Goal: Task Accomplishment & Management: Complete application form

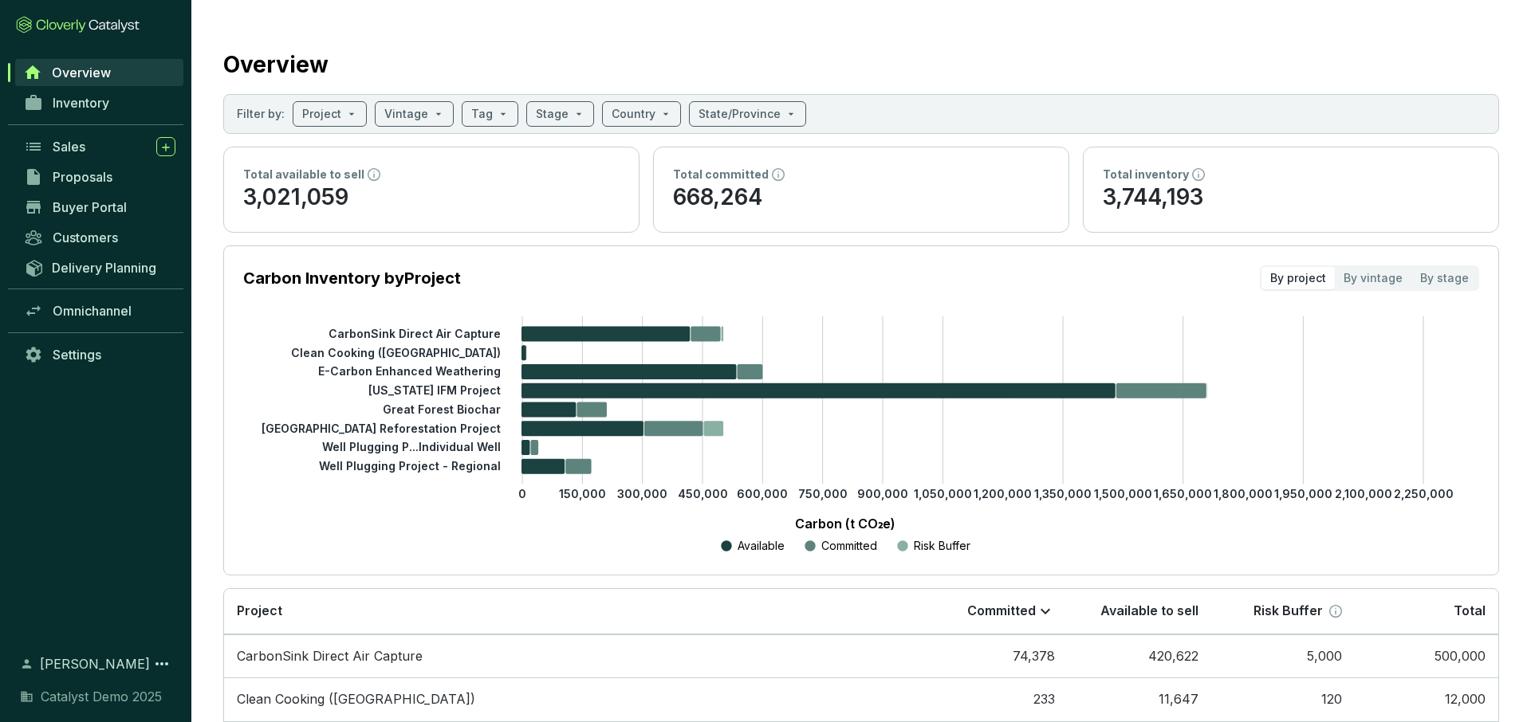
click at [965, 201] on p "668,264" at bounding box center [861, 198] width 376 height 30
click at [1251, 184] on p "3,744,193" at bounding box center [1291, 198] width 376 height 30
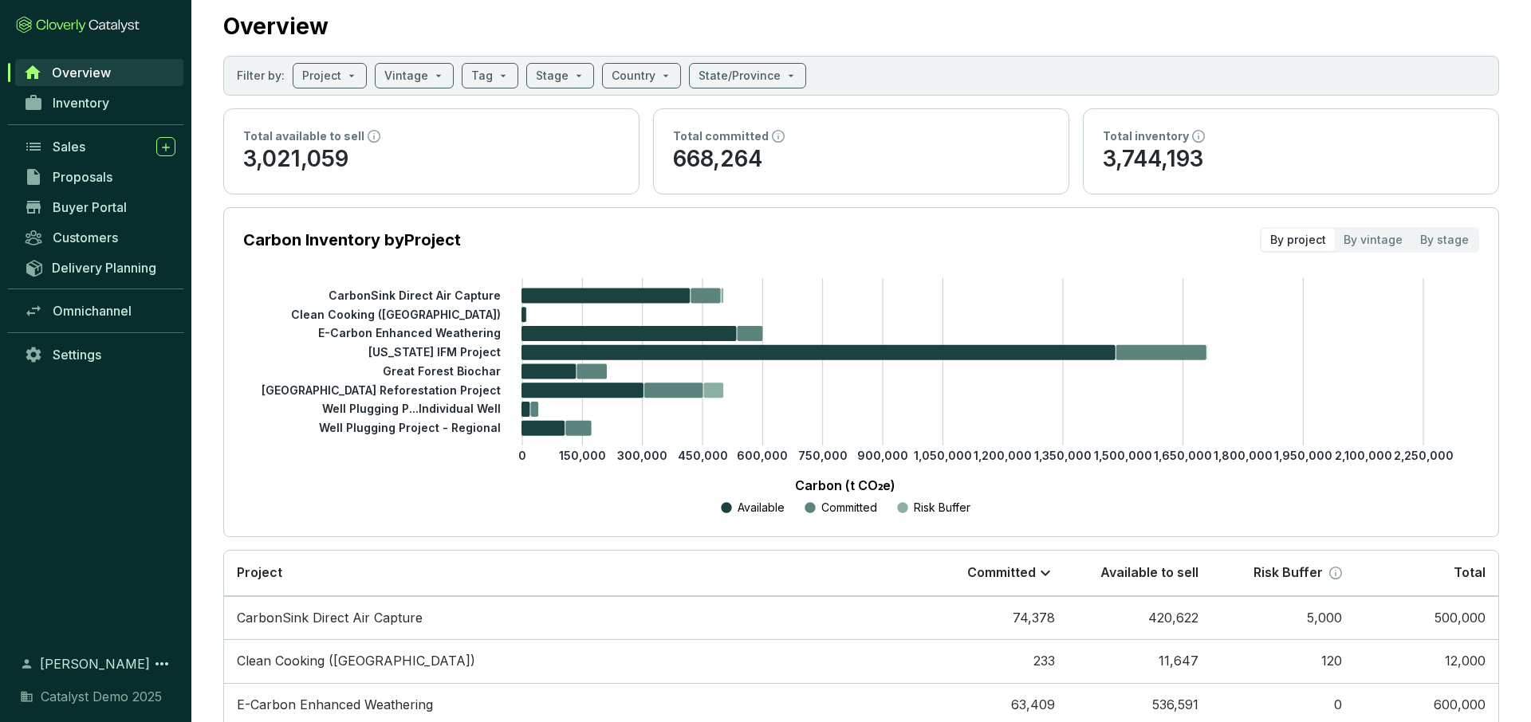
scroll to position [37, 0]
click at [1375, 238] on div "By vintage" at bounding box center [1373, 241] width 77 height 22
click at [1335, 230] on input "By vintage" at bounding box center [1335, 230] width 0 height 0
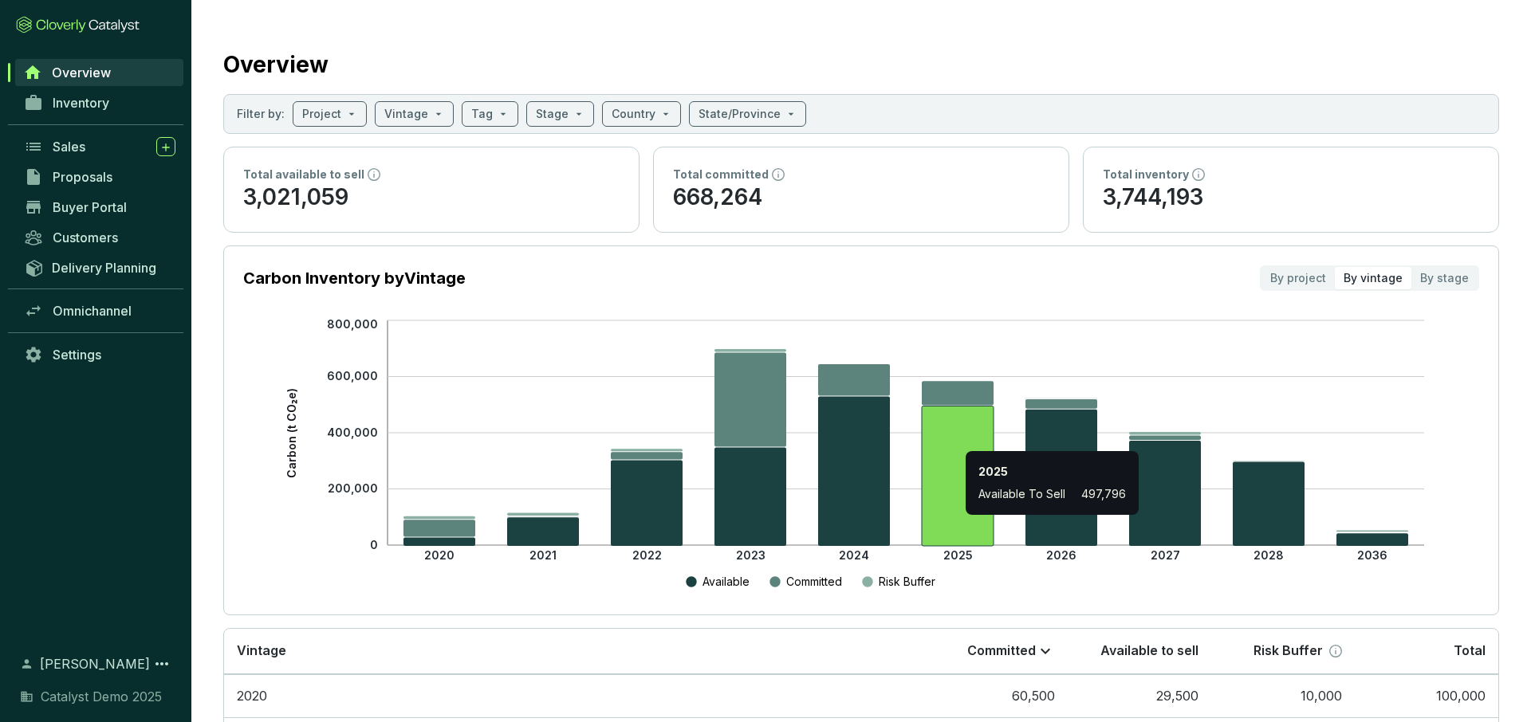
scroll to position [56, 0]
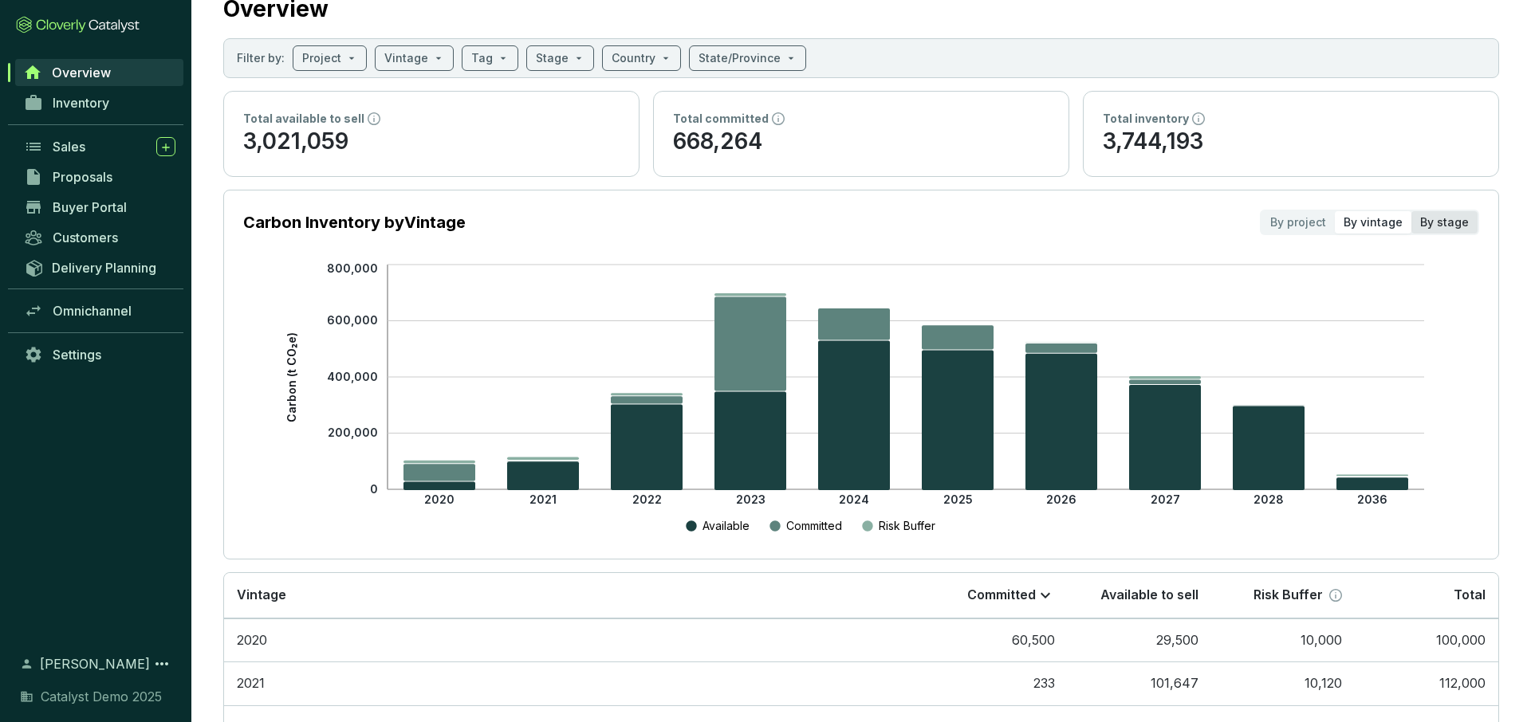
click at [1451, 226] on div "By stage" at bounding box center [1444, 222] width 66 height 22
click at [1411, 211] on input "By stage" at bounding box center [1411, 211] width 0 height 0
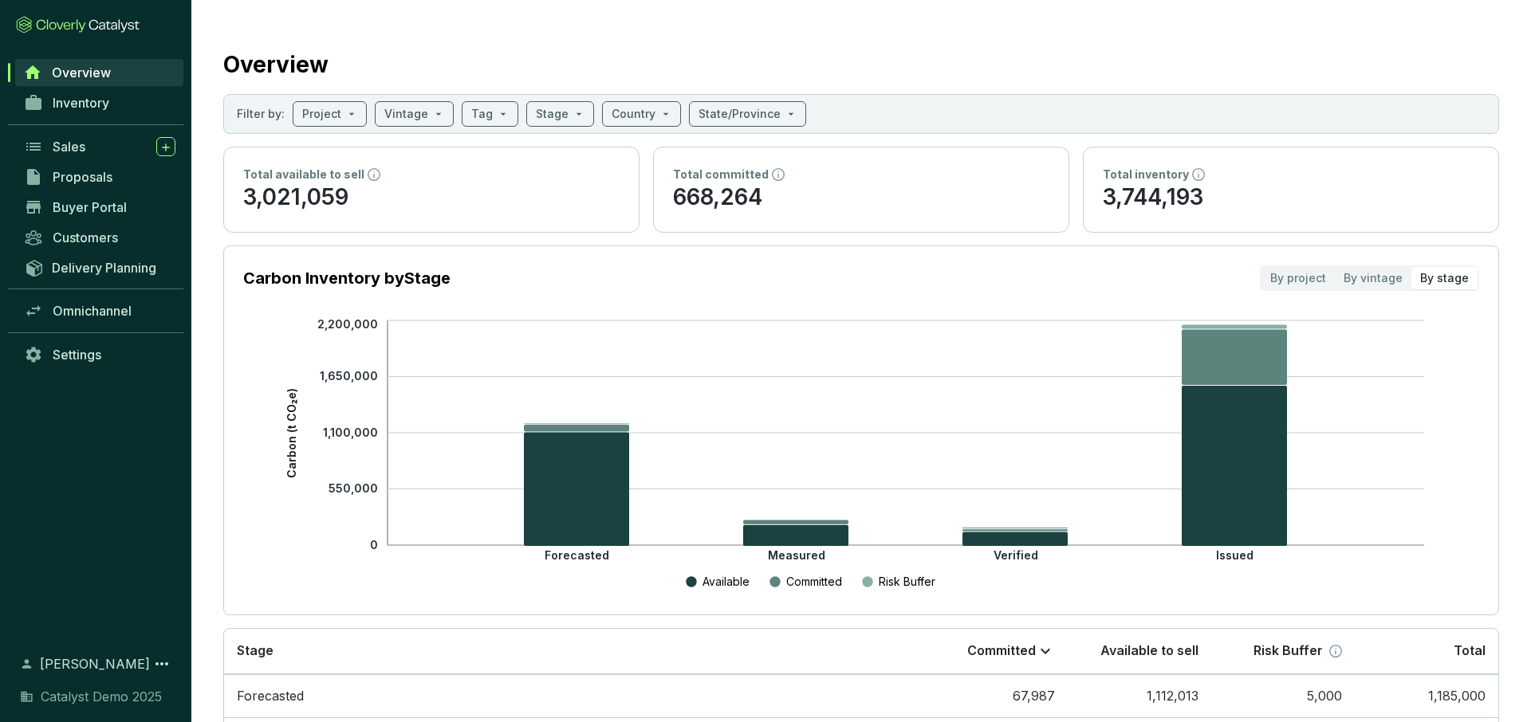
scroll to position [19, 0]
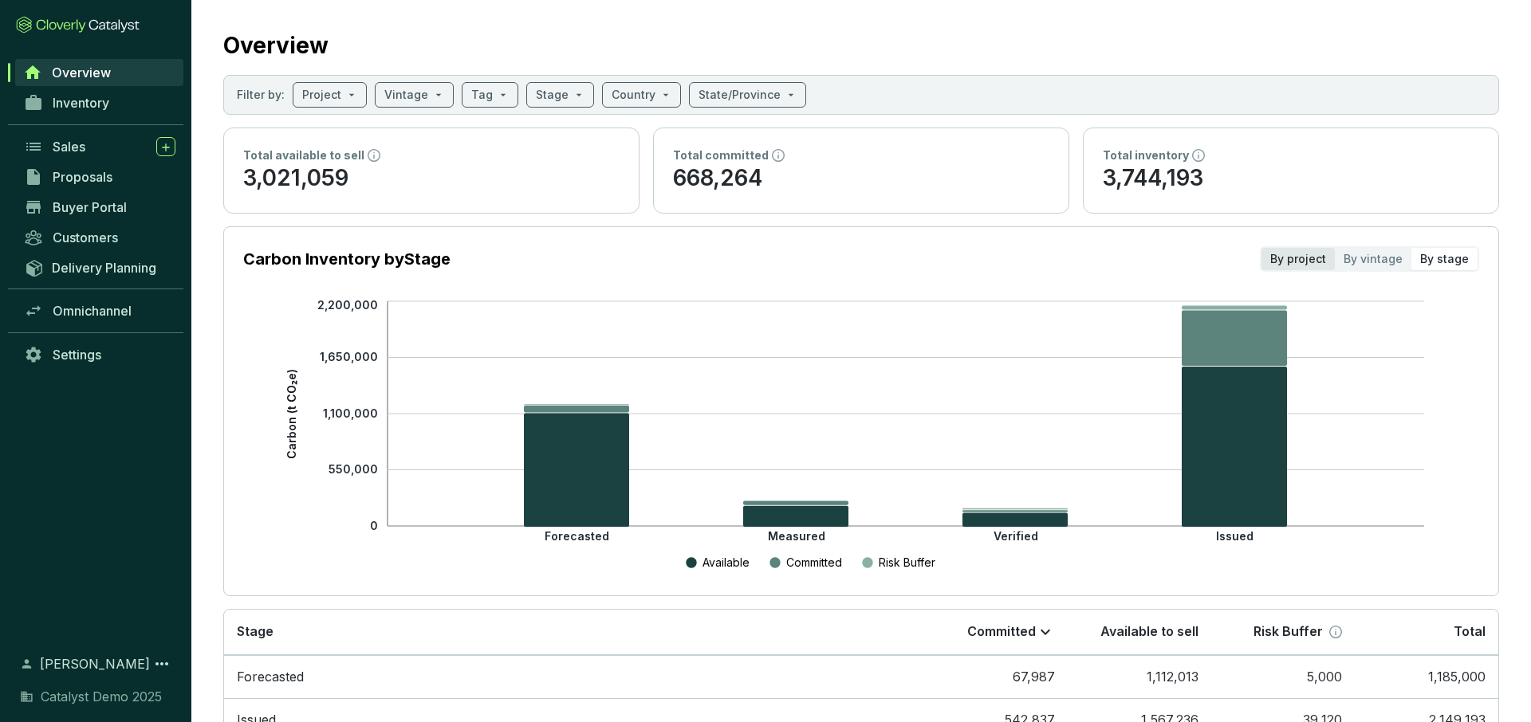
click at [1301, 266] on div "By project" at bounding box center [1297, 259] width 73 height 22
click at [1261, 248] on input "By project" at bounding box center [1261, 248] width 0 height 0
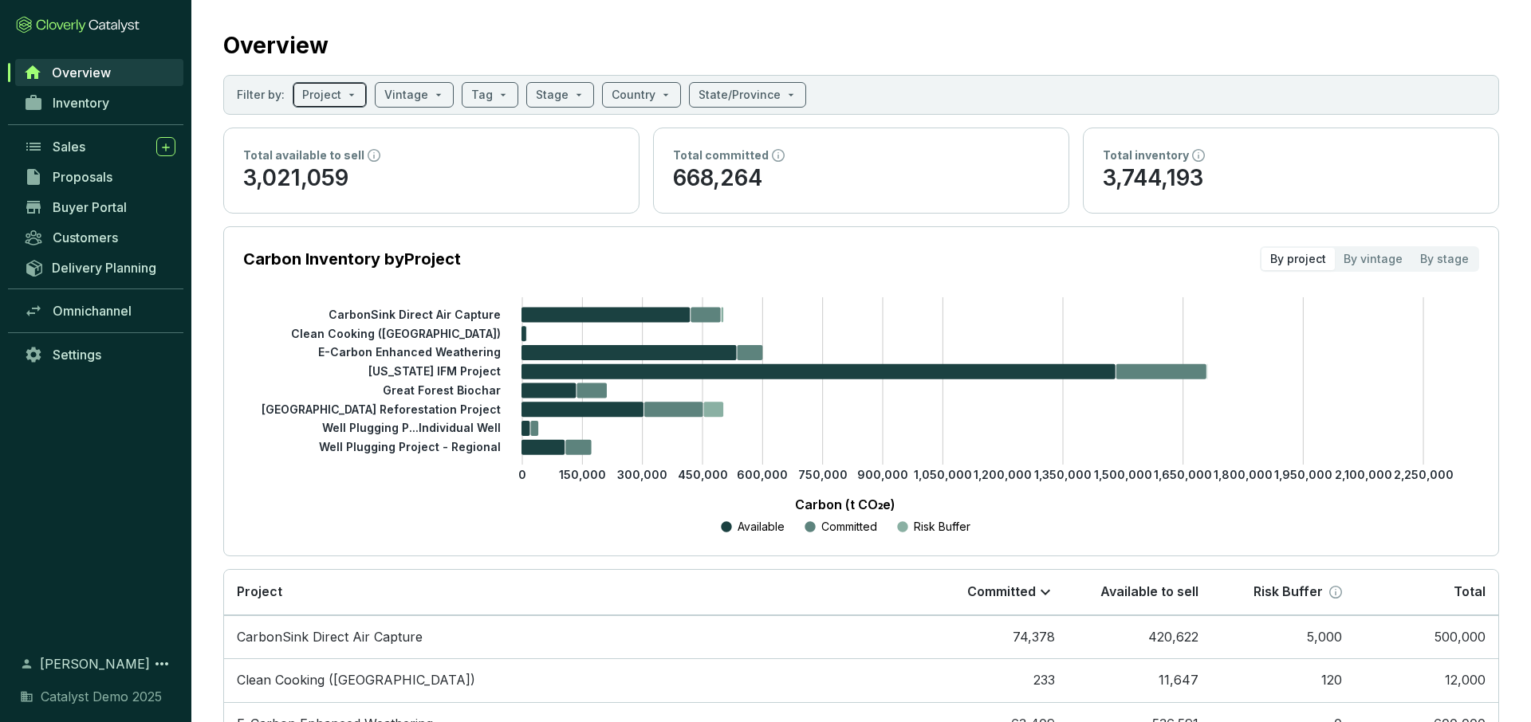
click at [348, 103] on span at bounding box center [329, 95] width 55 height 24
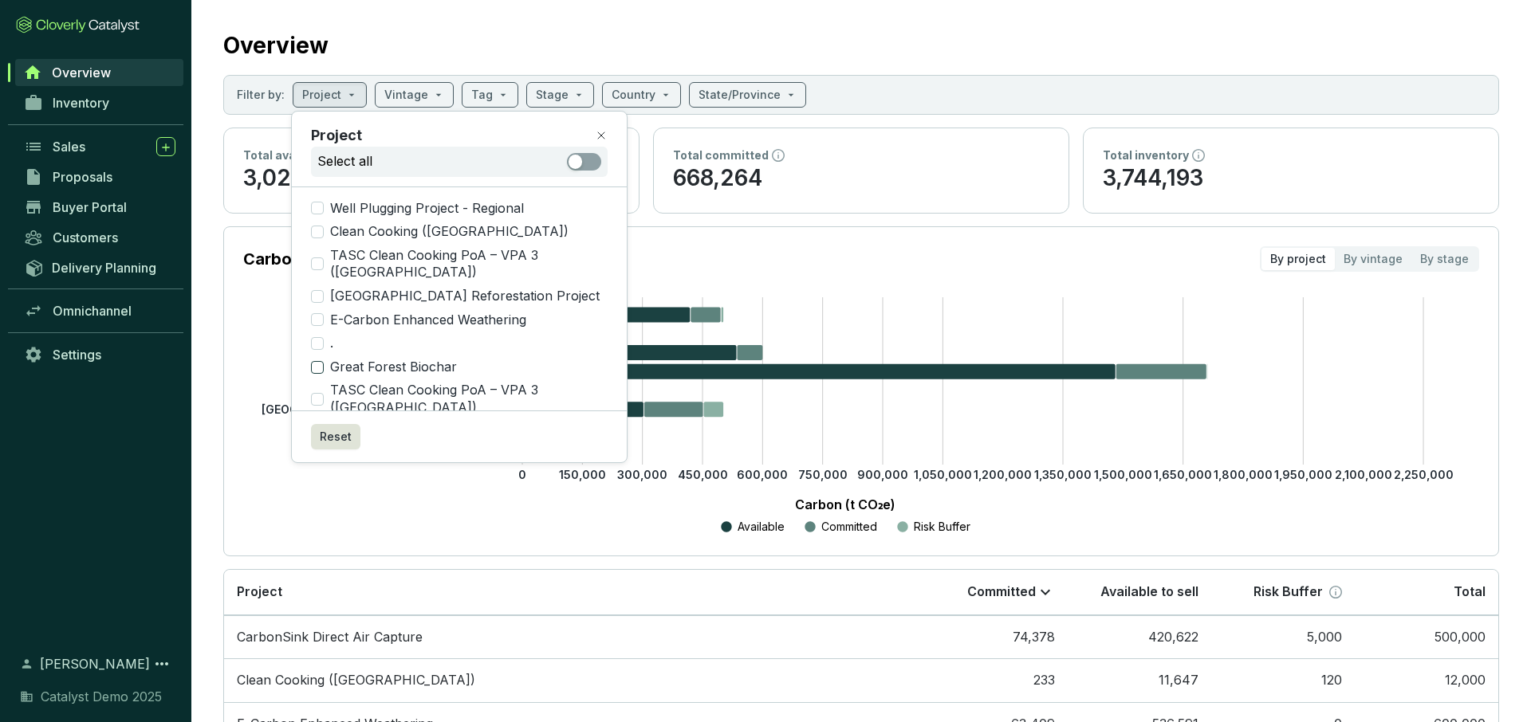
click at [317, 361] on input "Great Forest Biochar" at bounding box center [317, 367] width 13 height 13
checkbox input "true"
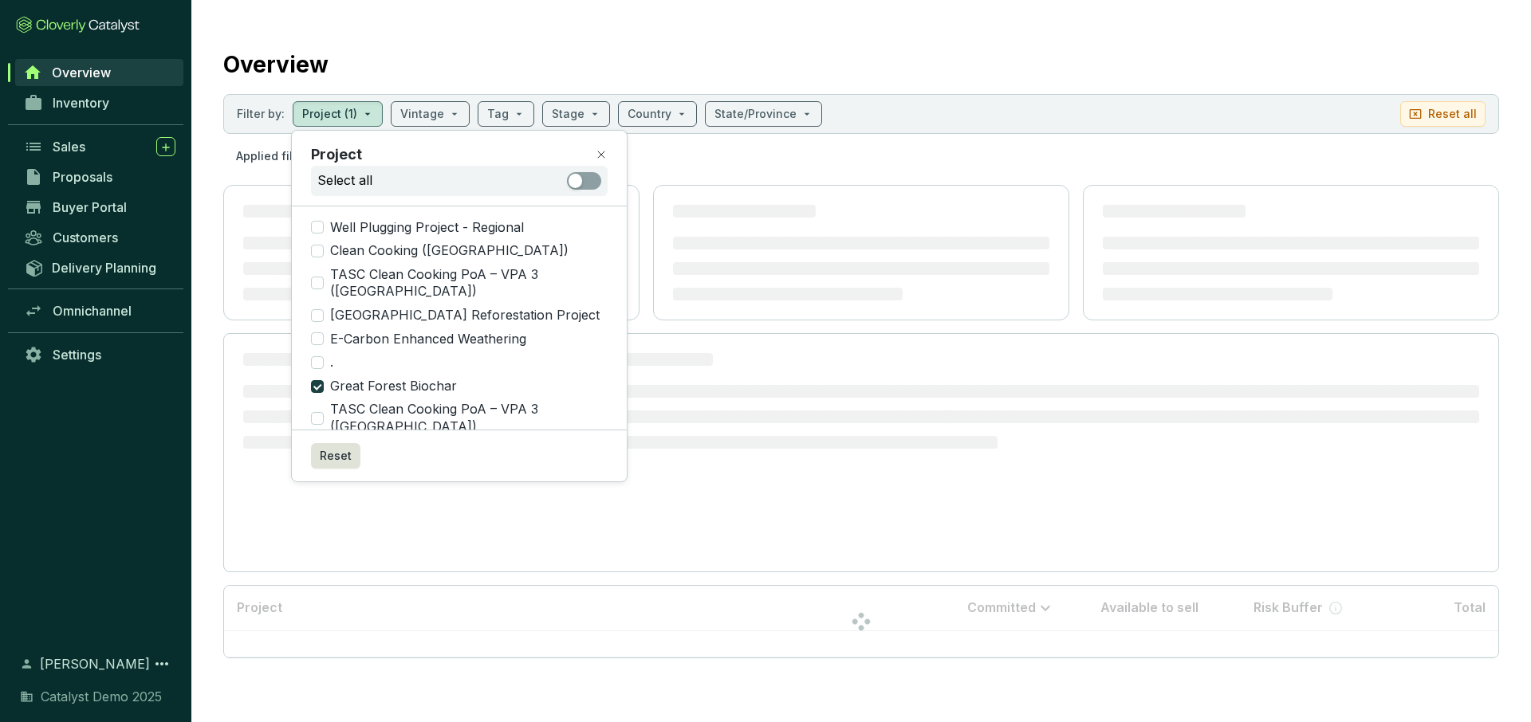
click at [415, 84] on section "Overview Filter by: Project (1) Vintage Tag Stage Country State/Province Reset …" at bounding box center [861, 350] width 1340 height 700
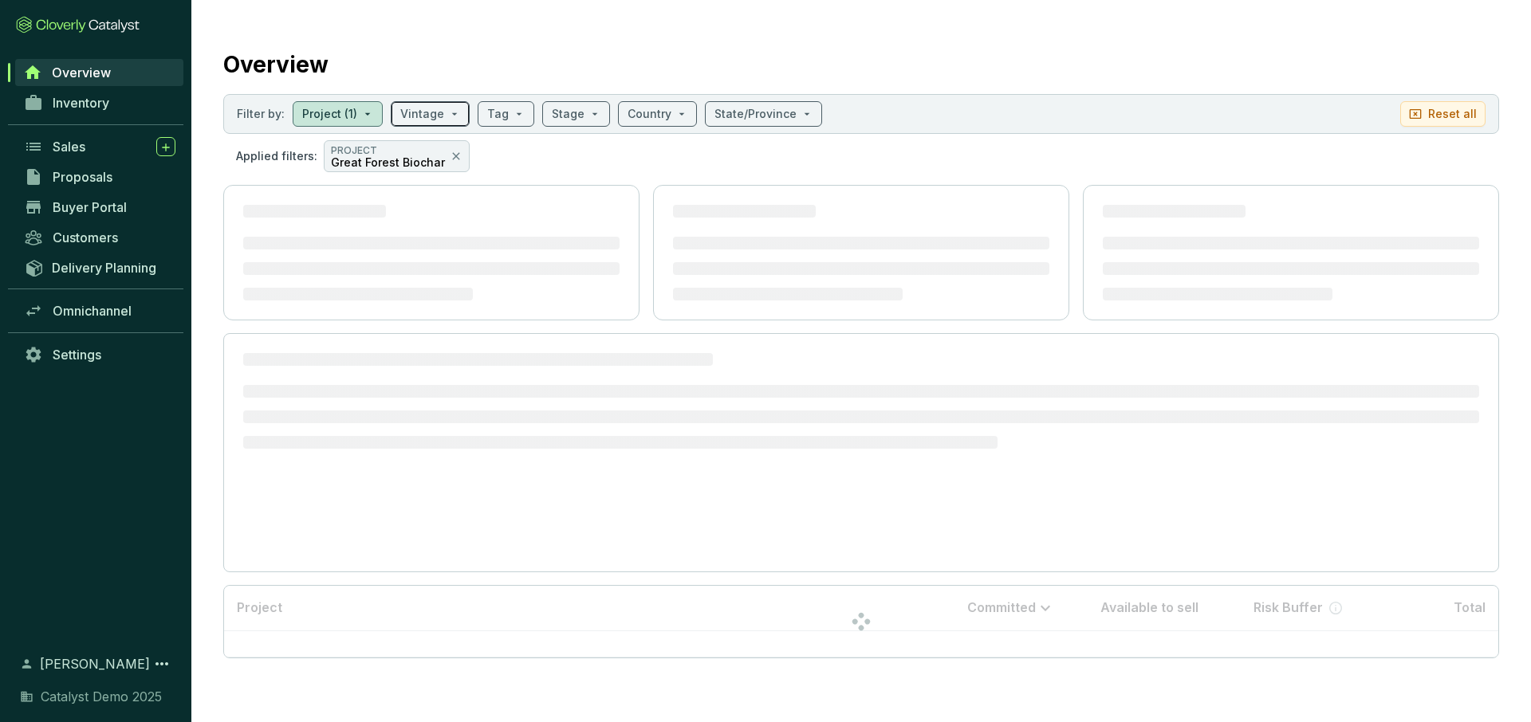
click at [415, 113] on input "search" at bounding box center [422, 114] width 44 height 24
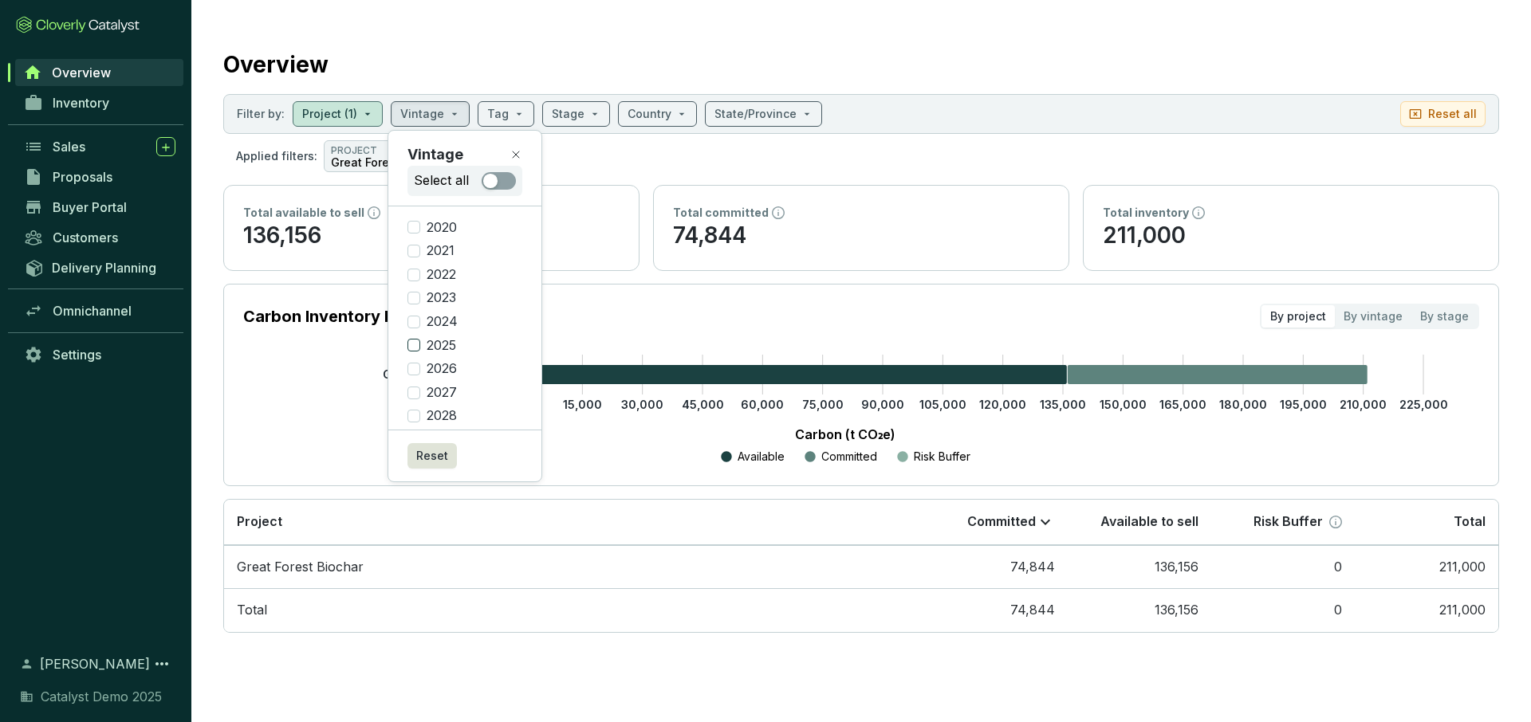
click at [415, 348] on input "2025" at bounding box center [413, 345] width 13 height 13
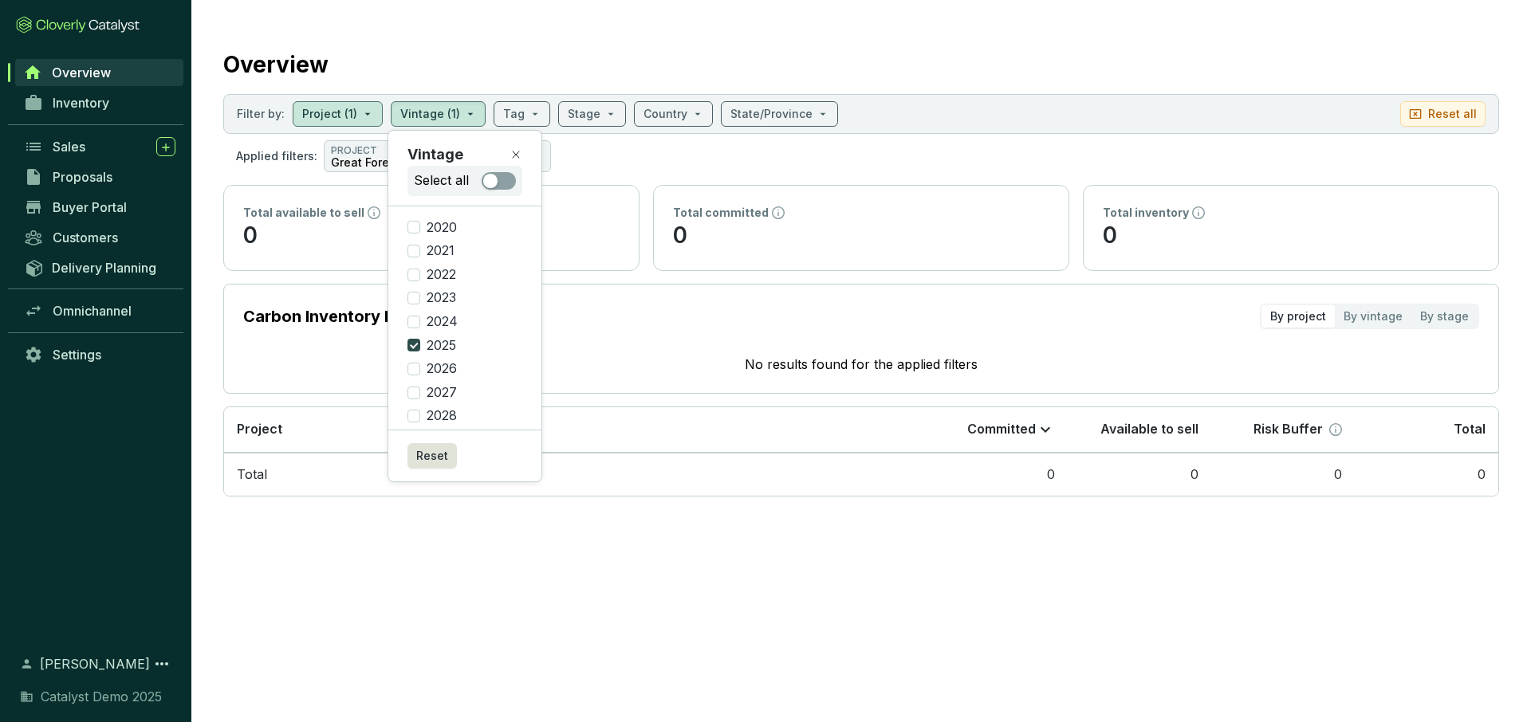
click at [415, 348] on input "2025" at bounding box center [413, 345] width 13 height 13
checkbox input "false"
click at [415, 321] on input "2024" at bounding box center [413, 322] width 13 height 13
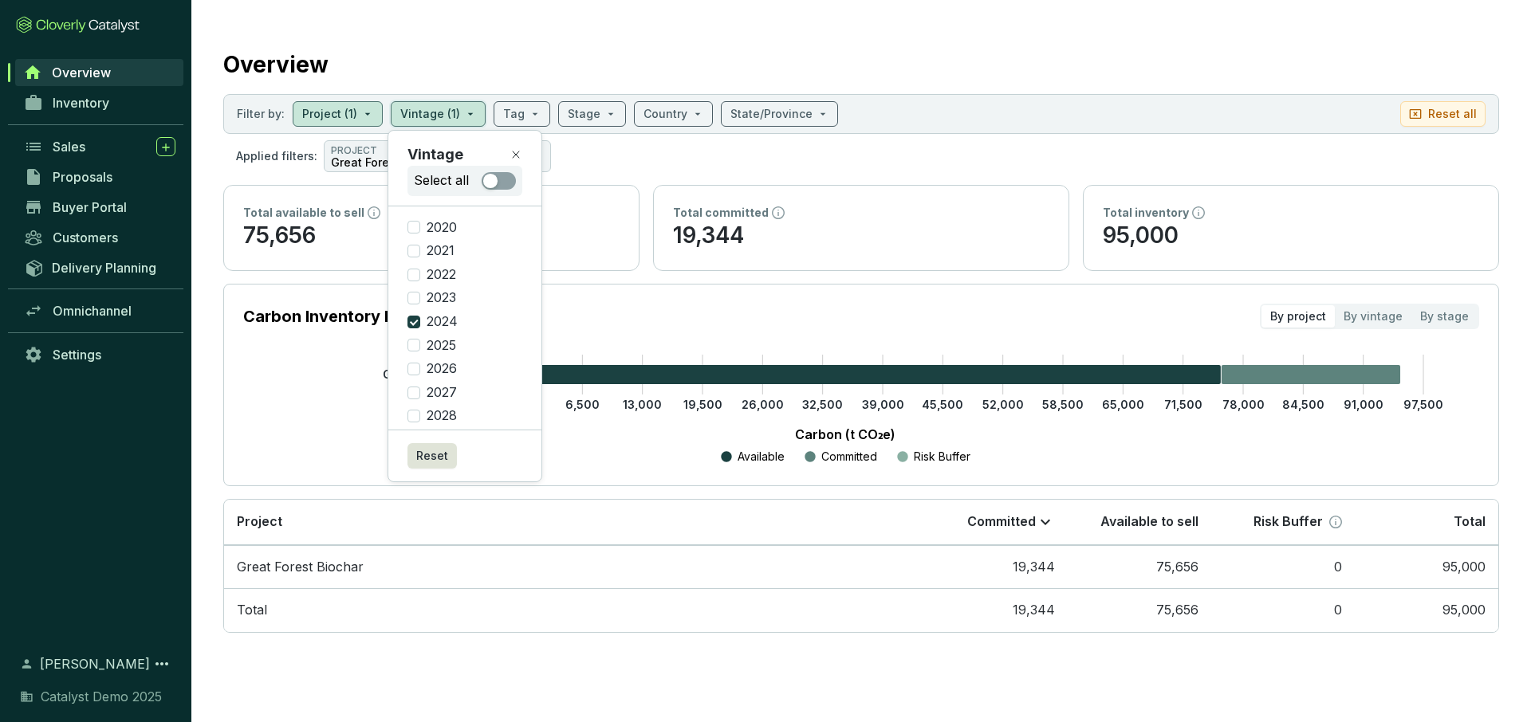
click at [673, 276] on section "Overview Filter by: Project (1) Vintage (1) Tag Stage Country State/Province Re…" at bounding box center [861, 337] width 1340 height 675
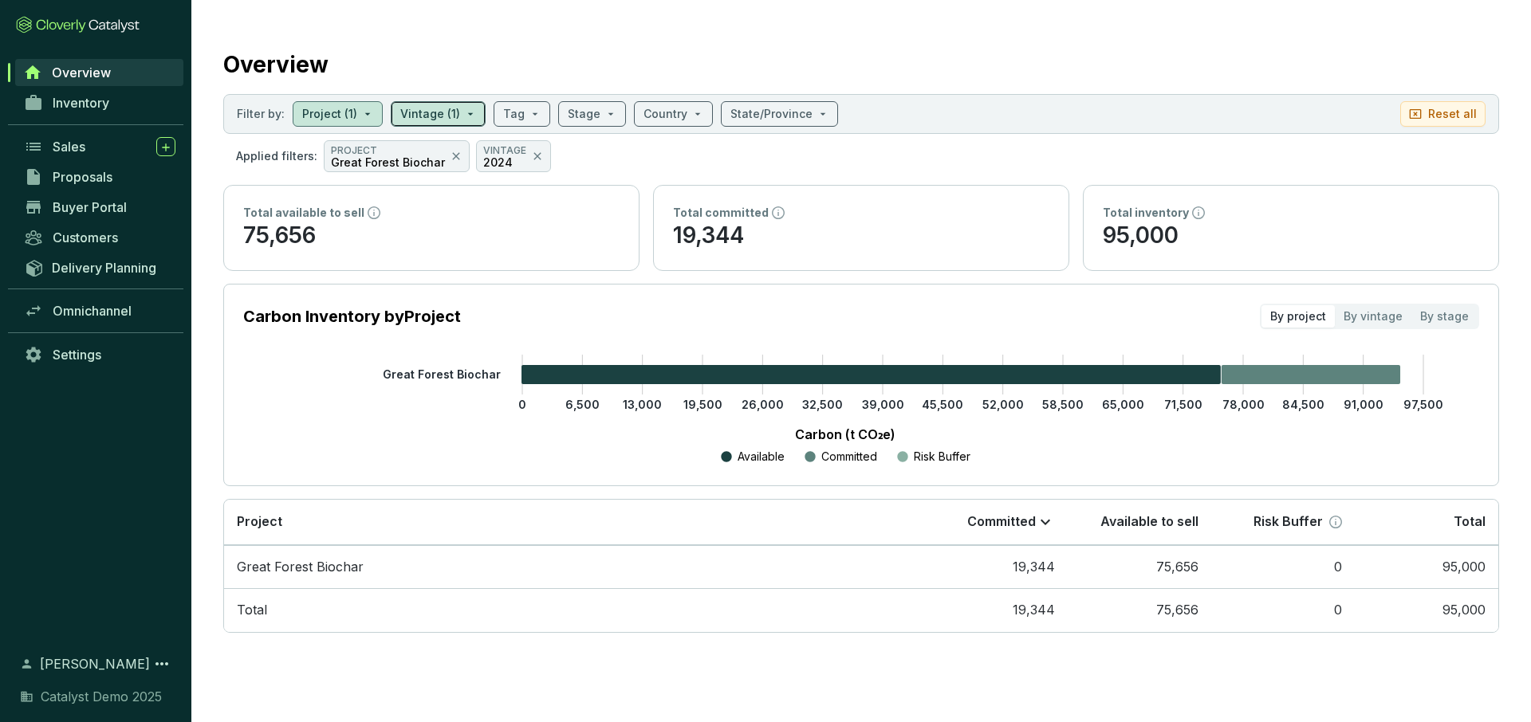
click at [443, 117] on input "search" at bounding box center [430, 114] width 60 height 24
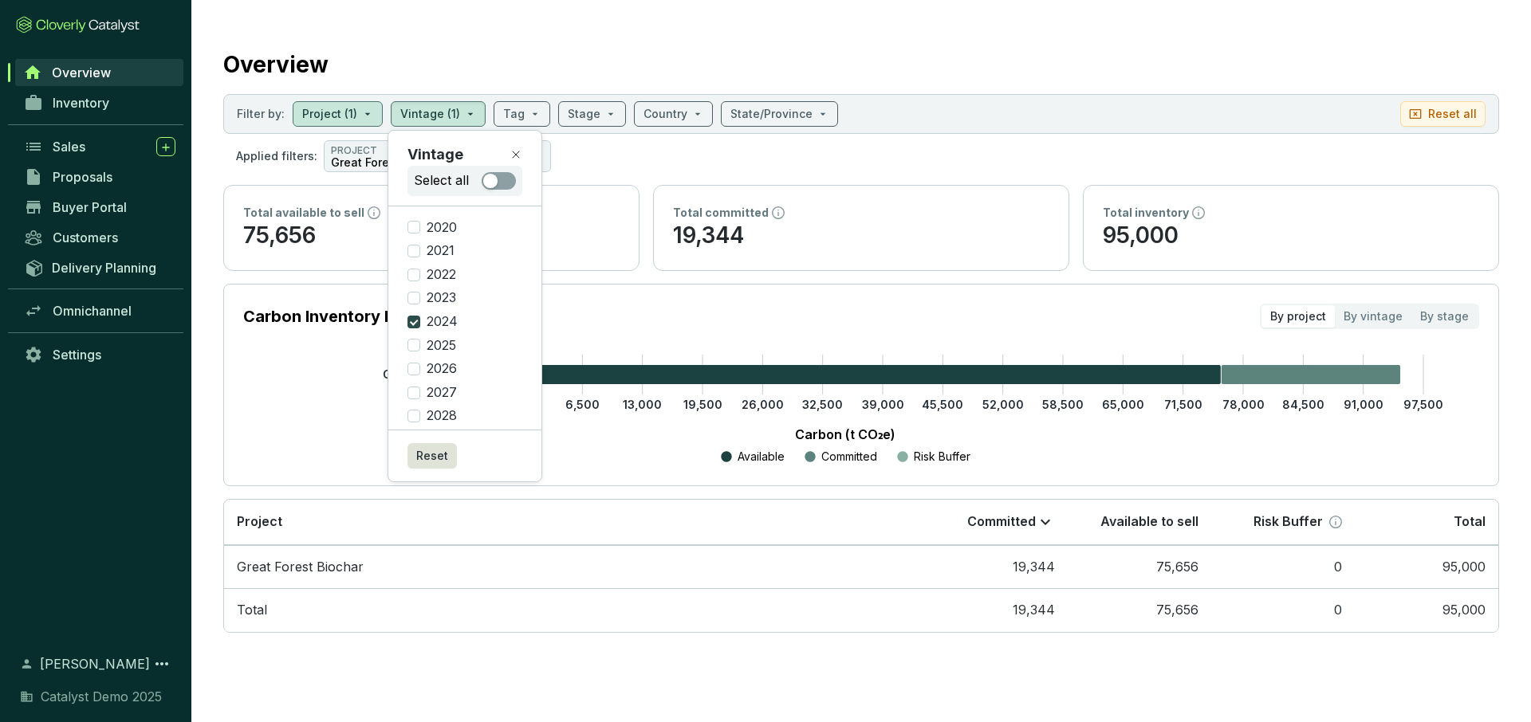
click at [417, 321] on input "2024" at bounding box center [413, 322] width 13 height 13
checkbox input "false"
click at [358, 112] on span at bounding box center [337, 114] width 71 height 24
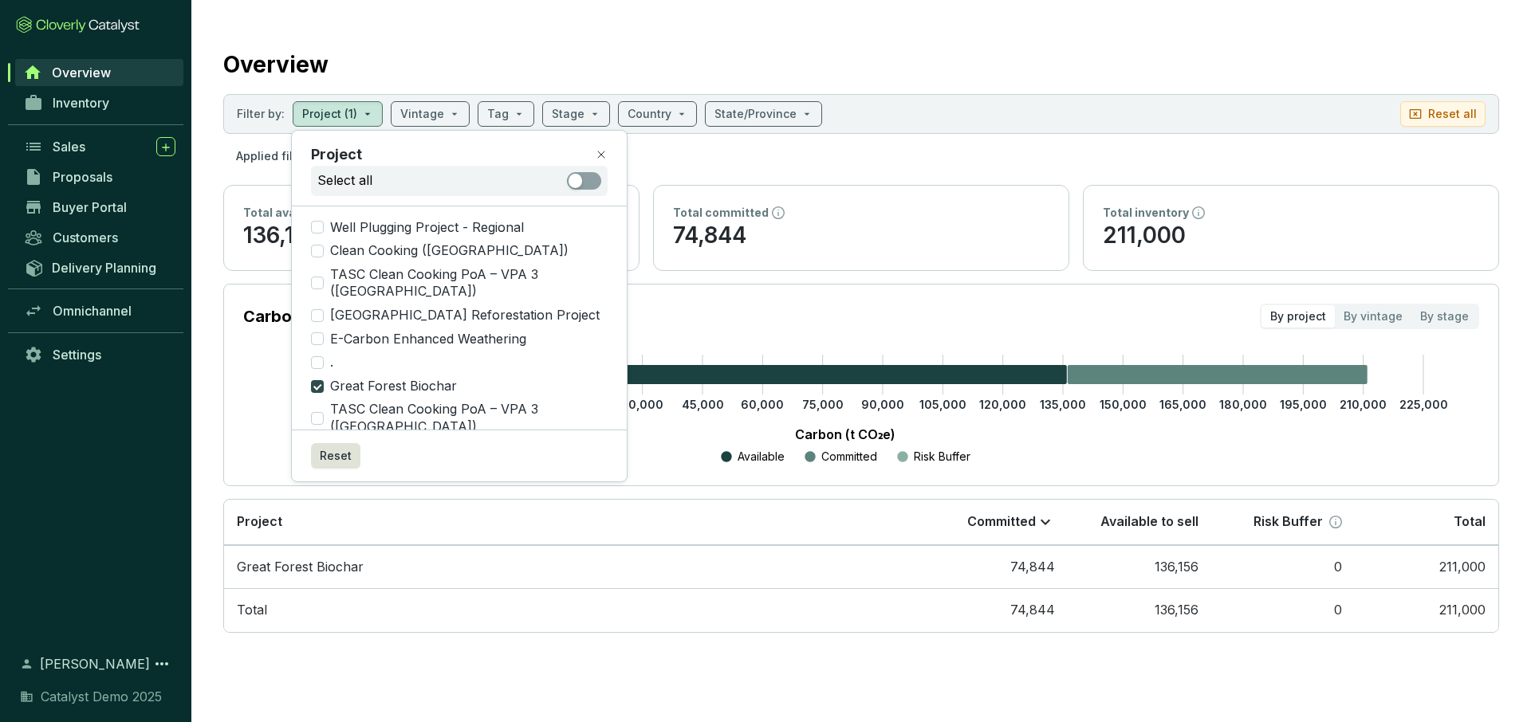
click at [315, 380] on input "Great Forest Biochar" at bounding box center [317, 386] width 13 height 13
checkbox input "false"
click at [475, 108] on input "search" at bounding box center [482, 114] width 22 height 24
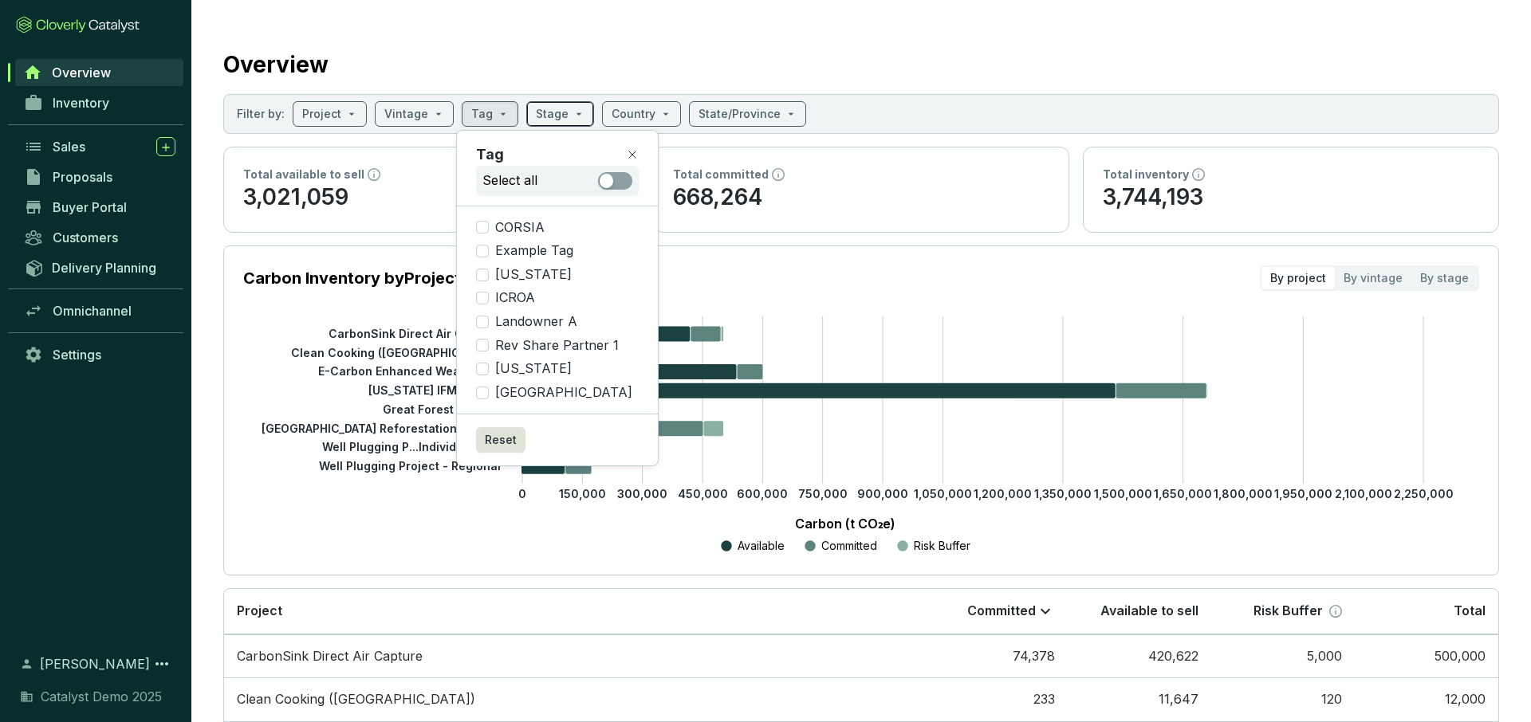
click at [551, 124] on input "search" at bounding box center [552, 114] width 33 height 24
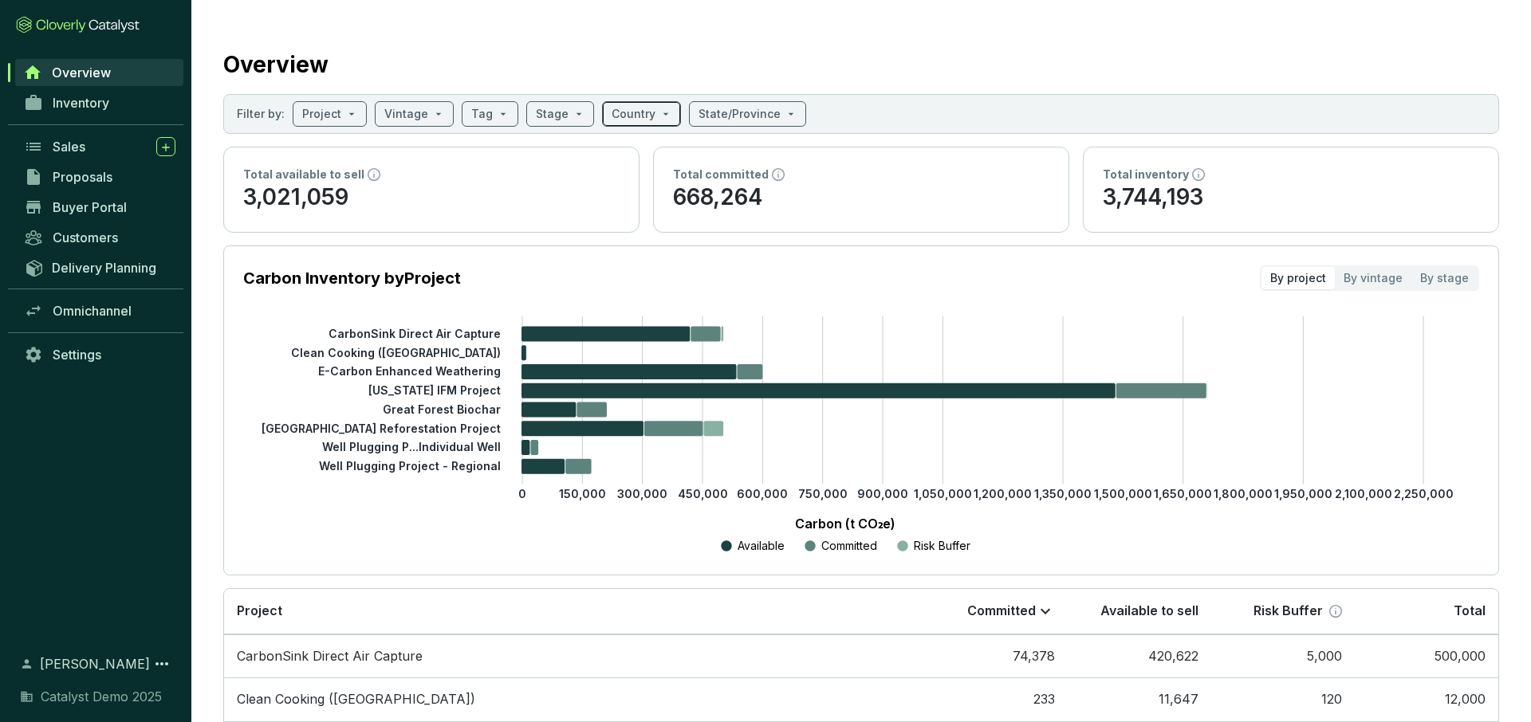
click at [640, 112] on input "search" at bounding box center [634, 114] width 44 height 24
click at [745, 104] on input "search" at bounding box center [739, 114] width 82 height 24
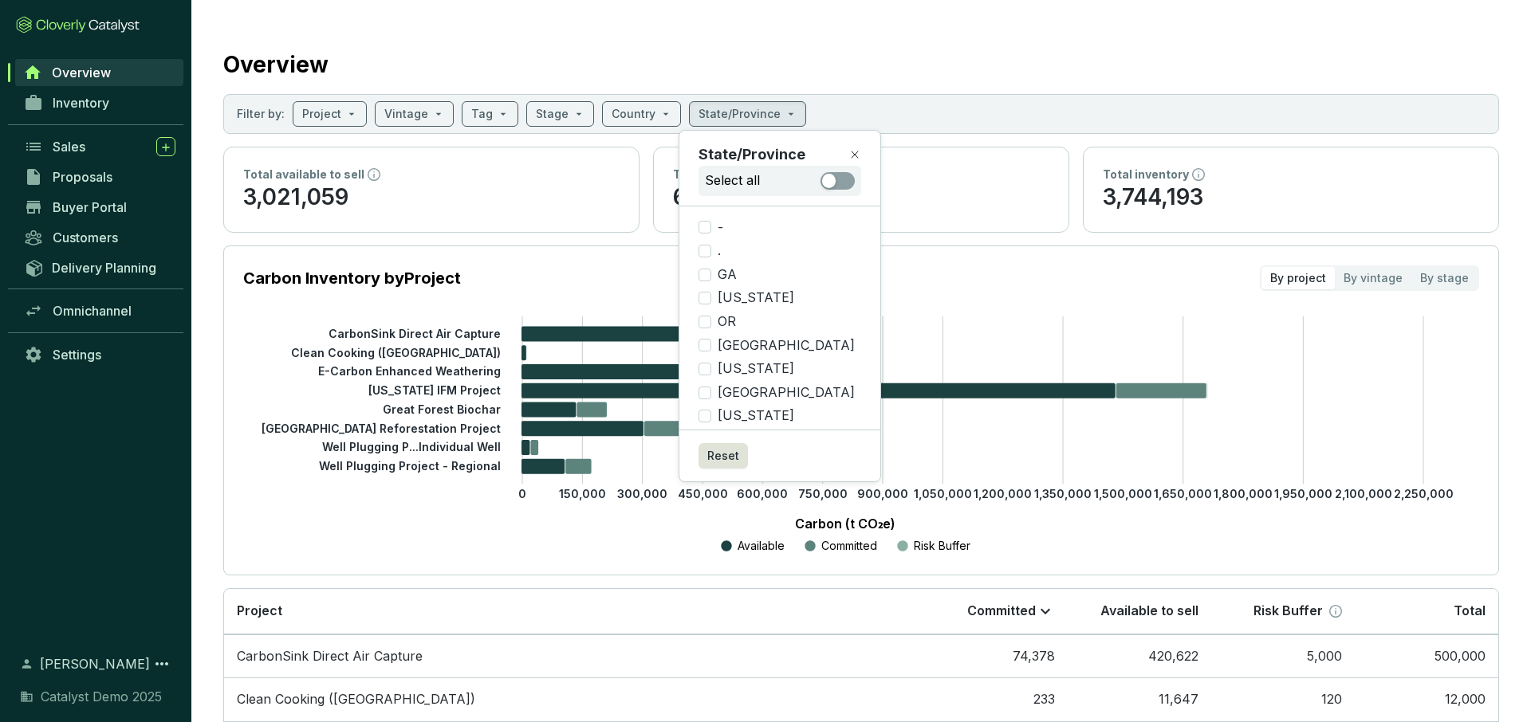
click at [1064, 300] on section "Carbon Inventory by Project By project By vintage By stage 0 150,000 300,000 45…" at bounding box center [861, 411] width 1276 height 330
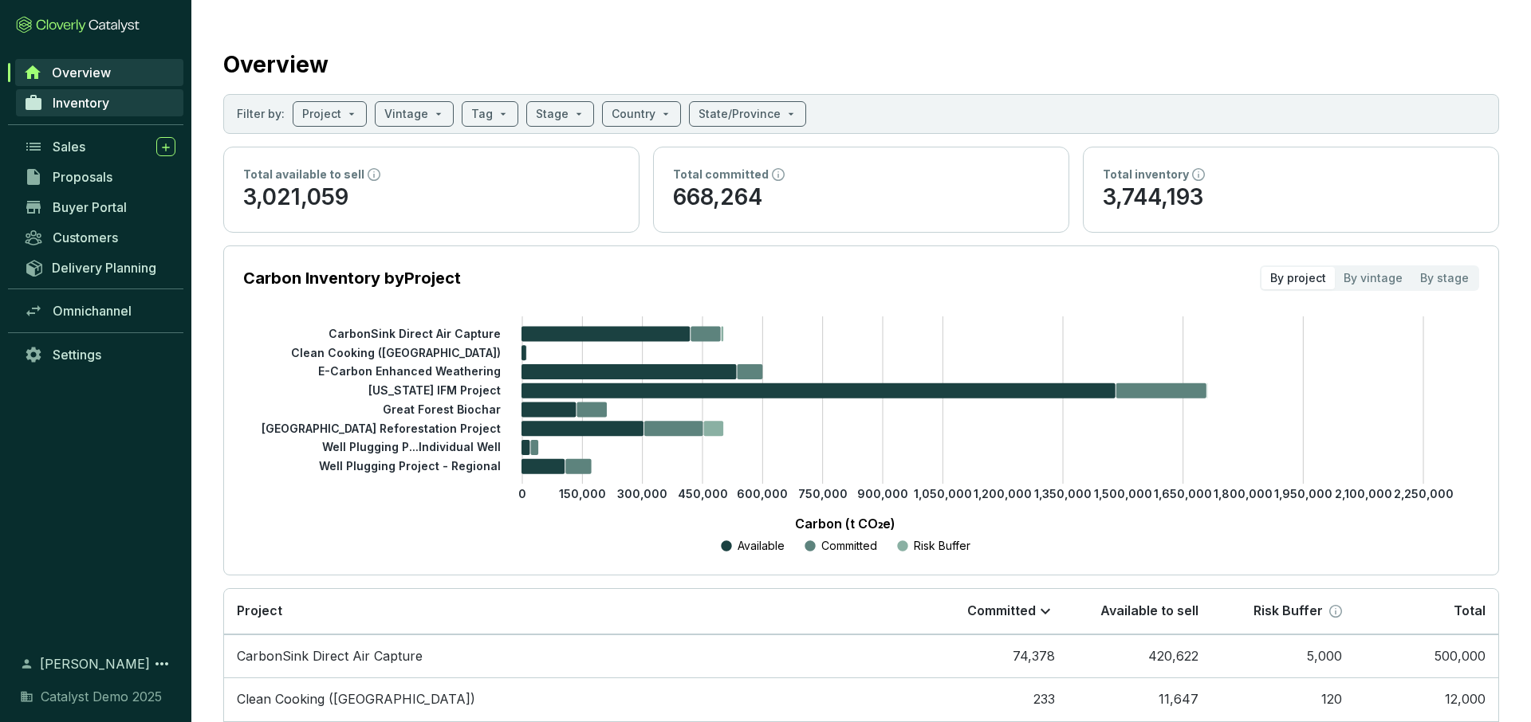
click at [105, 104] on span "Inventory" at bounding box center [81, 103] width 57 height 16
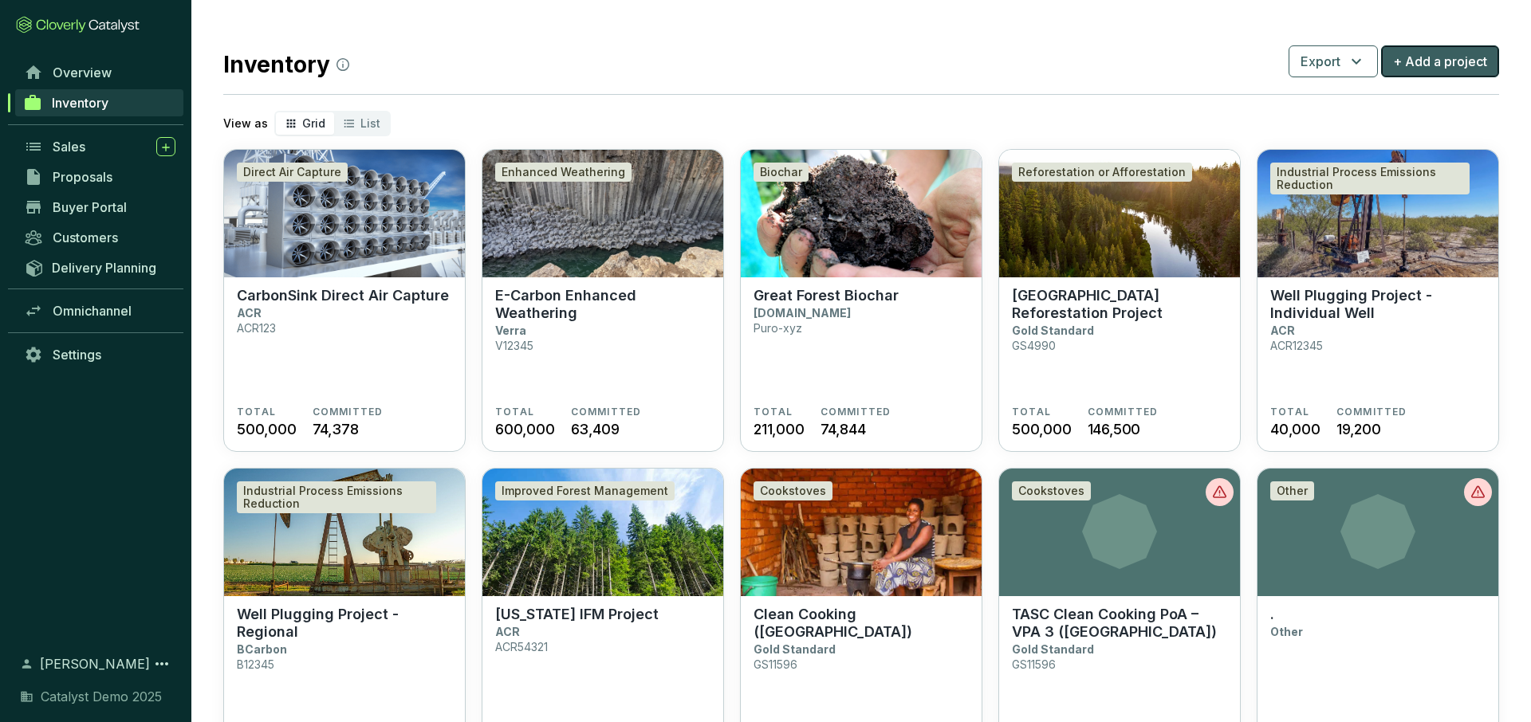
click at [1461, 59] on span "+ Add a project" at bounding box center [1440, 61] width 94 height 19
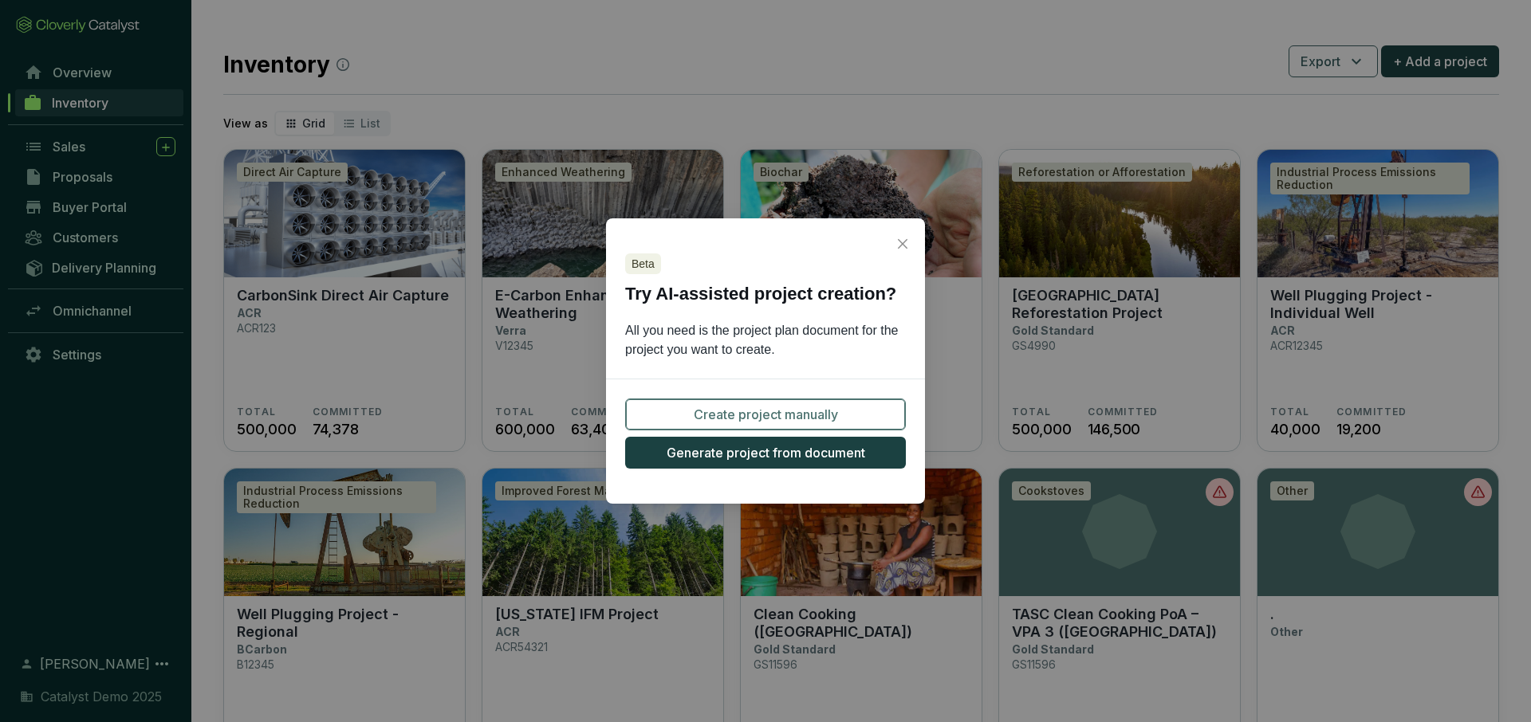
click at [789, 416] on span "Create project manually" at bounding box center [766, 414] width 144 height 19
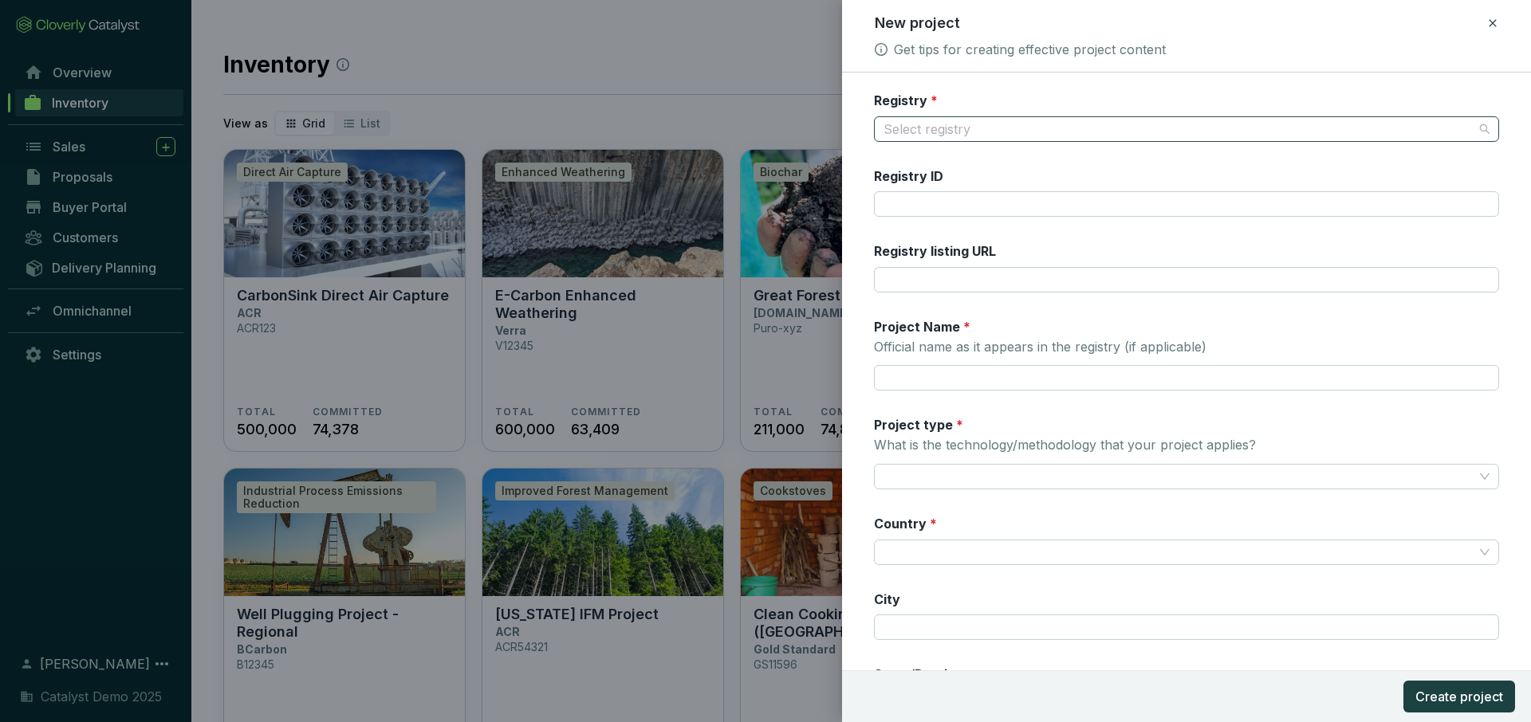
click at [980, 123] on input "Registry *" at bounding box center [1178, 129] width 590 height 24
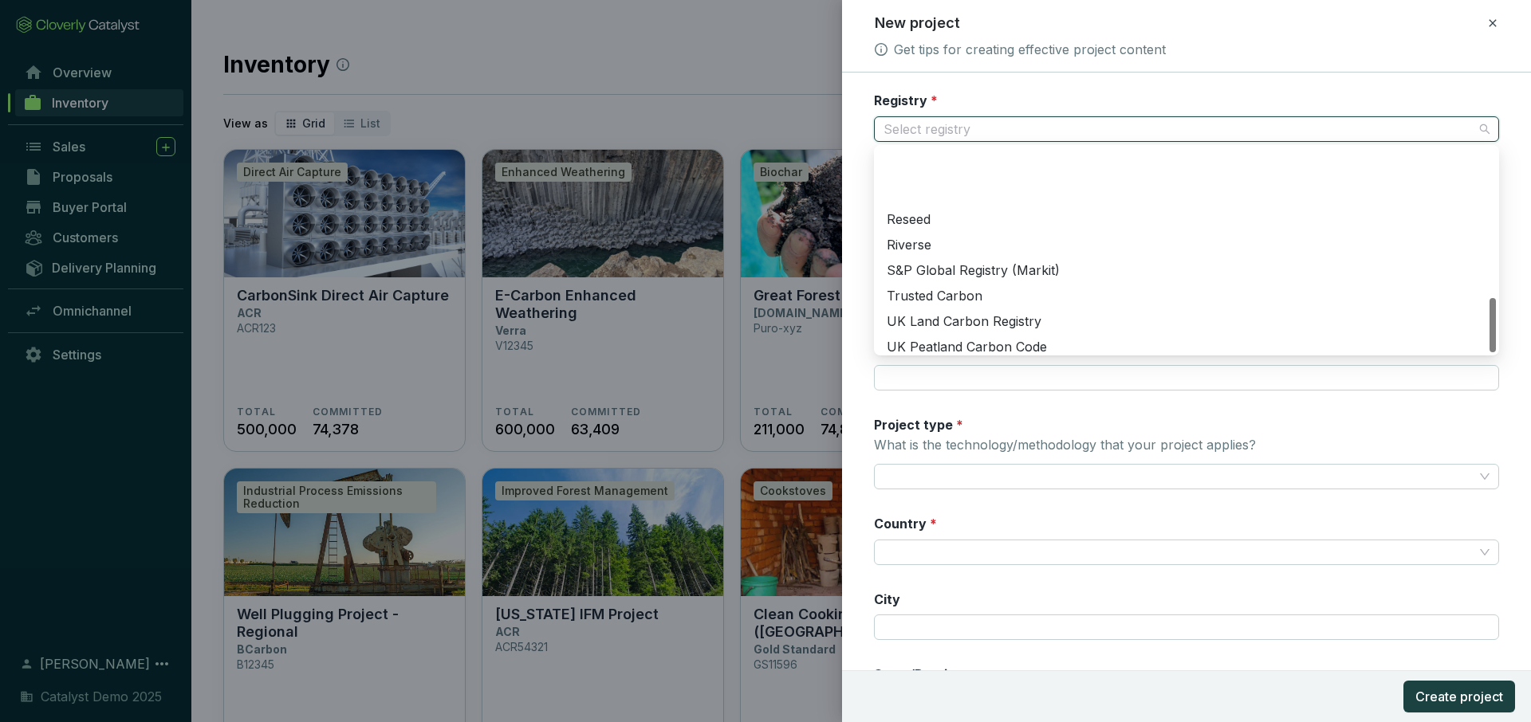
scroll to position [561, 0]
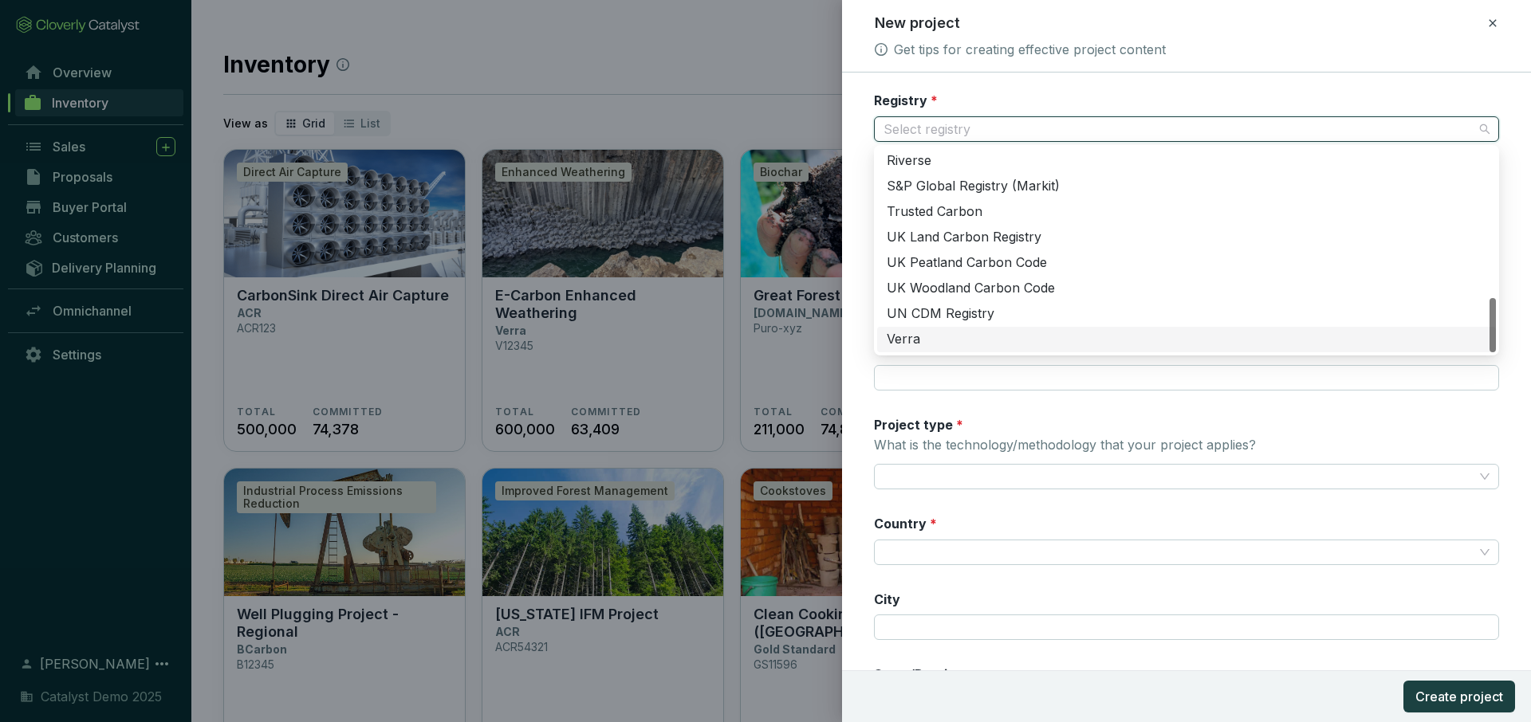
click at [939, 346] on div "Verra" at bounding box center [1187, 340] width 600 height 18
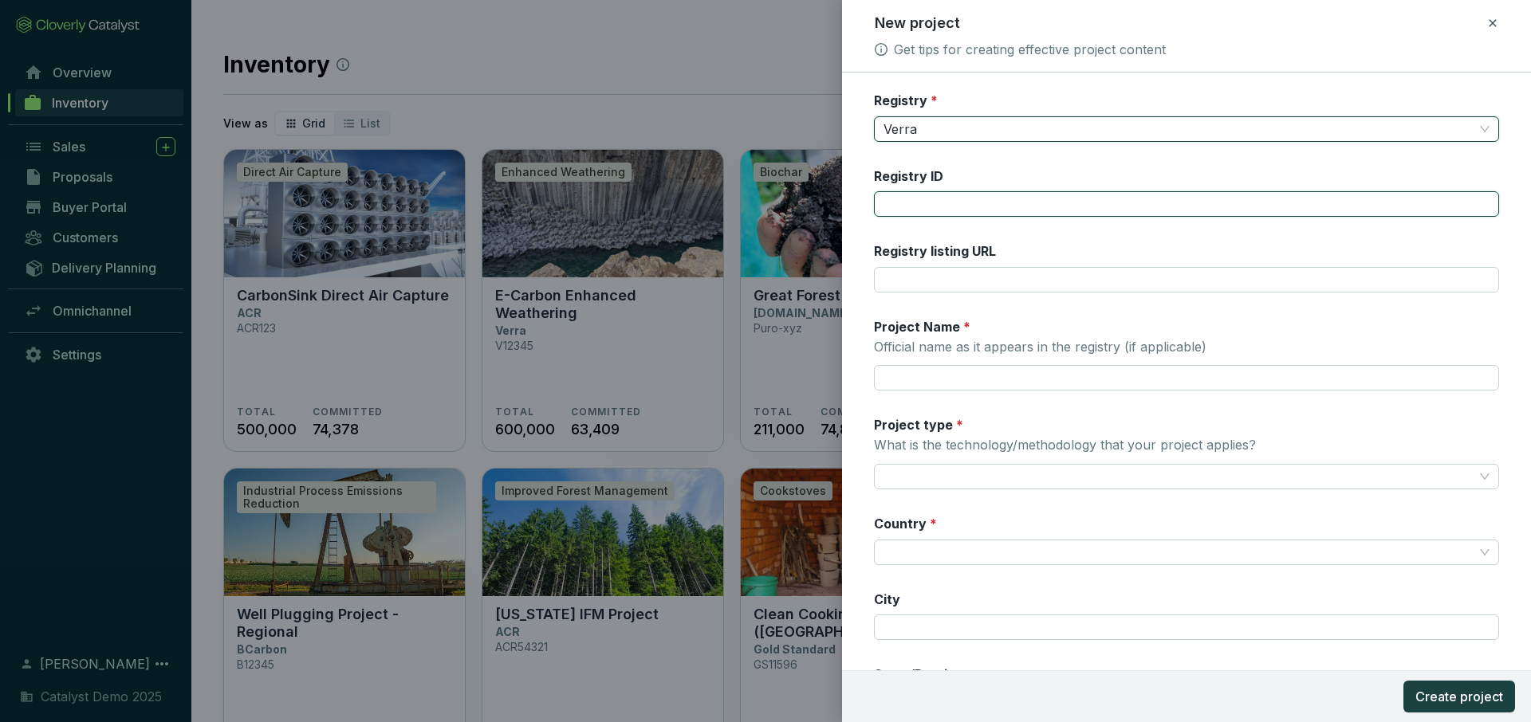
click at [964, 201] on input "Registry ID" at bounding box center [1186, 204] width 625 height 26
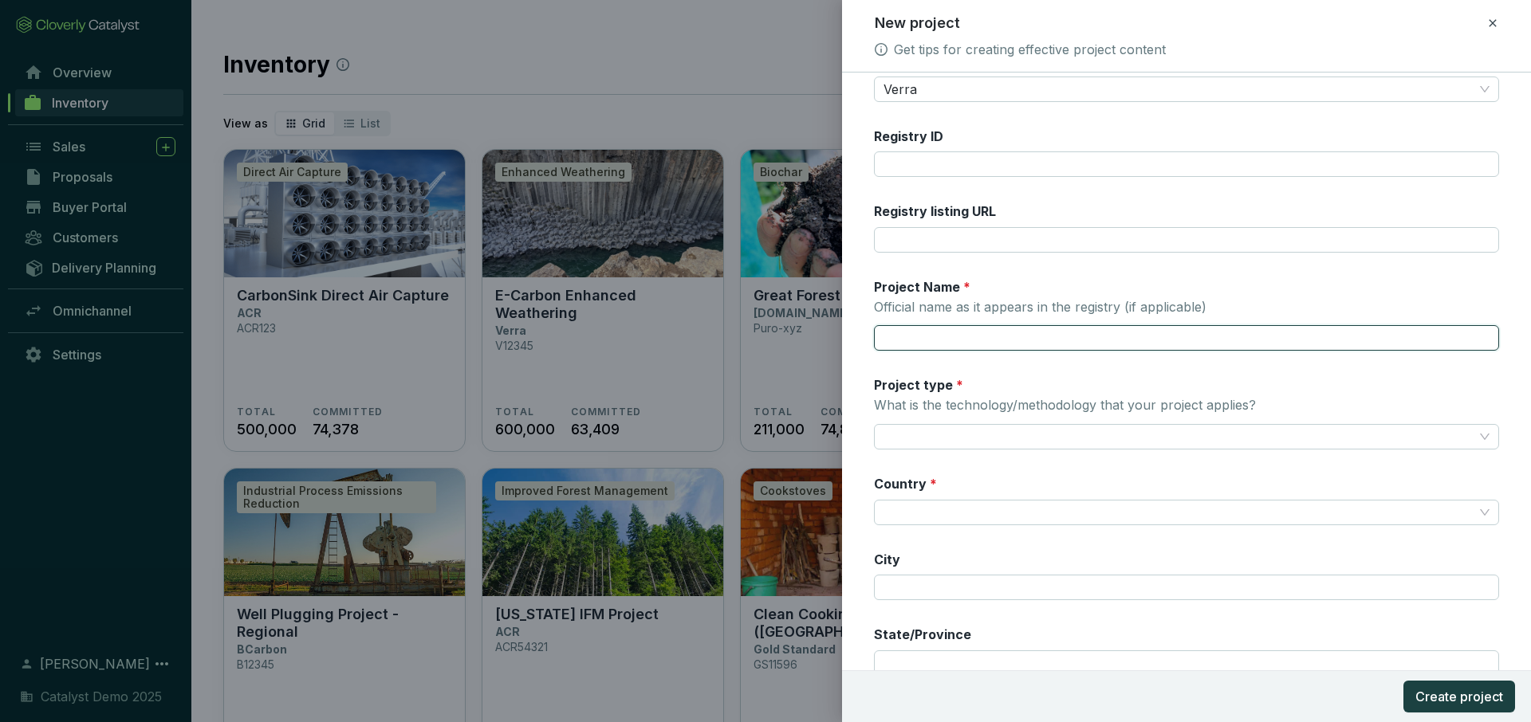
click at [946, 347] on input "Project Name * Official name as it appears in the registry (if applicable)" at bounding box center [1186, 338] width 625 height 26
click at [915, 360] on div "Registry * Verra Registry ID Registry listing URL Project Name * Official name …" at bounding box center [1186, 421] width 625 height 739
click at [1033, 444] on input "Project type * What is the technology/methodology that your project applies?" at bounding box center [1178, 437] width 590 height 24
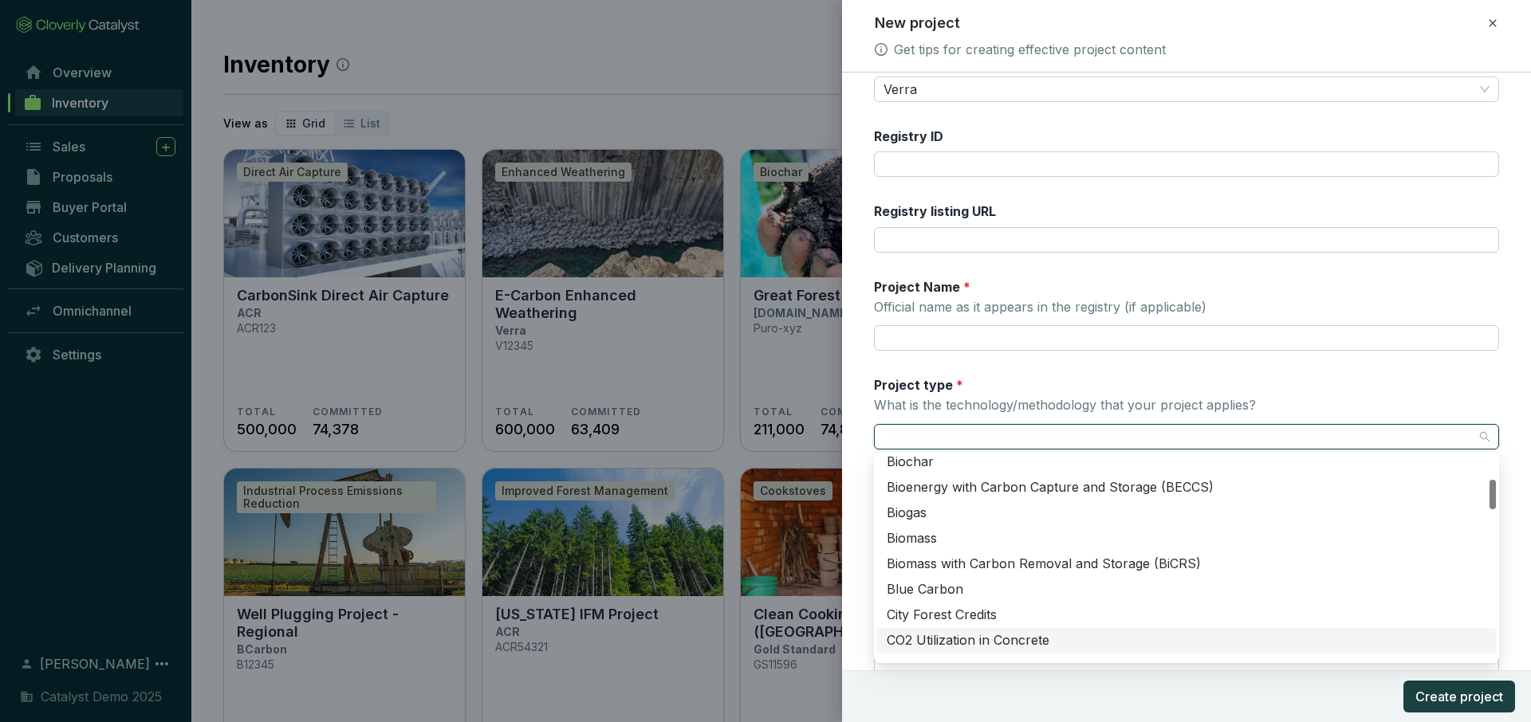
scroll to position [148, 0]
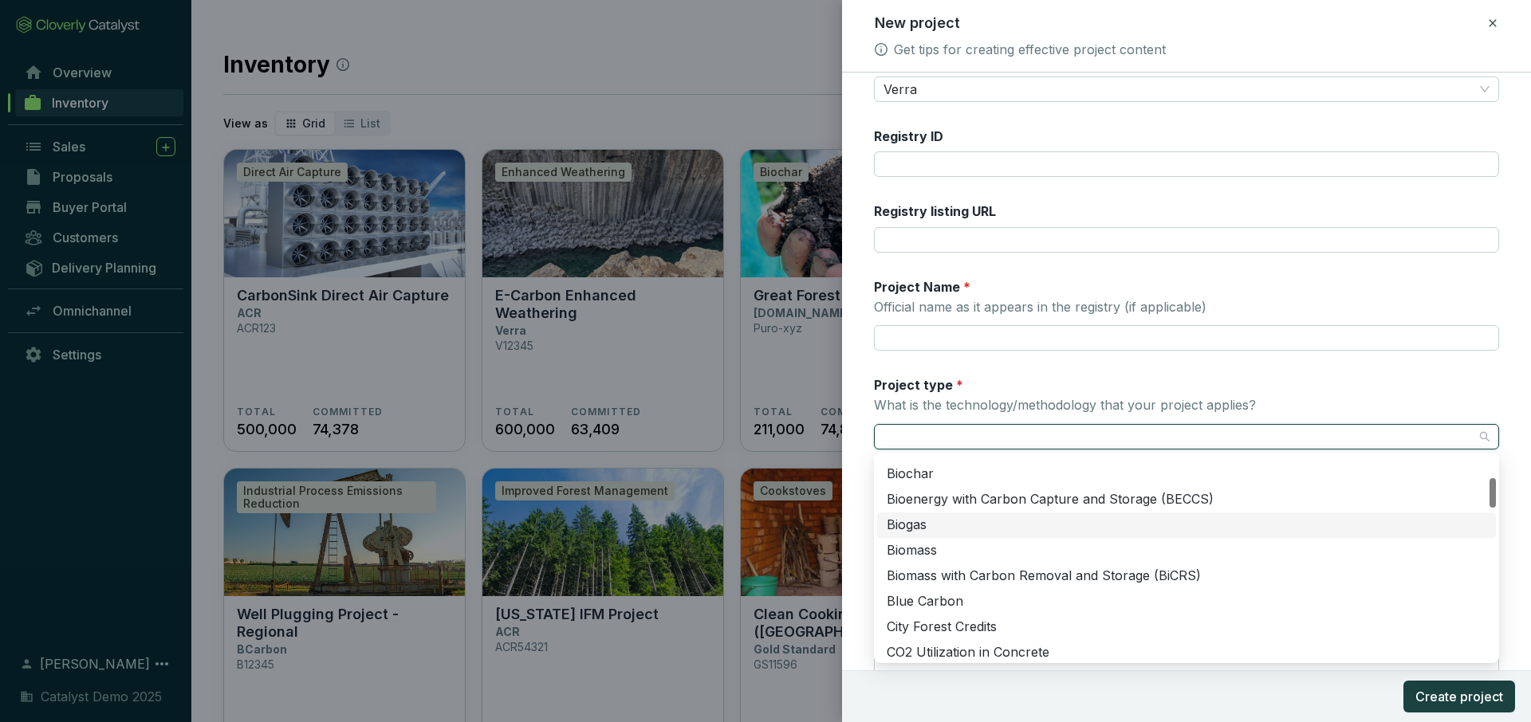
click at [935, 531] on div "Biogas" at bounding box center [1187, 526] width 600 height 18
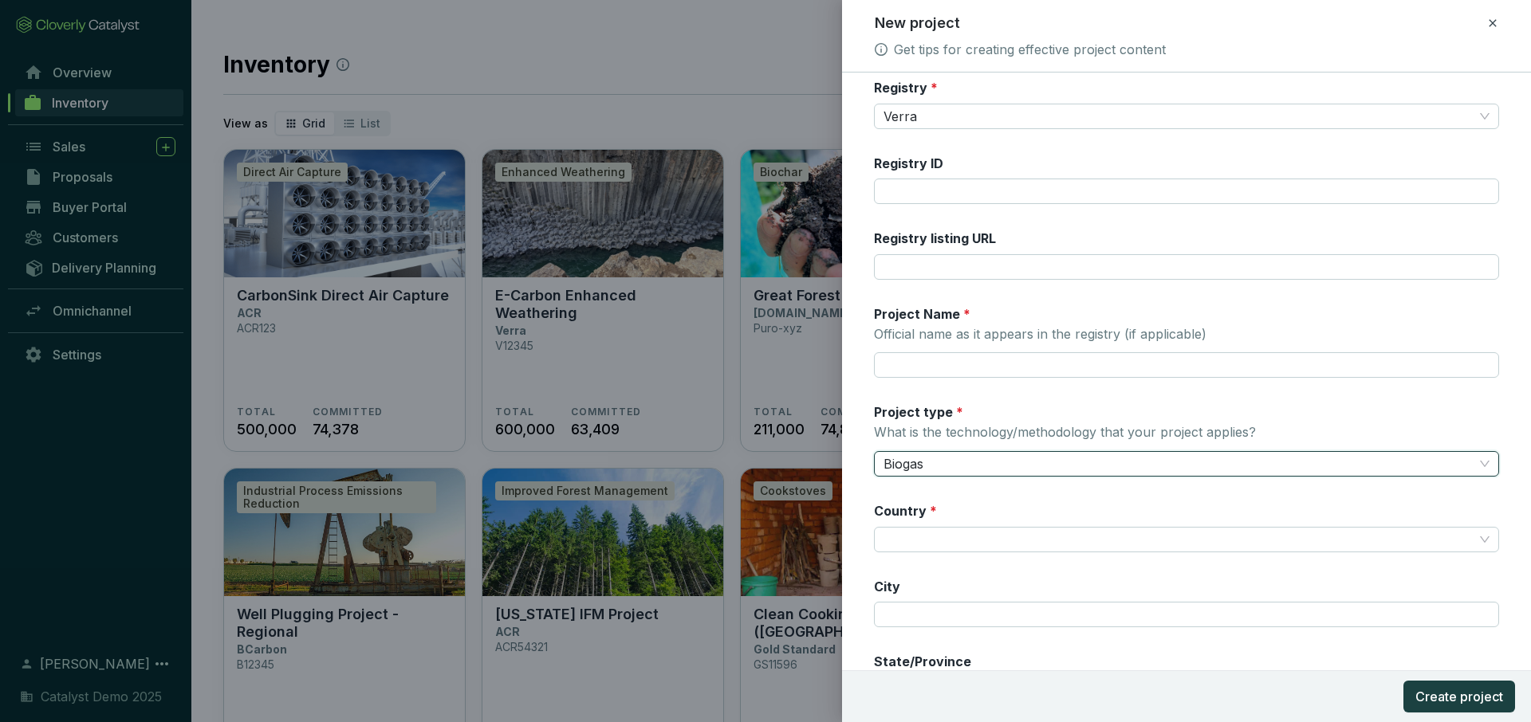
scroll to position [0, 0]
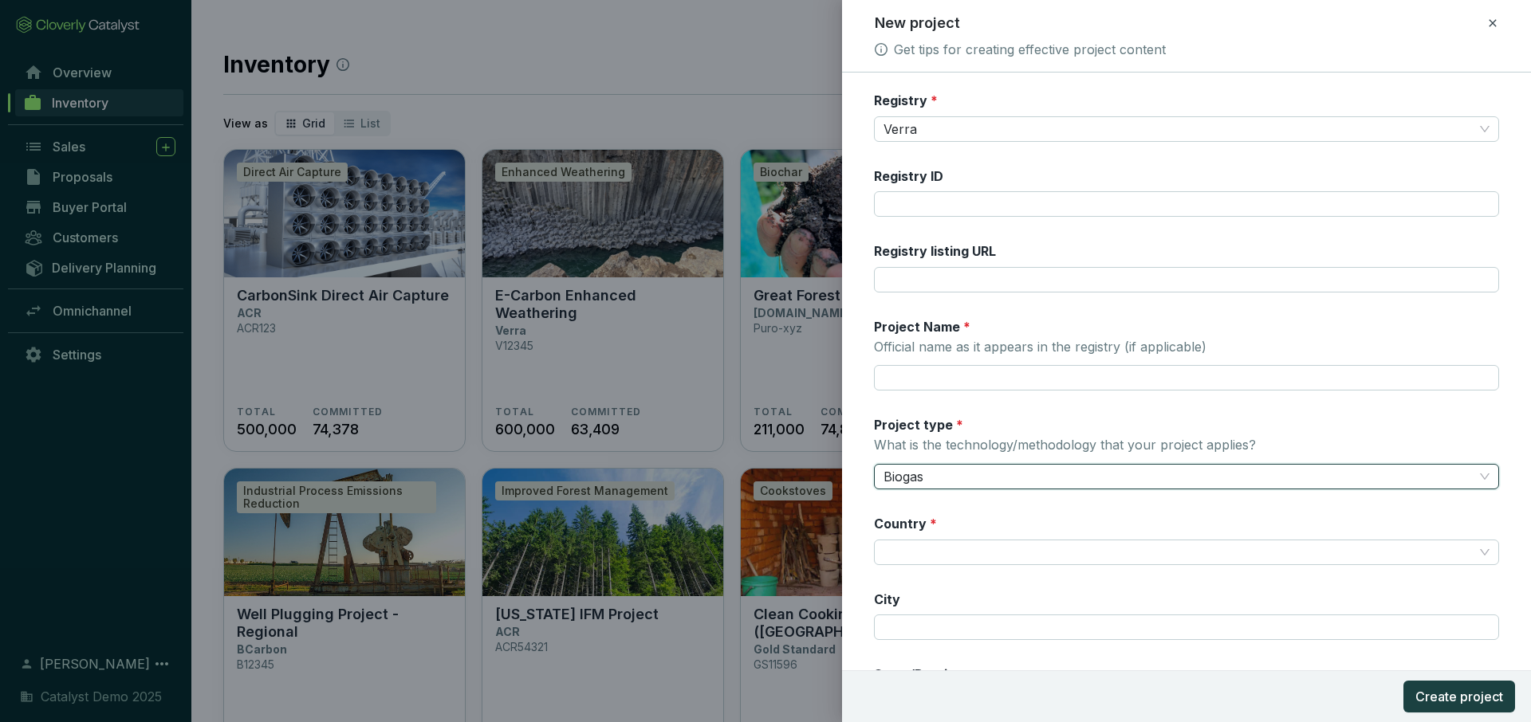
click at [1494, 22] on icon at bounding box center [1492, 23] width 13 height 19
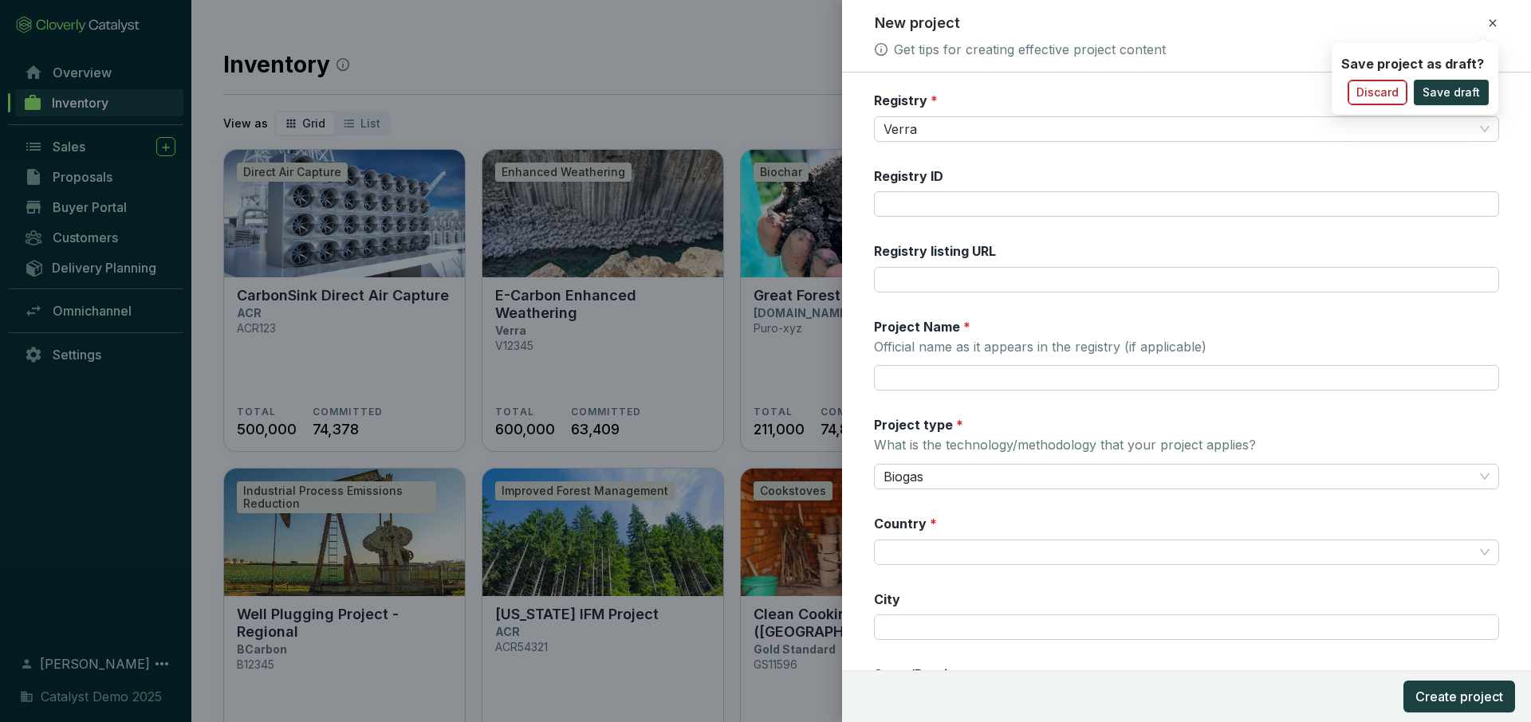
click at [1379, 102] on button "Discard" at bounding box center [1378, 93] width 60 height 26
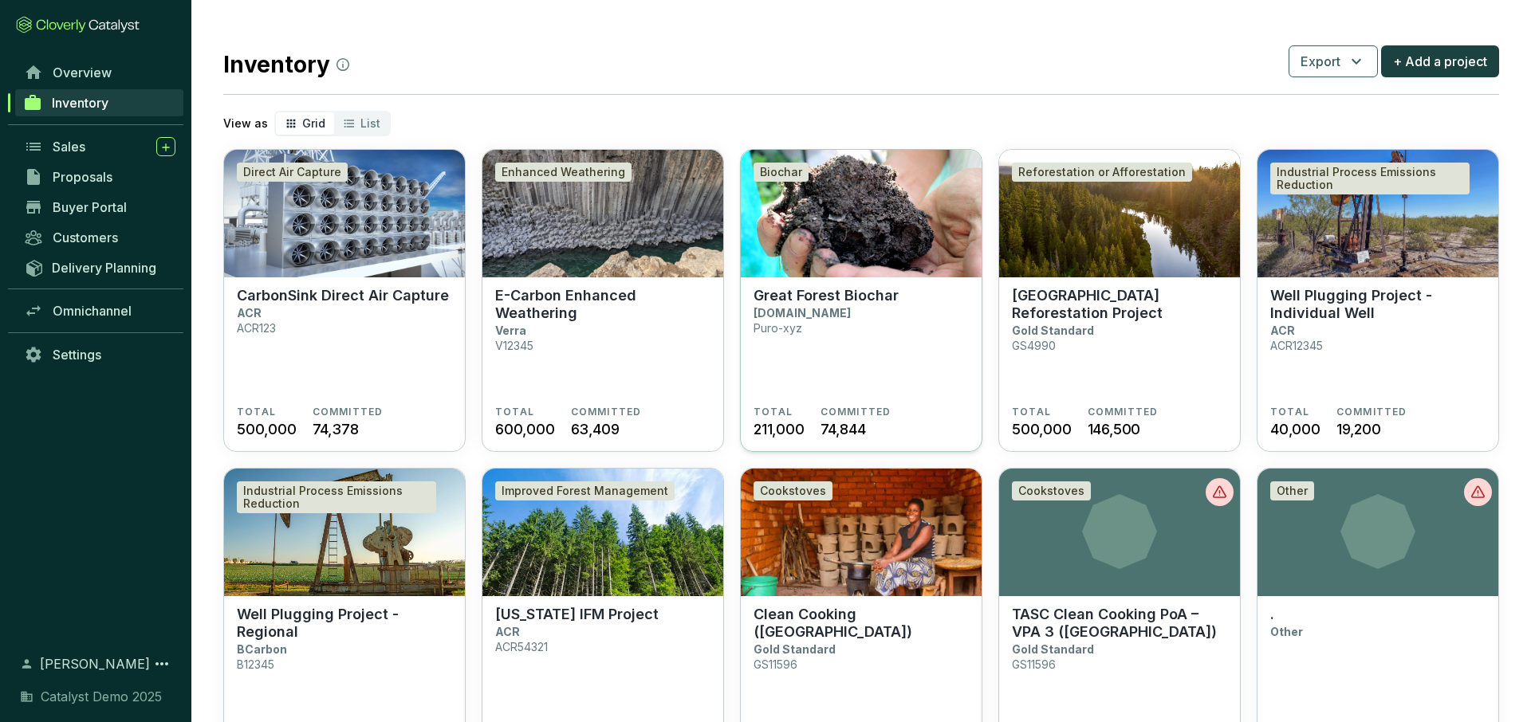
click at [865, 373] on section "Great Forest Biochar Puro.earth Puro-xyz" at bounding box center [861, 346] width 215 height 119
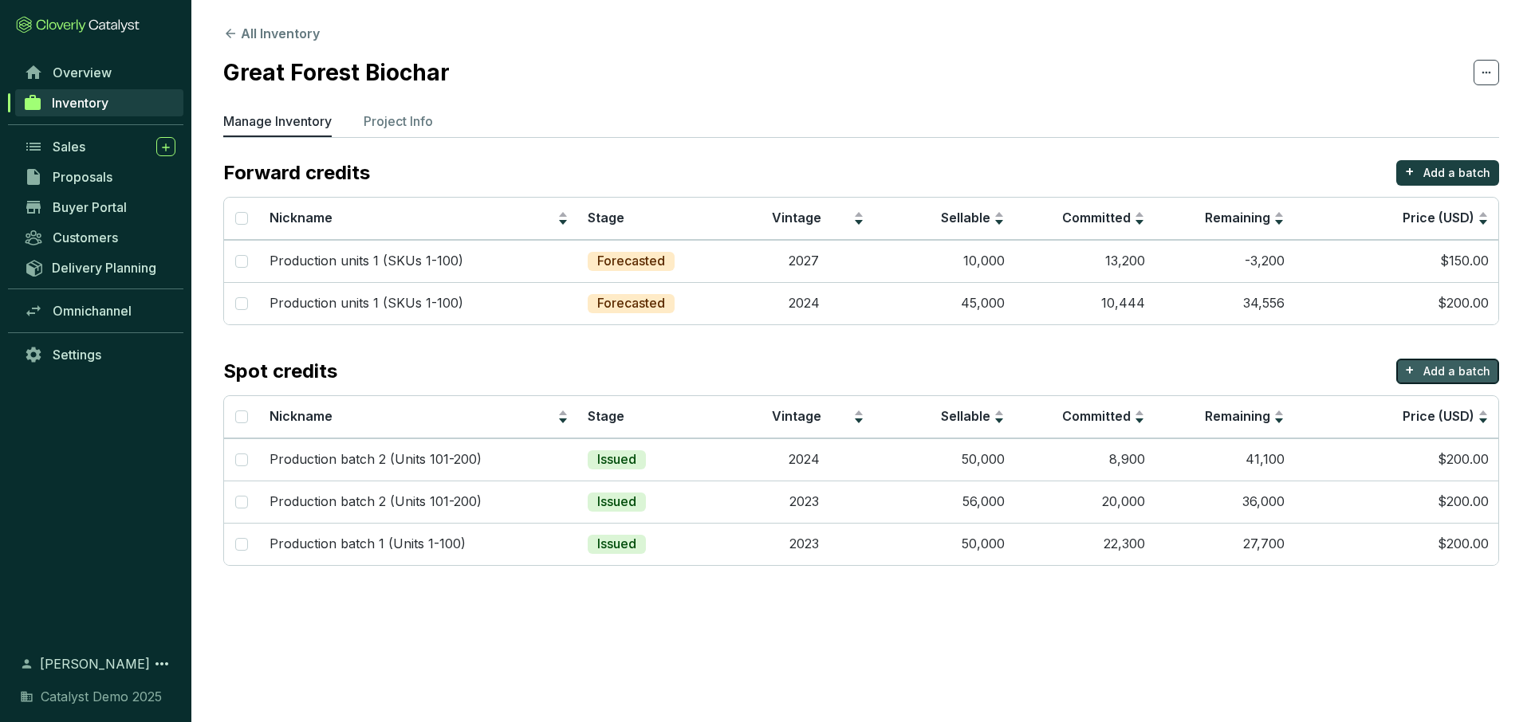
click at [1442, 370] on p "Add a batch" at bounding box center [1456, 372] width 67 height 16
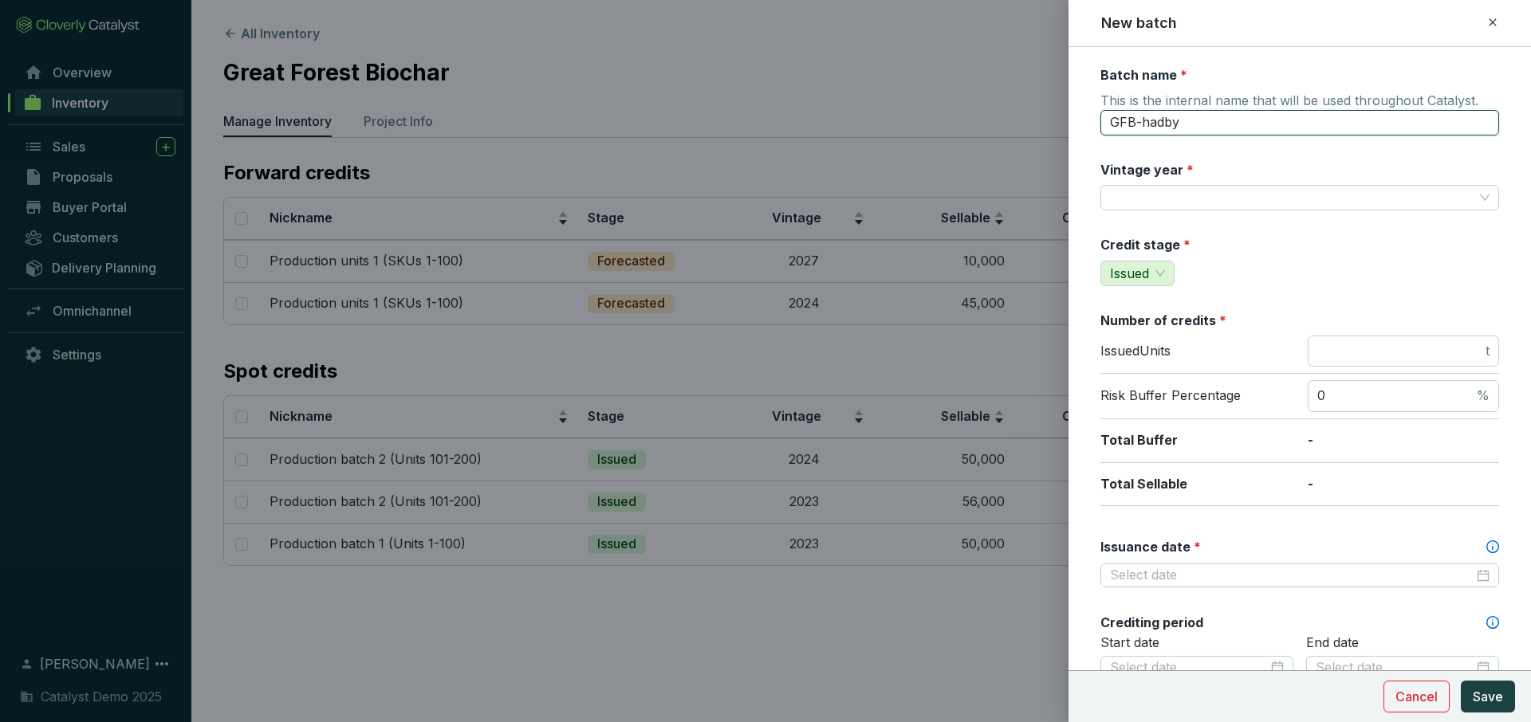
drag, startPoint x: 1207, startPoint y: 125, endPoint x: 1116, endPoint y: 126, distance: 90.9
click at [1116, 126] on input "GFB-hadby" at bounding box center [1299, 123] width 399 height 26
type input "G"
type input "T"
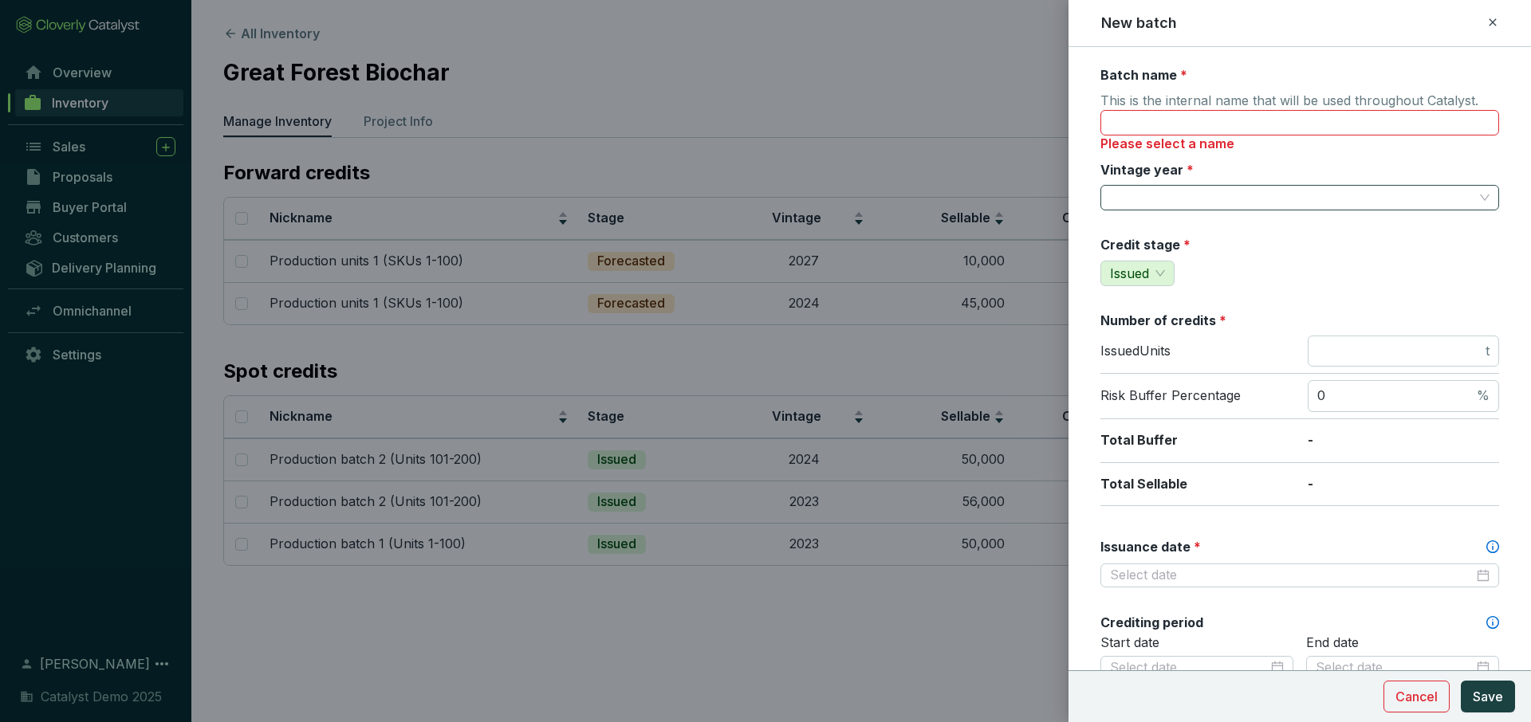
click at [1208, 197] on input "Vintage year *" at bounding box center [1292, 198] width 364 height 24
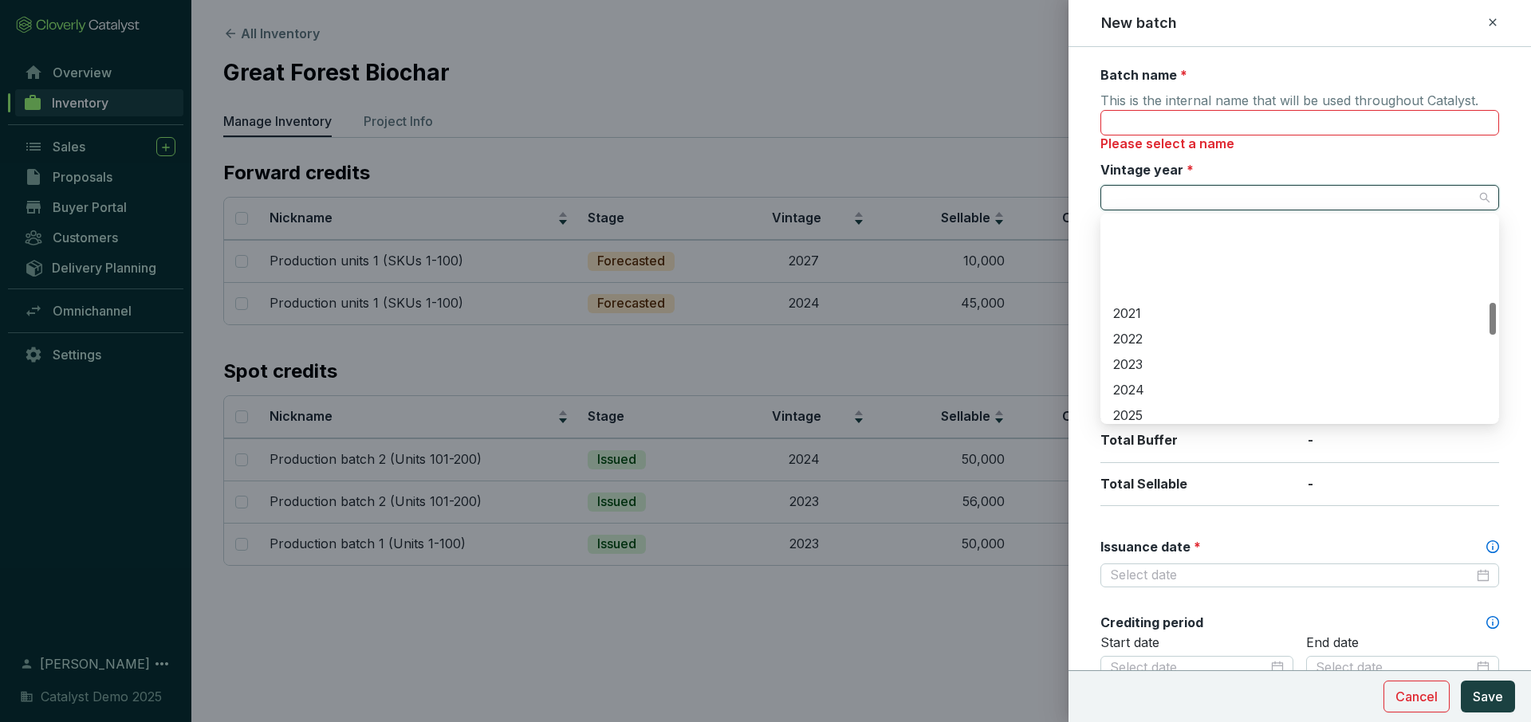
scroll to position [583, 0]
click at [1144, 359] on div "2028" at bounding box center [1299, 361] width 373 height 18
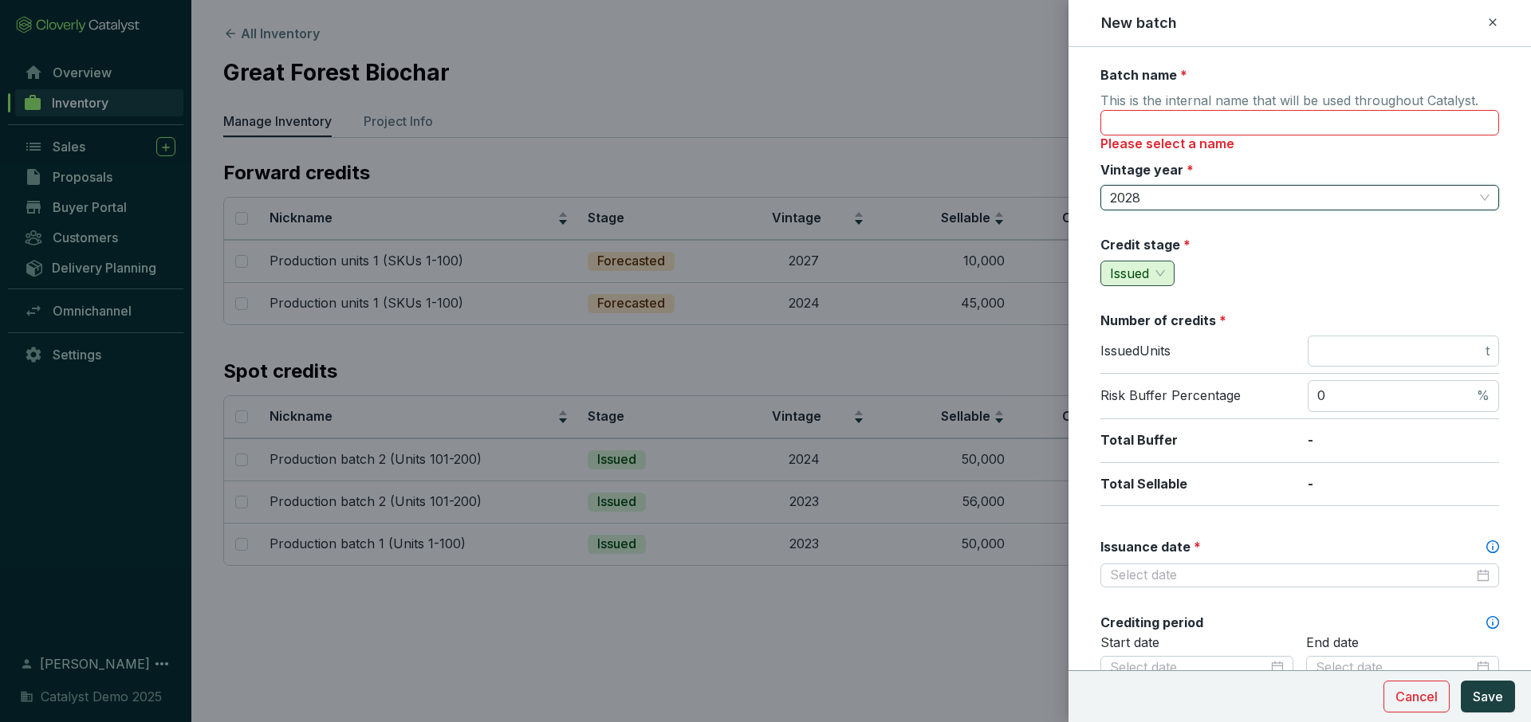
click at [1159, 267] on span "Issued" at bounding box center [1137, 274] width 55 height 24
click at [1156, 304] on span "Forecasted" at bounding box center [1146, 305] width 67 height 16
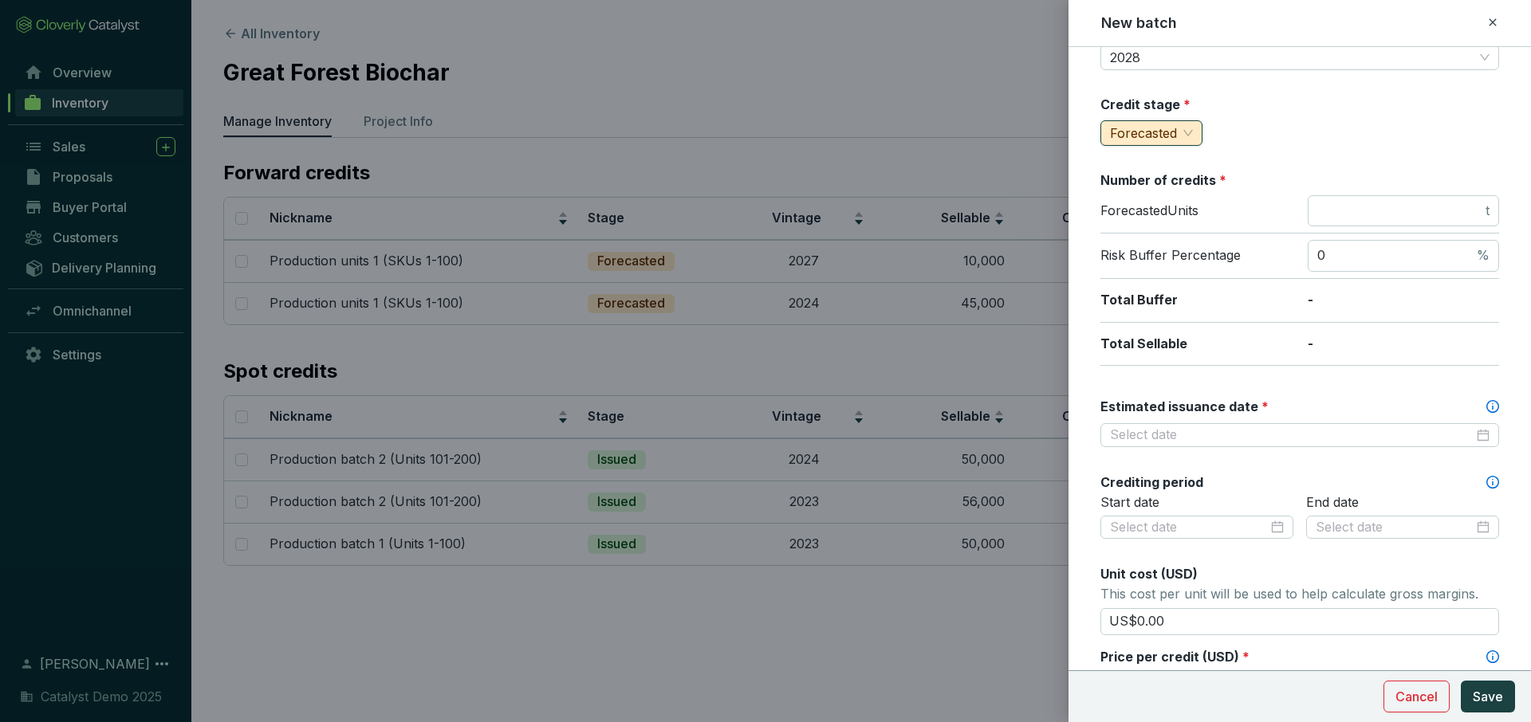
scroll to position [148, 0]
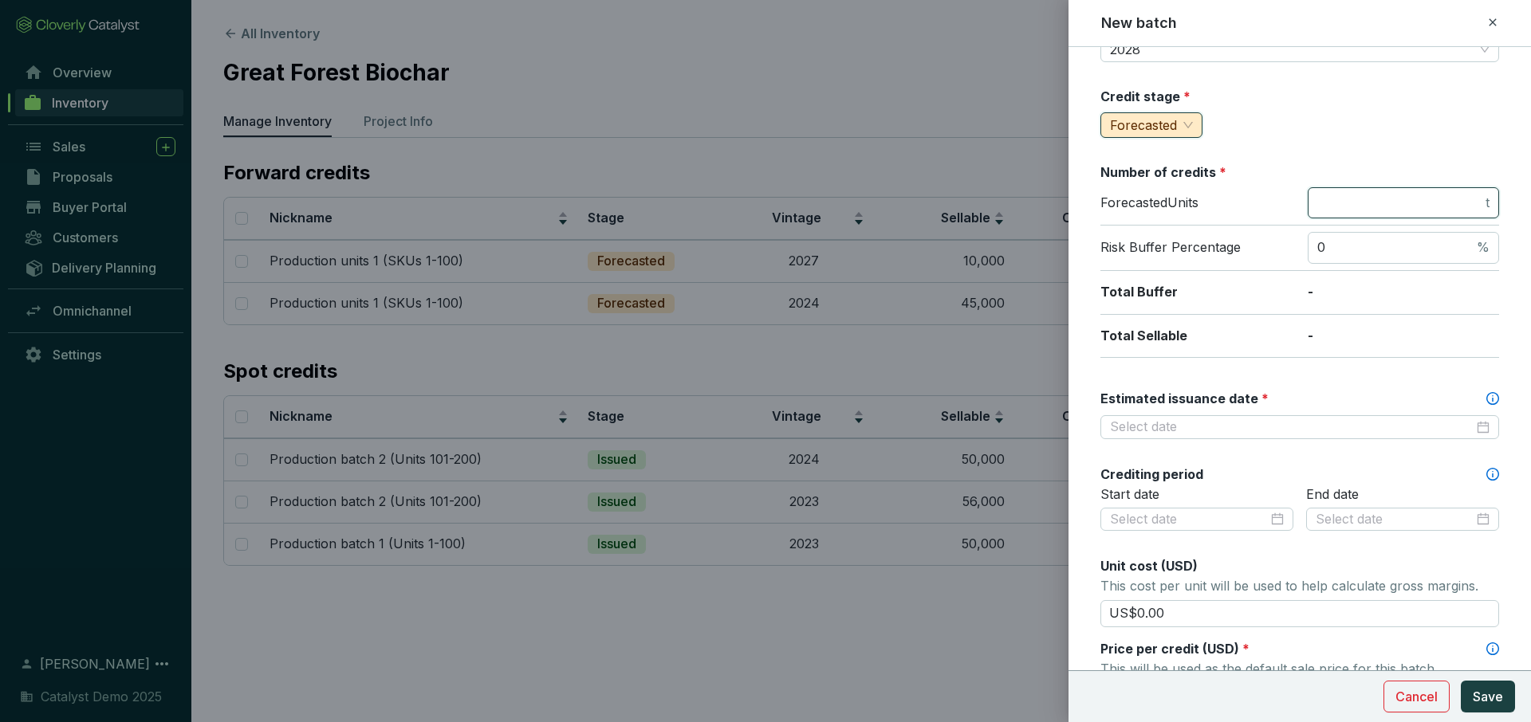
click at [1350, 199] on input "number" at bounding box center [1399, 204] width 165 height 18
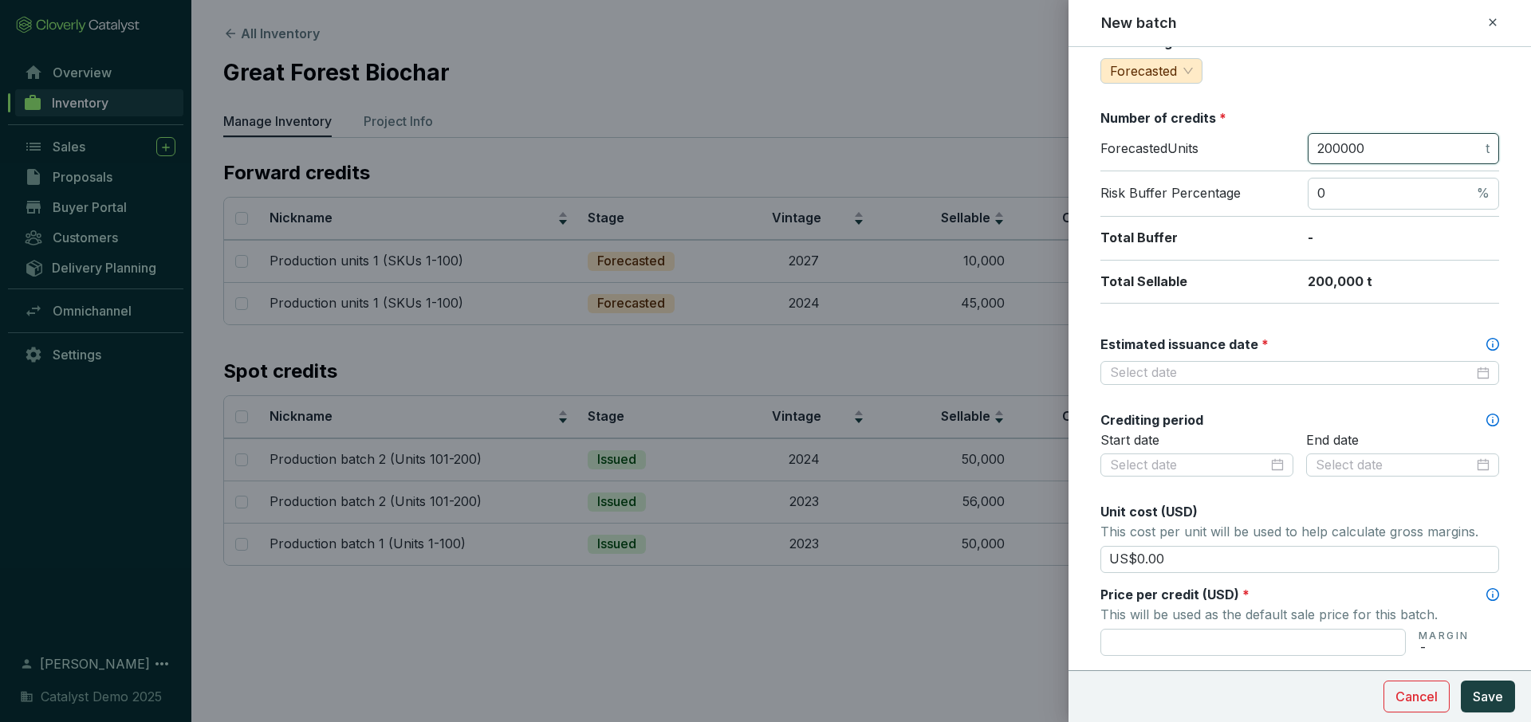
scroll to position [203, 0]
type input "200000"
click at [1293, 380] on input "Estimated issuance date *" at bounding box center [1292, 373] width 364 height 18
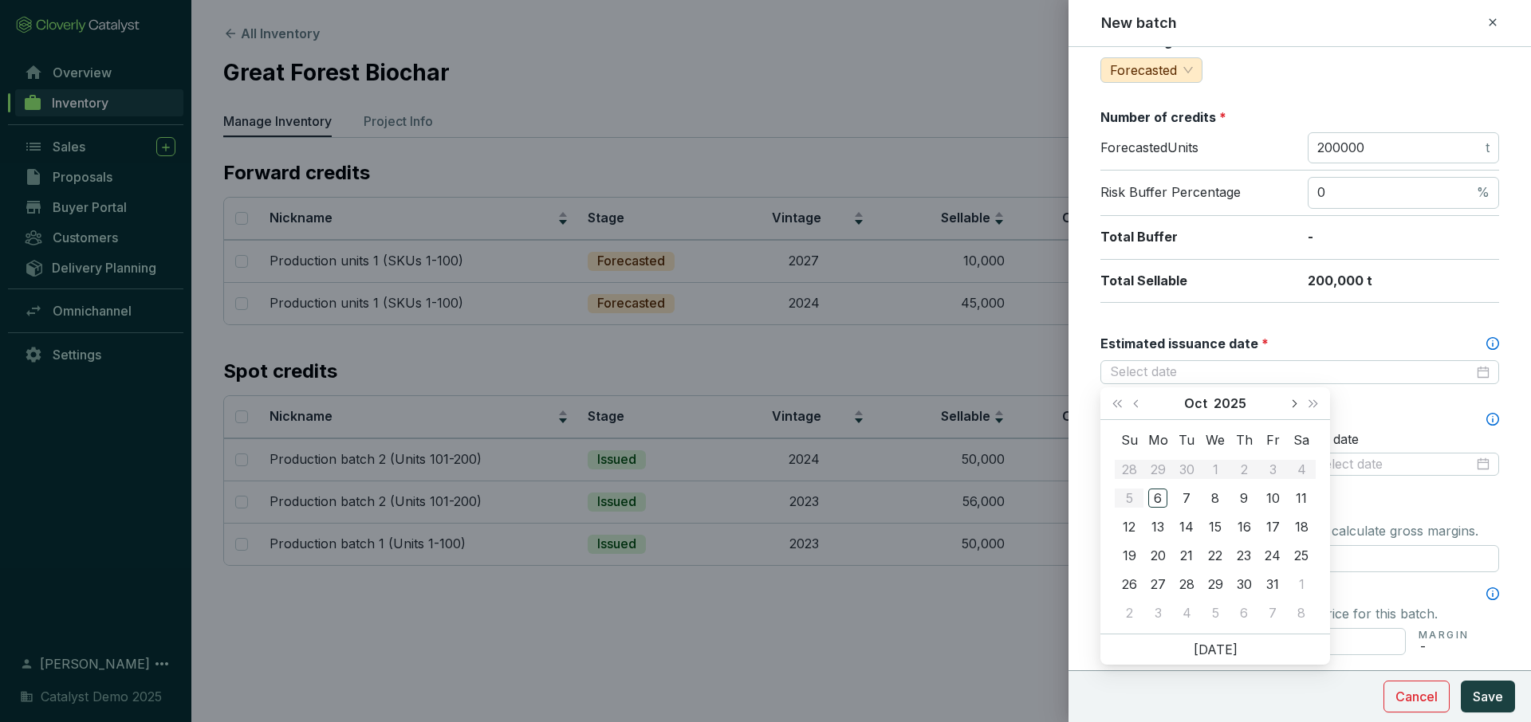
click at [1288, 409] on button "Next month (PageDown)" at bounding box center [1293, 404] width 21 height 32
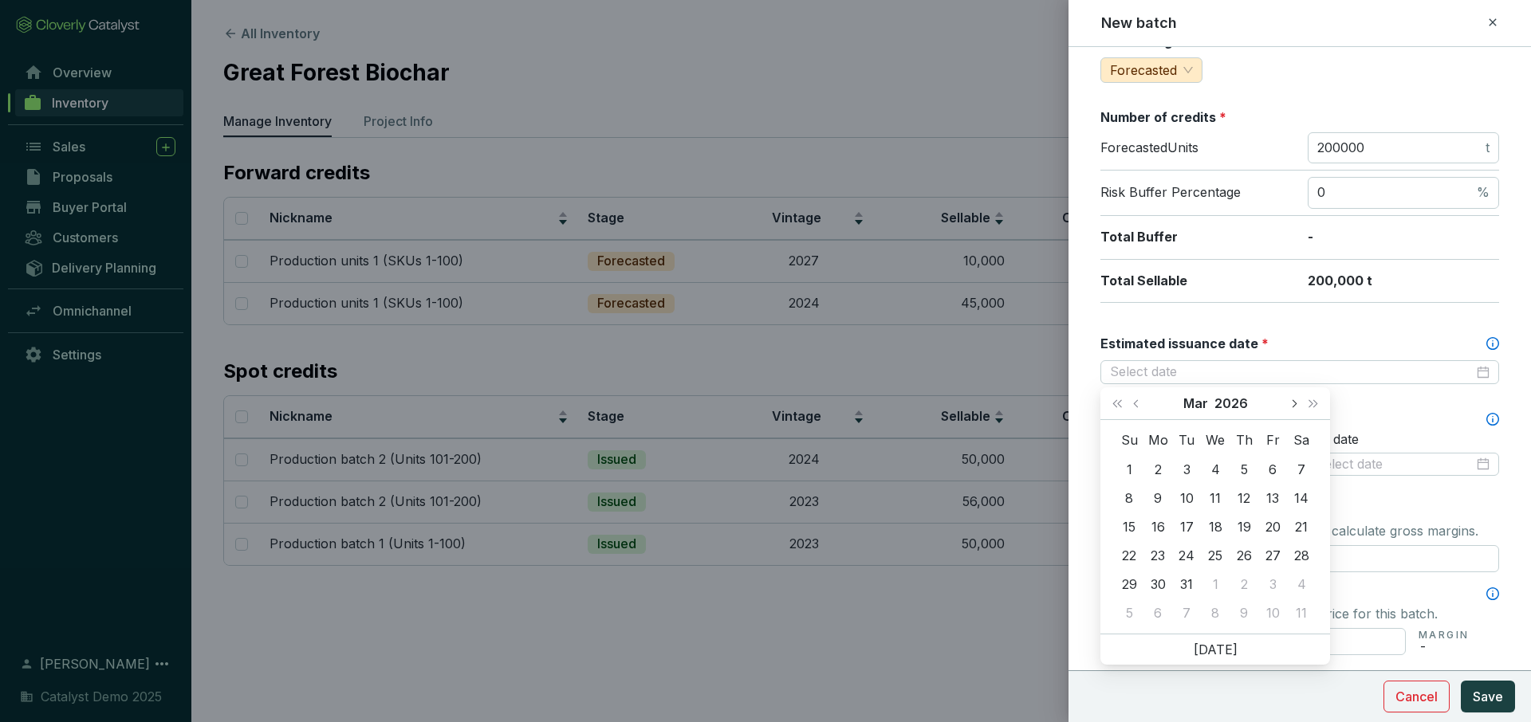
click at [1288, 409] on button "Next month (PageDown)" at bounding box center [1293, 404] width 21 height 32
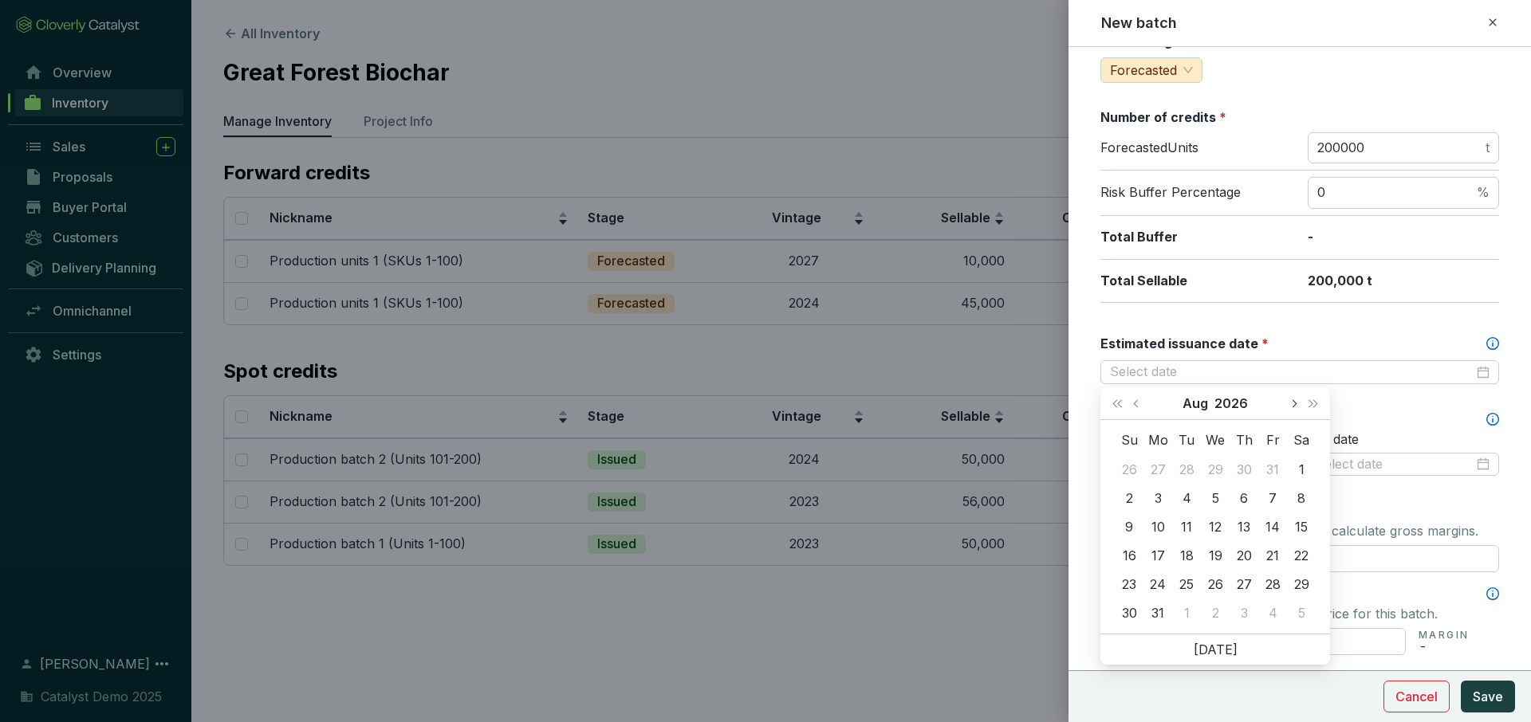
click at [1288, 409] on button "Next month (PageDown)" at bounding box center [1293, 404] width 21 height 32
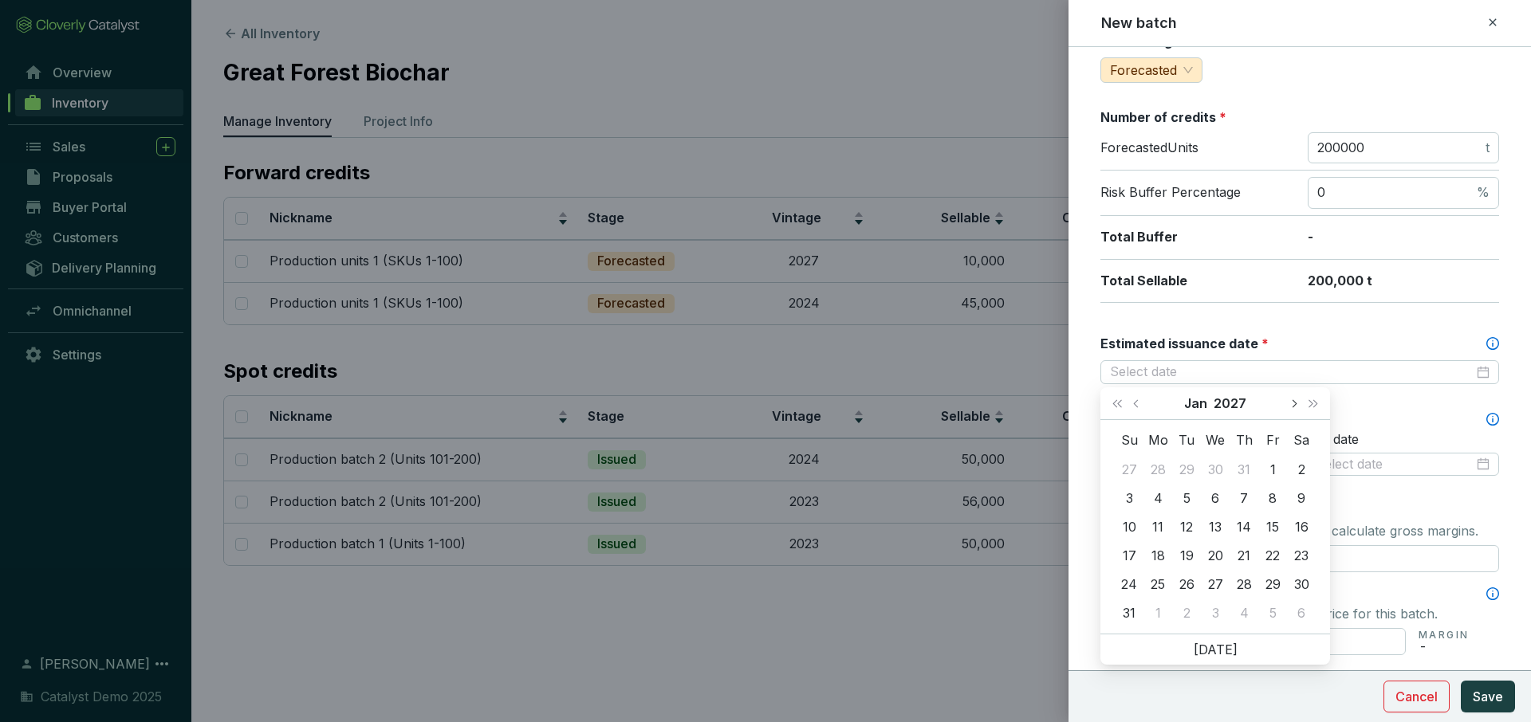
click at [1288, 409] on button "Next month (PageDown)" at bounding box center [1293, 404] width 21 height 32
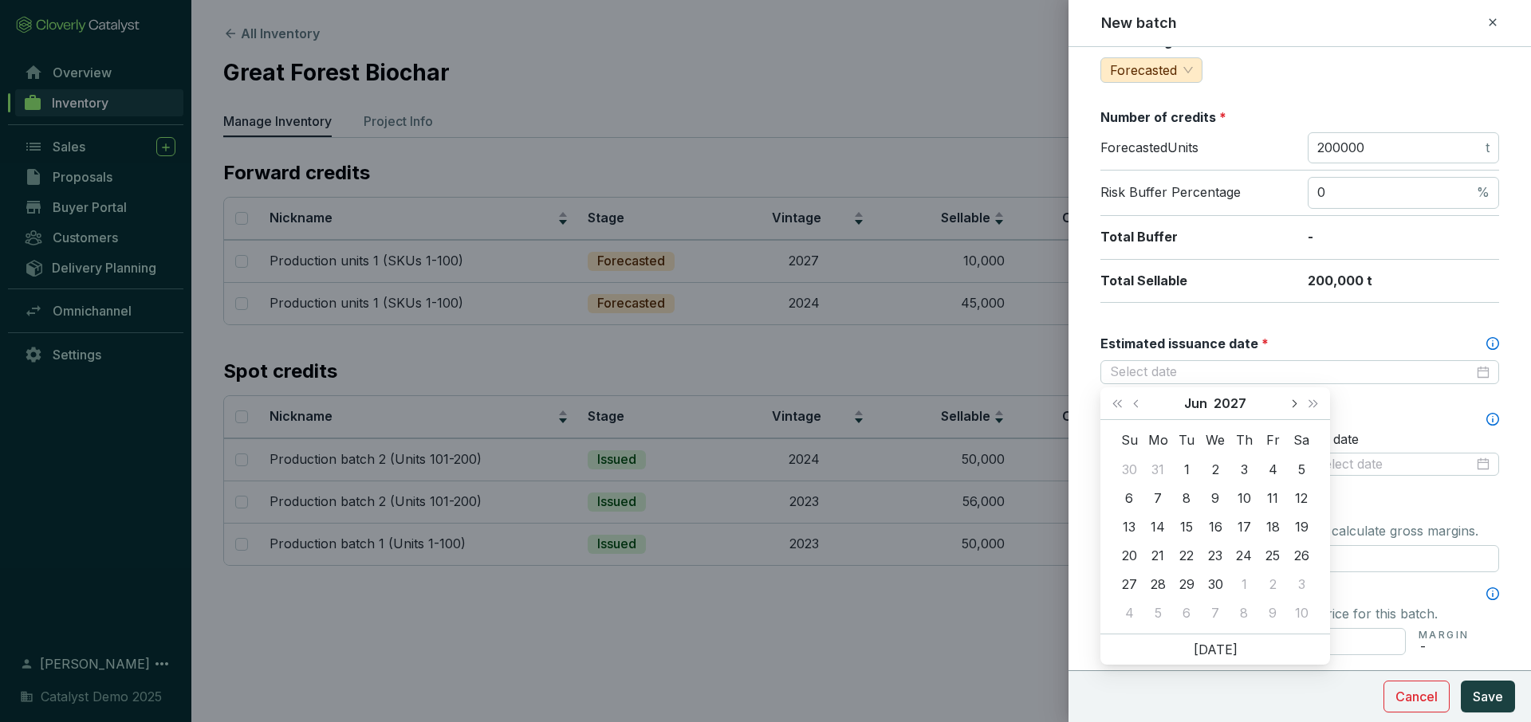
click at [1288, 409] on button "Next month (PageDown)" at bounding box center [1293, 404] width 21 height 32
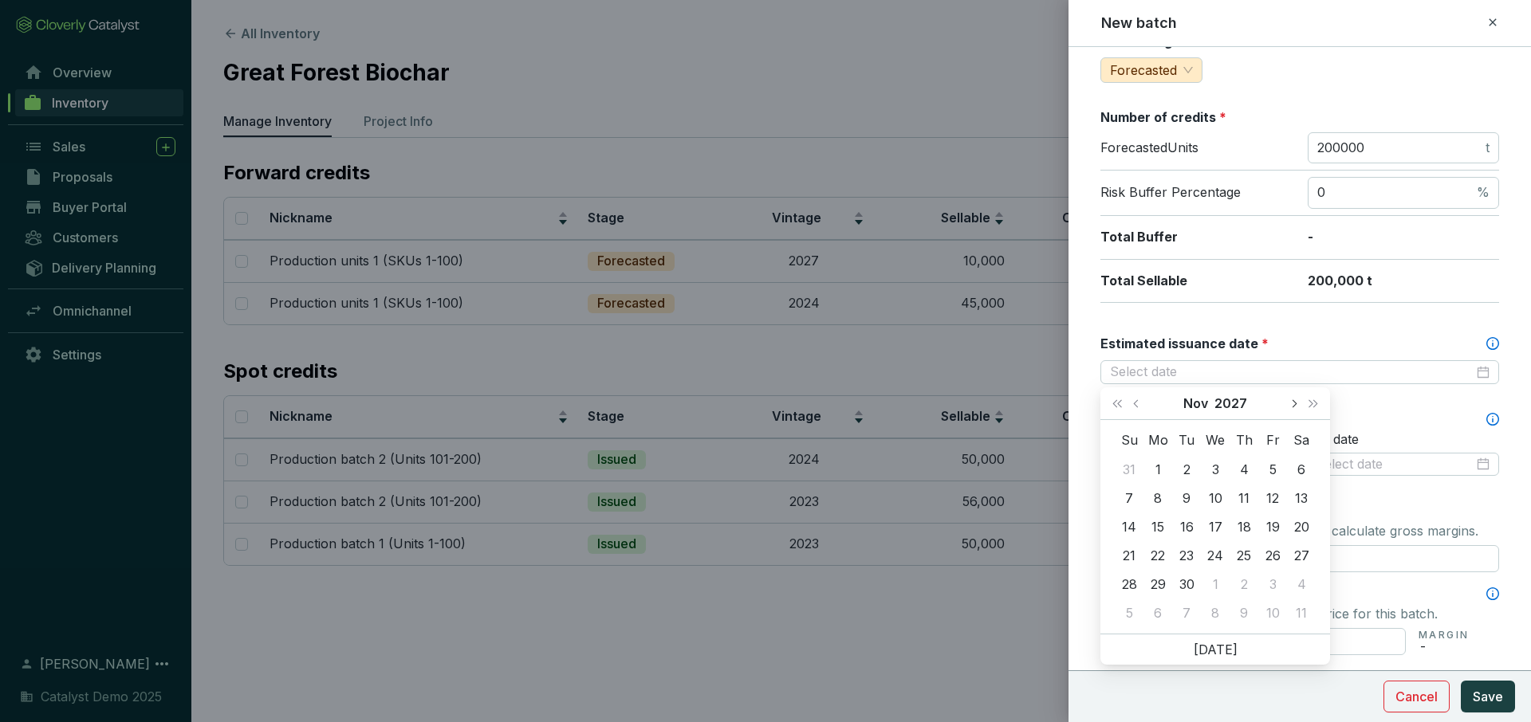
click at [1288, 409] on button "Next month (PageDown)" at bounding box center [1293, 404] width 21 height 32
type input "2028-02-16"
click at [1214, 525] on div "16" at bounding box center [1215, 526] width 19 height 19
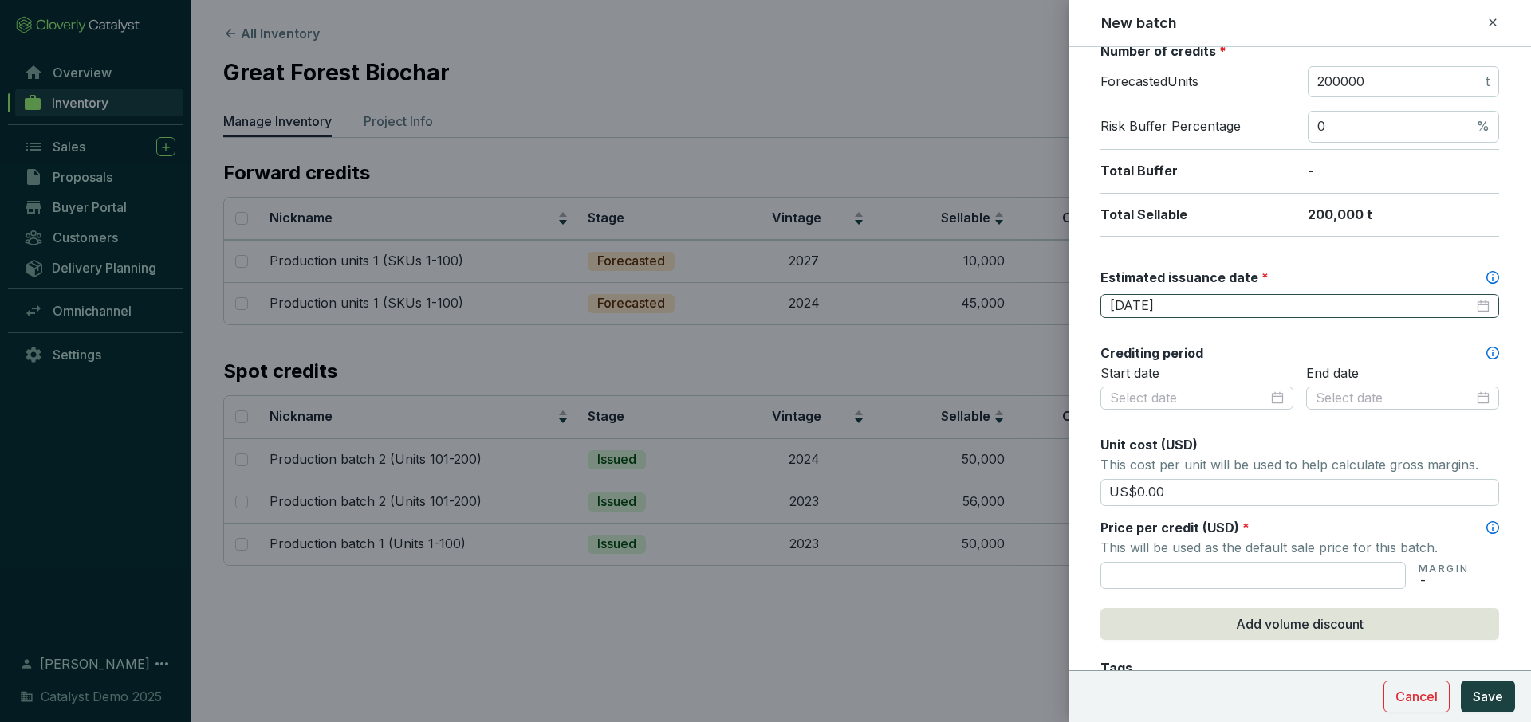
scroll to position [276, 0]
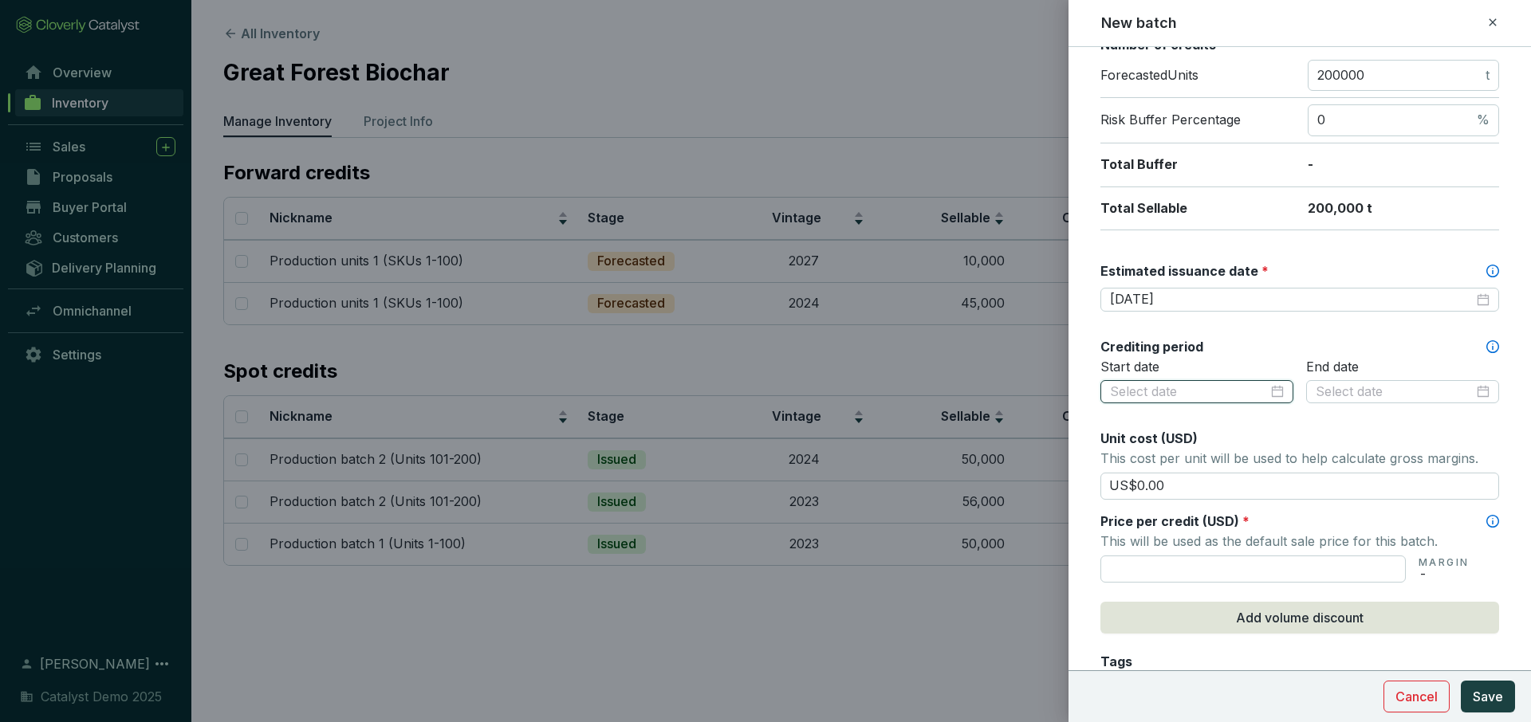
click at [1182, 396] on input at bounding box center [1189, 393] width 158 height 18
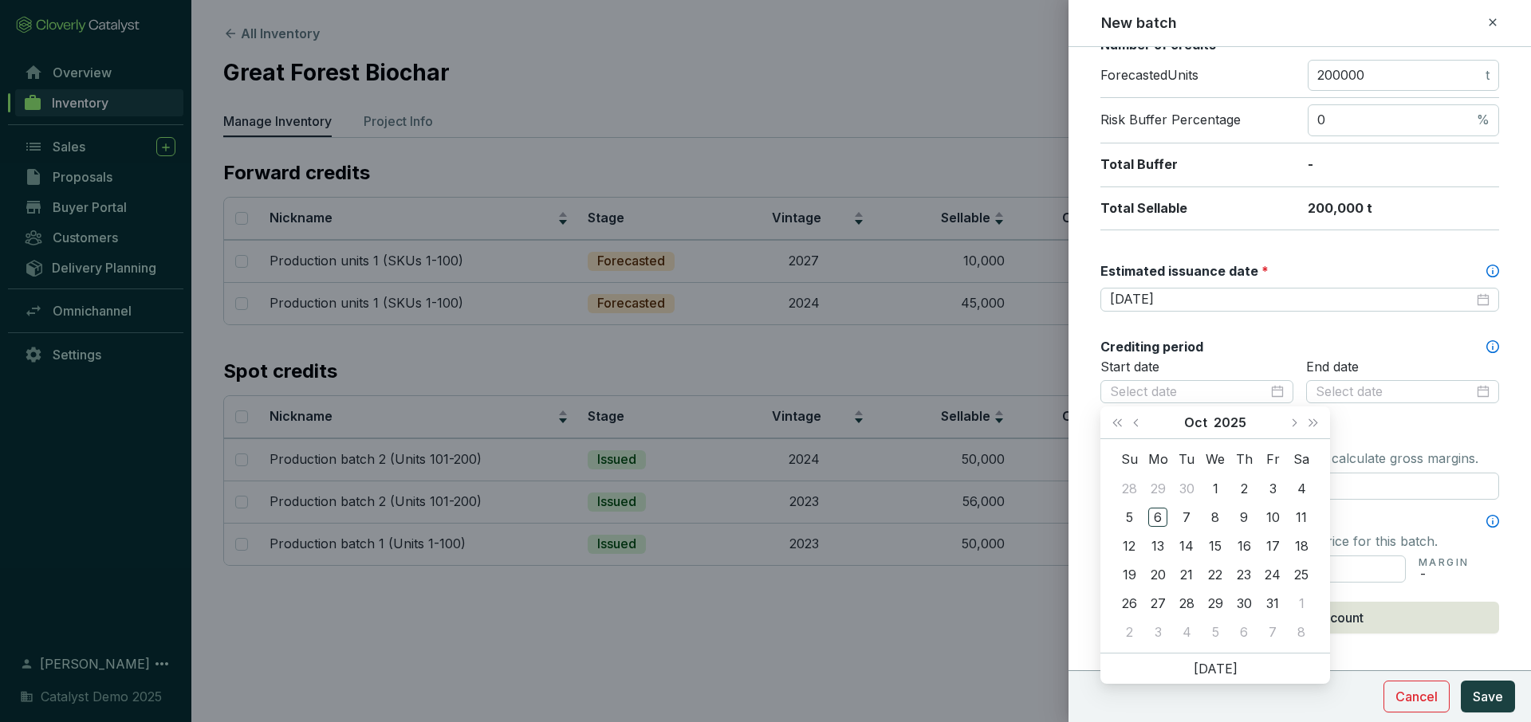
click at [1206, 361] on p "Start date" at bounding box center [1196, 368] width 193 height 18
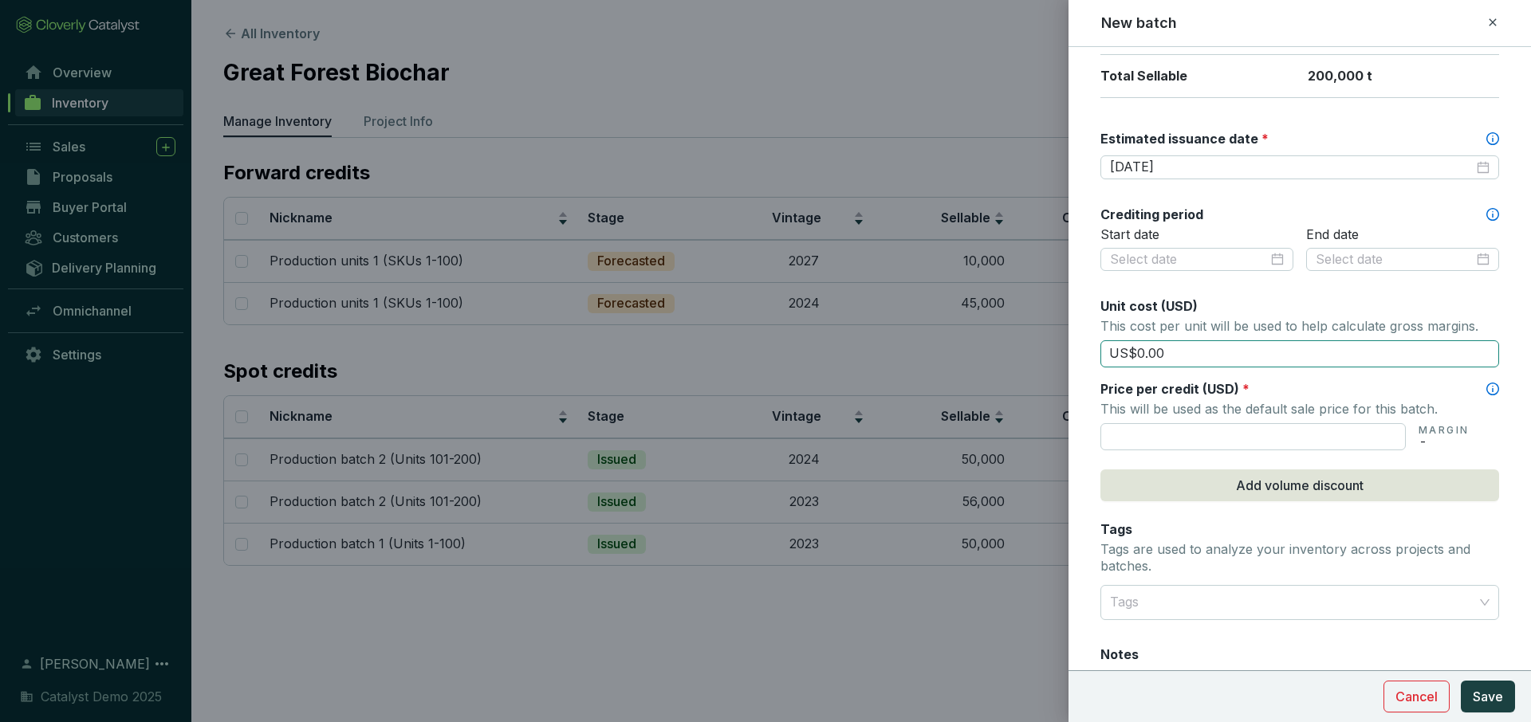
scroll to position [414, 0]
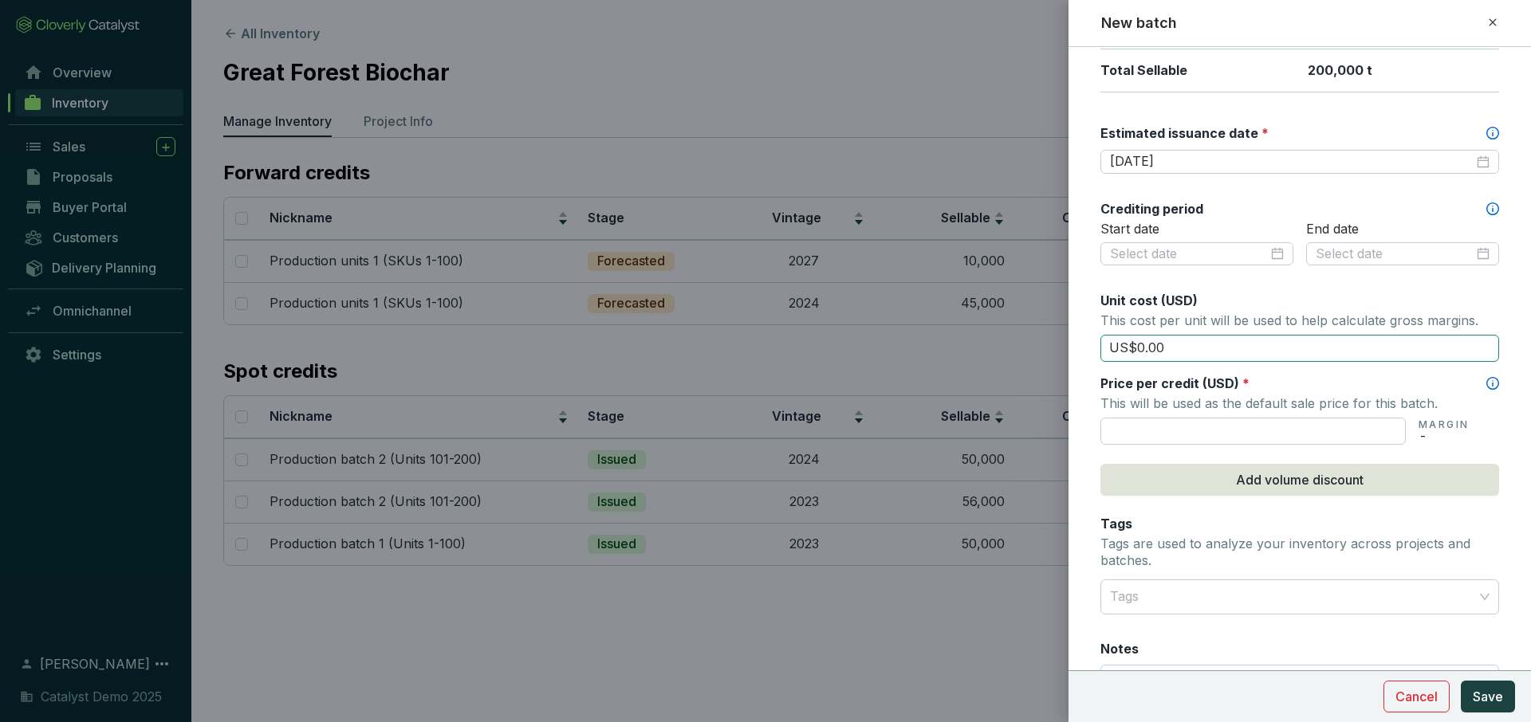
click at [1194, 353] on input "US$0.00" at bounding box center [1299, 348] width 399 height 27
type input "US$0"
type input "US$30.00"
click at [1190, 431] on input "text" at bounding box center [1252, 431] width 305 height 27
type input "US$40"
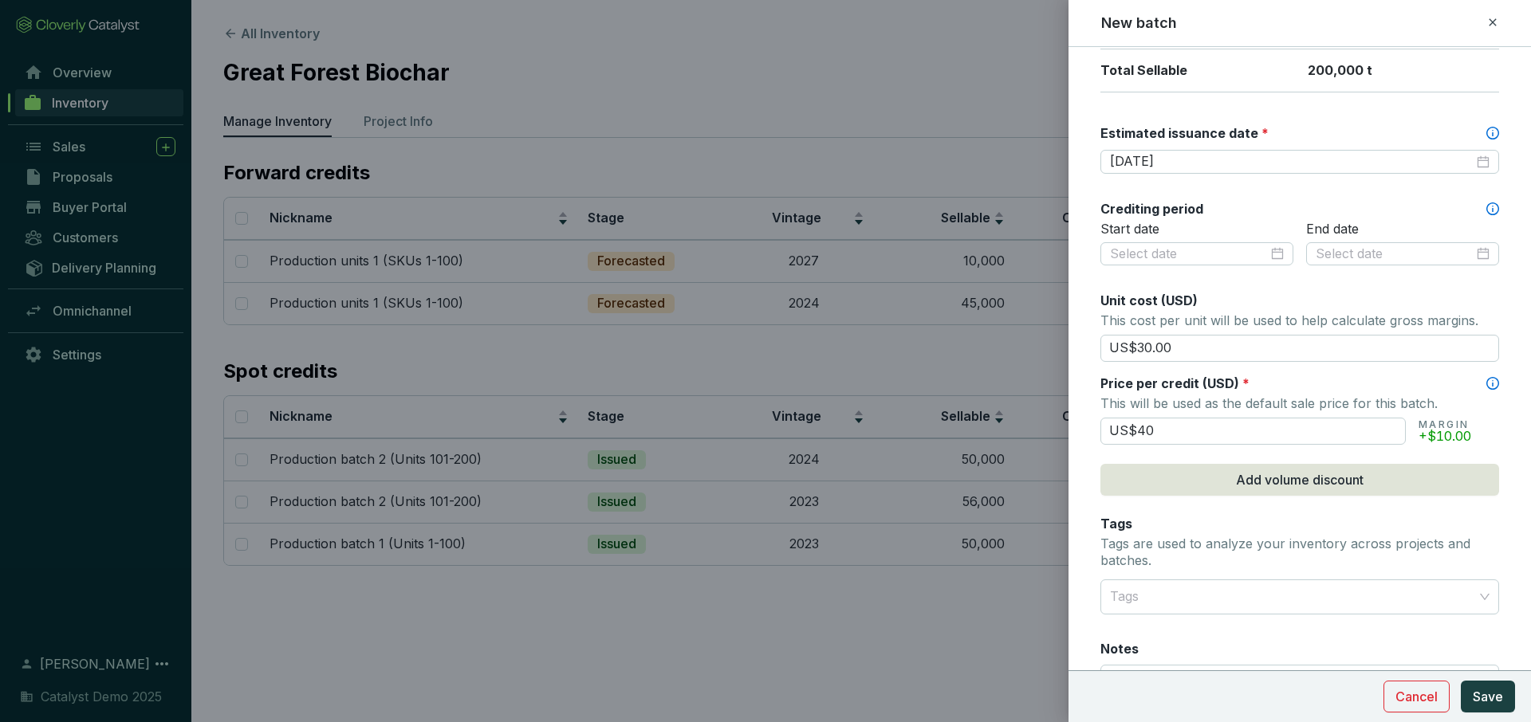
scroll to position [467, 0]
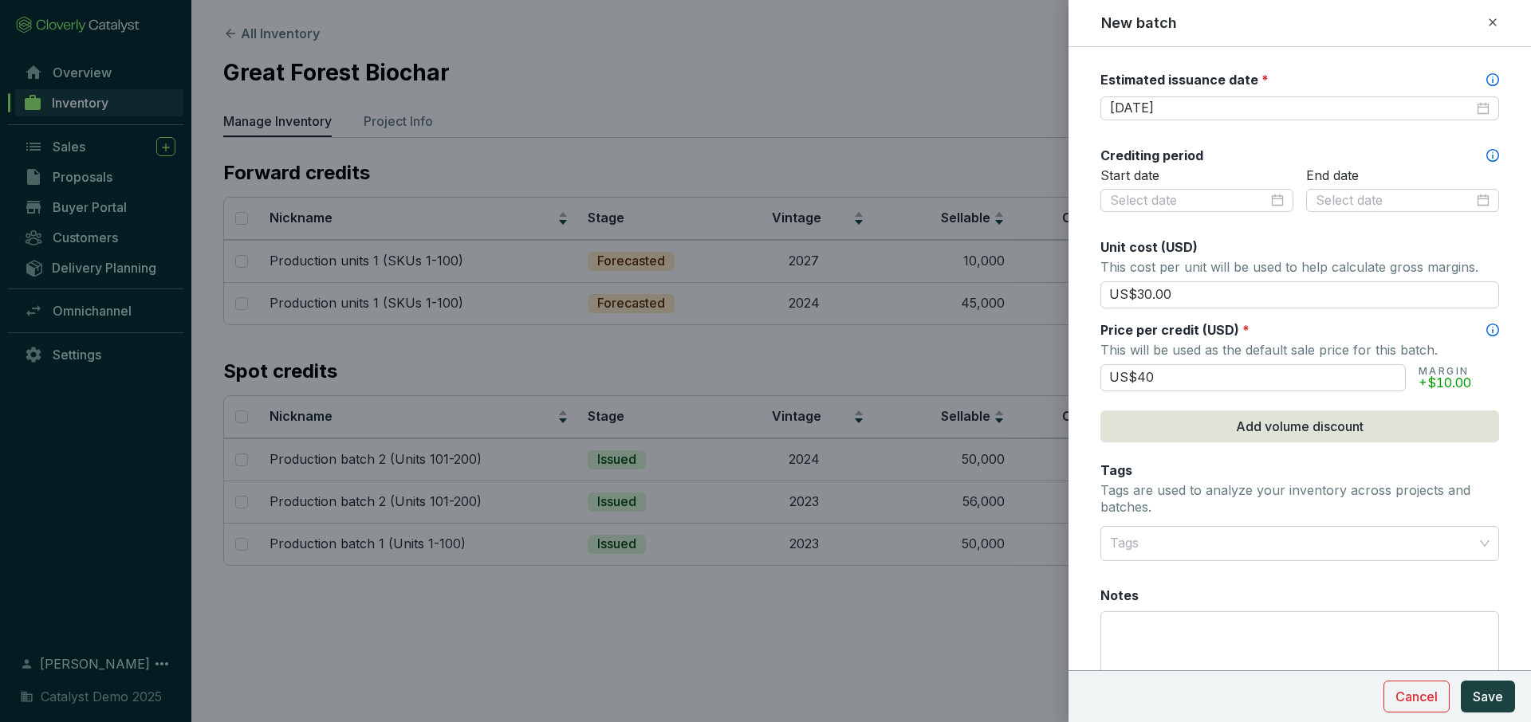
drag, startPoint x: 1191, startPoint y: 378, endPoint x: 1049, endPoint y: 378, distance: 141.9
click at [1049, 378] on div "New batch Batch name * This is the internal name that will be used throughout C…" at bounding box center [765, 361] width 1531 height 722
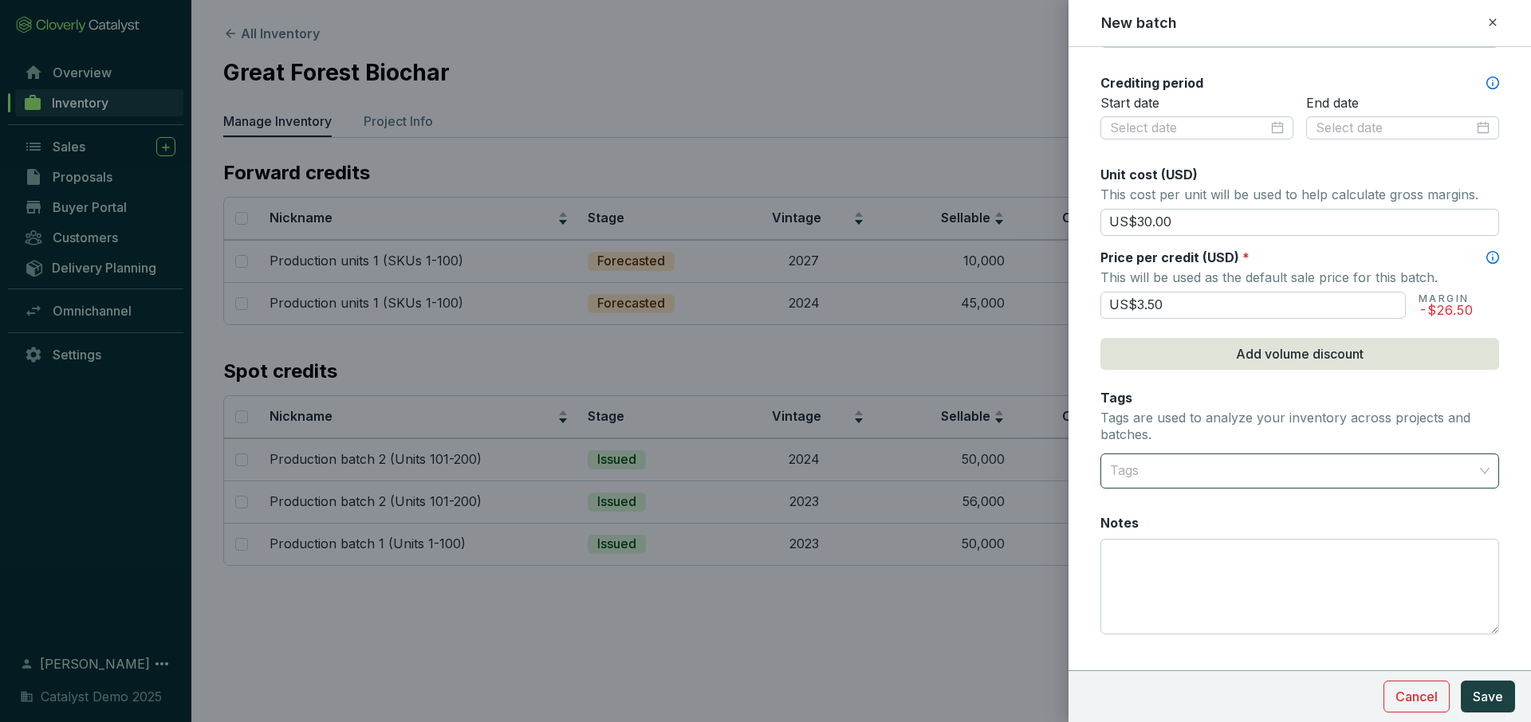
scroll to position [567, 0]
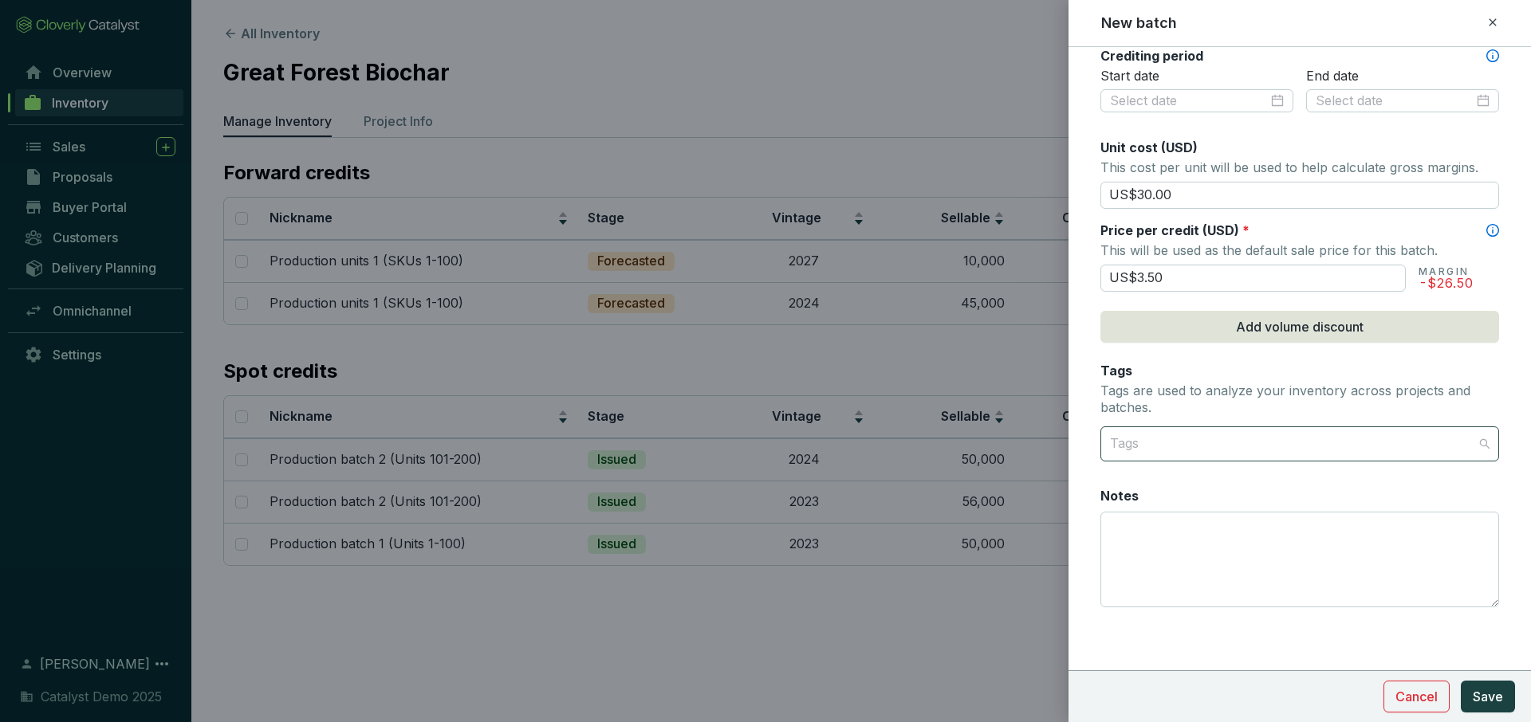
click at [1203, 451] on div at bounding box center [1291, 444] width 374 height 32
type input "US$3.50"
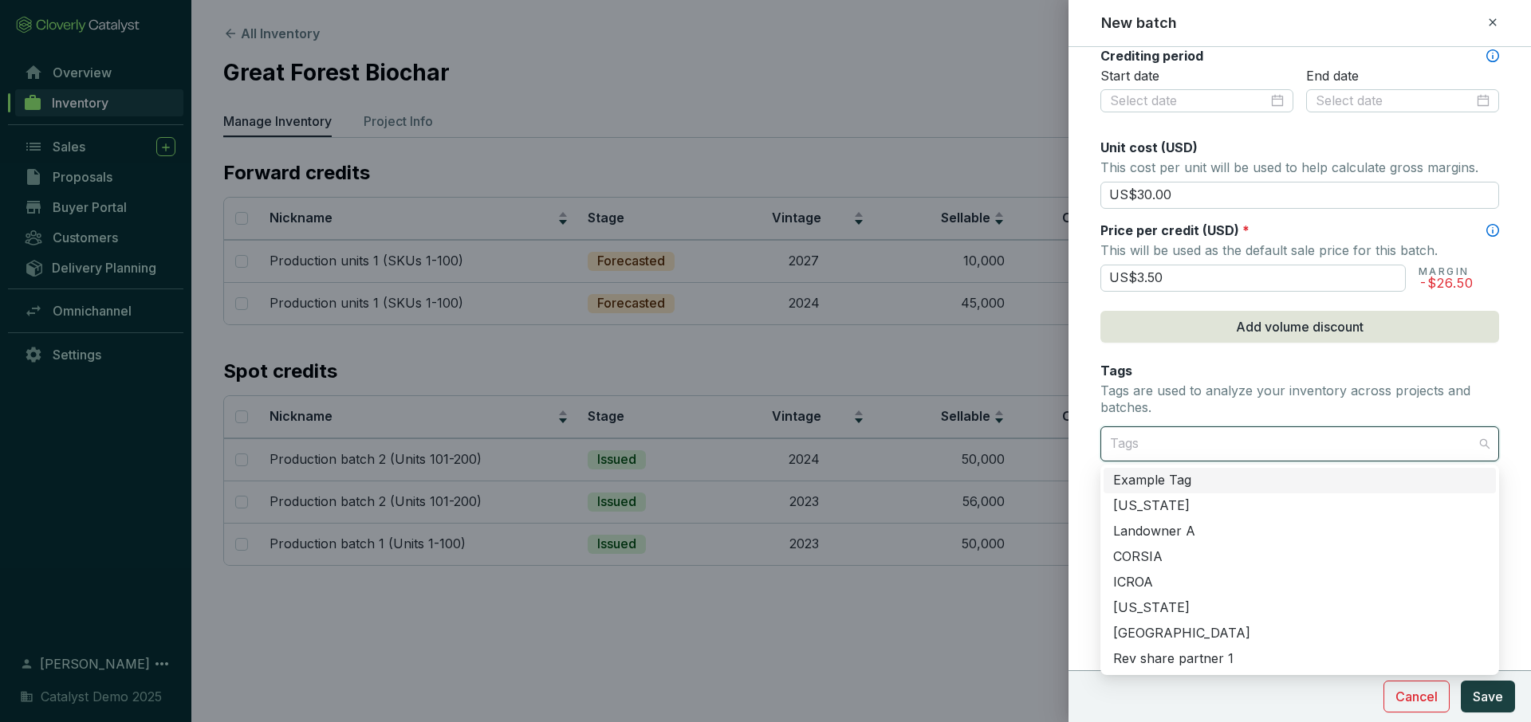
click at [1208, 402] on p "Tags are used to analyze your inventory across projects and batches." at bounding box center [1299, 400] width 399 height 34
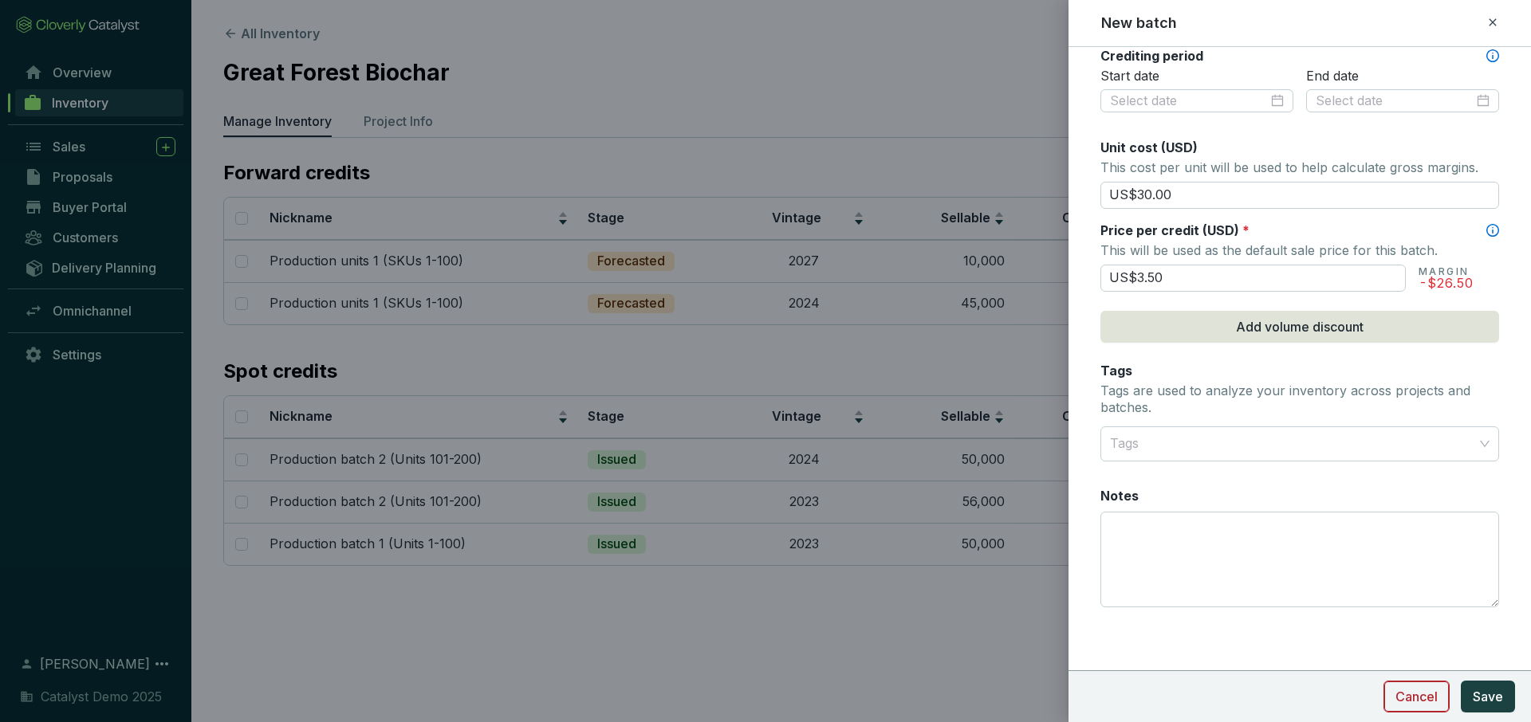
click at [1440, 692] on button "Cancel" at bounding box center [1416, 697] width 66 height 32
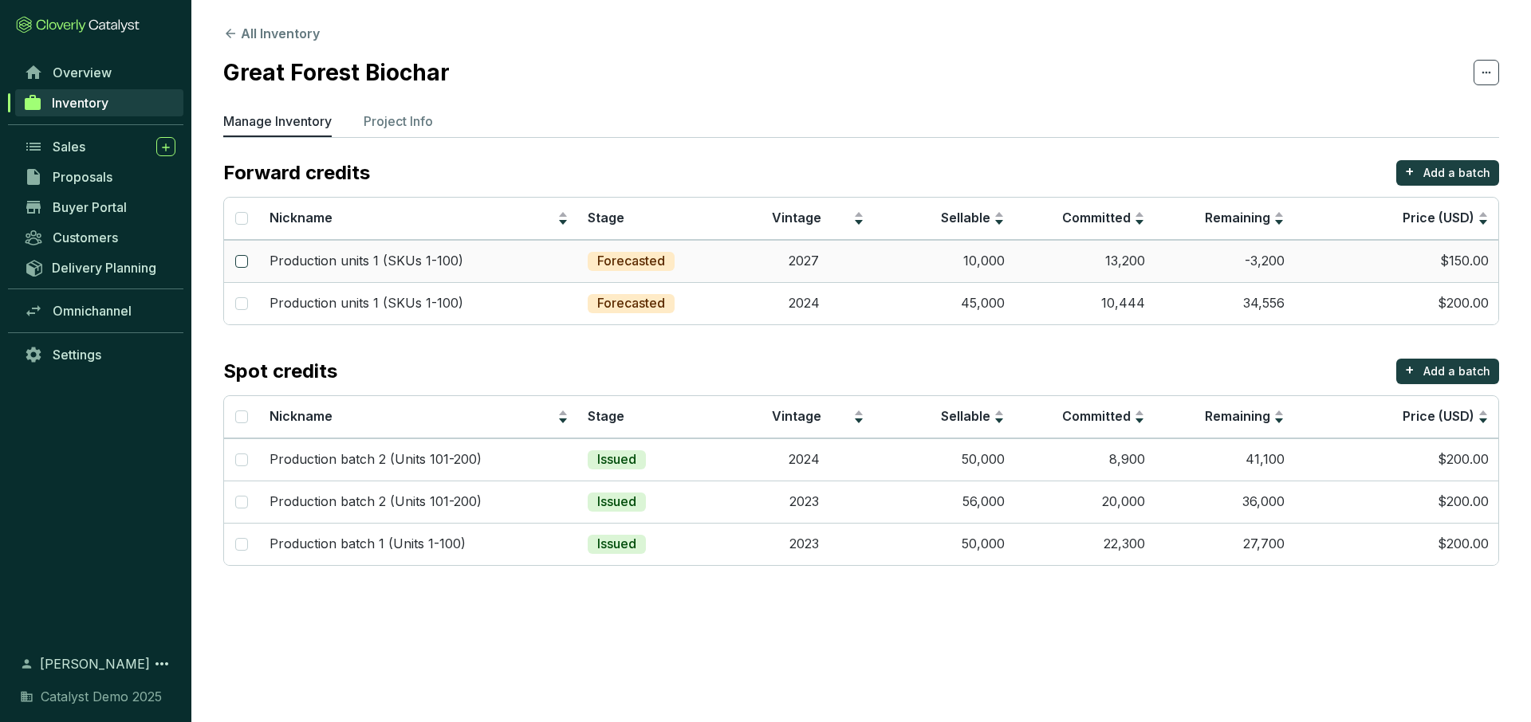
click at [241, 259] on input "checkbox" at bounding box center [241, 261] width 13 height 13
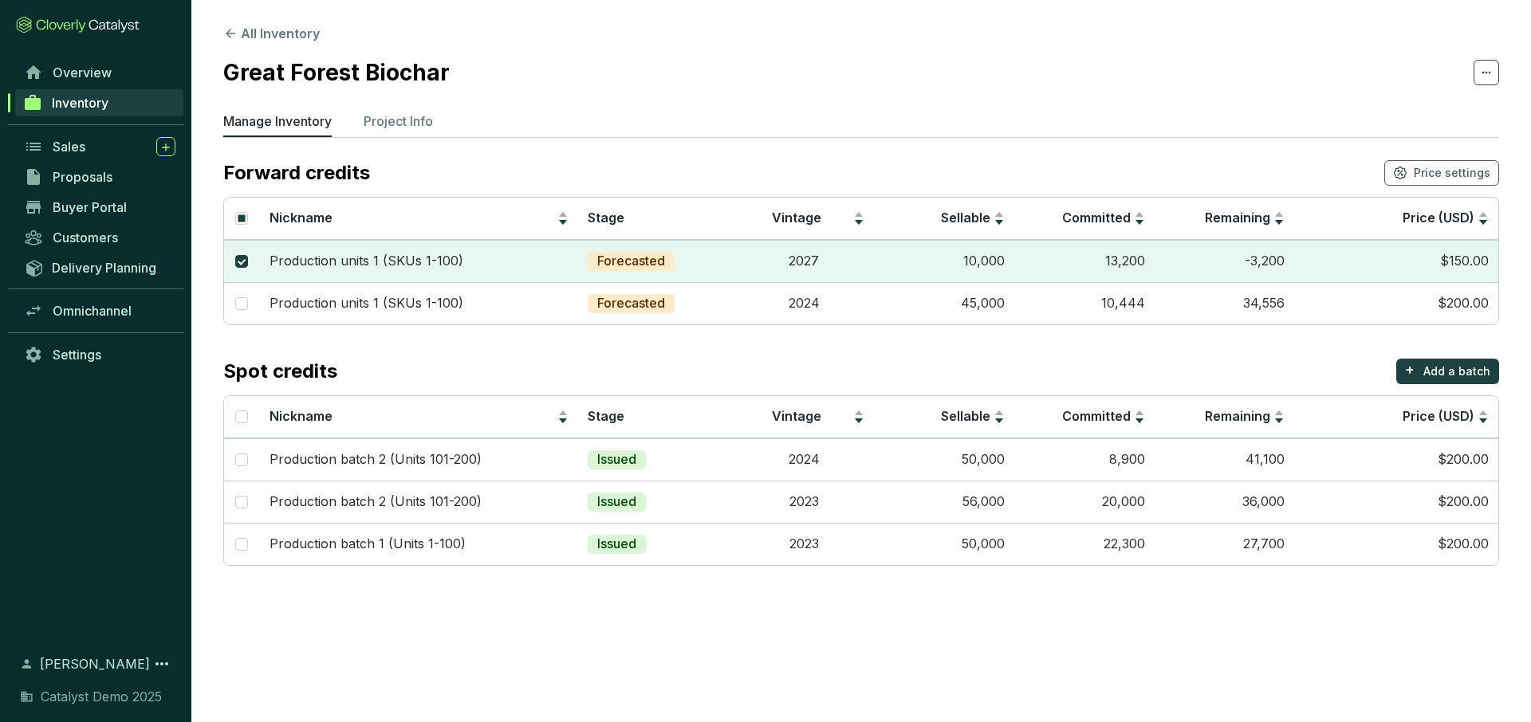
click at [1293, 104] on section "All Inventory Great Forest Biochar Manage Inventory Project Info Forward credit…" at bounding box center [861, 299] width 1340 height 598
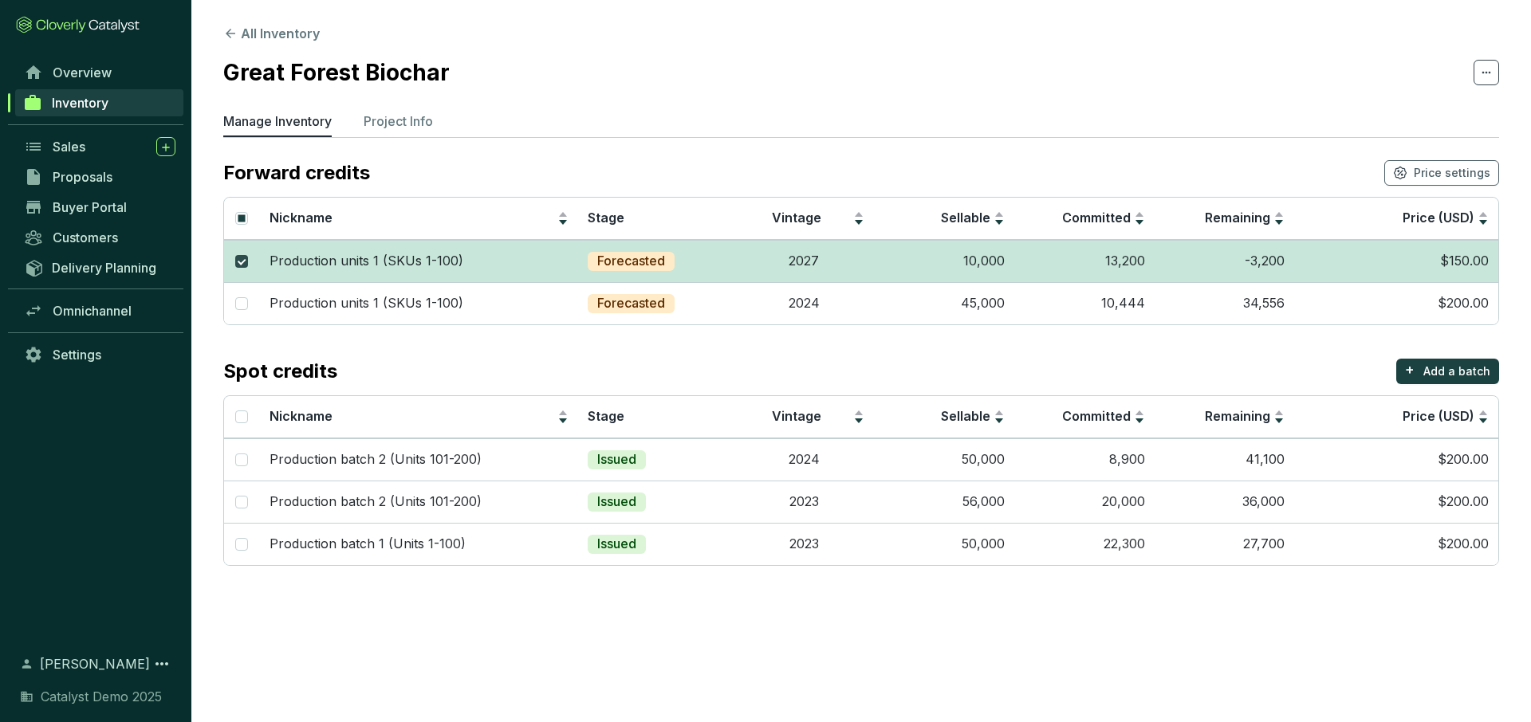
click at [239, 259] on input "checkbox" at bounding box center [241, 261] width 13 height 13
checkbox input "false"
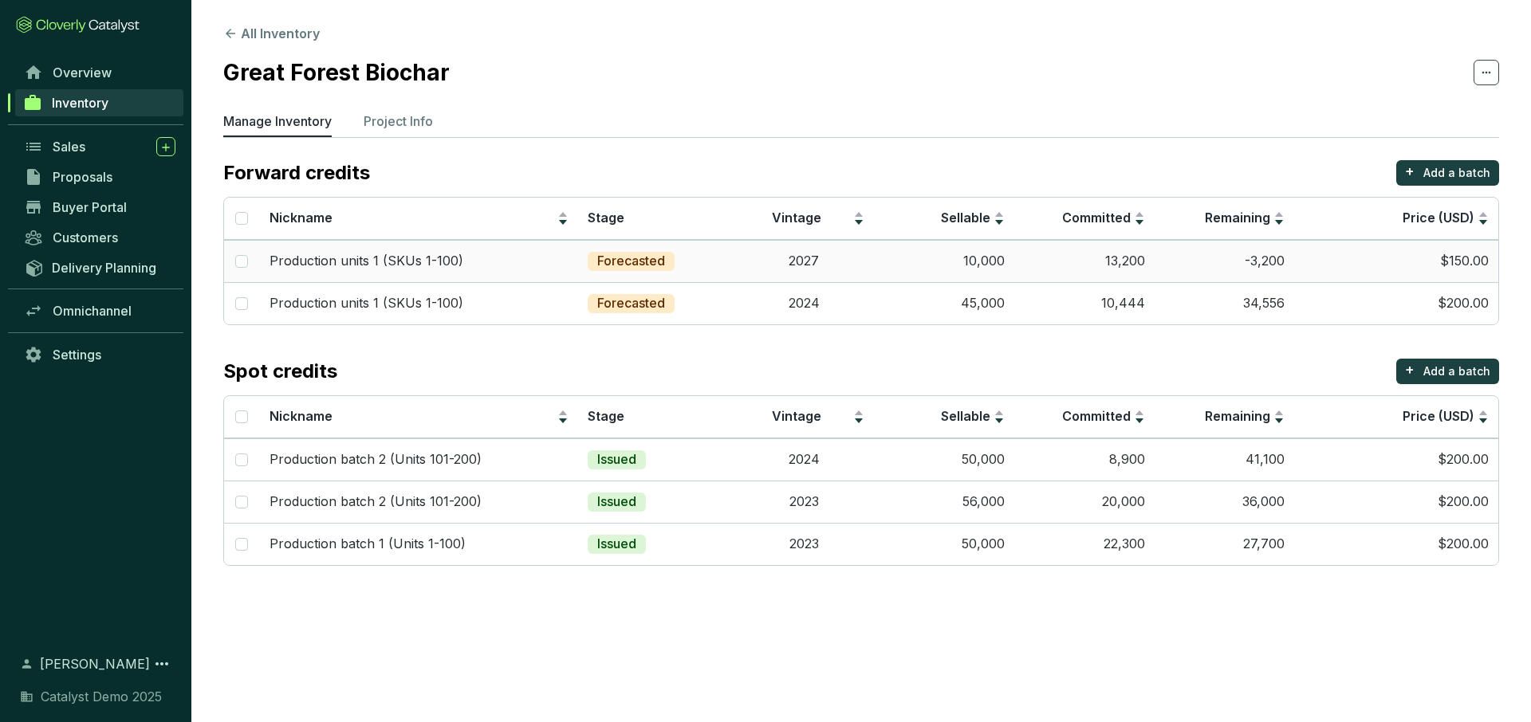
click at [732, 266] on td "Forecasted" at bounding box center [655, 261] width 155 height 42
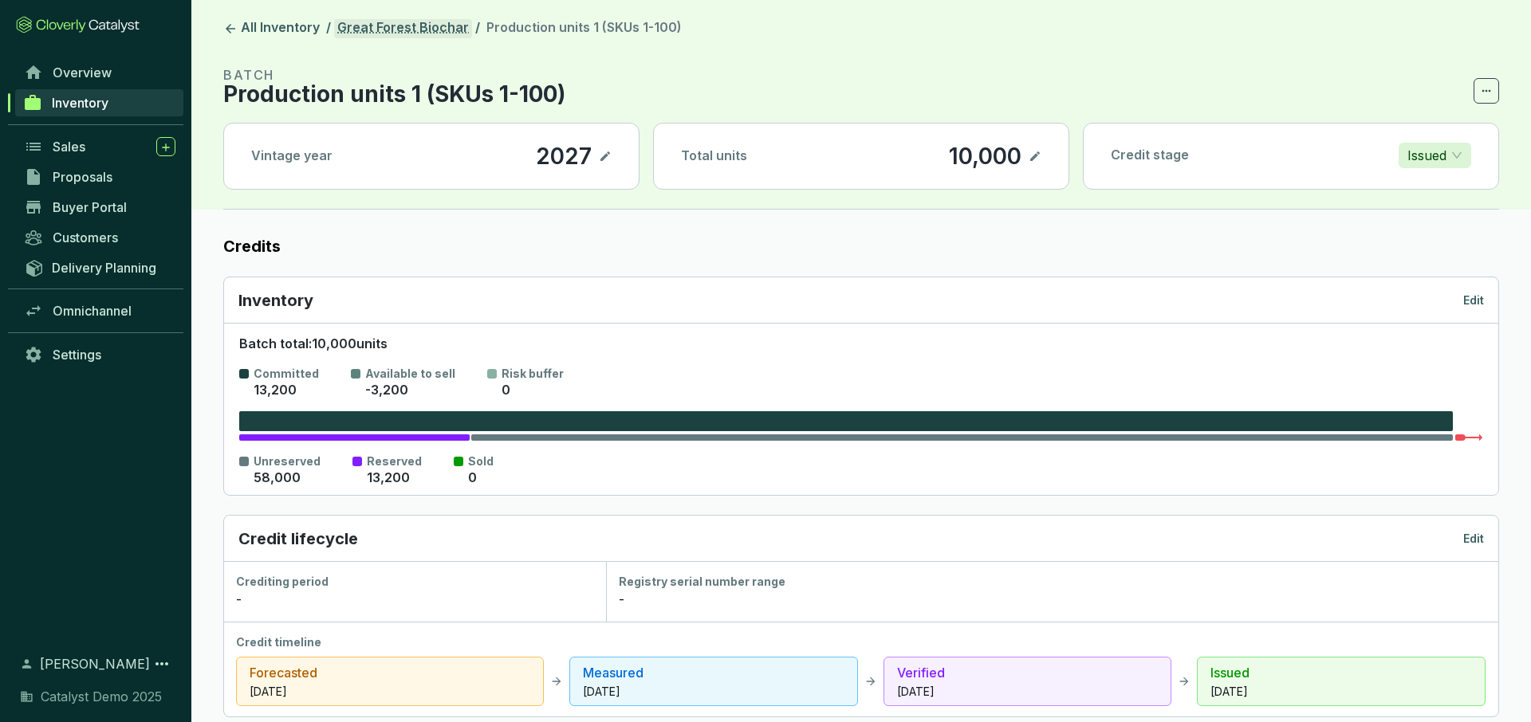
click at [398, 26] on link "Great Forest Biochar" at bounding box center [403, 28] width 138 height 19
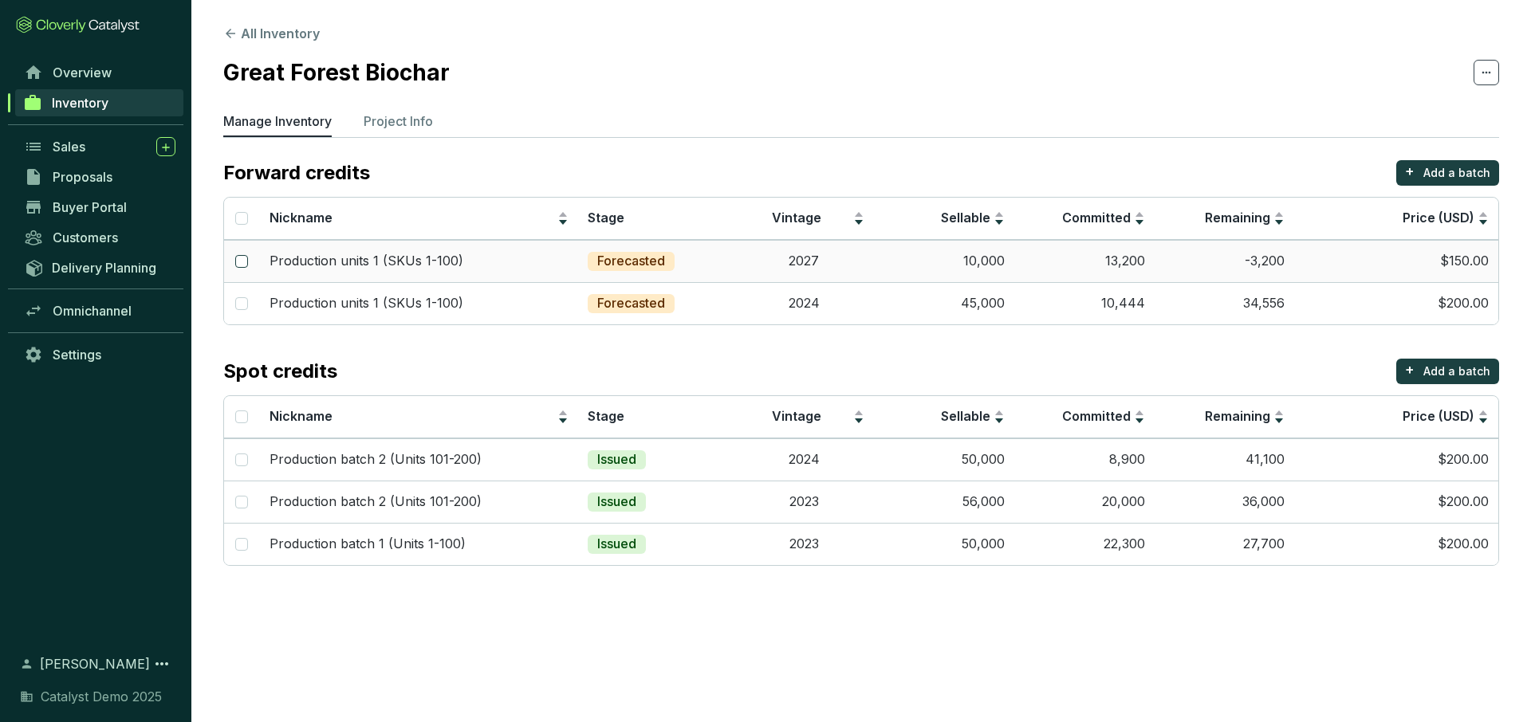
click at [238, 260] on input "checkbox" at bounding box center [241, 261] width 13 height 13
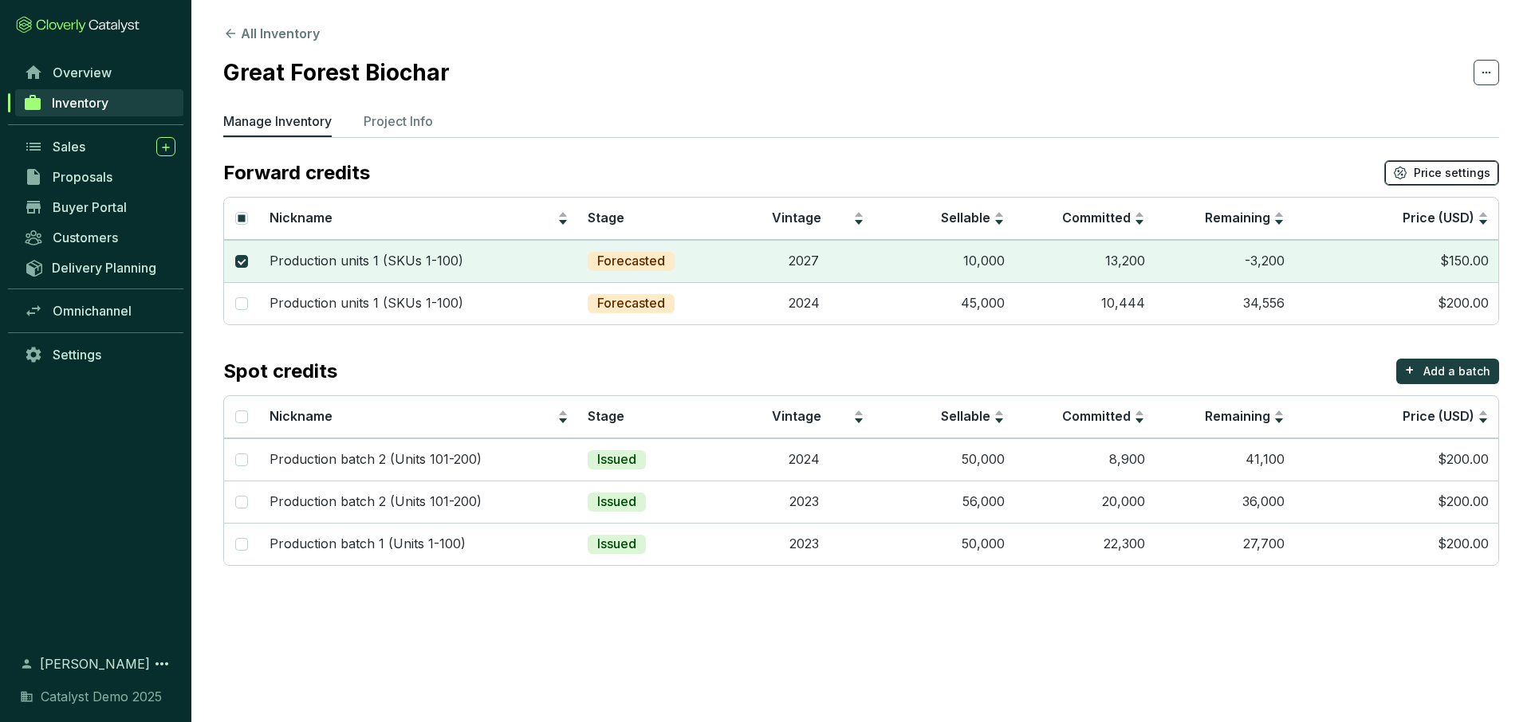
click at [1466, 170] on span "Price settings" at bounding box center [1452, 173] width 77 height 16
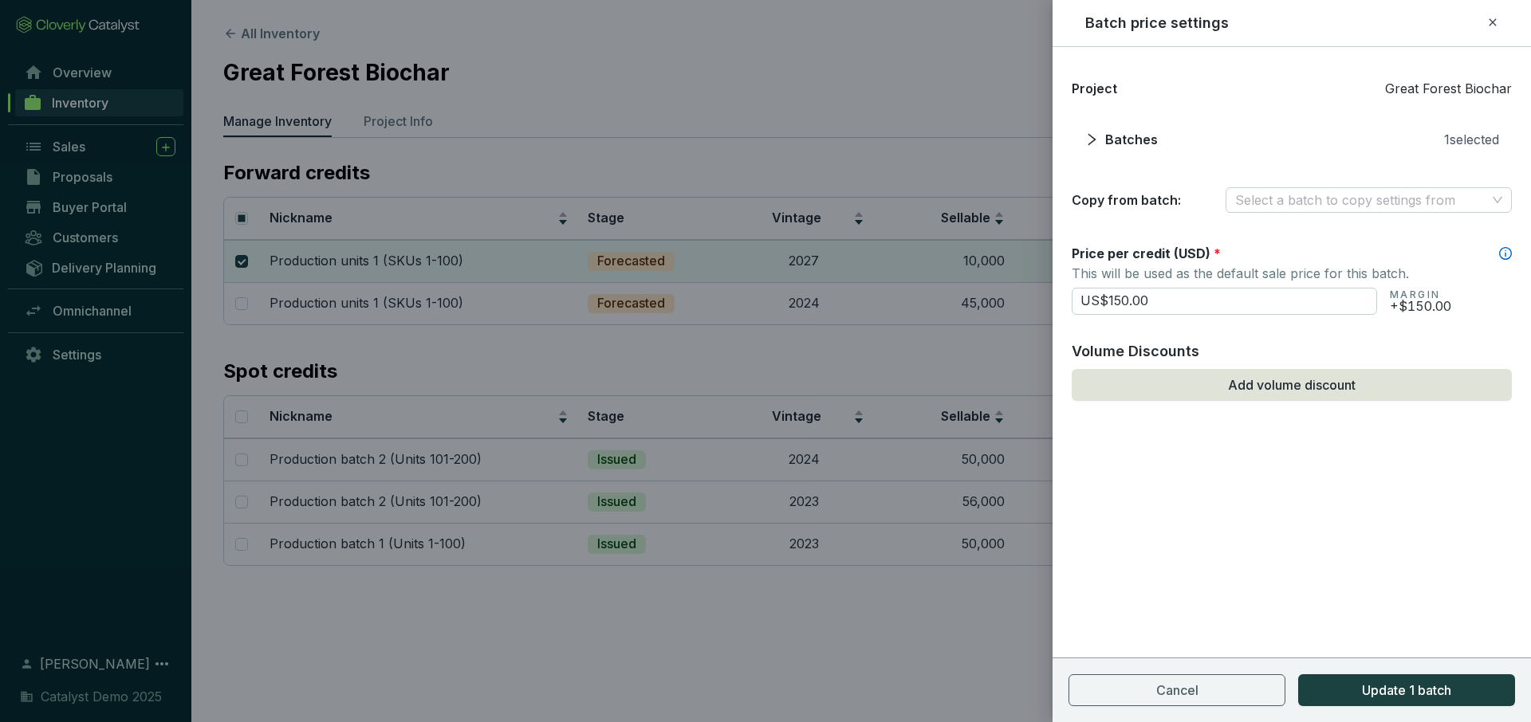
click at [1491, 24] on icon at bounding box center [1492, 22] width 13 height 19
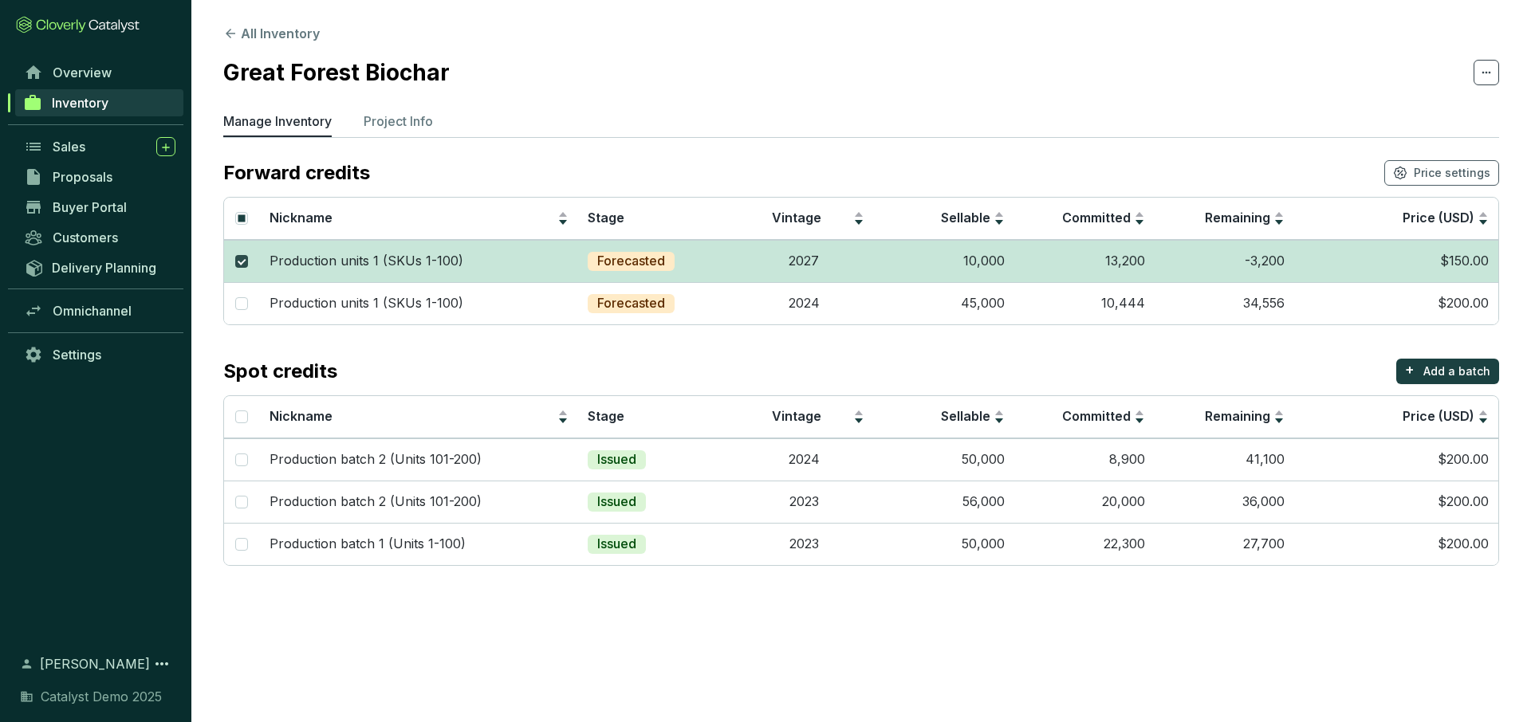
click at [238, 253] on label at bounding box center [241, 262] width 13 height 18
click at [238, 255] on input "checkbox" at bounding box center [241, 261] width 13 height 13
checkbox input "false"
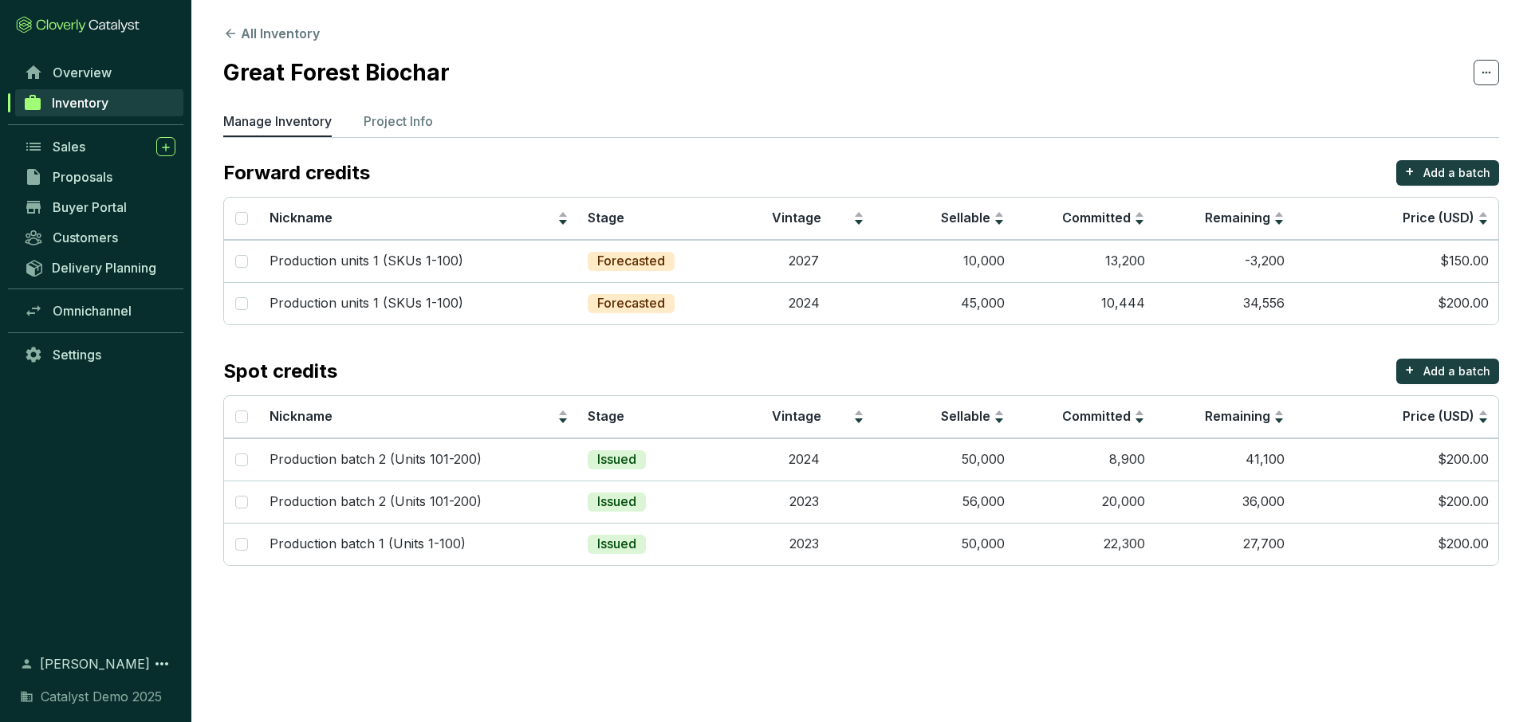
click at [750, 134] on ul "Manage Inventory Project Info" at bounding box center [861, 125] width 1276 height 26
click at [718, 269] on td "Forecasted" at bounding box center [655, 261] width 155 height 42
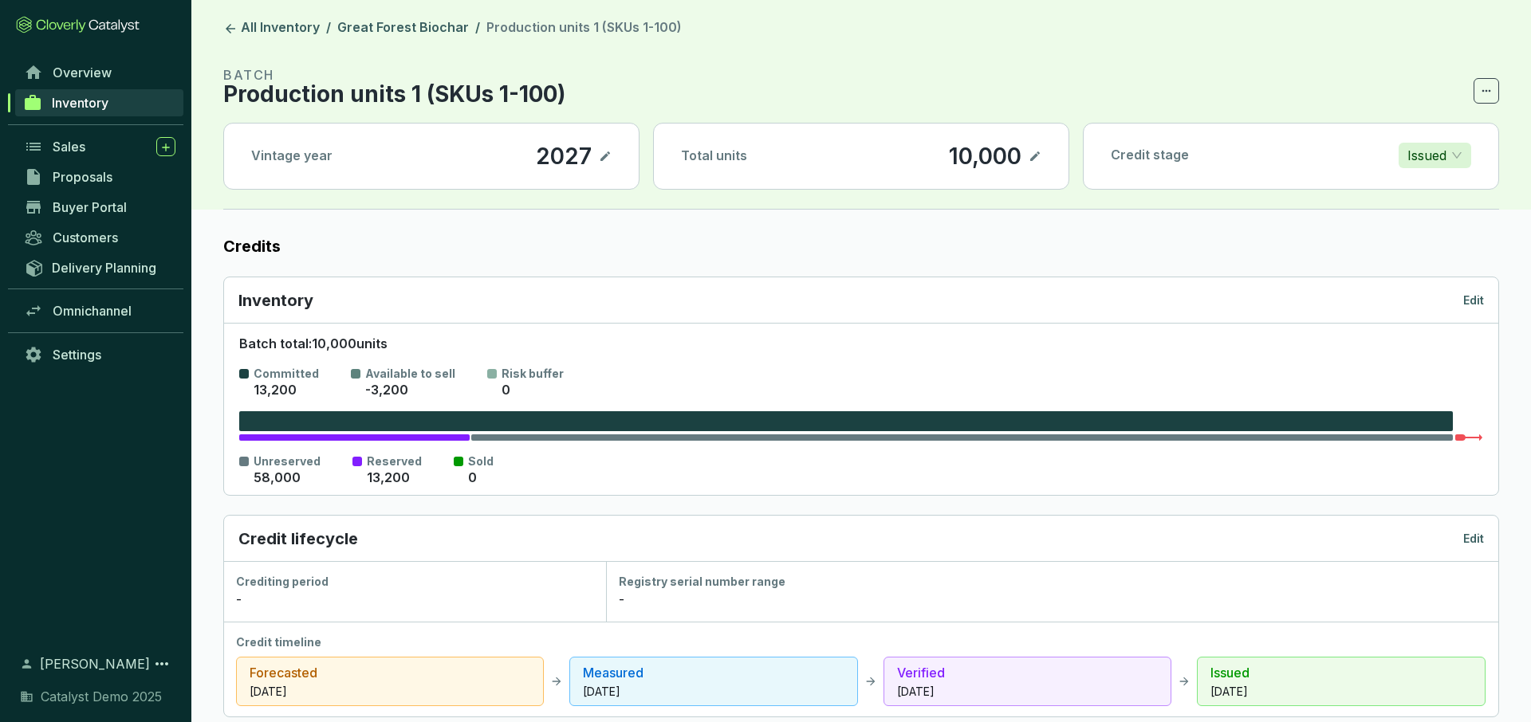
click at [601, 151] on icon at bounding box center [605, 156] width 13 height 19
click at [604, 161] on icon at bounding box center [605, 156] width 13 height 19
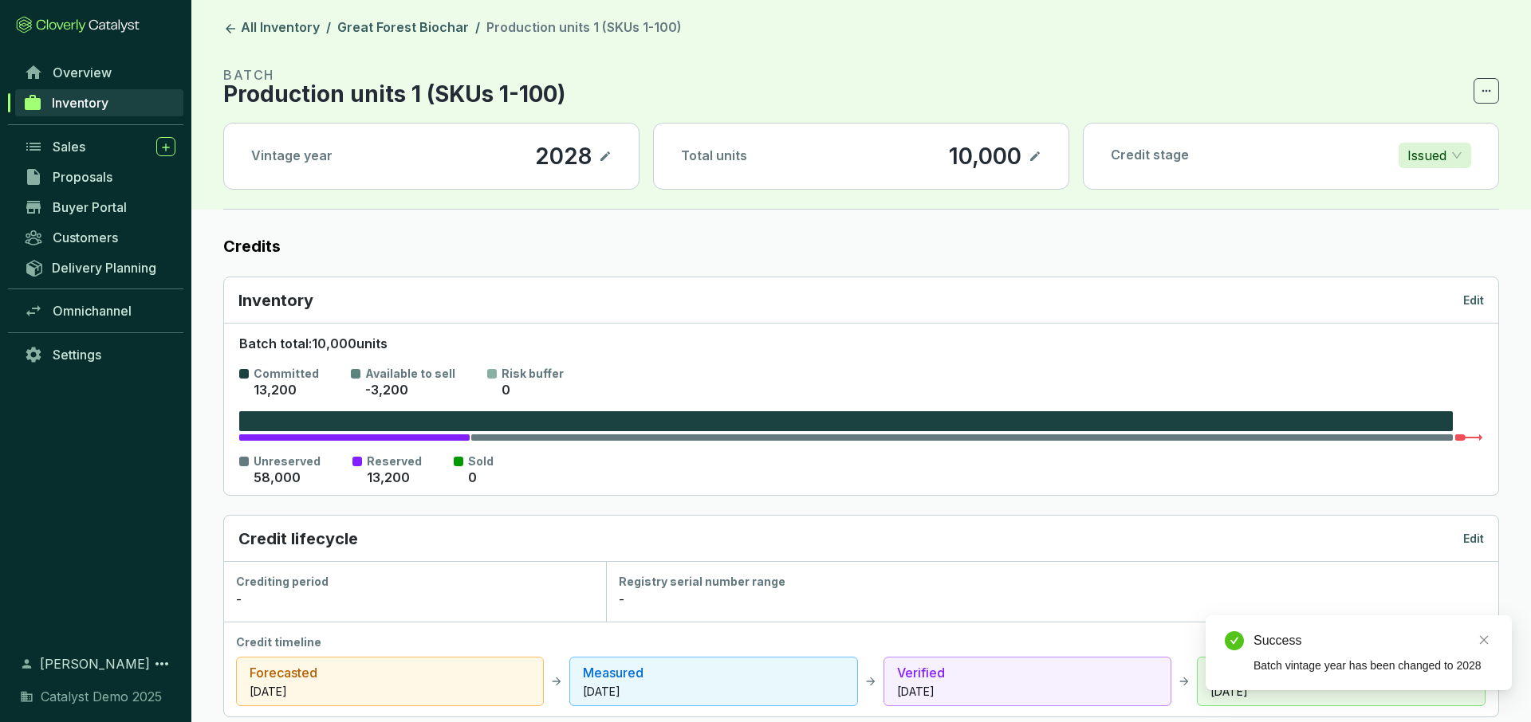
click at [1029, 155] on icon at bounding box center [1035, 156] width 13 height 19
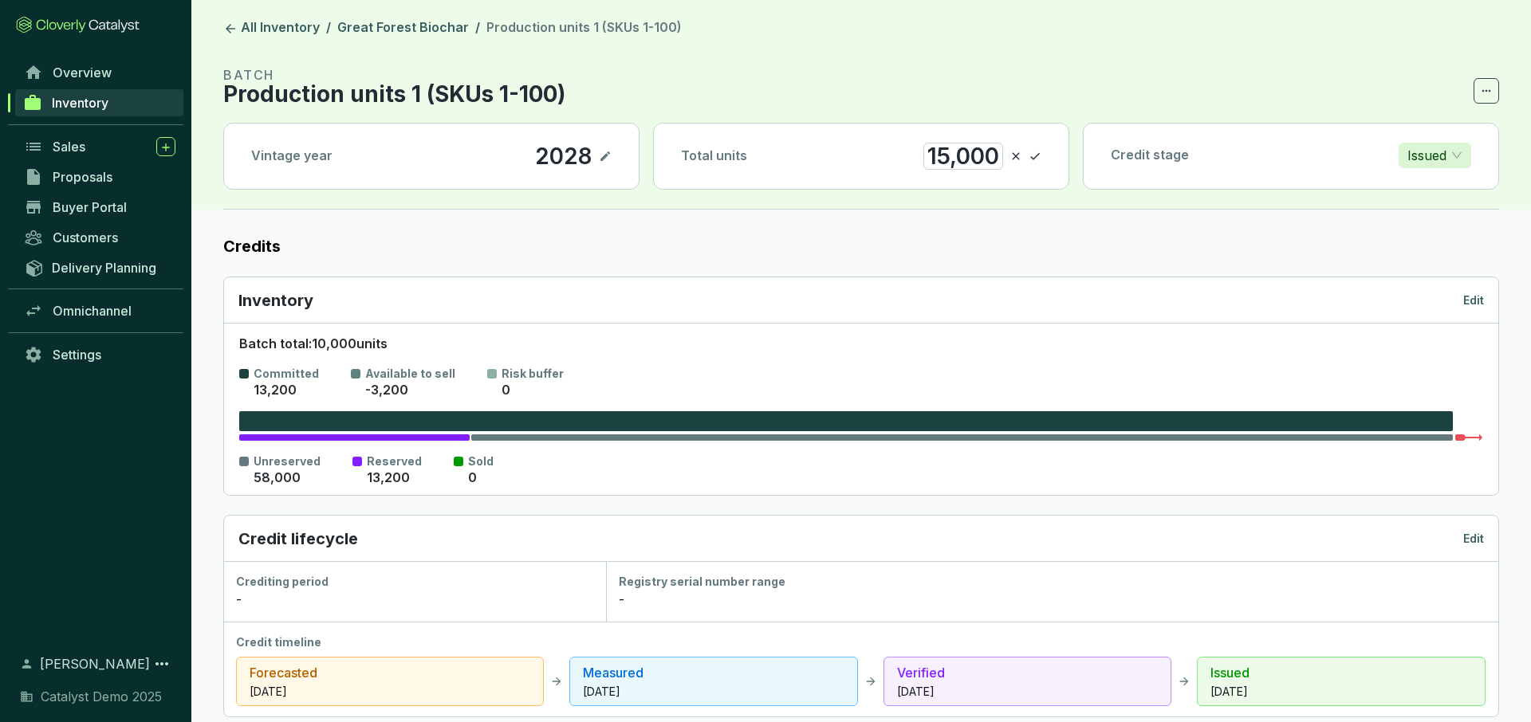
click at [1453, 153] on span "Issued" at bounding box center [1434, 156] width 55 height 24
click at [1446, 187] on p "Forecasted" at bounding box center [1444, 188] width 67 height 18
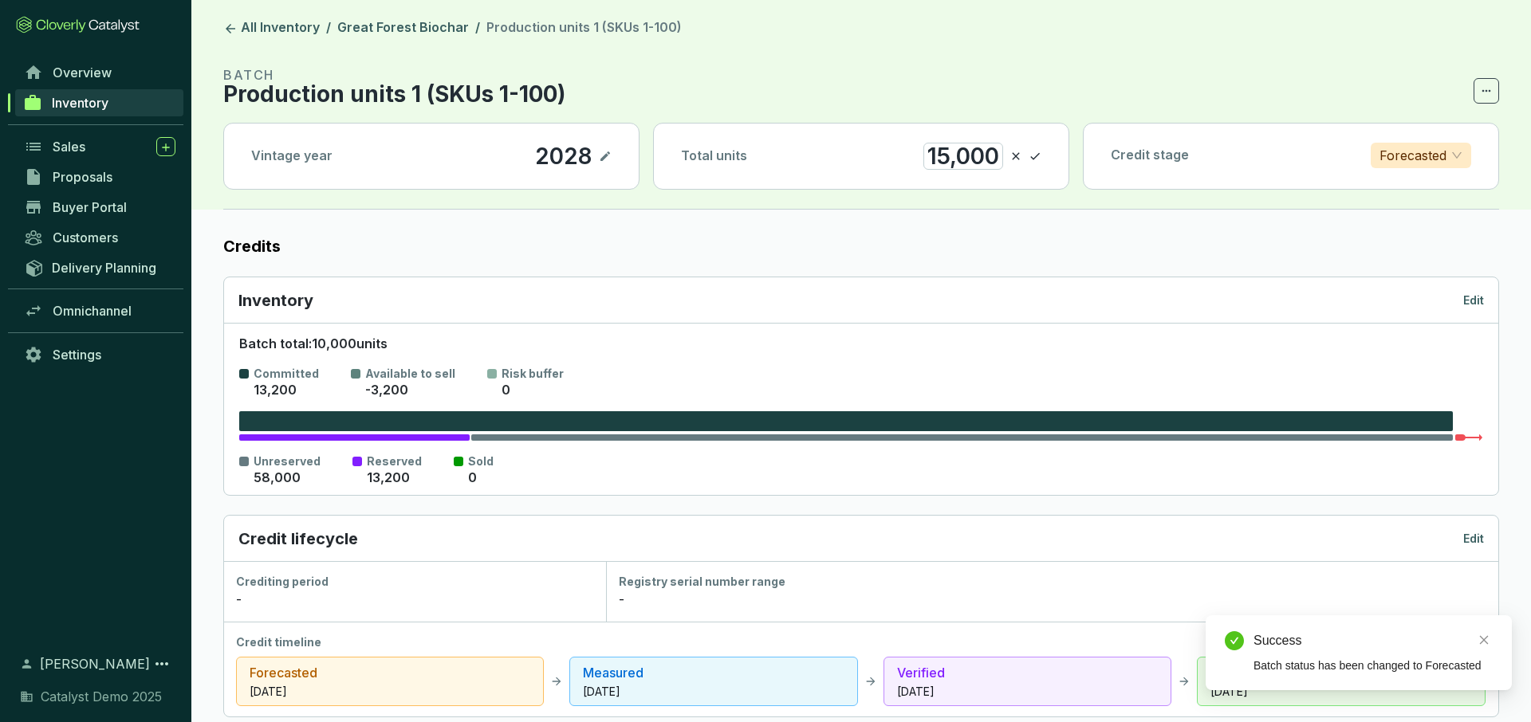
click at [1430, 160] on p "Forecasted" at bounding box center [1412, 156] width 67 height 24
click at [1403, 208] on p "Measured" at bounding box center [1420, 213] width 75 height 18
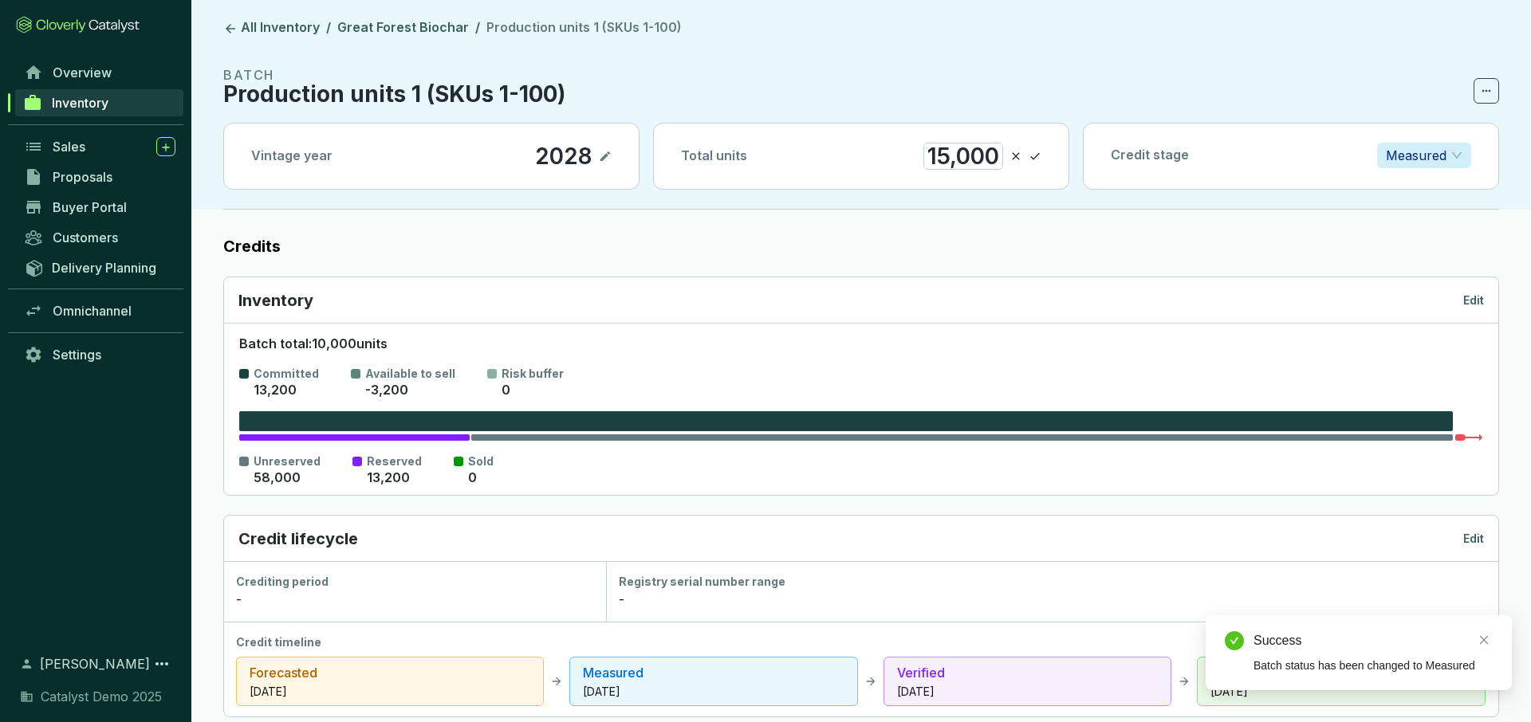
click at [1452, 152] on span "Measured" at bounding box center [1424, 156] width 77 height 24
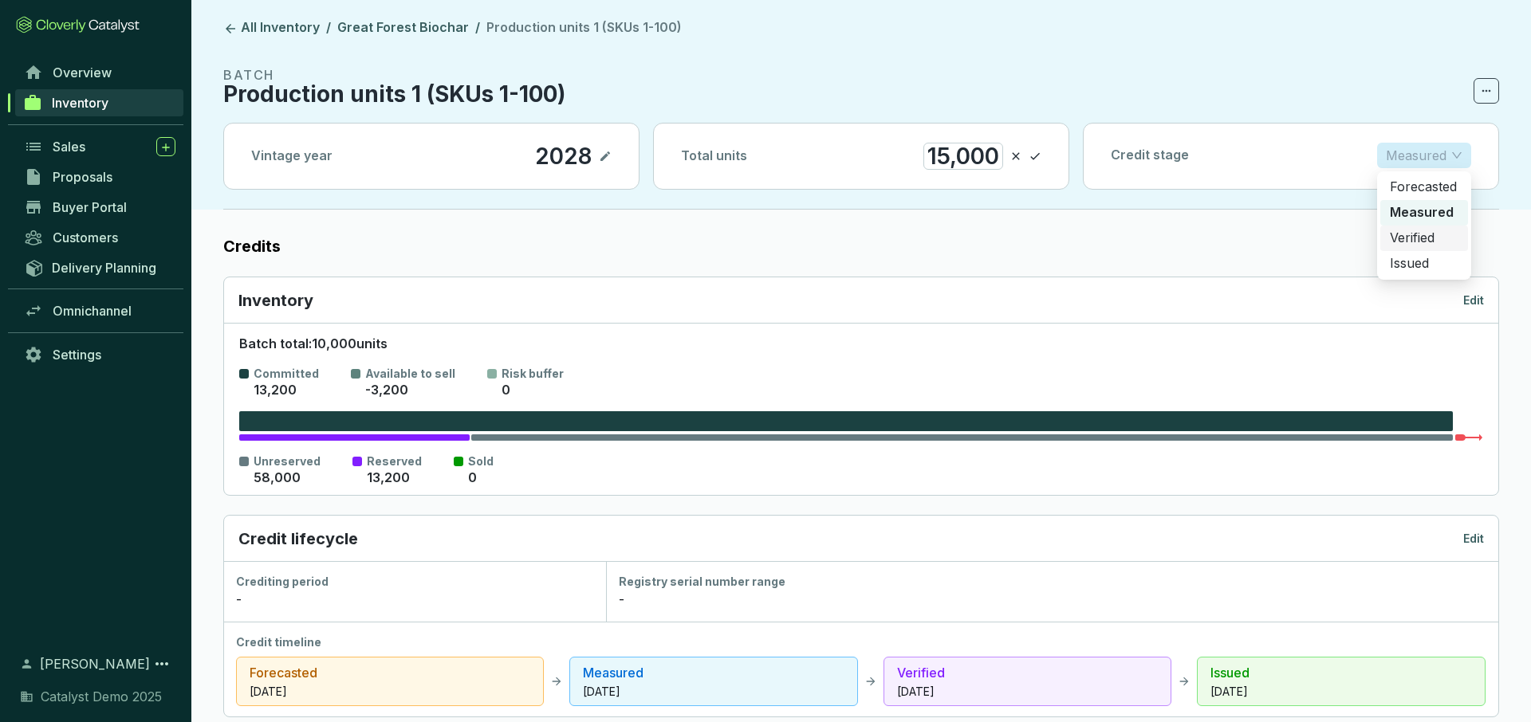
click at [1427, 238] on p "Verified" at bounding box center [1424, 239] width 69 height 18
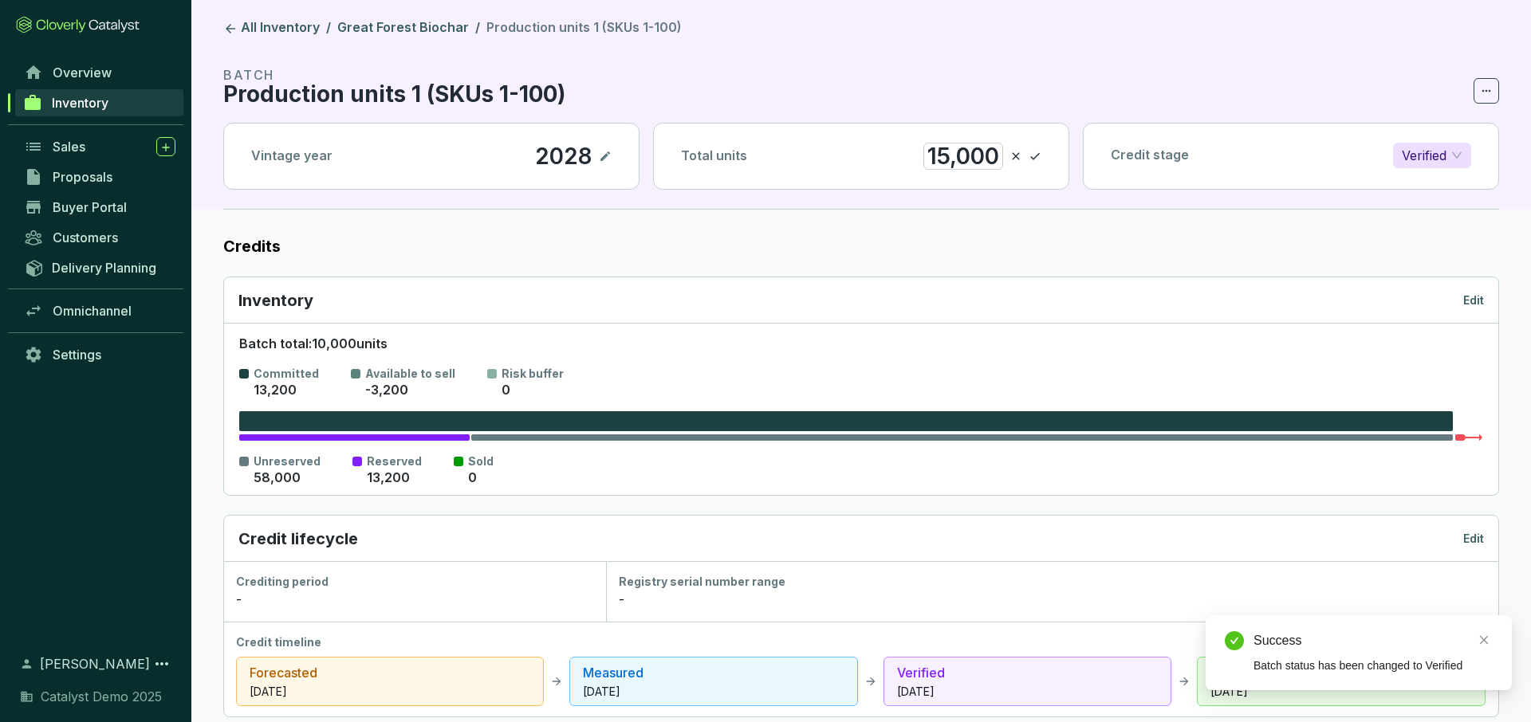
click at [1450, 155] on span "Verified" at bounding box center [1432, 156] width 61 height 24
click at [1426, 261] on p "Issued" at bounding box center [1436, 264] width 67 height 18
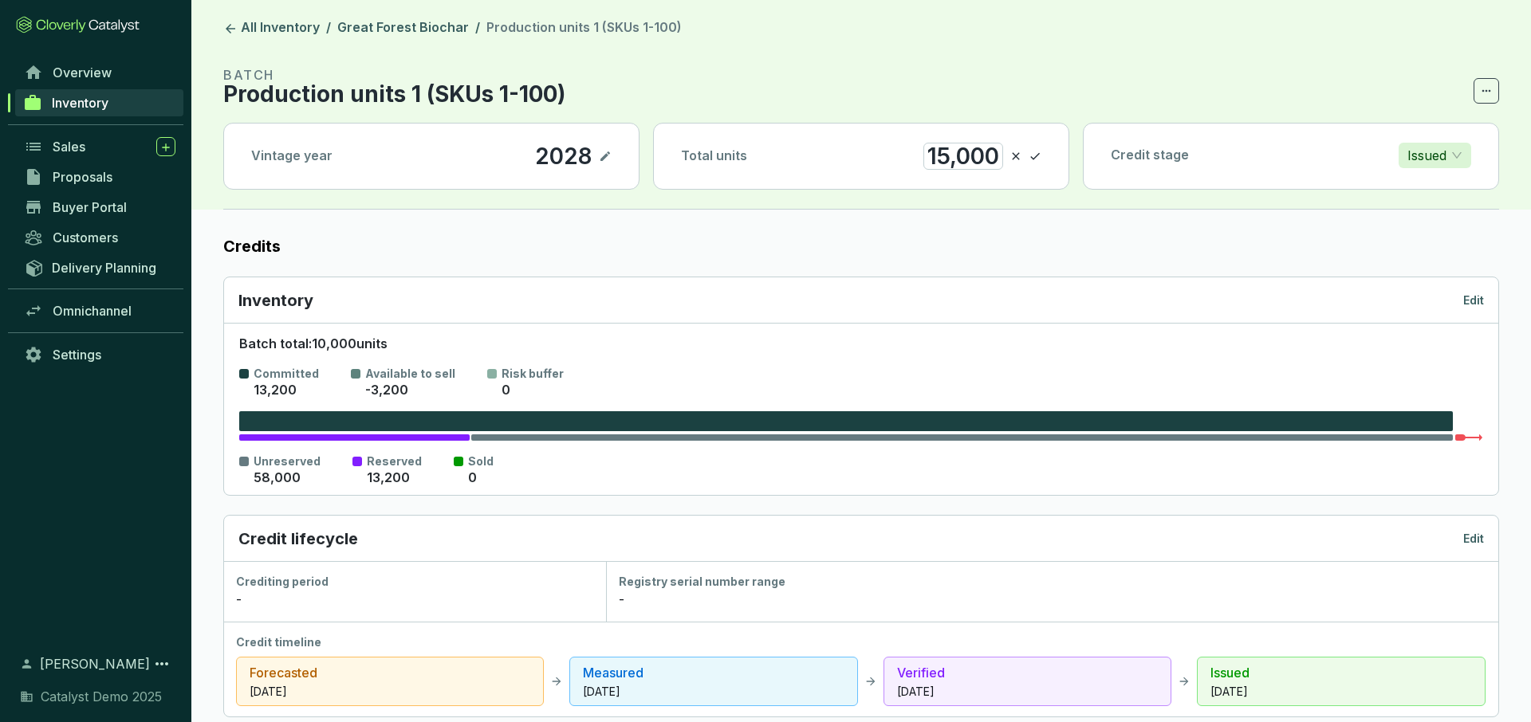
click at [1446, 155] on p "Issued" at bounding box center [1426, 156] width 39 height 24
click at [1433, 190] on p "Forecasted" at bounding box center [1444, 188] width 67 height 18
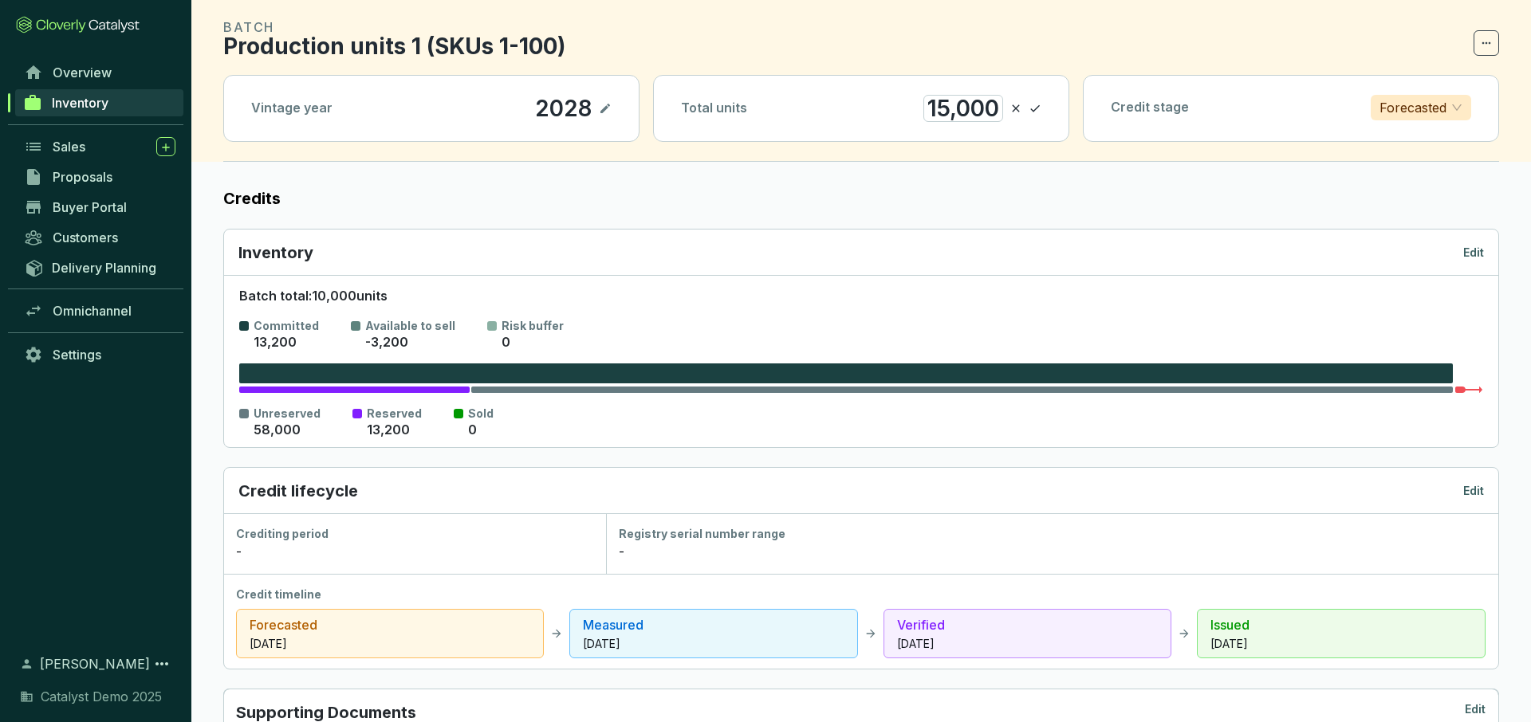
scroll to position [52, 0]
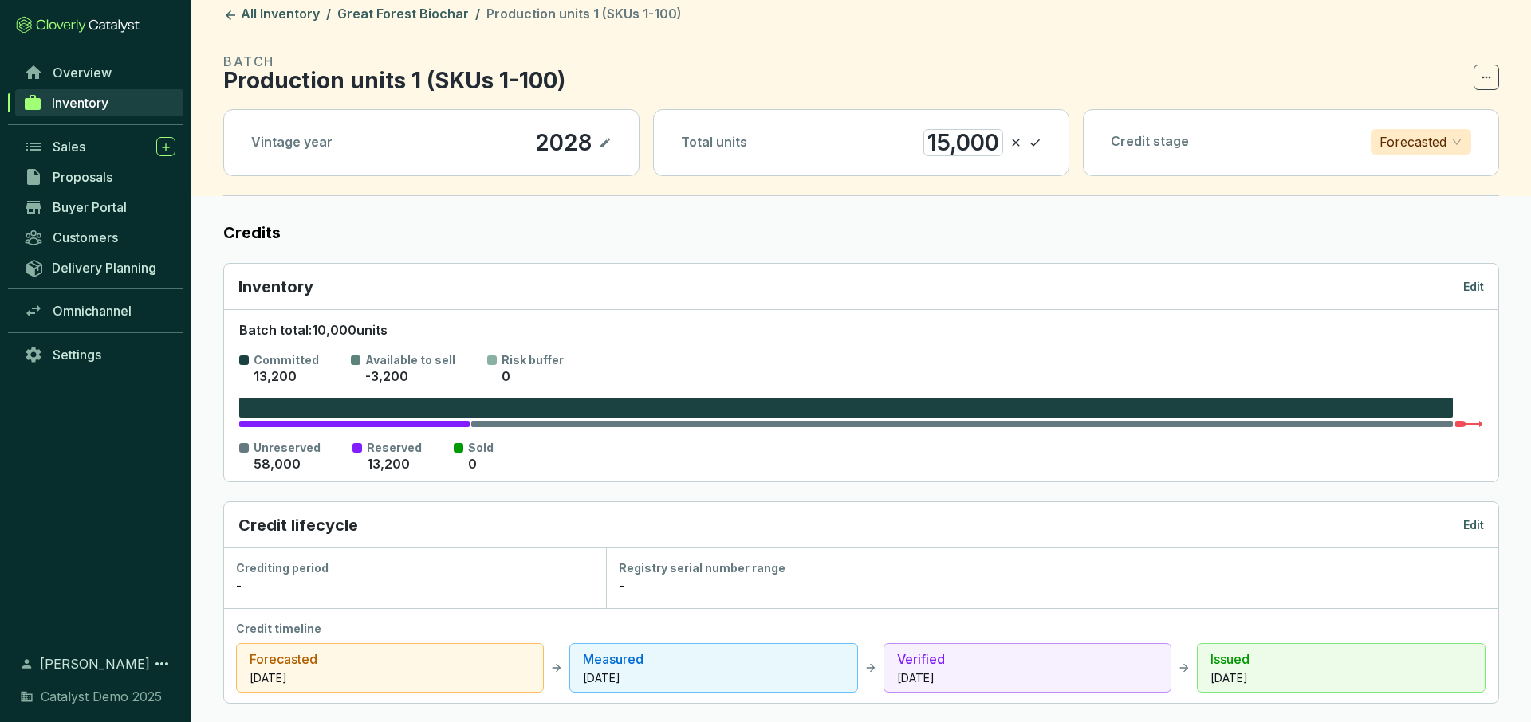
scroll to position [0, 0]
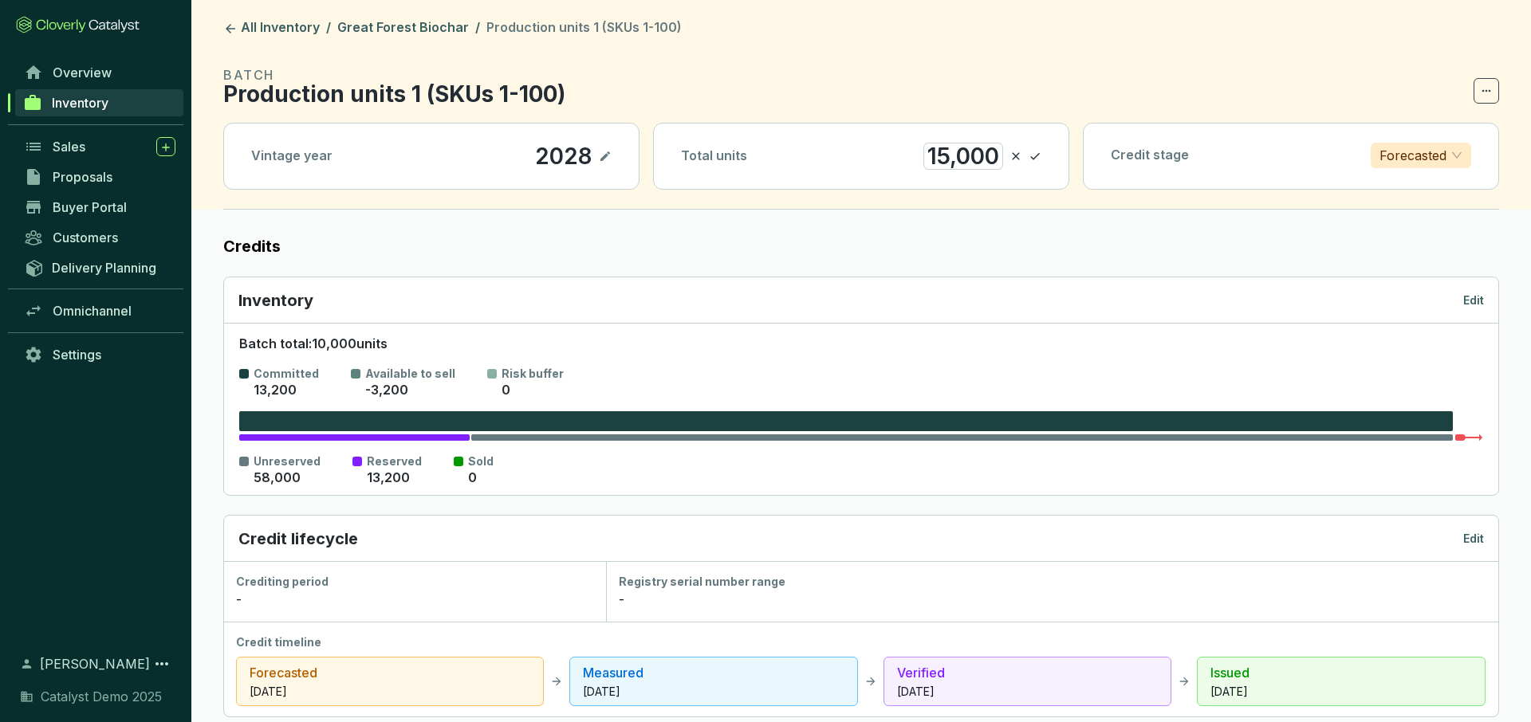
click at [387, 18] on header "All Inventory / Great Forest Biochar / Production units 1 (SKUs 1-100) BATCH Pr…" at bounding box center [861, 105] width 1340 height 210
click at [388, 22] on link "Great Forest Biochar" at bounding box center [403, 28] width 138 height 19
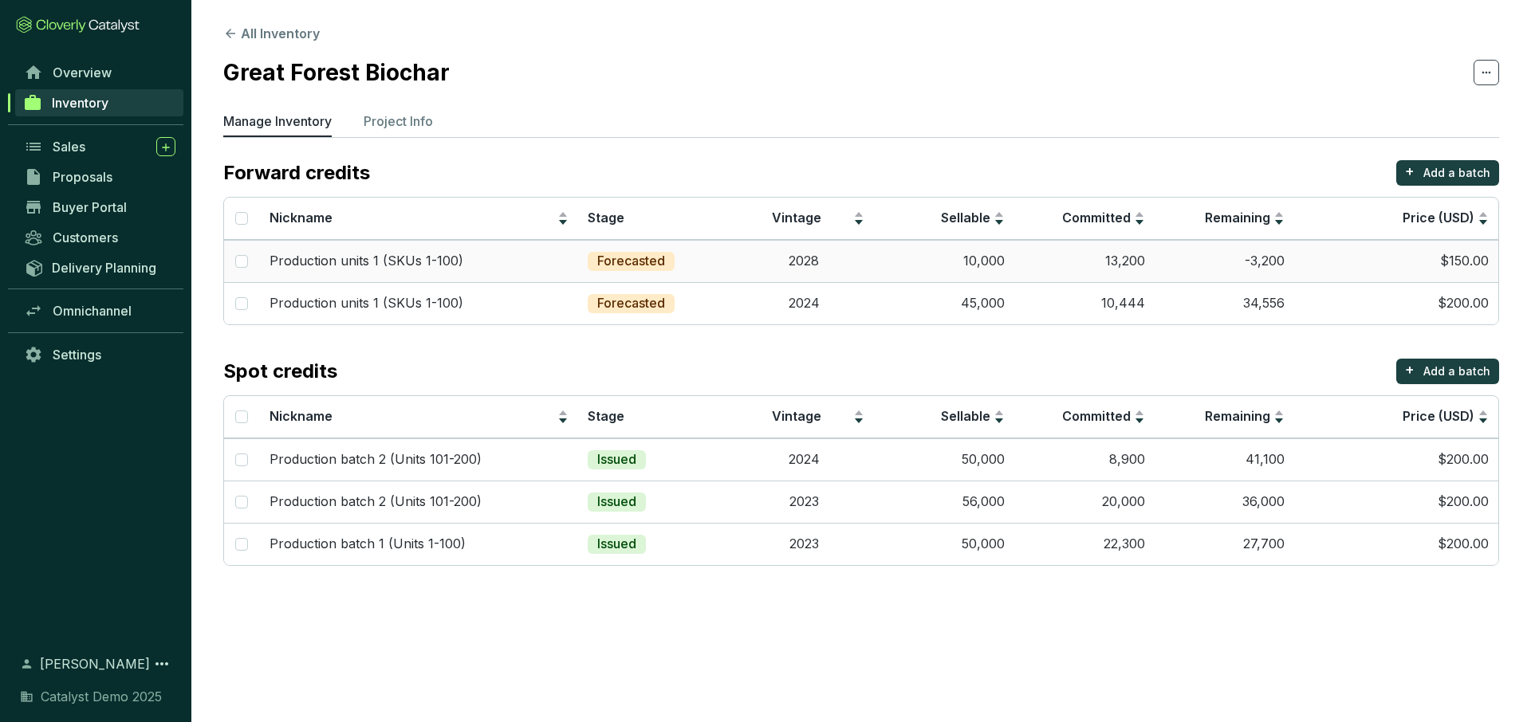
click at [515, 258] on div "Production units 1 (SKUs 1-100)" at bounding box center [420, 262] width 300 height 18
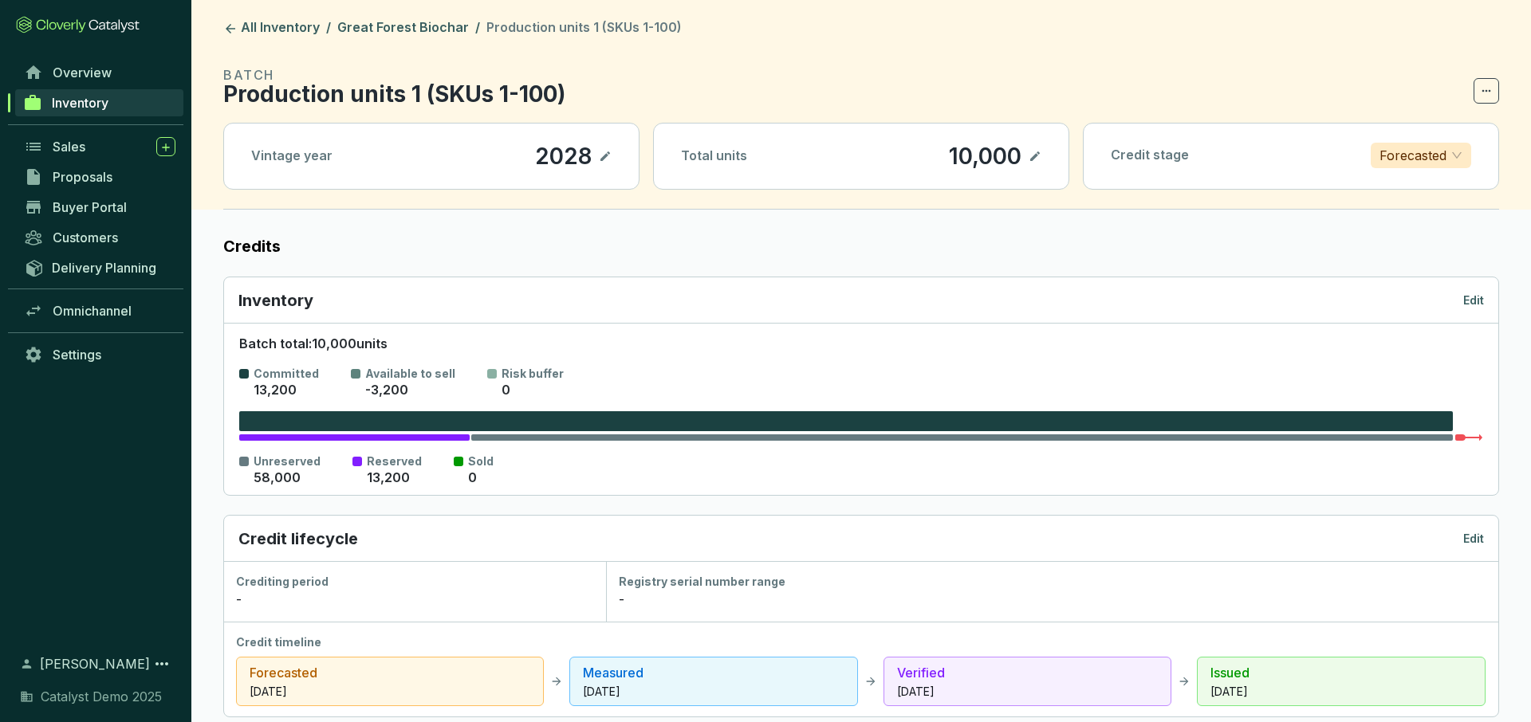
click at [1488, 82] on icon at bounding box center [1486, 90] width 13 height 19
click at [390, 32] on link "Great Forest Biochar" at bounding box center [403, 28] width 138 height 19
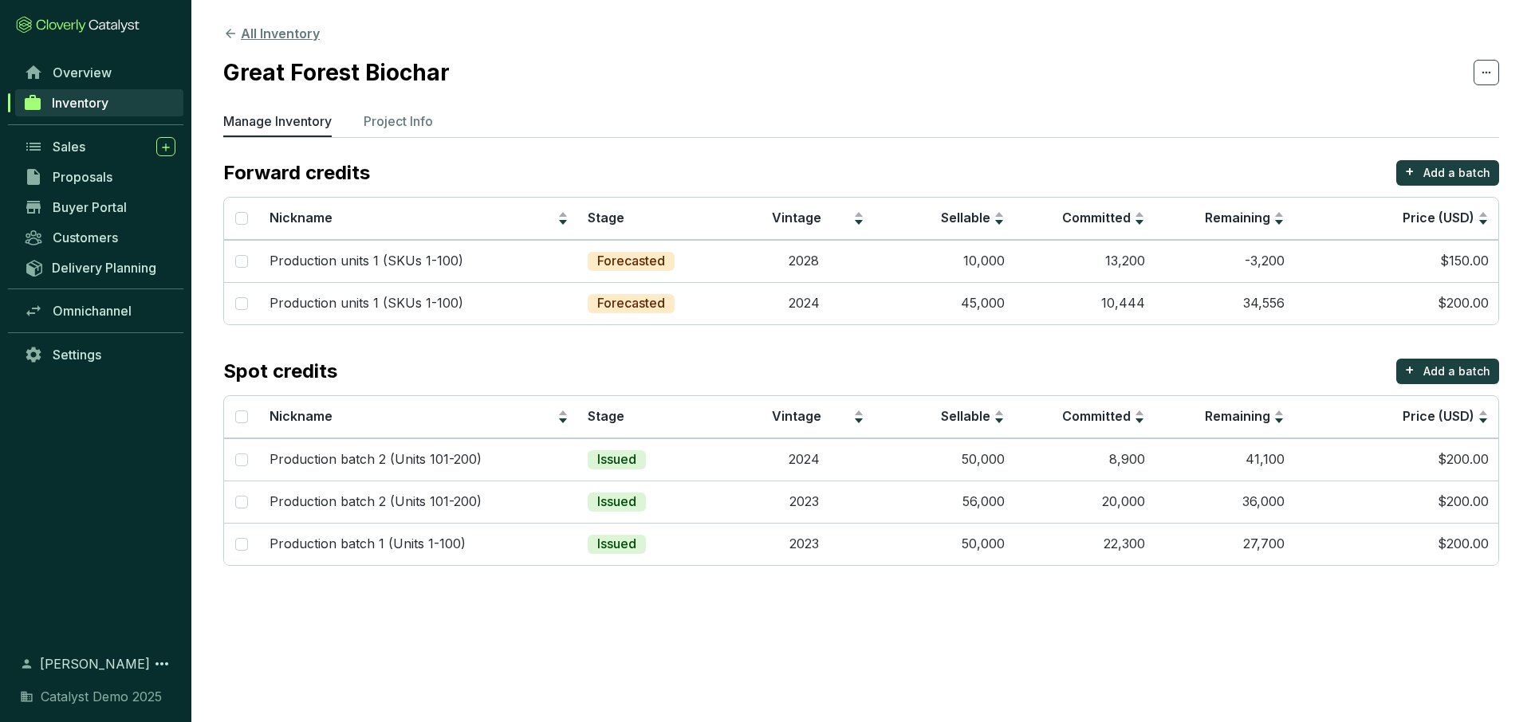
click at [270, 30] on button "All Inventory" at bounding box center [271, 33] width 96 height 19
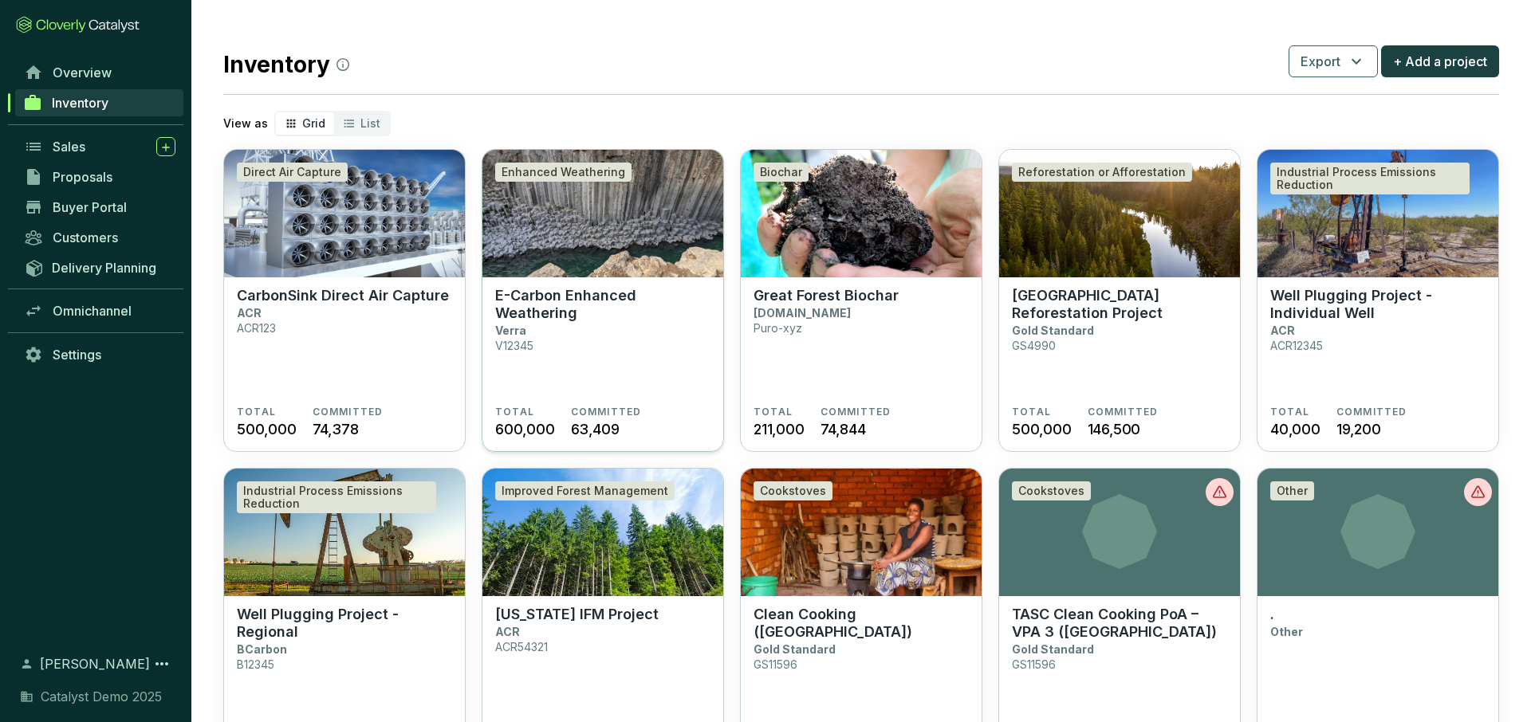
click at [605, 348] on section "E-Carbon Enhanced Weathering Verra V12345" at bounding box center [602, 346] width 215 height 119
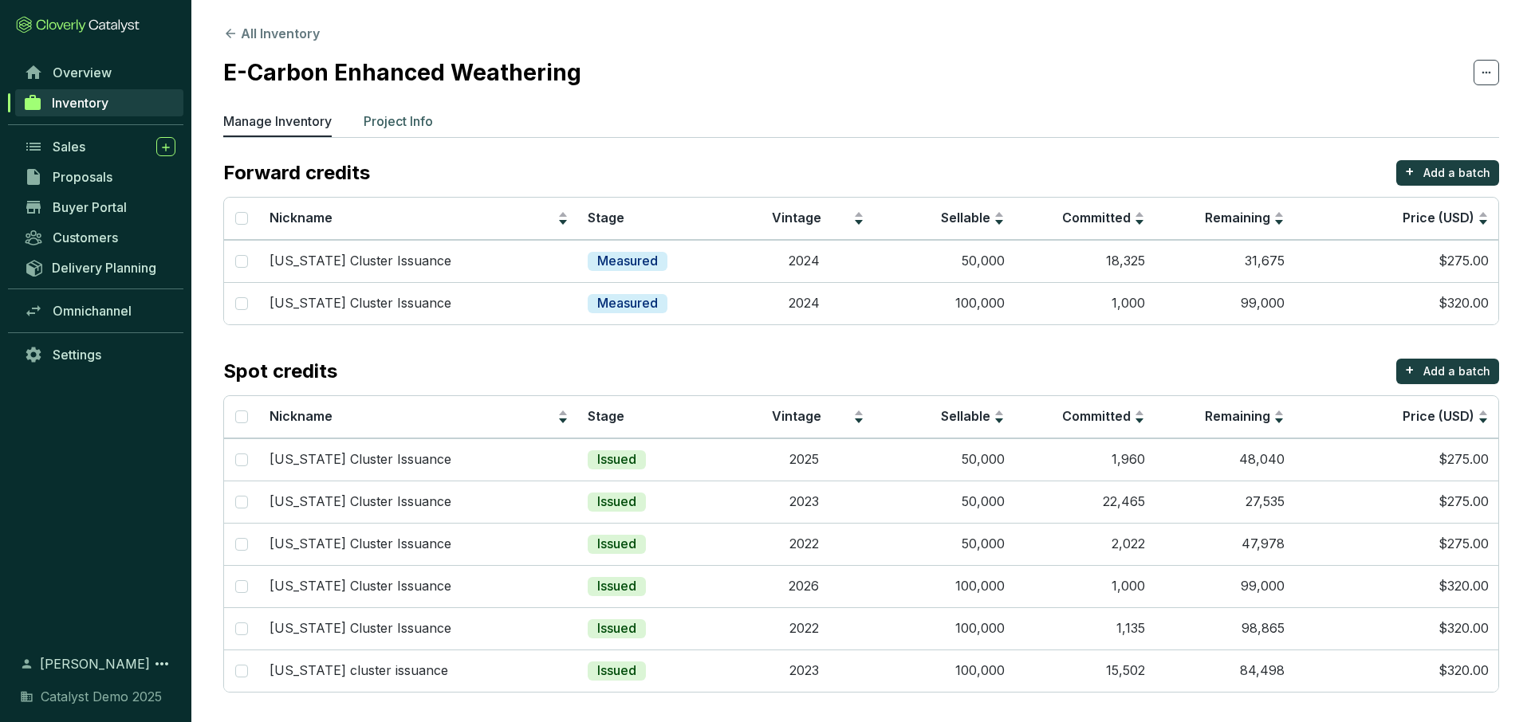
click at [415, 124] on p "Project Info" at bounding box center [398, 121] width 69 height 19
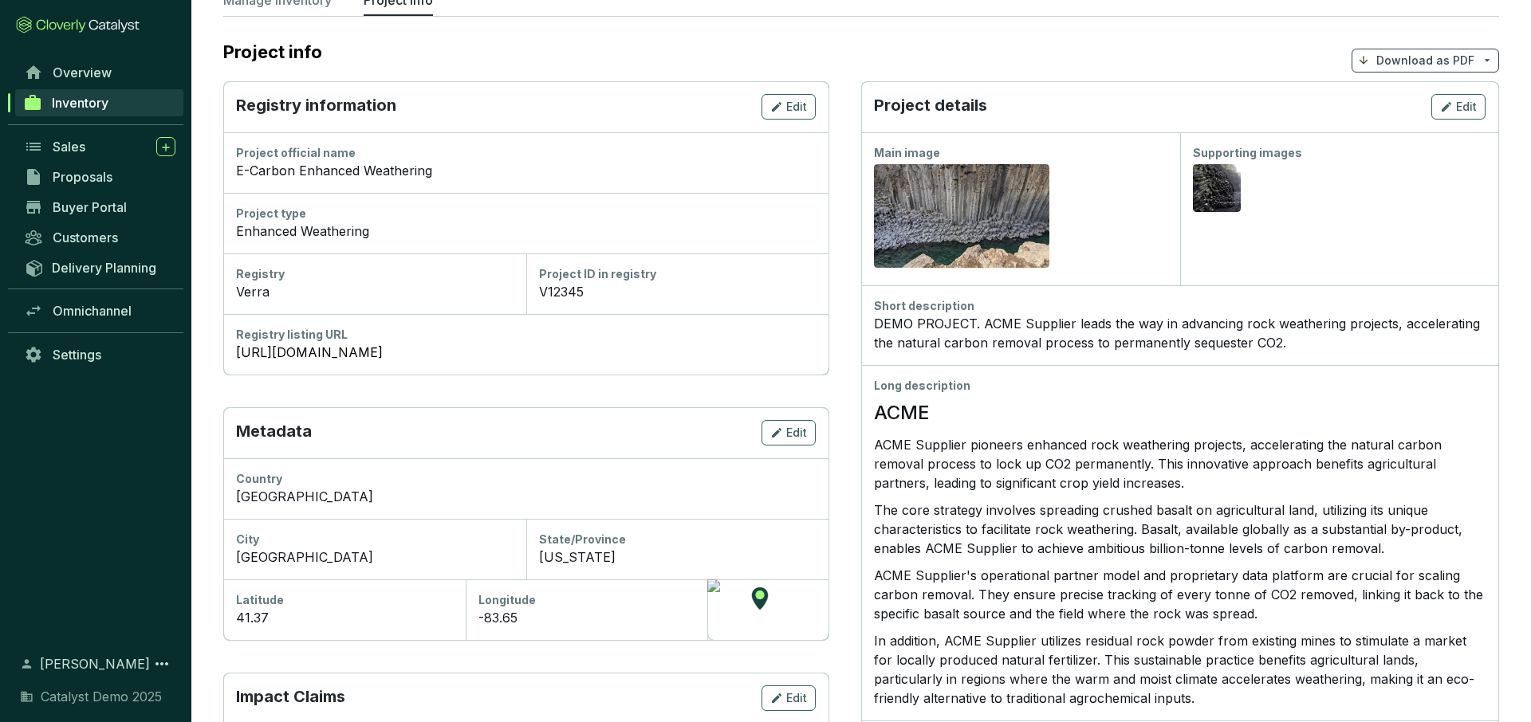
scroll to position [119, 0]
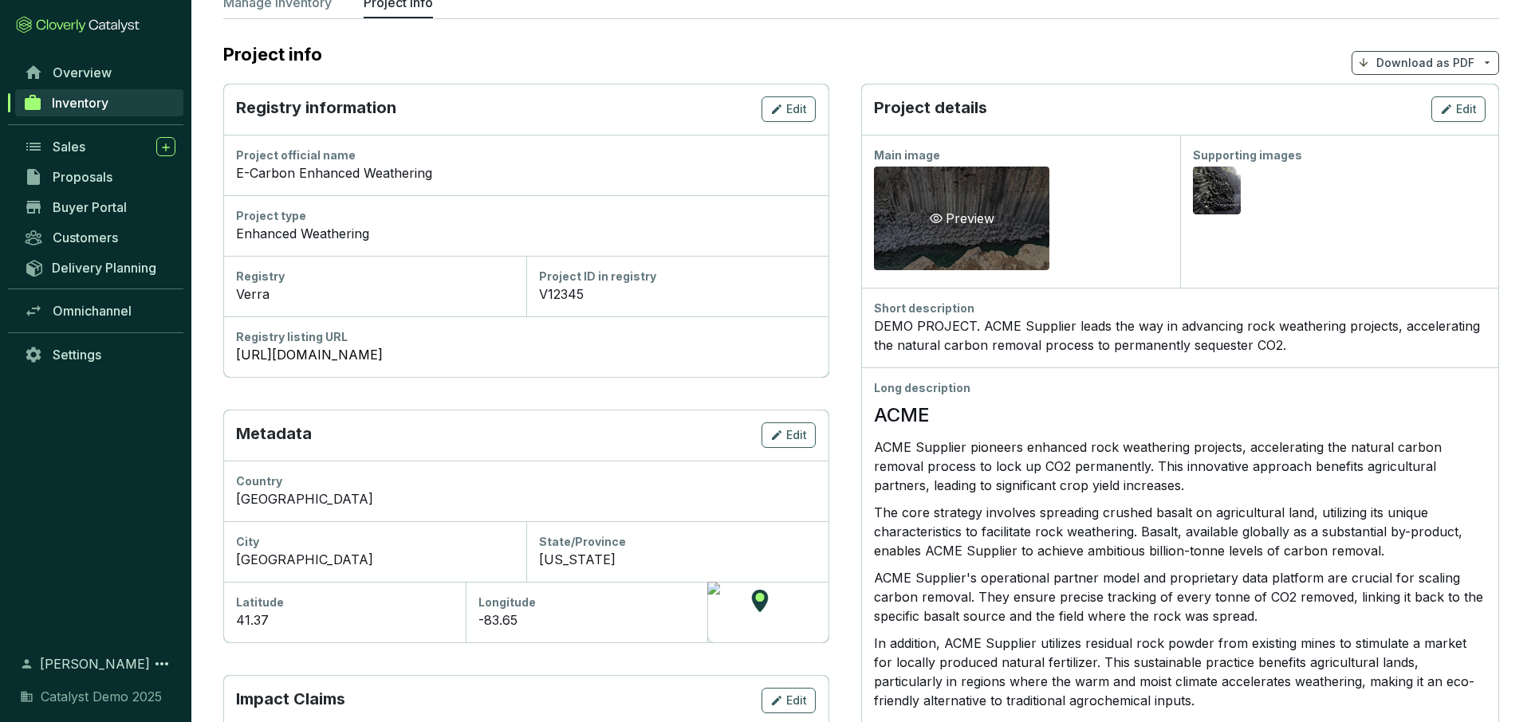
click at [961, 201] on div "Preview" at bounding box center [961, 219] width 175 height 104
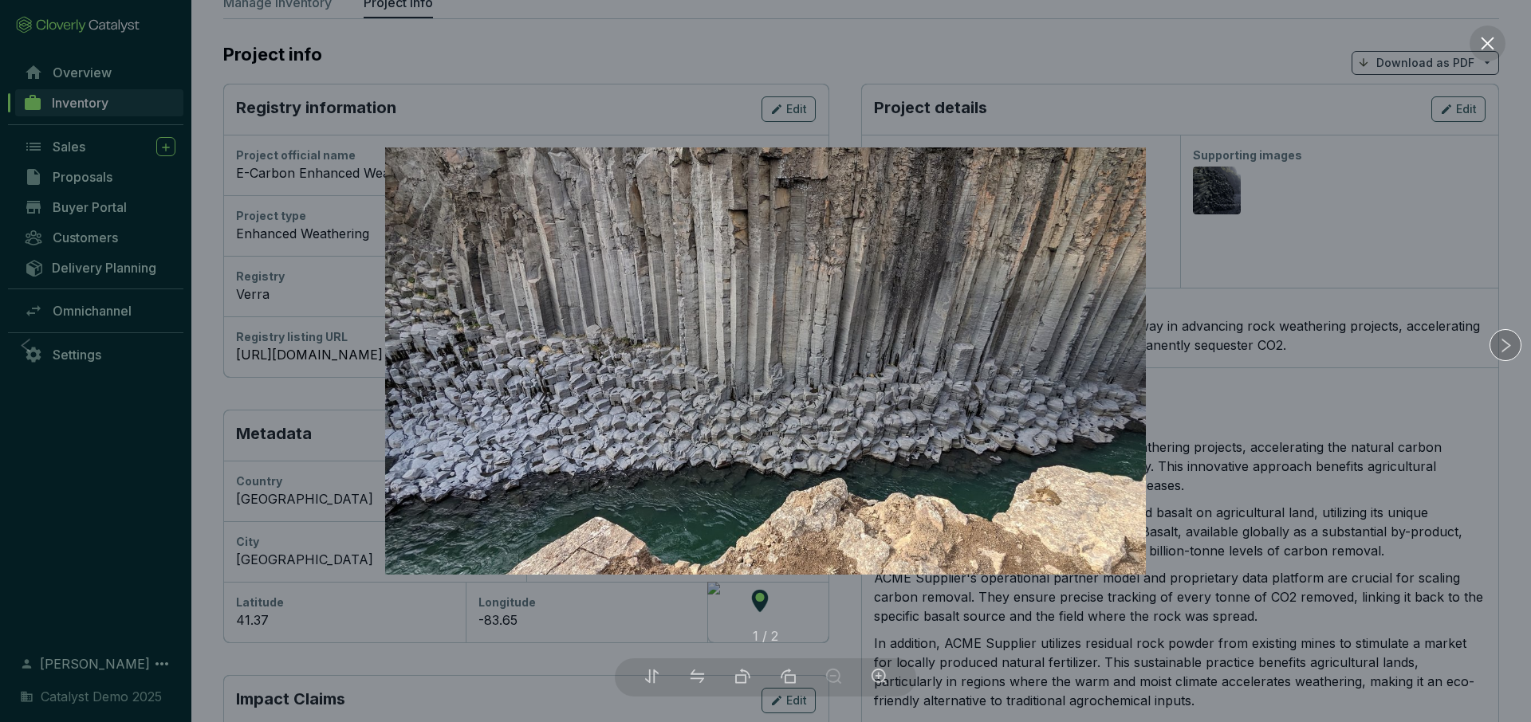
click at [1504, 342] on icon "right" at bounding box center [1505, 345] width 17 height 17
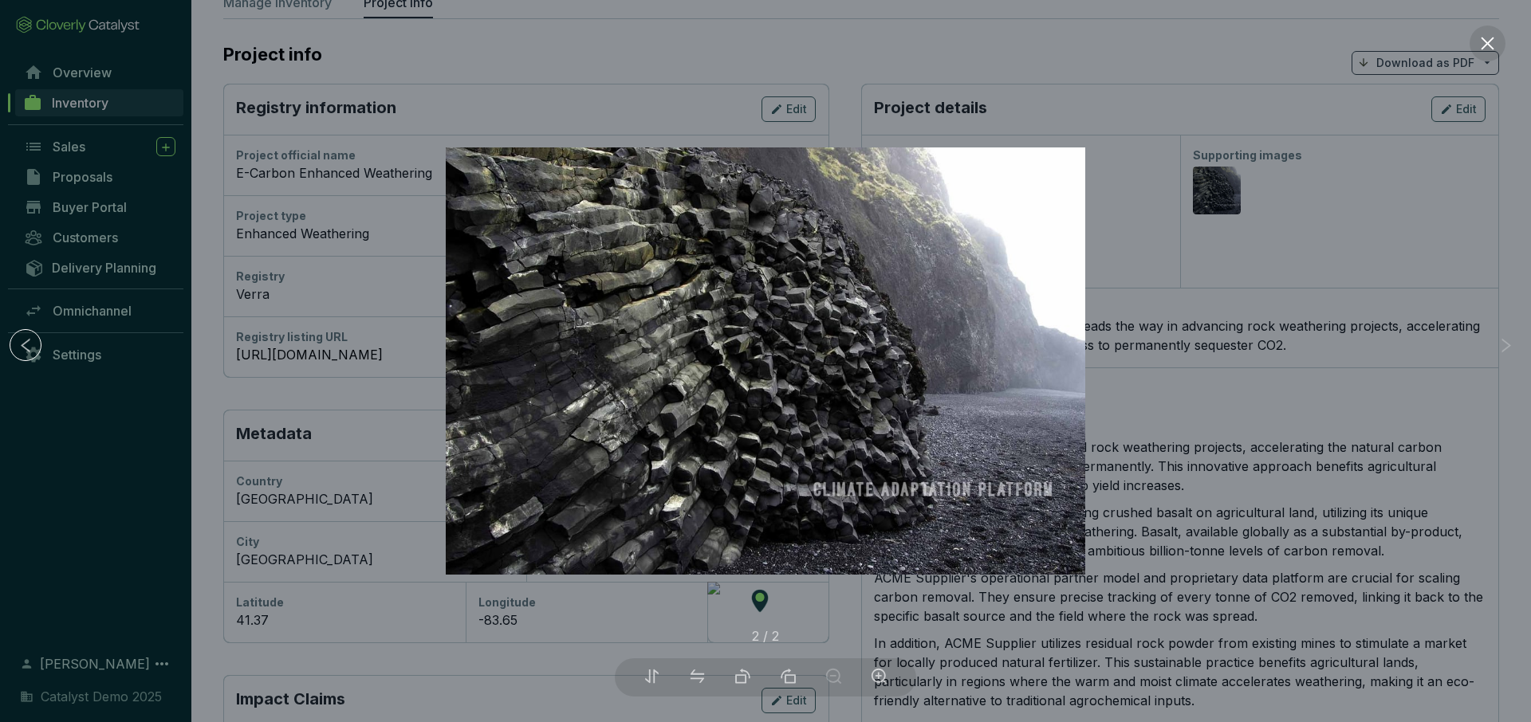
click at [1504, 342] on icon "right" at bounding box center [1505, 345] width 17 height 17
click at [1304, 301] on div at bounding box center [765, 361] width 1531 height 722
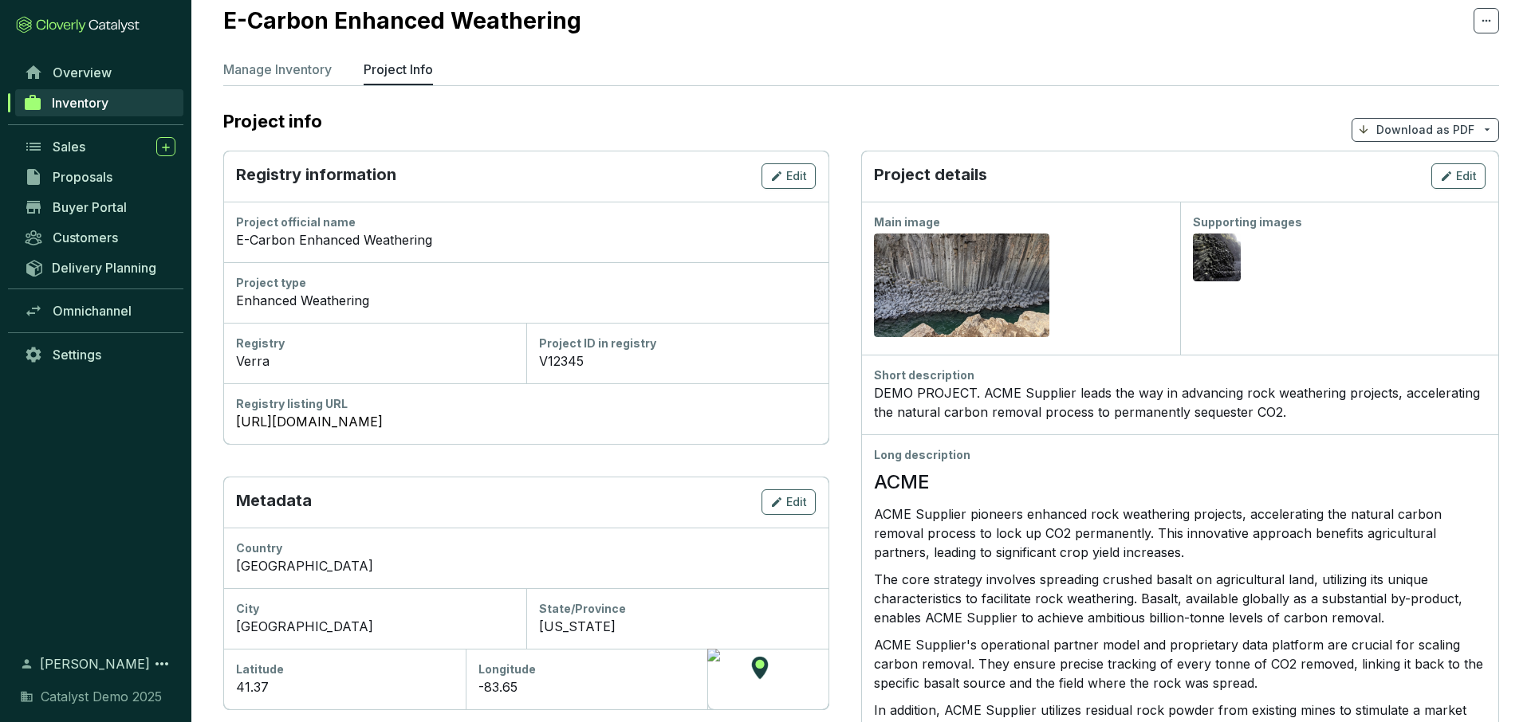
scroll to position [0, 0]
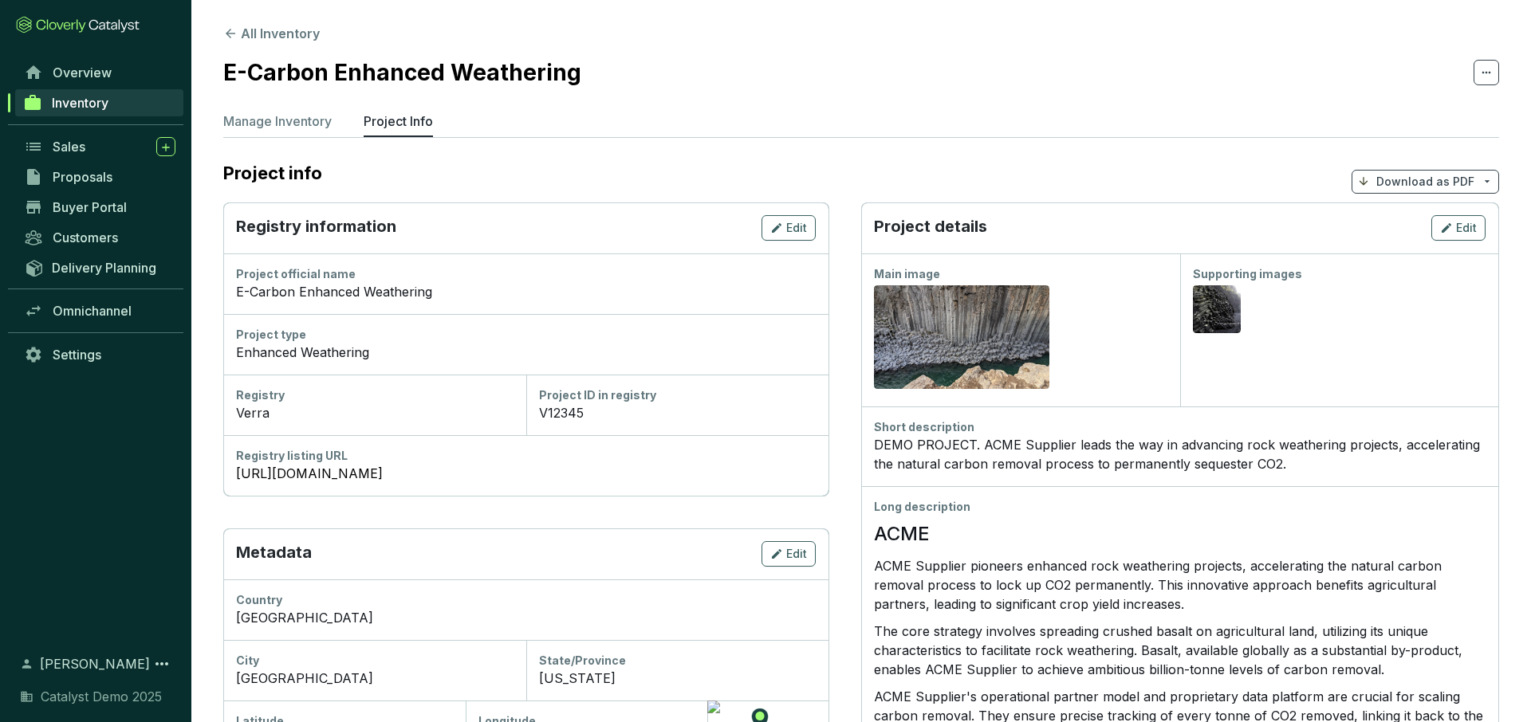
click at [1410, 185] on p "Download as PDF" at bounding box center [1425, 182] width 98 height 16
click at [1411, 214] on span "Show pricing" at bounding box center [1425, 219] width 73 height 13
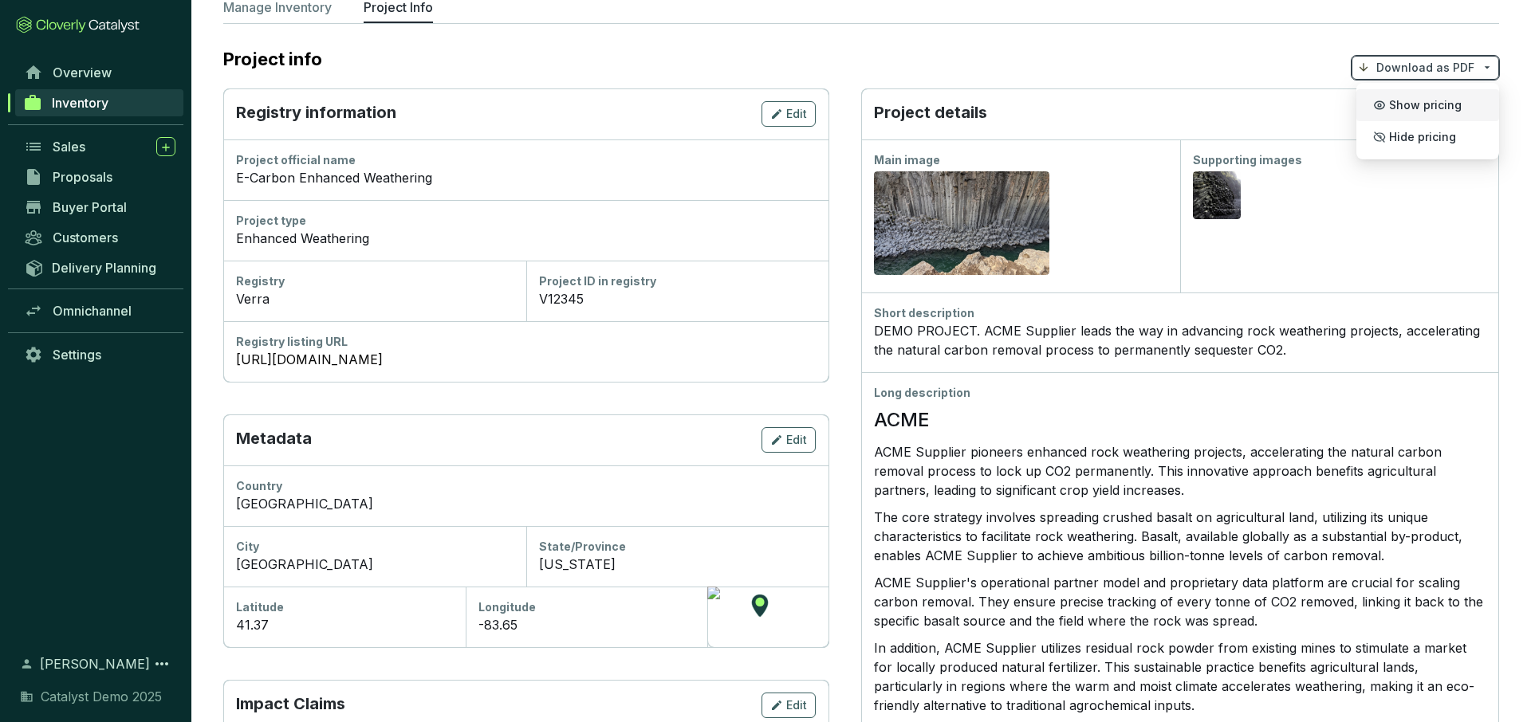
scroll to position [104, 0]
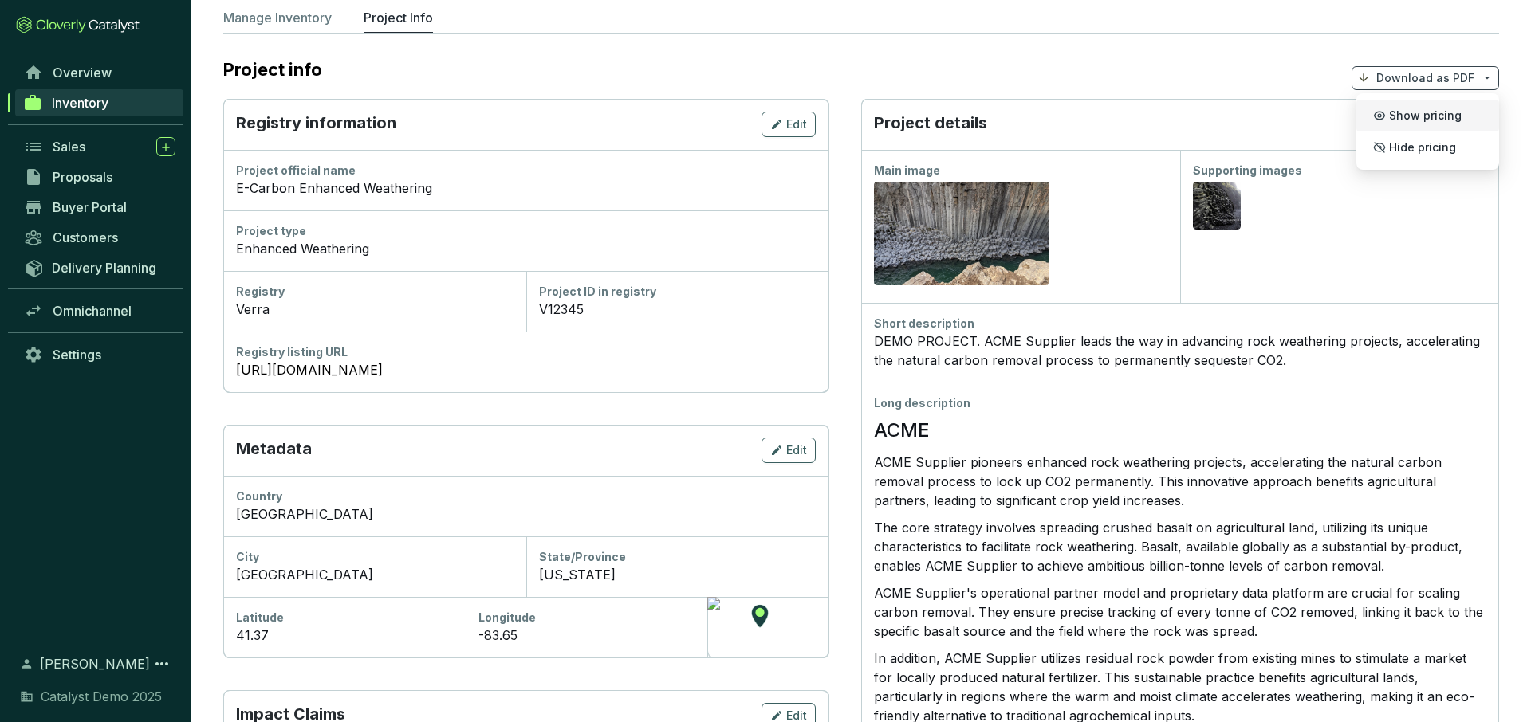
click at [1114, 64] on section "Project info Download as PDF" at bounding box center [861, 78] width 1276 height 42
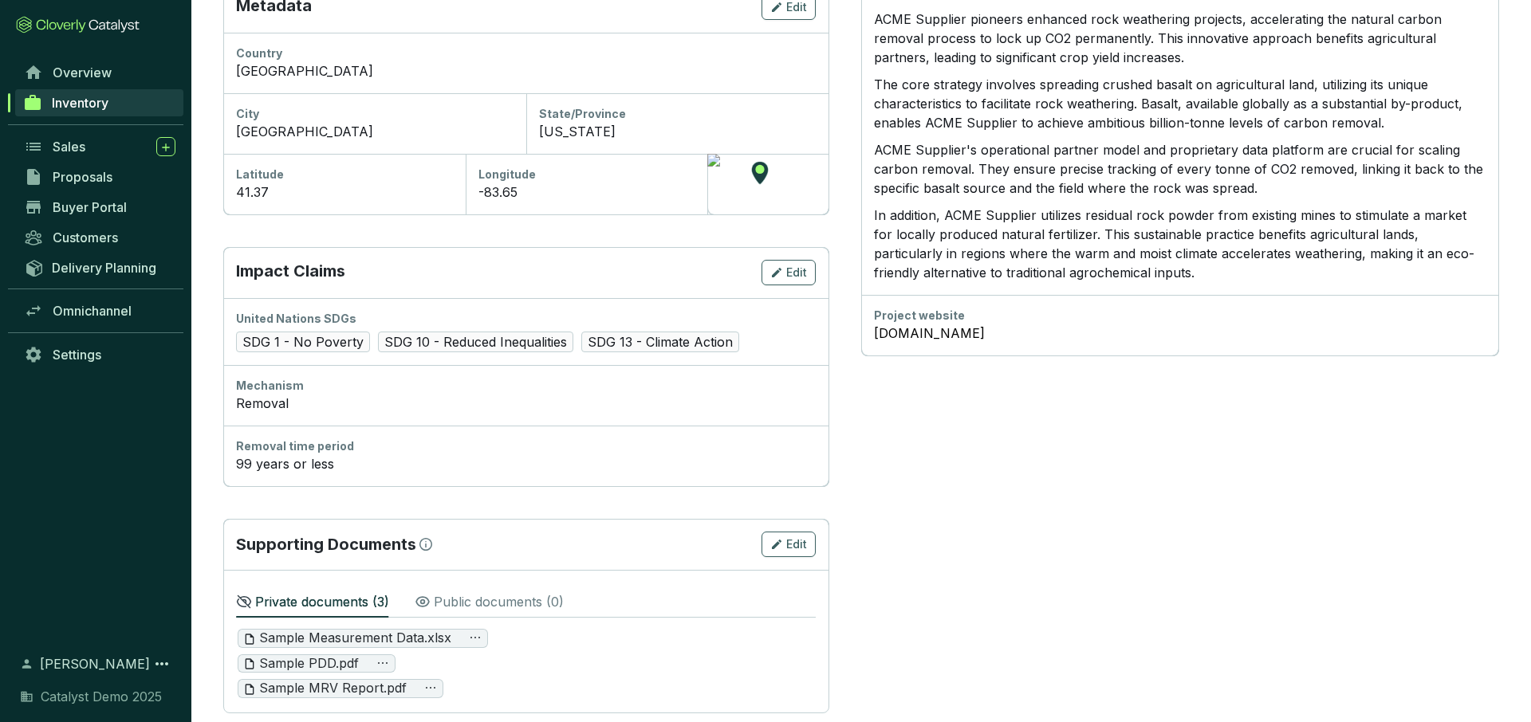
scroll to position [570, 0]
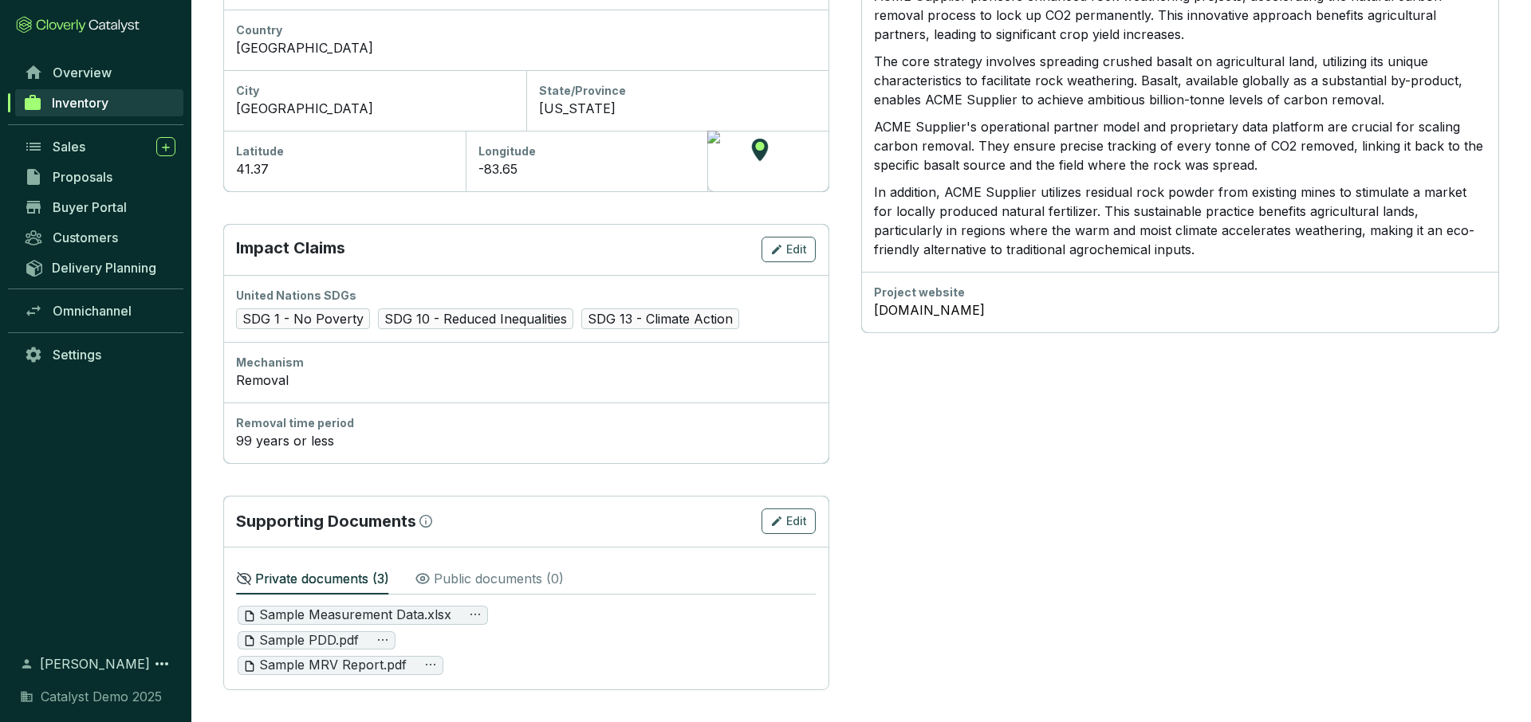
click at [478, 575] on p "Public documents ( 0 )" at bounding box center [499, 578] width 130 height 19
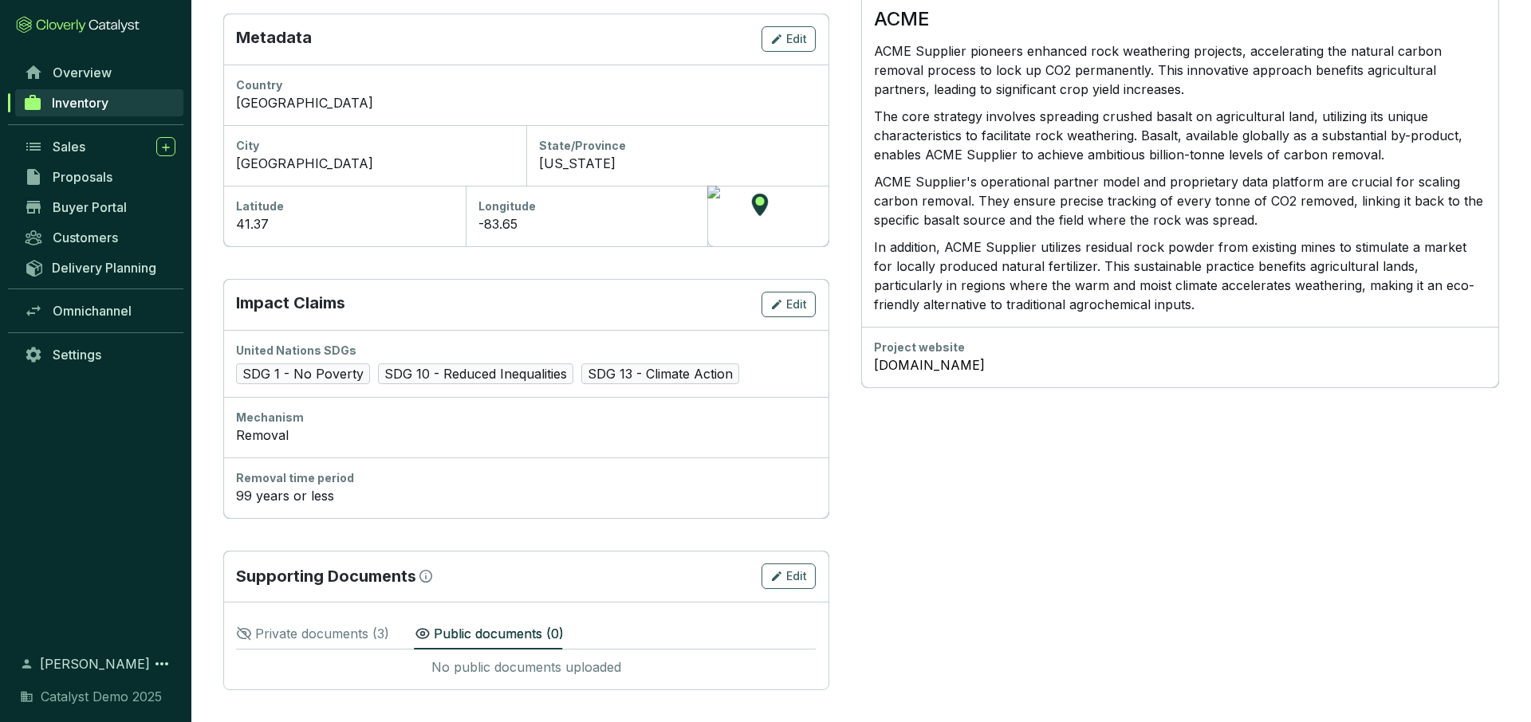
click at [335, 638] on p "Private documents ( 3 )" at bounding box center [322, 633] width 134 height 19
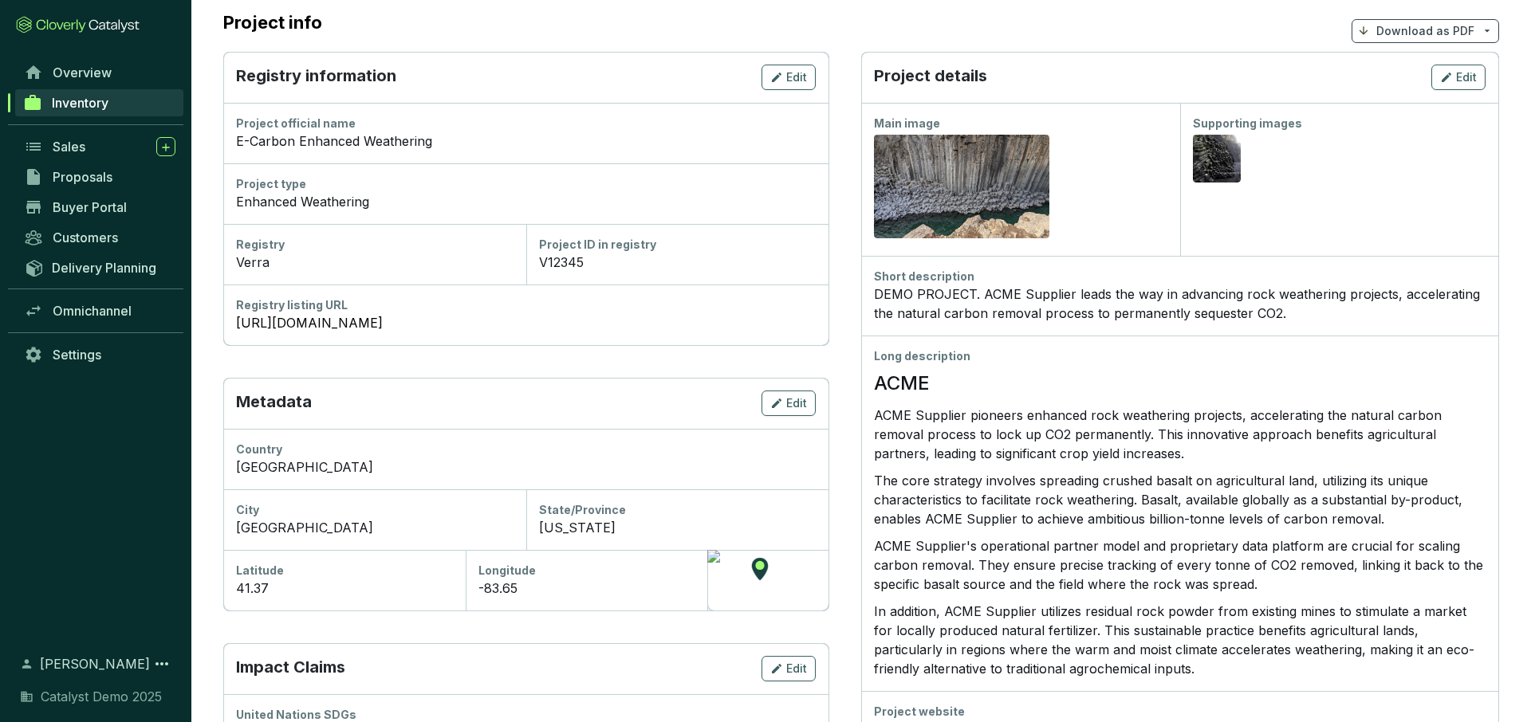
scroll to position [0, 0]
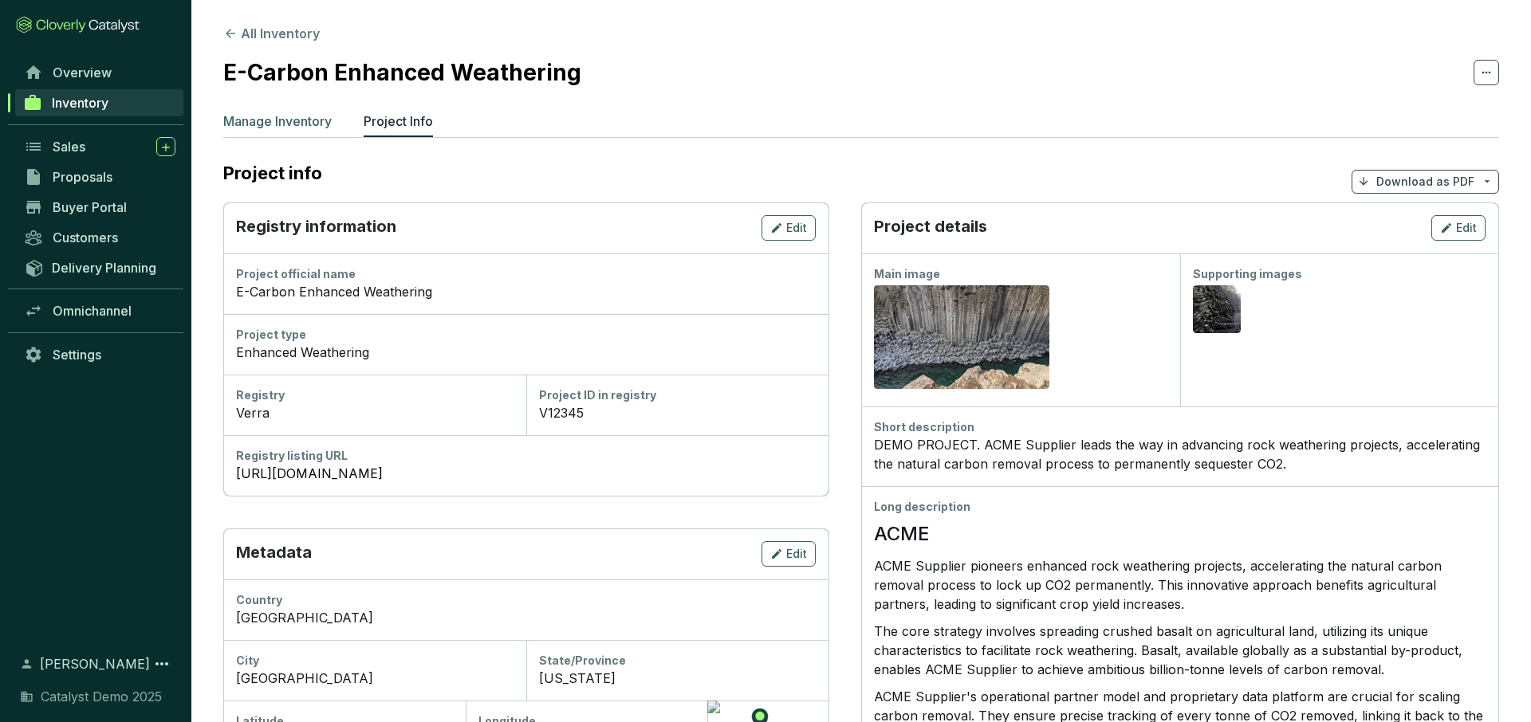
click at [266, 122] on p "Manage Inventory" at bounding box center [277, 121] width 108 height 19
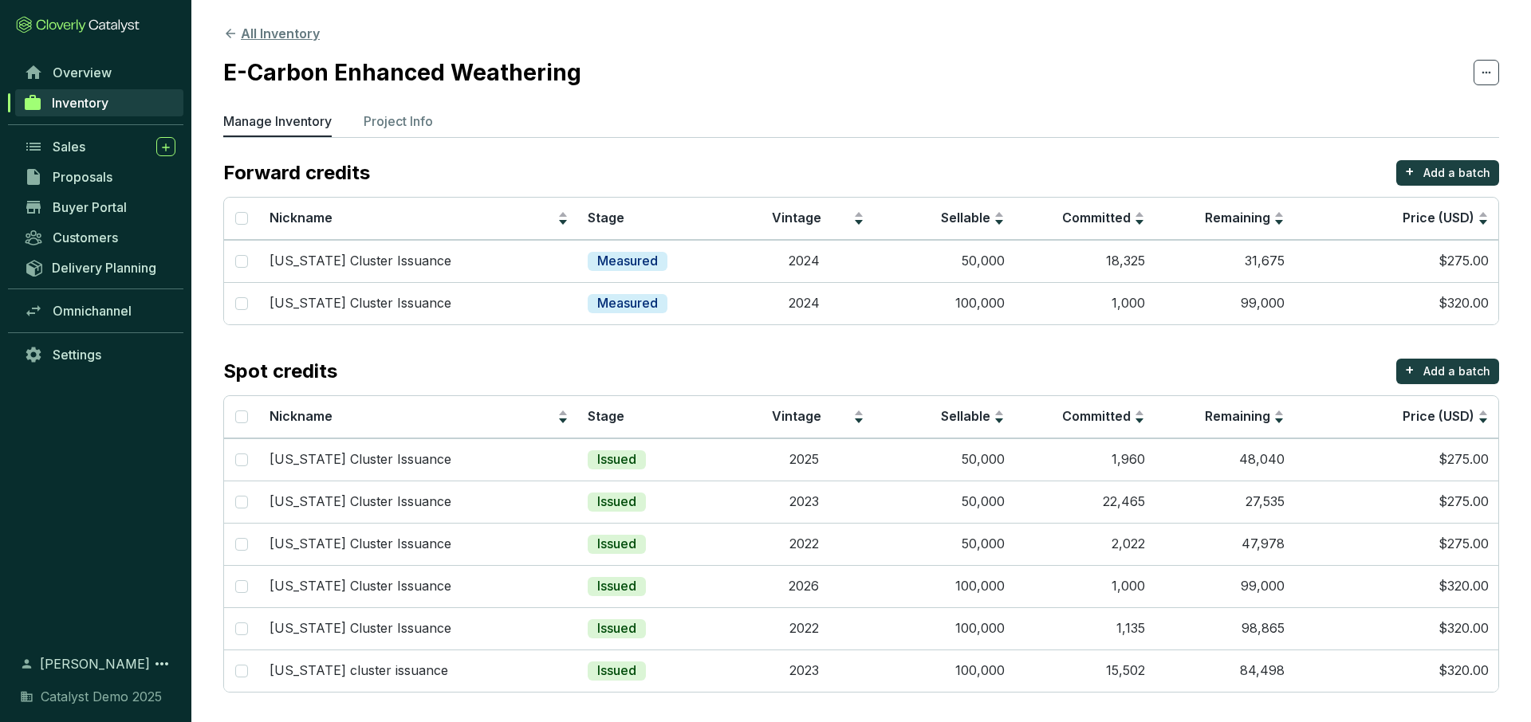
click at [274, 32] on button "All Inventory" at bounding box center [271, 33] width 96 height 19
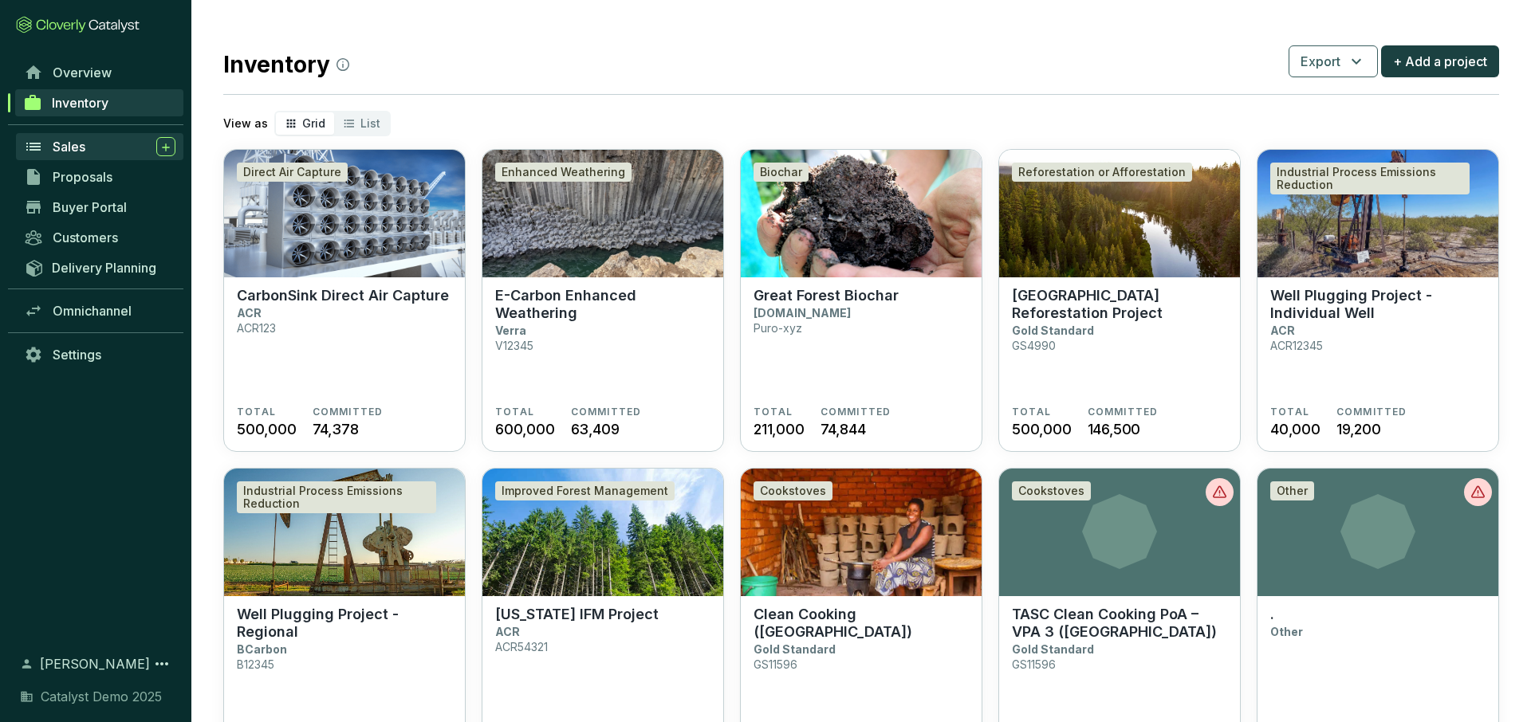
click at [81, 148] on span "Sales" at bounding box center [69, 147] width 33 height 16
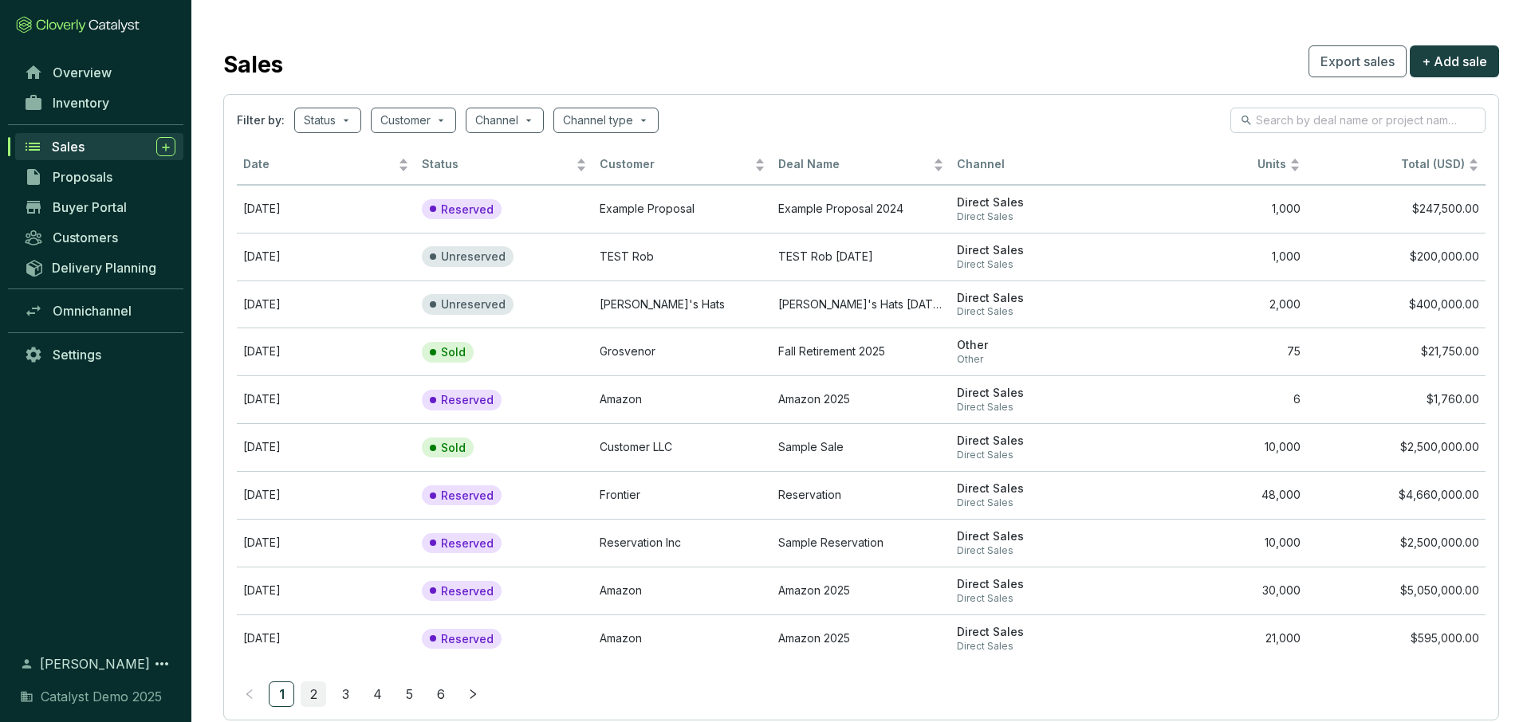
click at [317, 695] on link "2" at bounding box center [313, 695] width 24 height 24
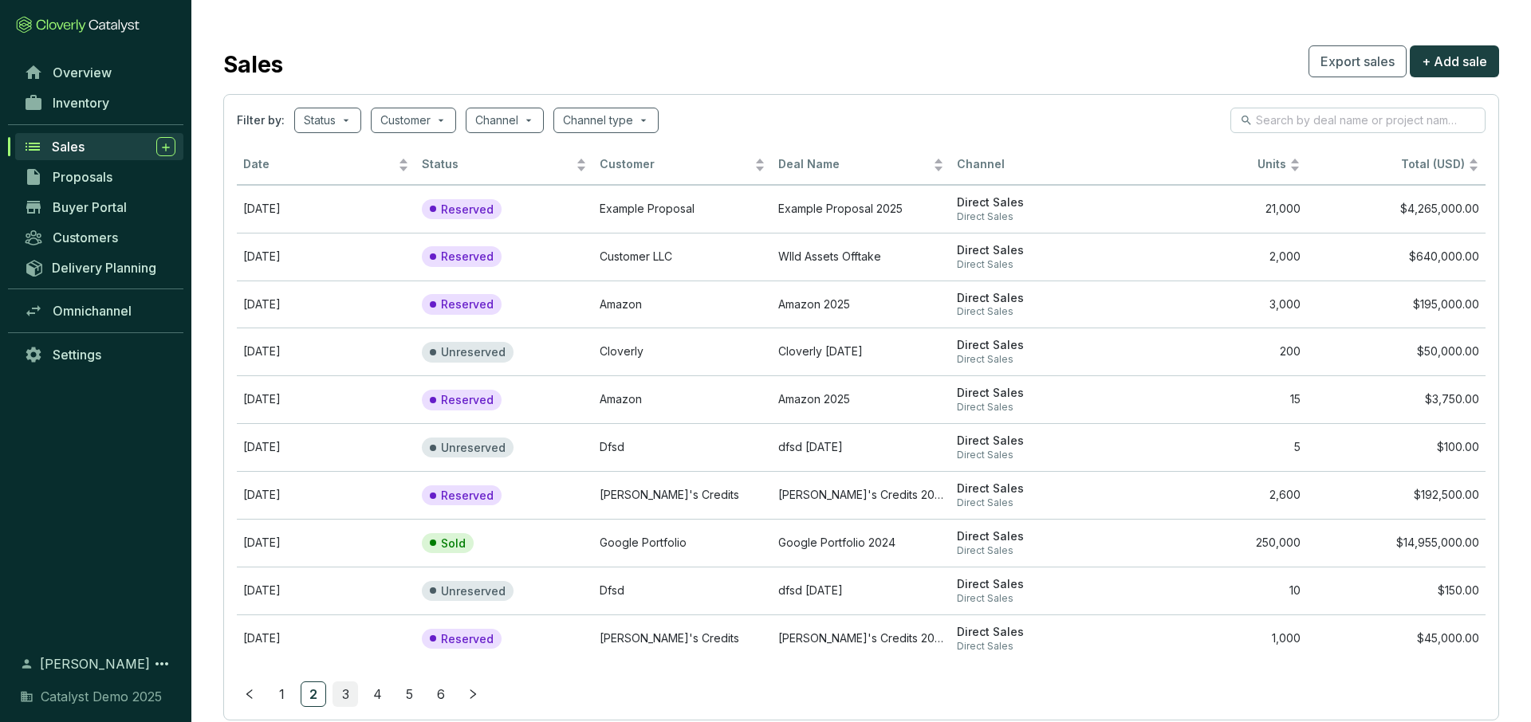
click at [344, 695] on link "3" at bounding box center [345, 695] width 24 height 24
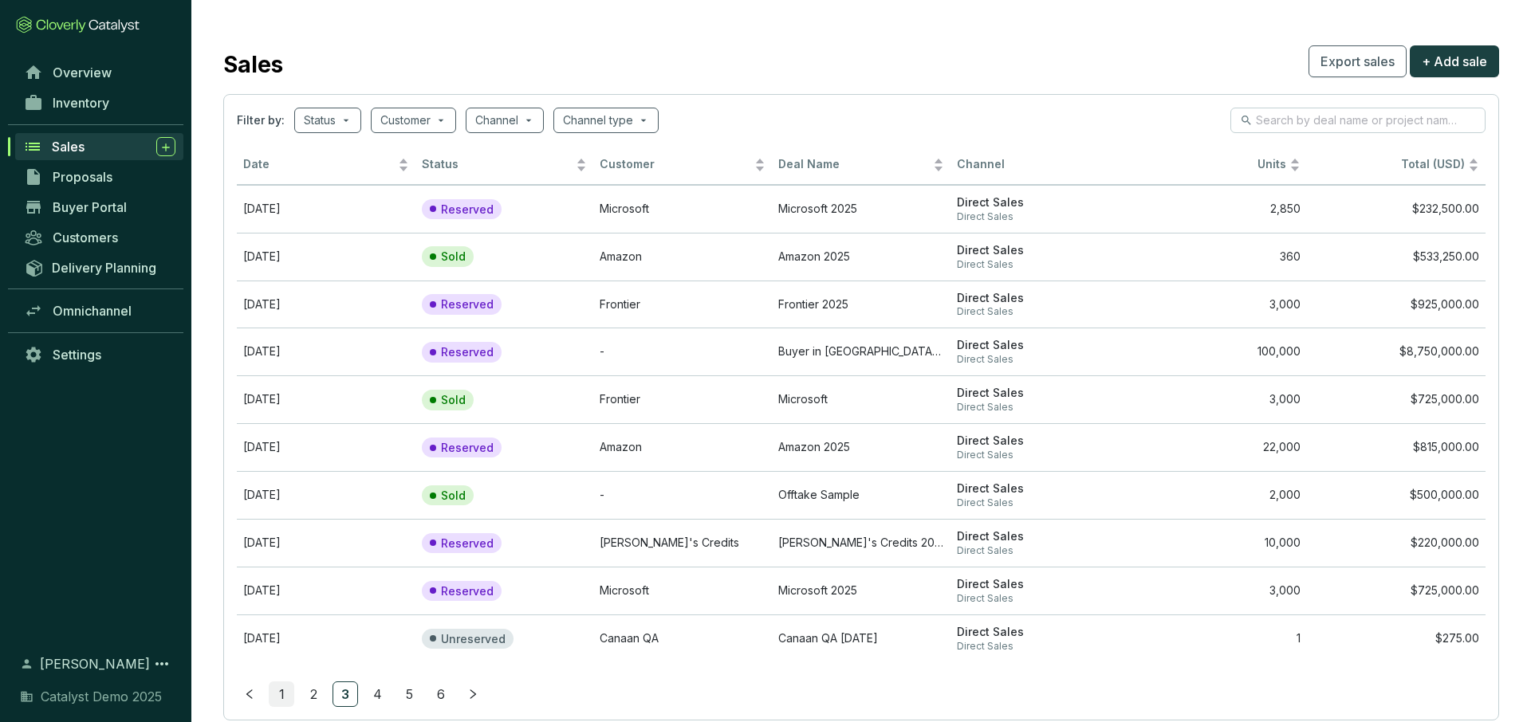
click at [281, 697] on link "1" at bounding box center [282, 695] width 24 height 24
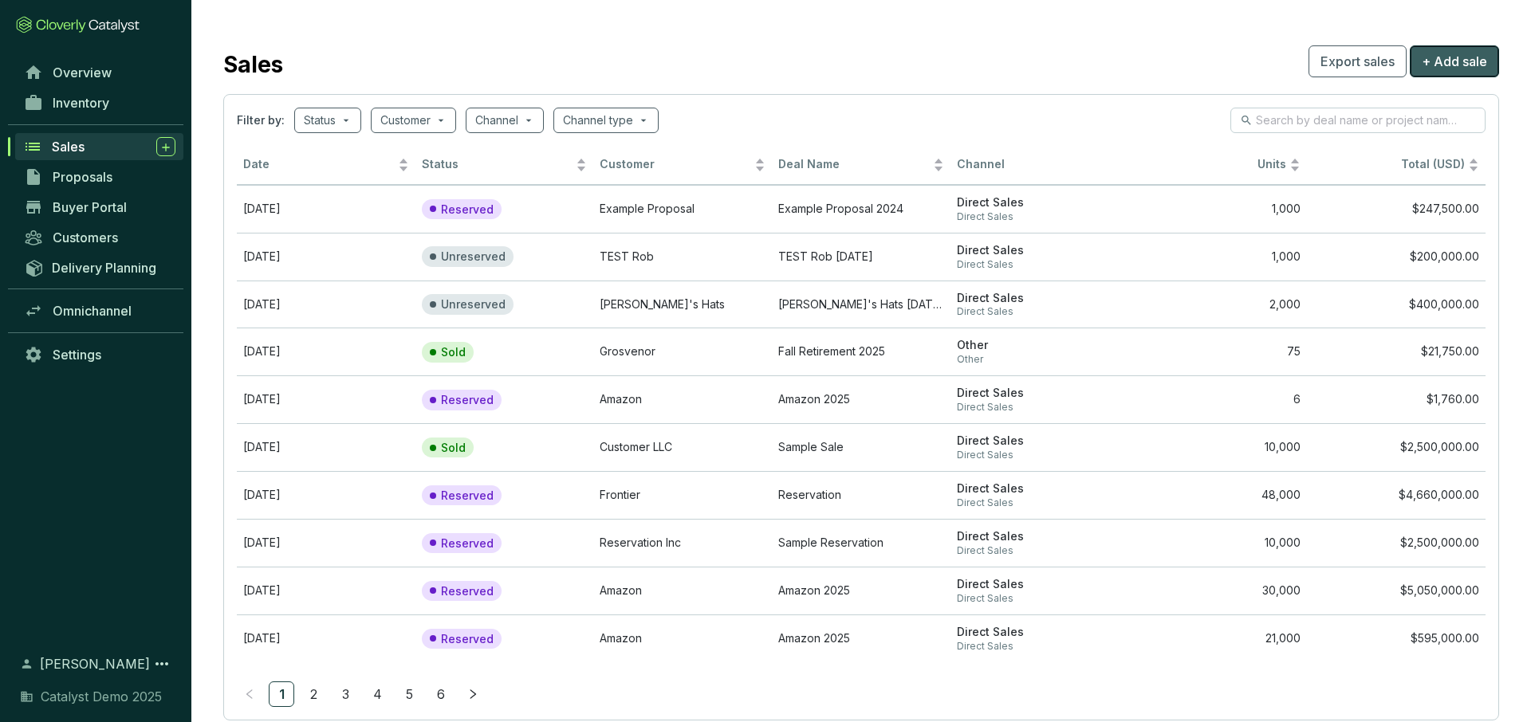
click at [1451, 57] on span "+ Add sale" at bounding box center [1454, 61] width 65 height 19
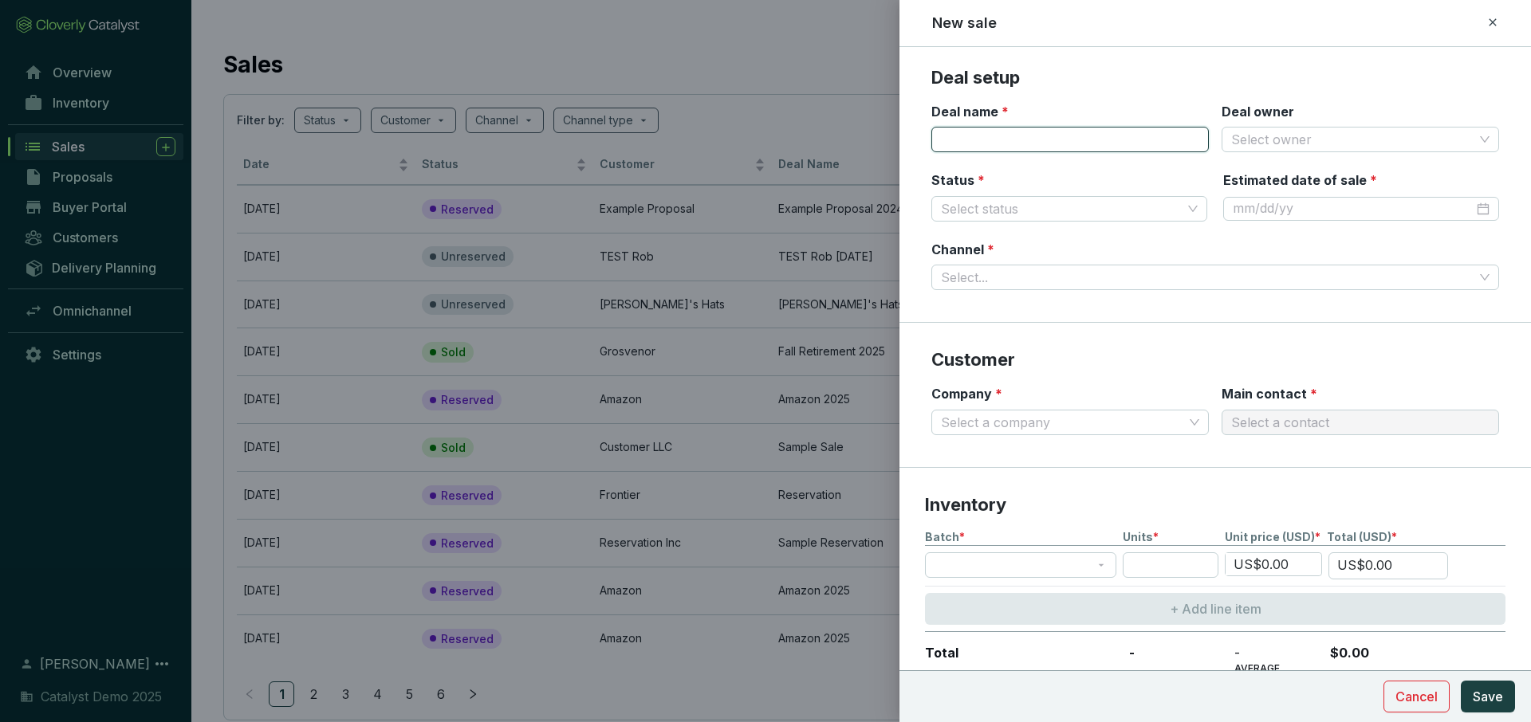
click at [1096, 144] on input "Deal name *" at bounding box center [1069, 140] width 277 height 26
type input "amazon"
click at [1289, 151] on input "Deal owner" at bounding box center [1352, 140] width 242 height 24
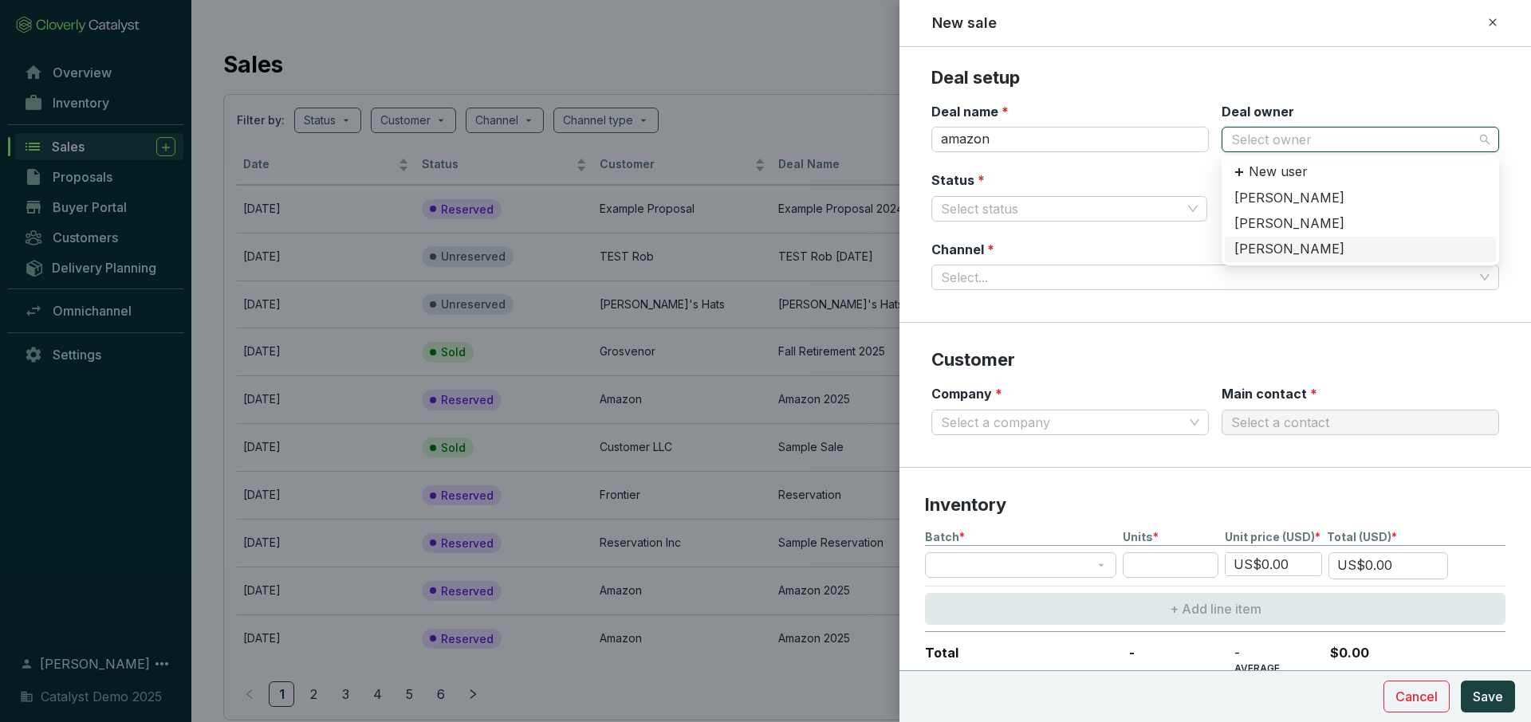
click at [1294, 247] on div "[PERSON_NAME]" at bounding box center [1360, 250] width 252 height 18
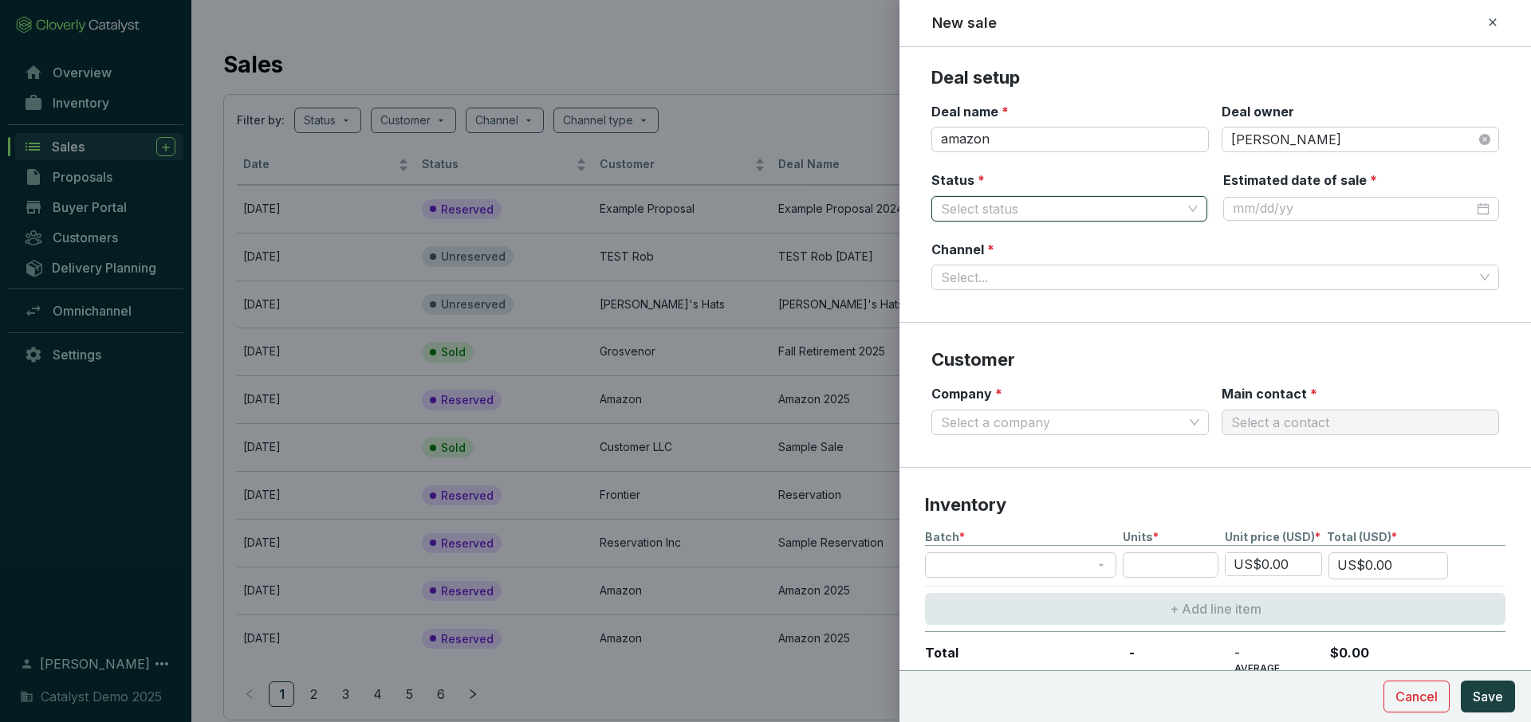
click at [1048, 207] on input "Status *" at bounding box center [1061, 209] width 241 height 24
click at [987, 237] on div "Reserved" at bounding box center [1069, 241] width 250 height 18
click at [1305, 209] on input "Estimated date of sale *" at bounding box center [1353, 209] width 241 height 18
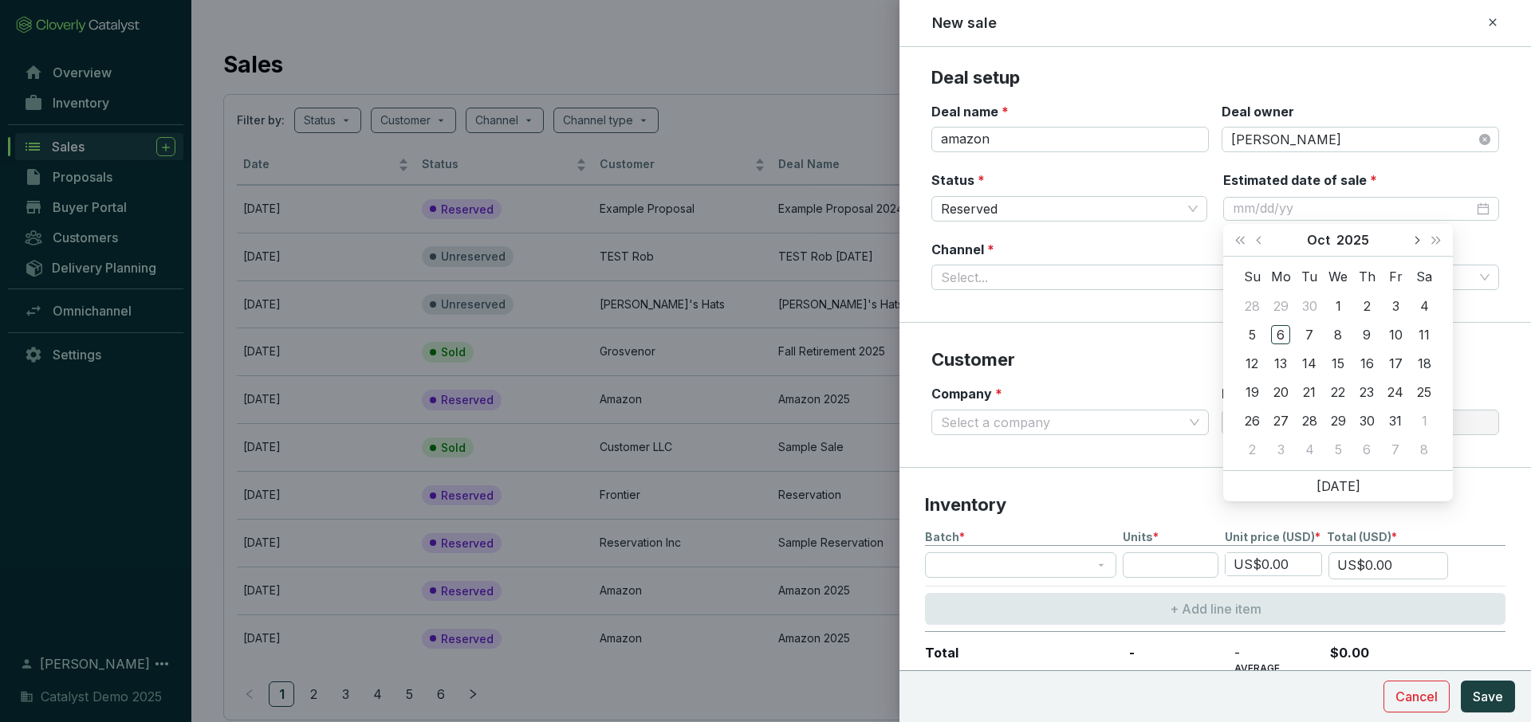
click at [1412, 237] on button "Next month (PageDown)" at bounding box center [1416, 240] width 21 height 32
type input "[DATE]"
click at [1339, 364] on div "17" at bounding box center [1337, 363] width 19 height 19
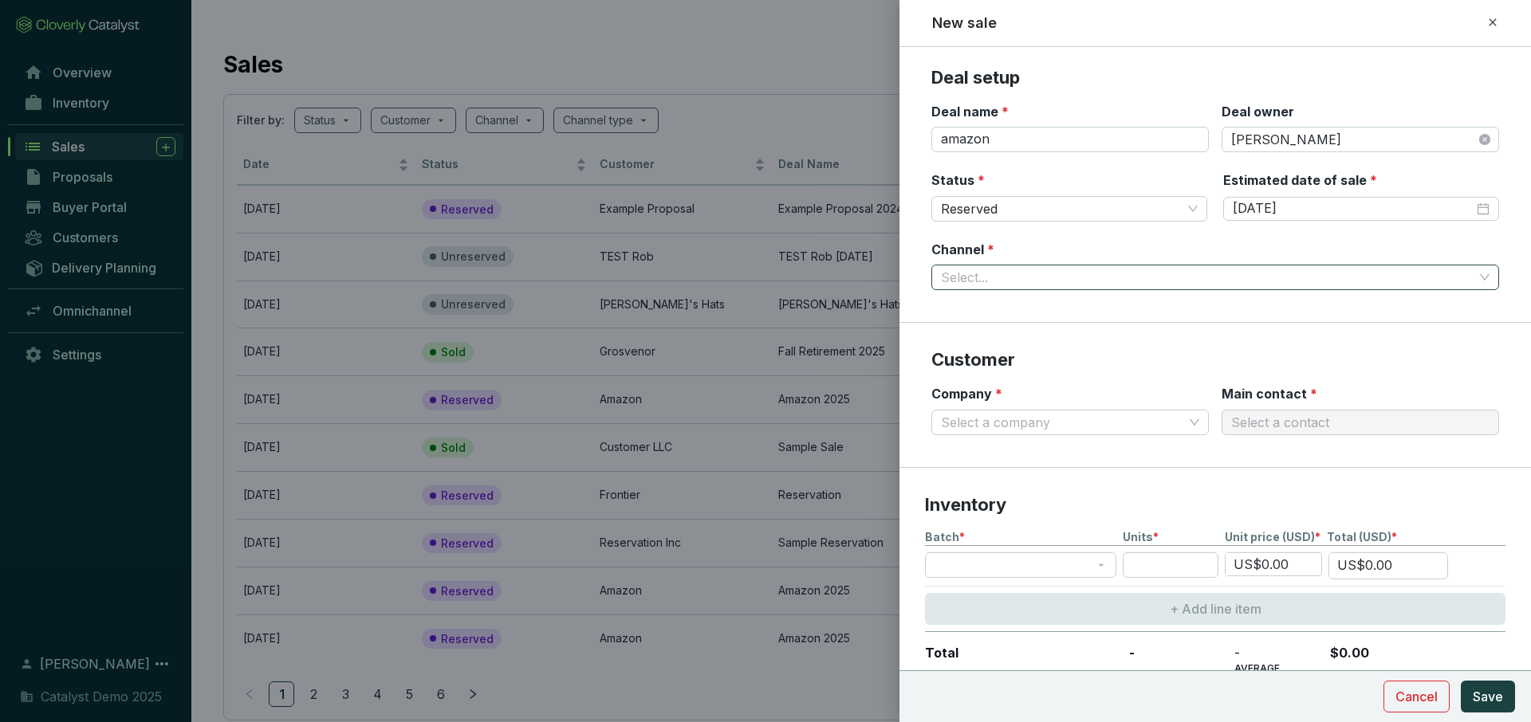
click at [1123, 277] on input "Channel *" at bounding box center [1207, 278] width 533 height 24
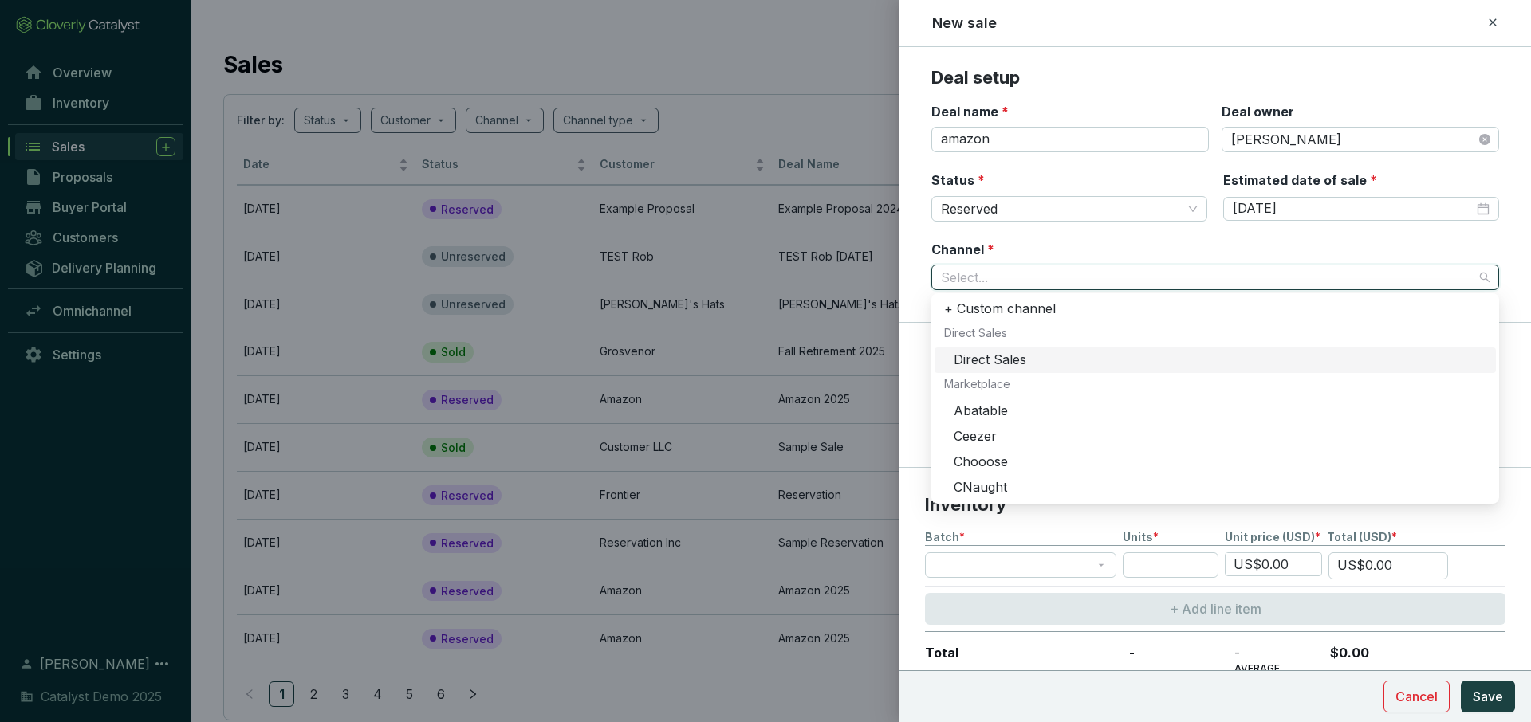
click at [1022, 357] on div "Direct Sales" at bounding box center [1220, 361] width 533 height 18
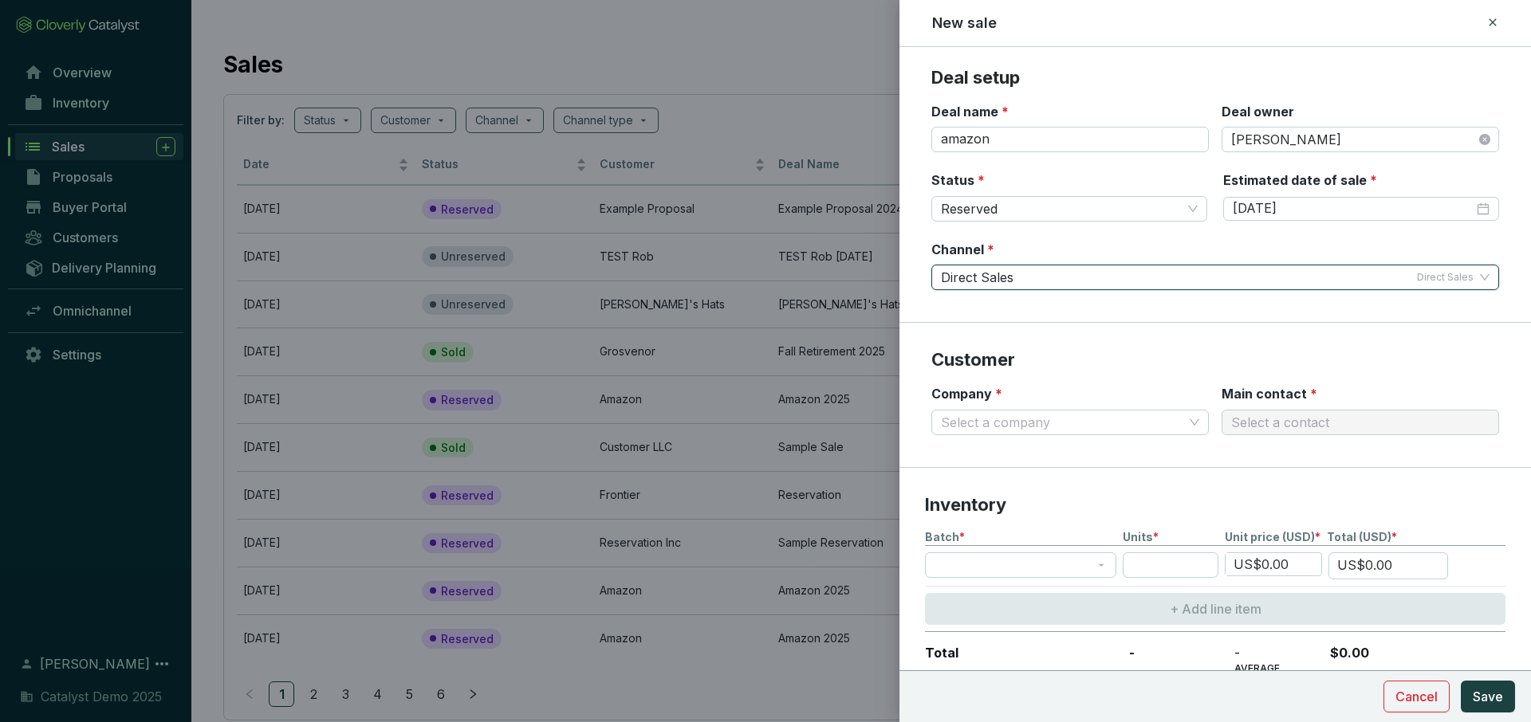
click at [1054, 233] on div "Status * Reserved Estimated date of sale * [DATE]" at bounding box center [1215, 205] width 568 height 69
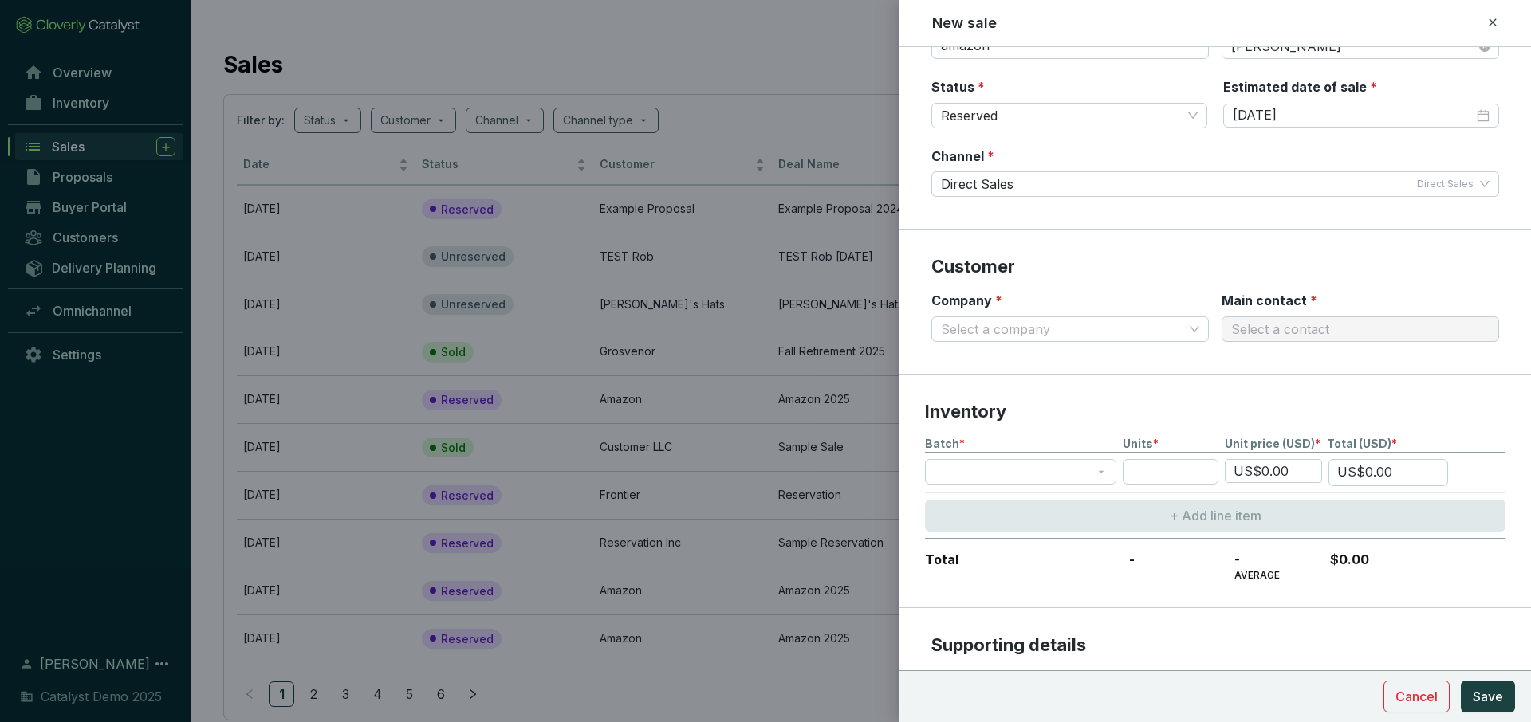
scroll to position [114, 0]
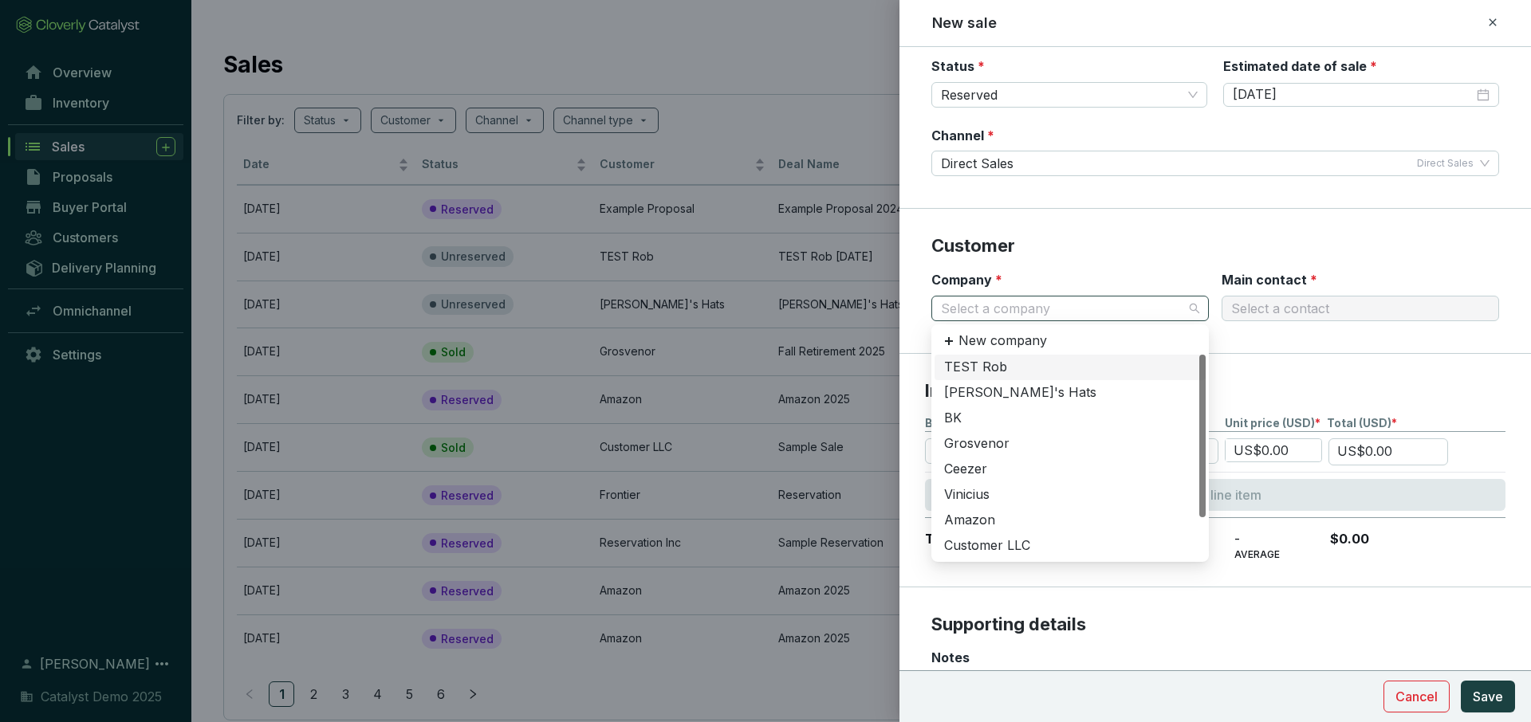
click at [1124, 321] on div "Select a company" at bounding box center [1069, 309] width 277 height 26
click at [990, 482] on div "Amazon" at bounding box center [1070, 484] width 252 height 18
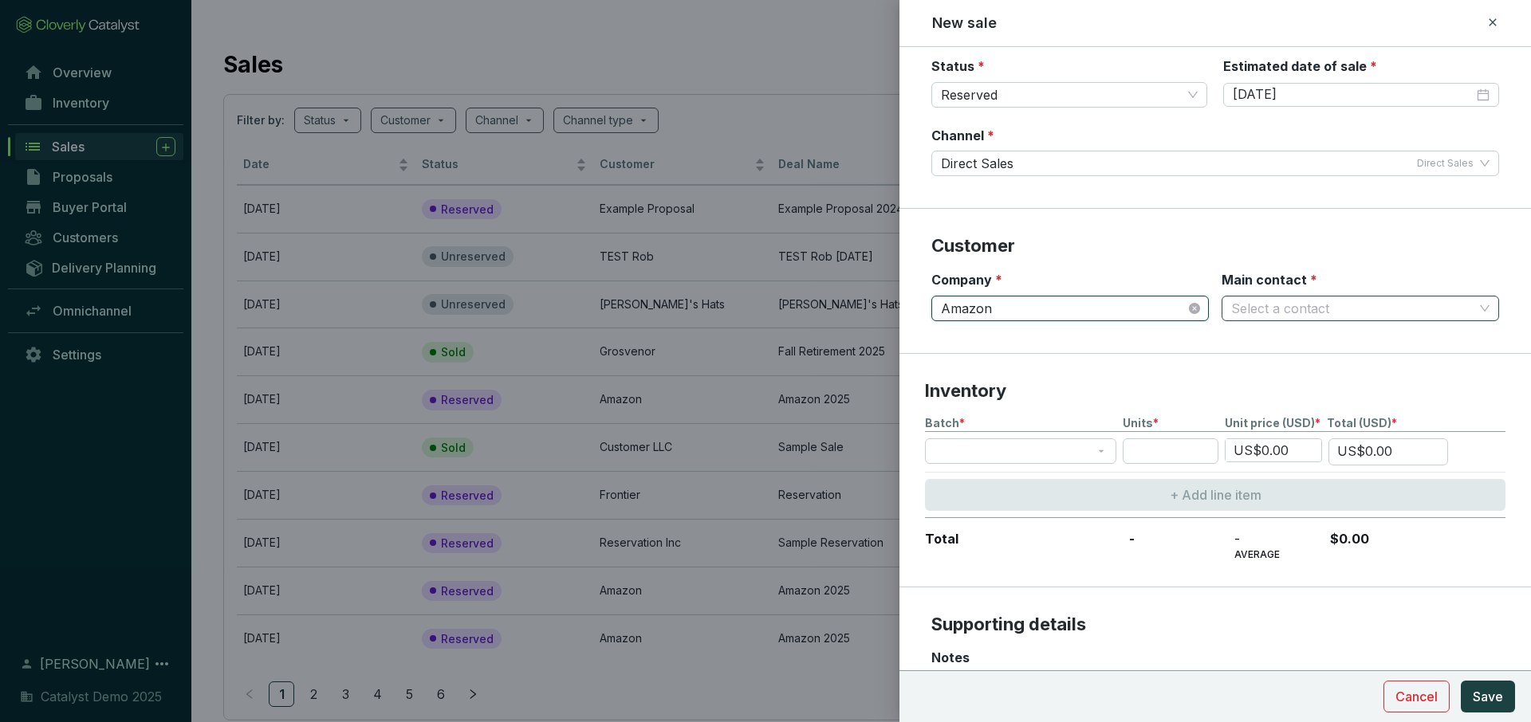
click at [1254, 309] on input "Main contact *" at bounding box center [1352, 309] width 242 height 24
click at [1280, 370] on div "[PERSON_NAME]" at bounding box center [1360, 368] width 252 height 18
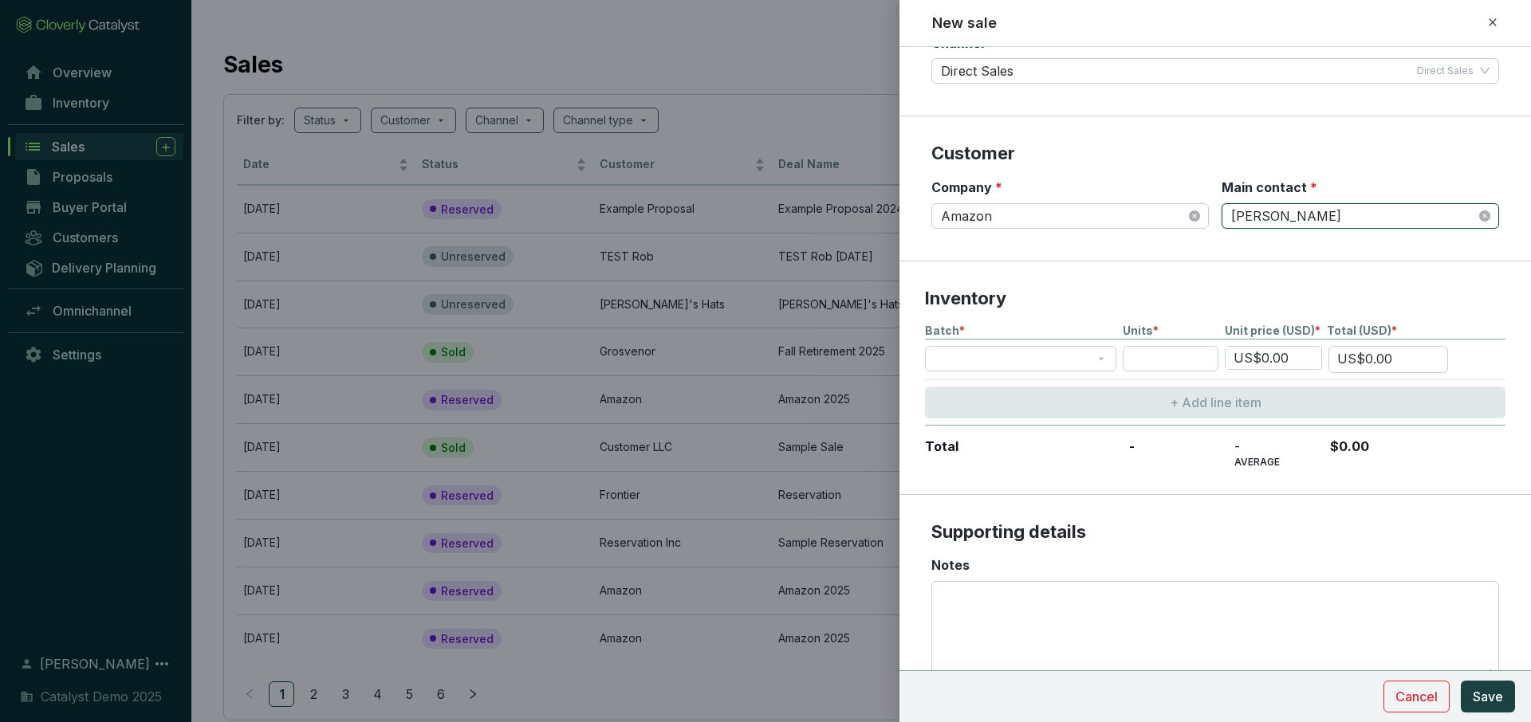
scroll to position [206, 0]
click at [1076, 351] on span at bounding box center [1021, 360] width 172 height 24
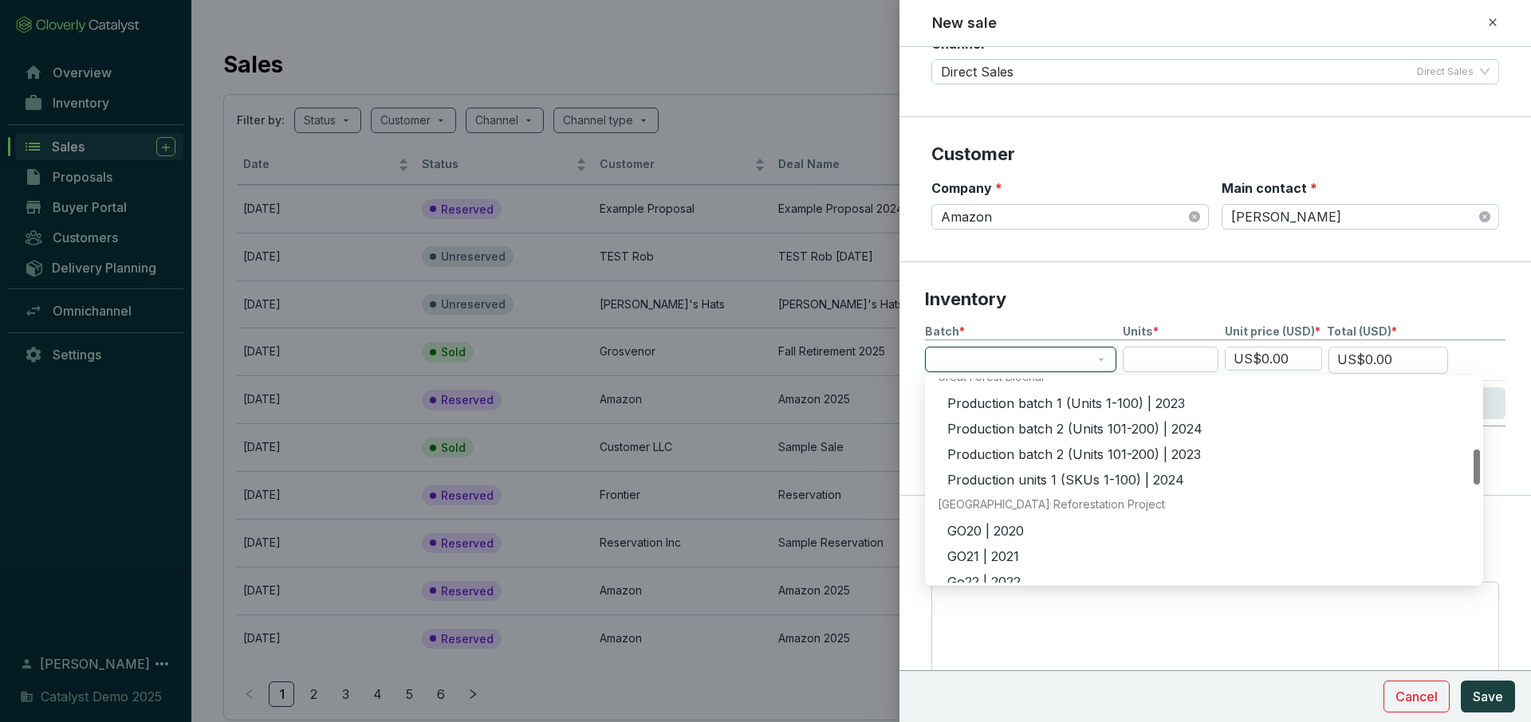
scroll to position [368, 0]
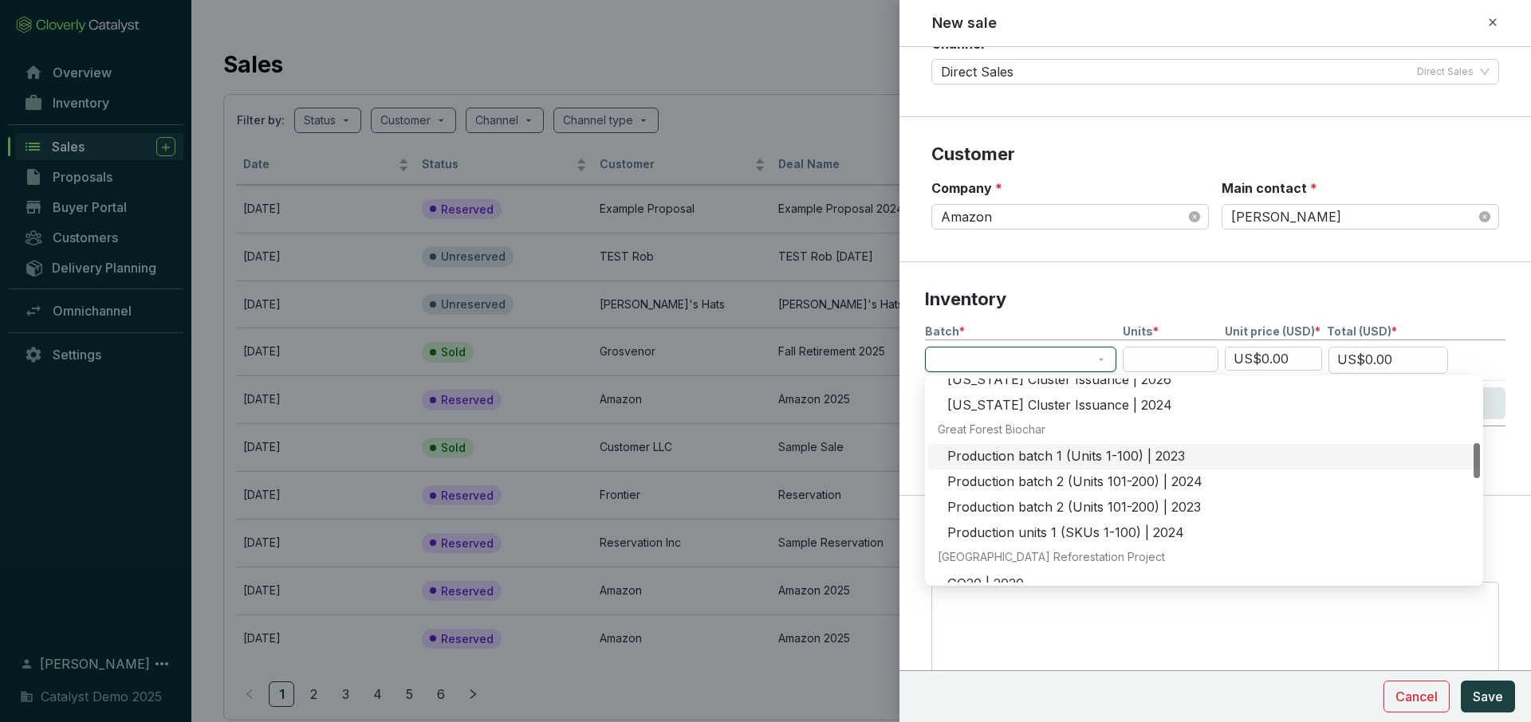
click at [1040, 459] on div "Production batch 1 (Units 1-100) | 2023" at bounding box center [1208, 457] width 523 height 18
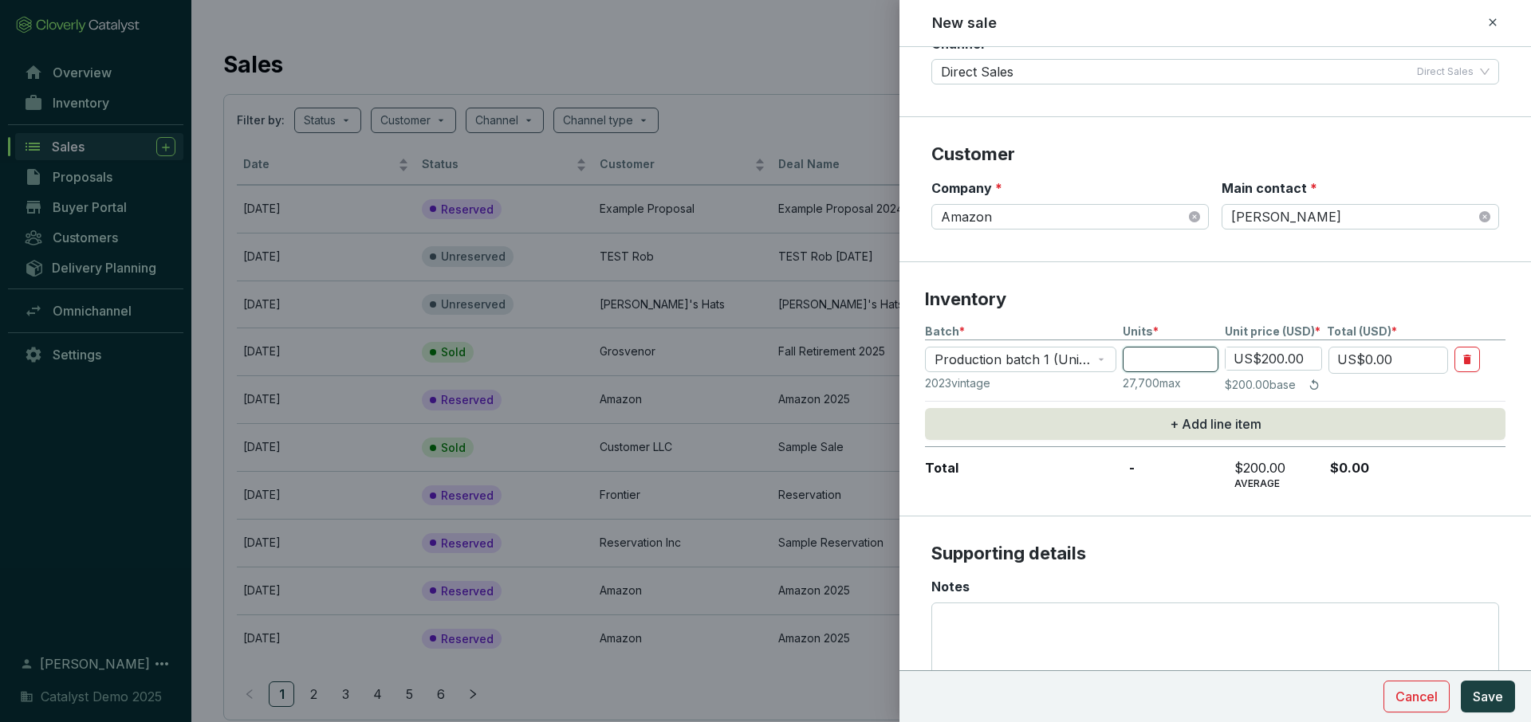
click at [1143, 360] on input "number" at bounding box center [1171, 360] width 96 height 26
type input "3"
type input "US$600.00"
type input "30"
type input "US$6,000.00"
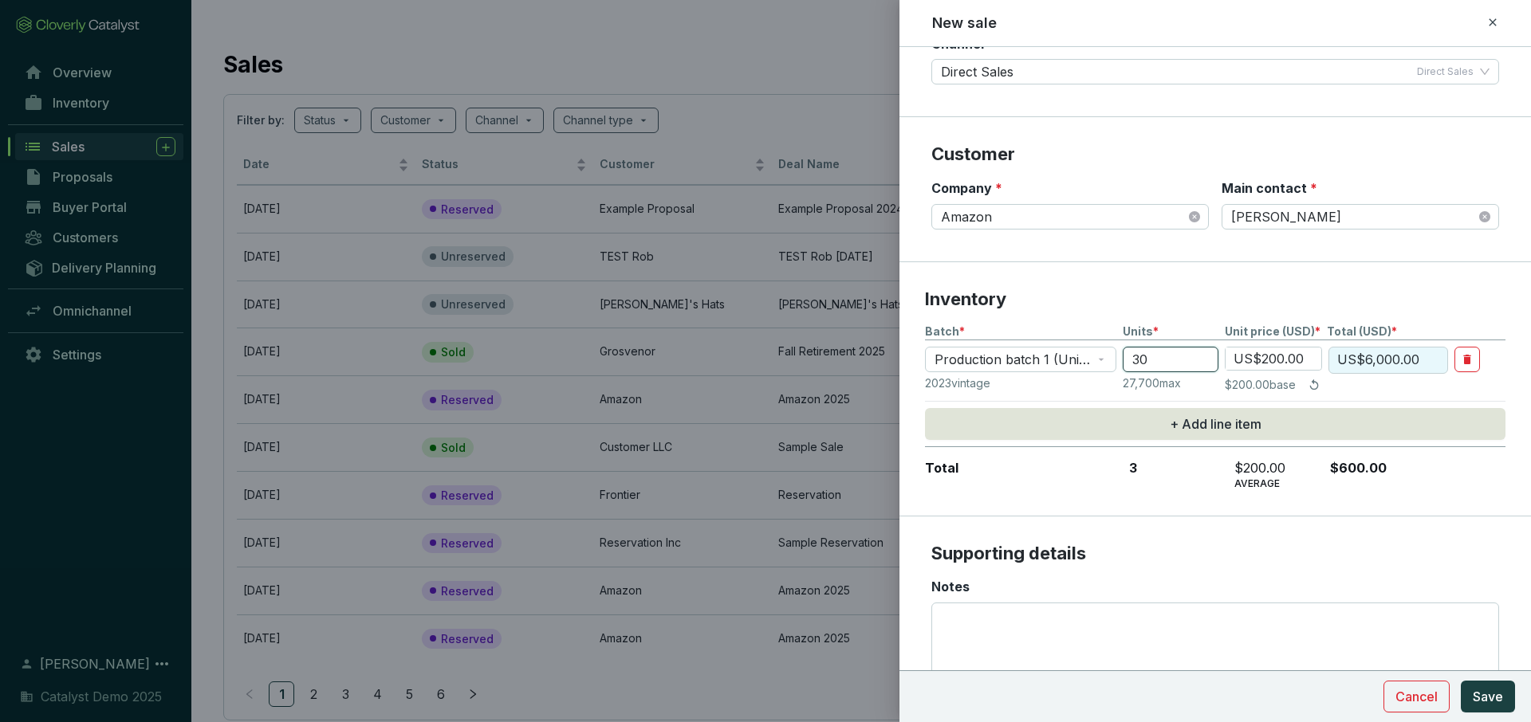
type input "300"
type input "US$60,000.00"
type input "3000"
type input "US$600,000.00"
type input "3000"
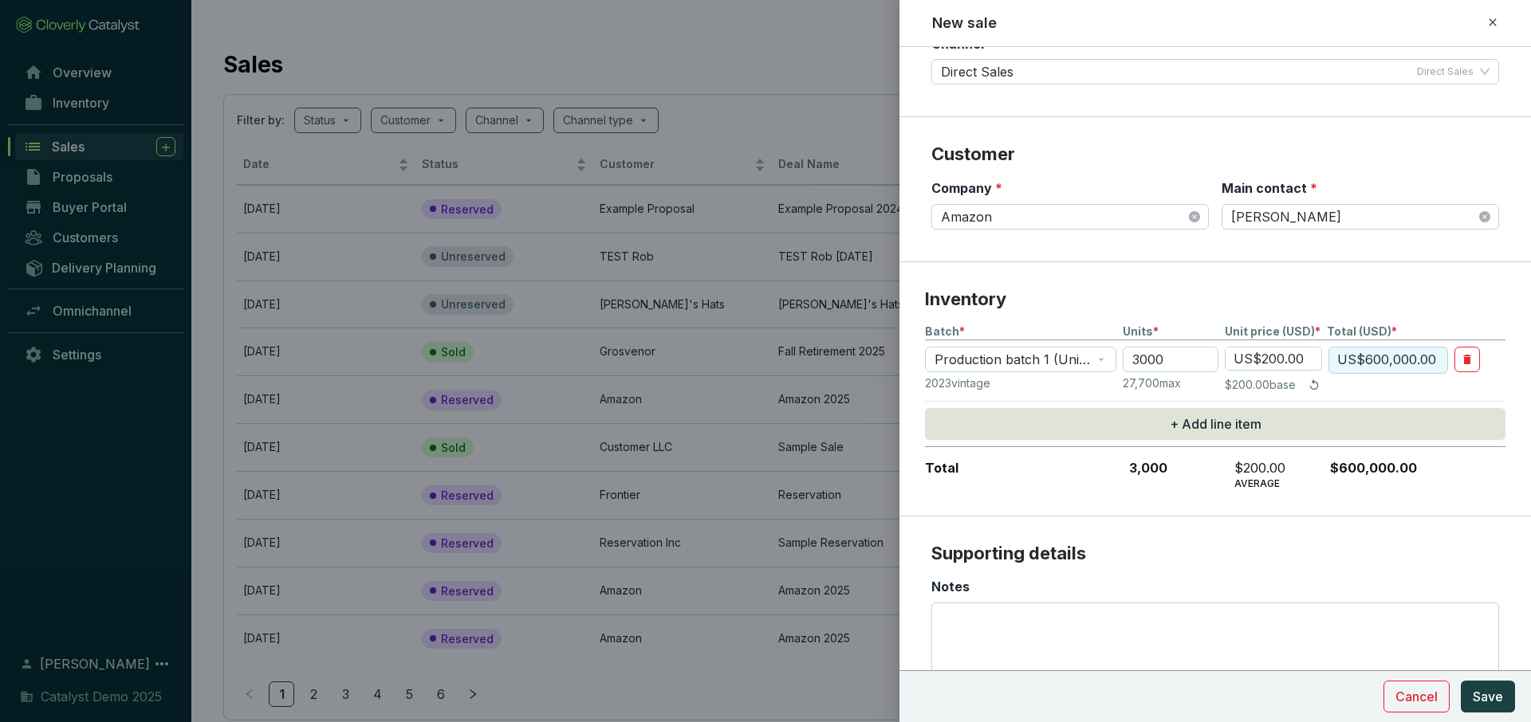
click at [1065, 515] on section "Inventory Batch * Units * Unit price (USD) * Total (USD) * Production batch 1 (…" at bounding box center [1215, 389] width 632 height 254
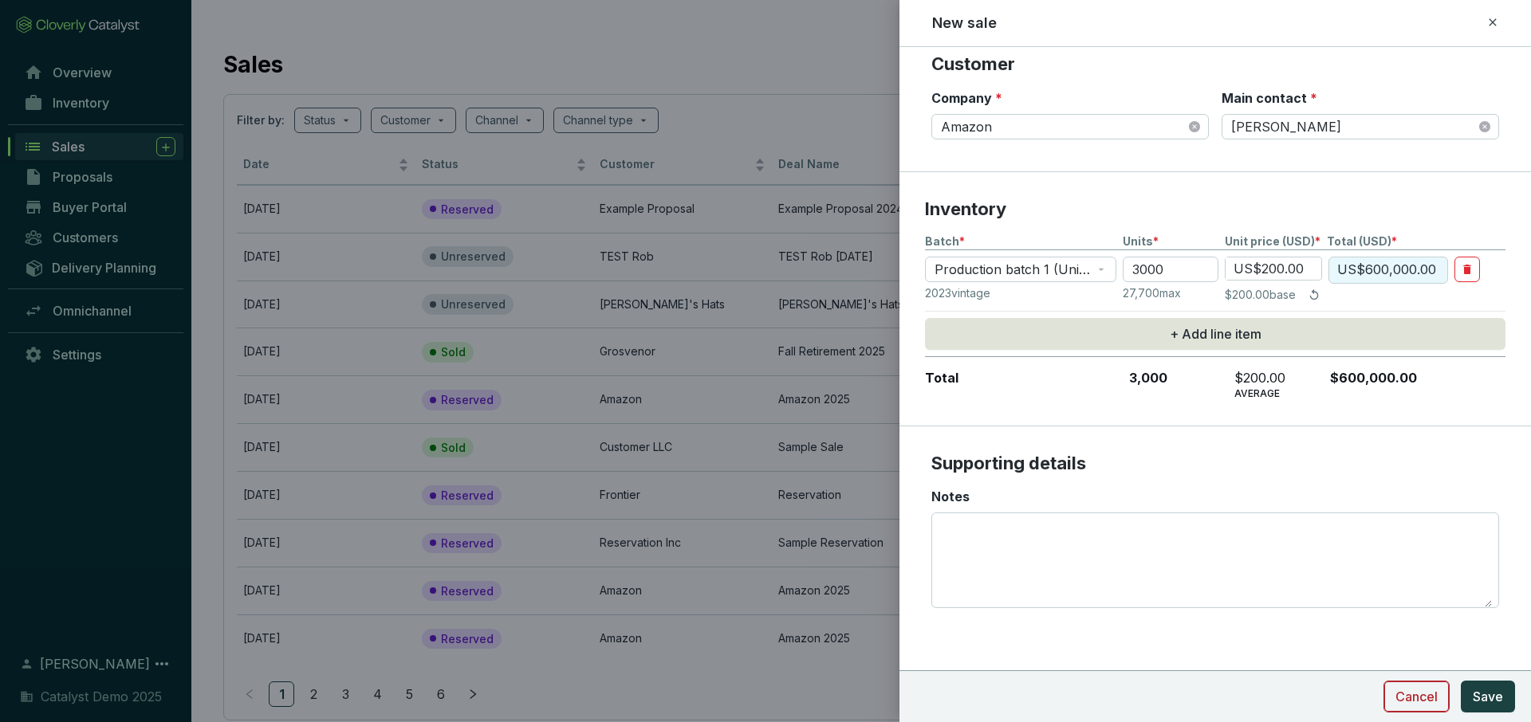
click at [1425, 691] on span "Cancel" at bounding box center [1416, 696] width 42 height 19
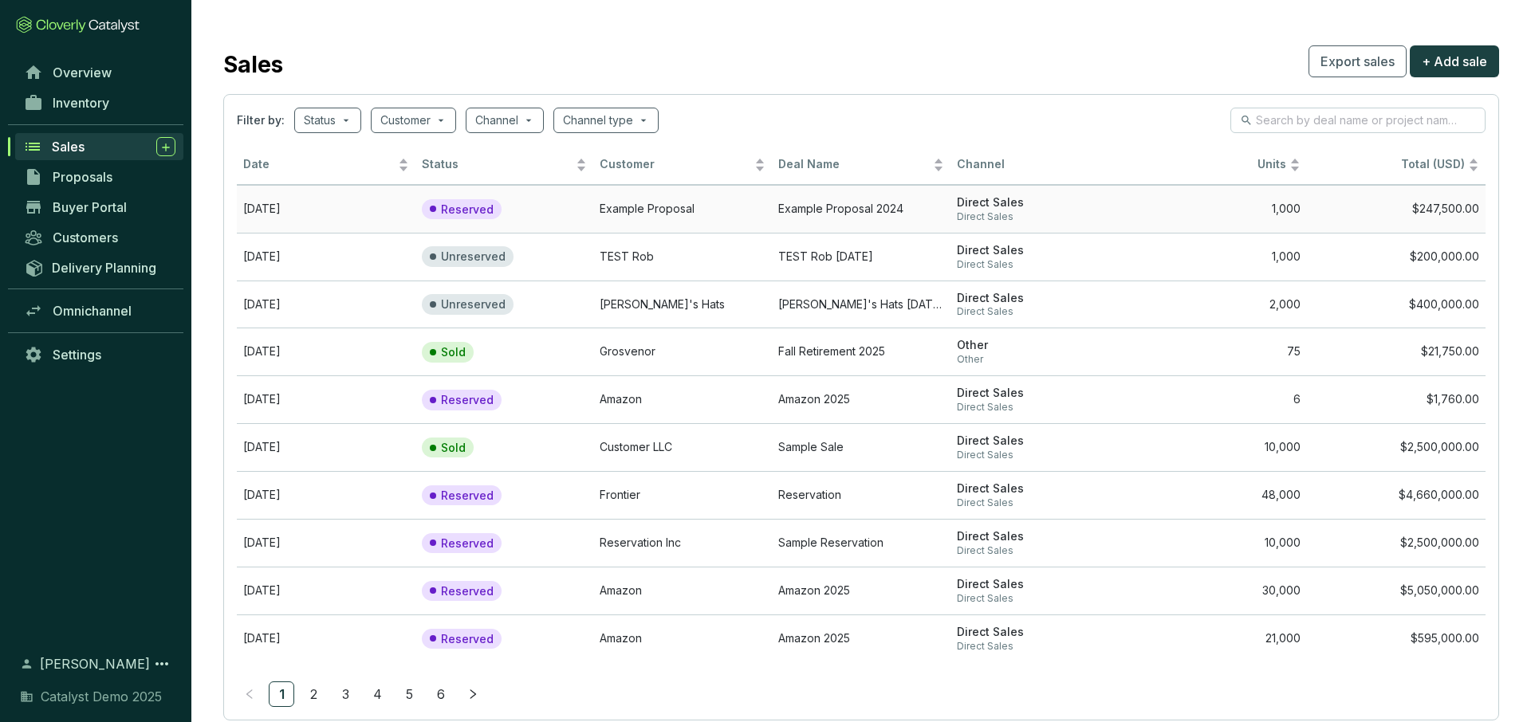
click at [537, 203] on td "Reserved" at bounding box center [504, 209] width 179 height 48
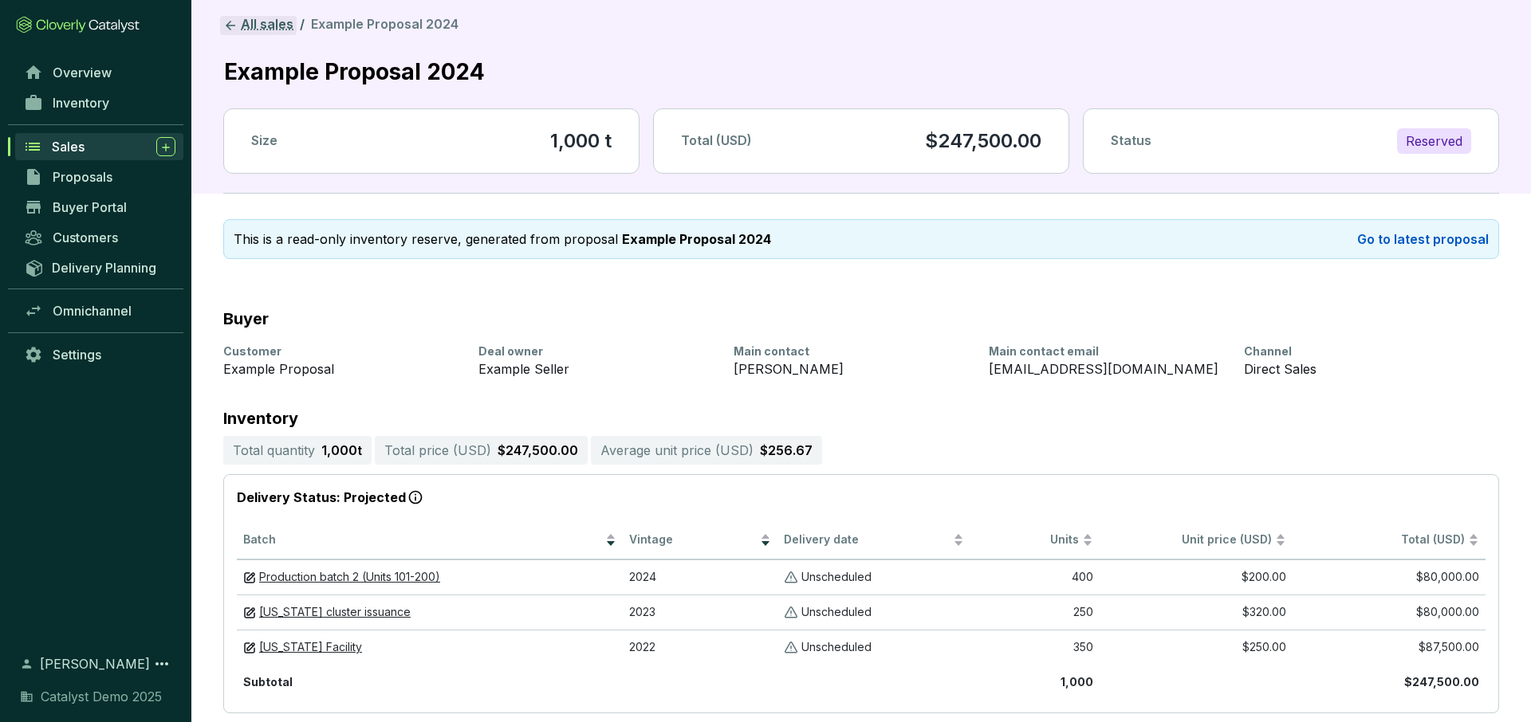
click at [269, 28] on link "All sales" at bounding box center [258, 25] width 77 height 19
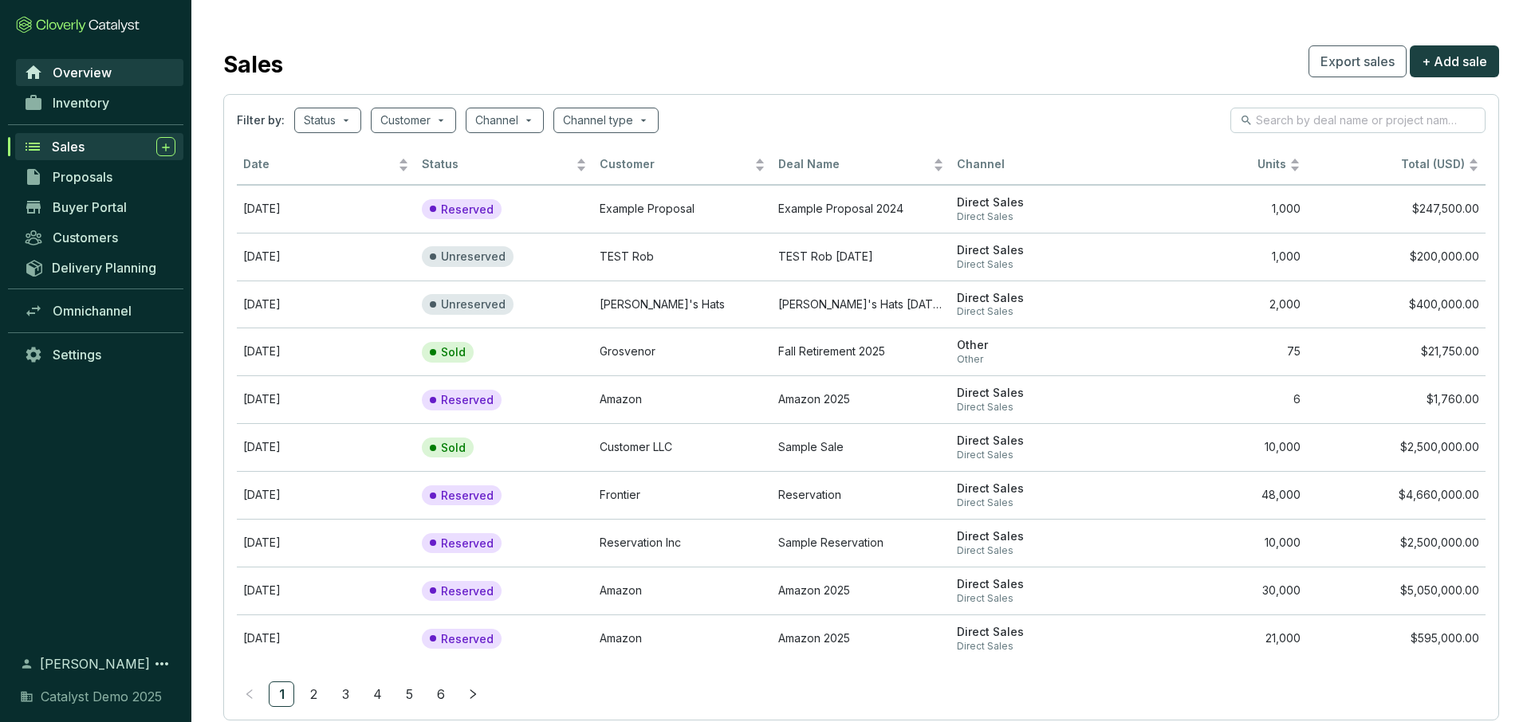
click at [53, 73] on span "Overview" at bounding box center [82, 73] width 59 height 16
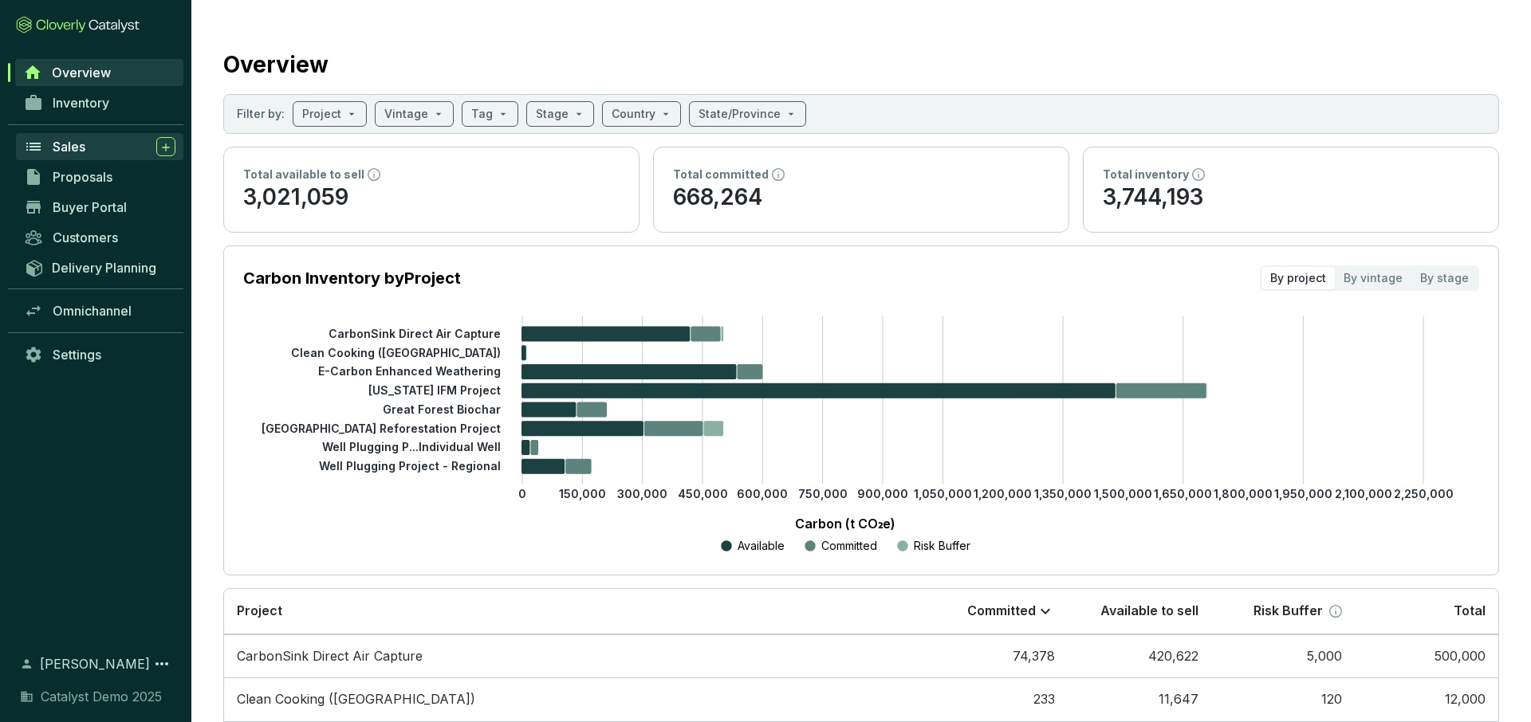
click at [77, 144] on span "Sales" at bounding box center [69, 147] width 33 height 16
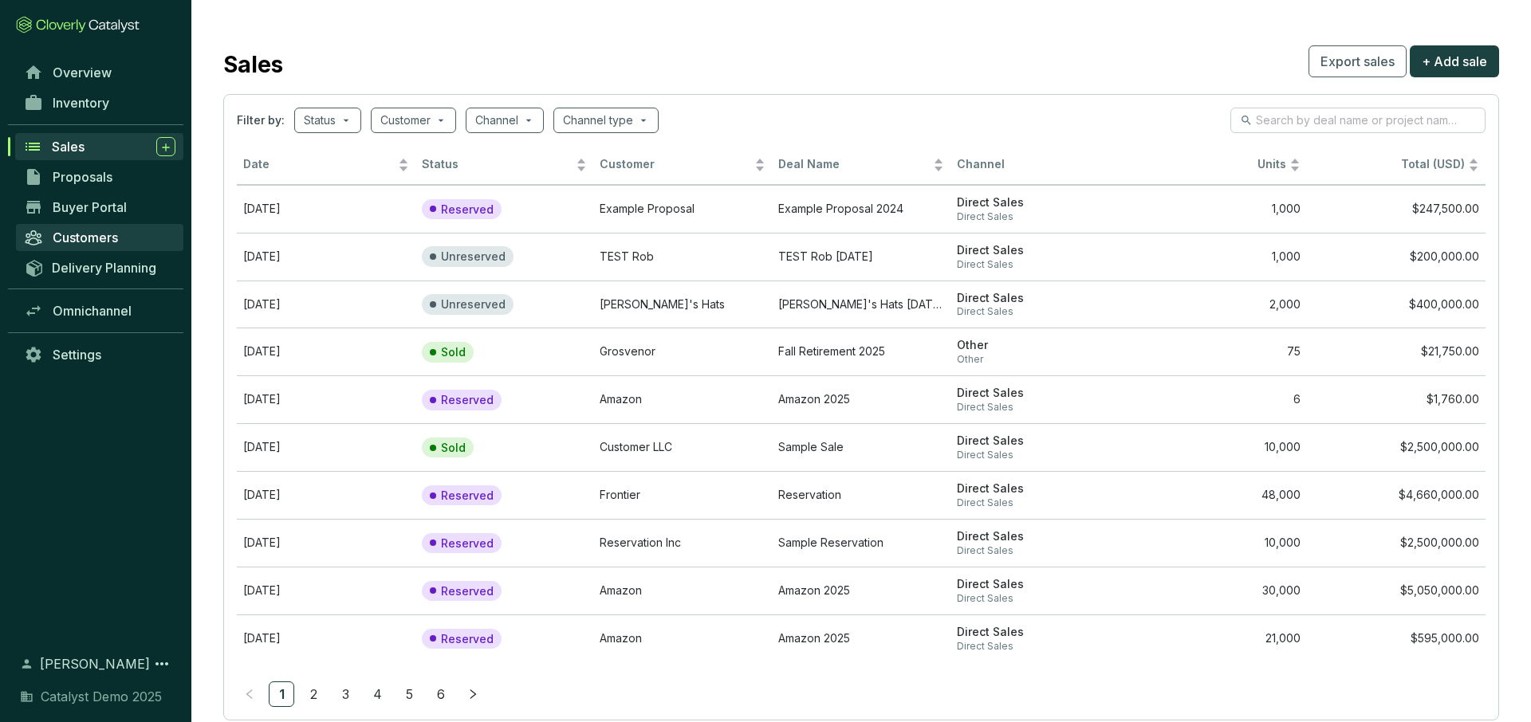
click at [67, 240] on span "Customers" at bounding box center [85, 238] width 65 height 16
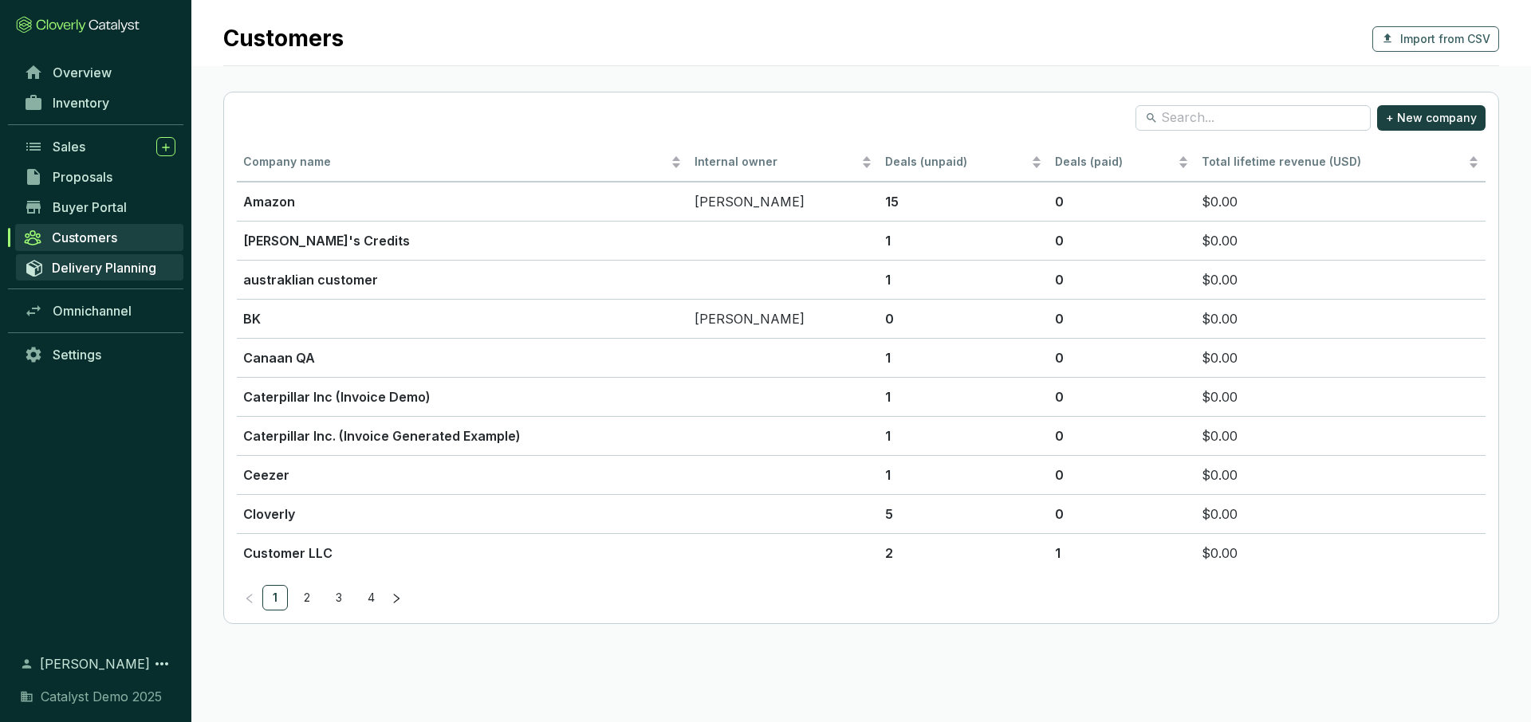
click at [108, 263] on span "Delivery Planning" at bounding box center [104, 268] width 104 height 16
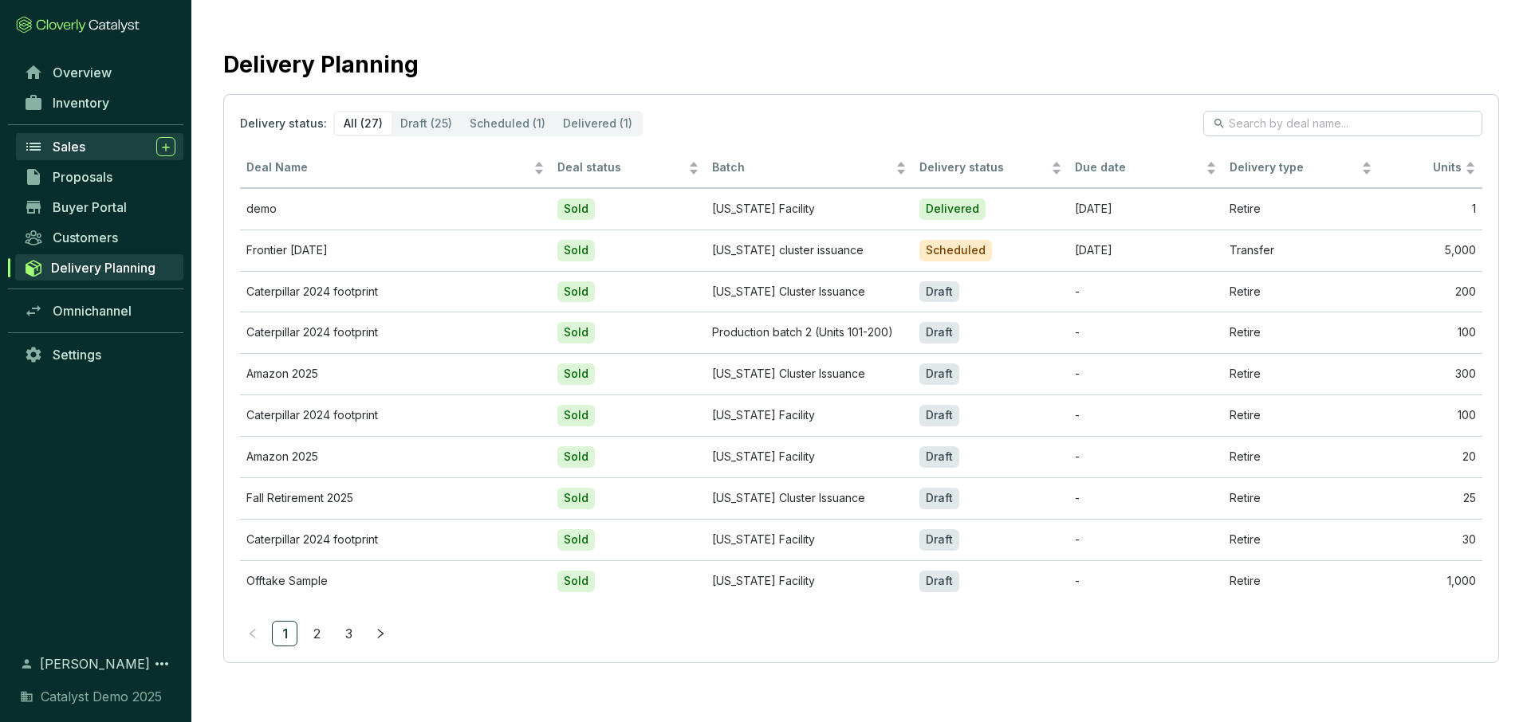
click at [97, 149] on div "Sales" at bounding box center [114, 146] width 123 height 19
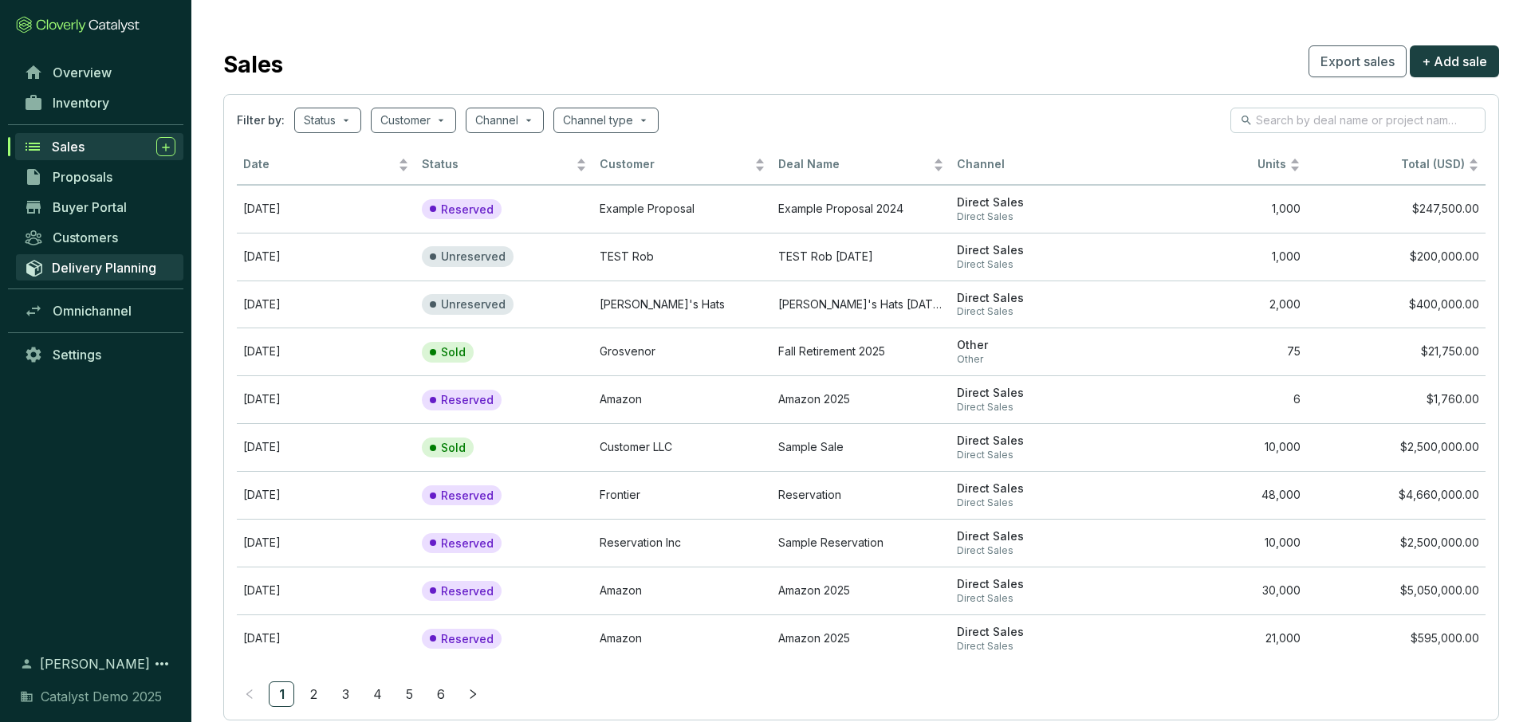
click at [82, 258] on link "Delivery Planning" at bounding box center [99, 267] width 167 height 26
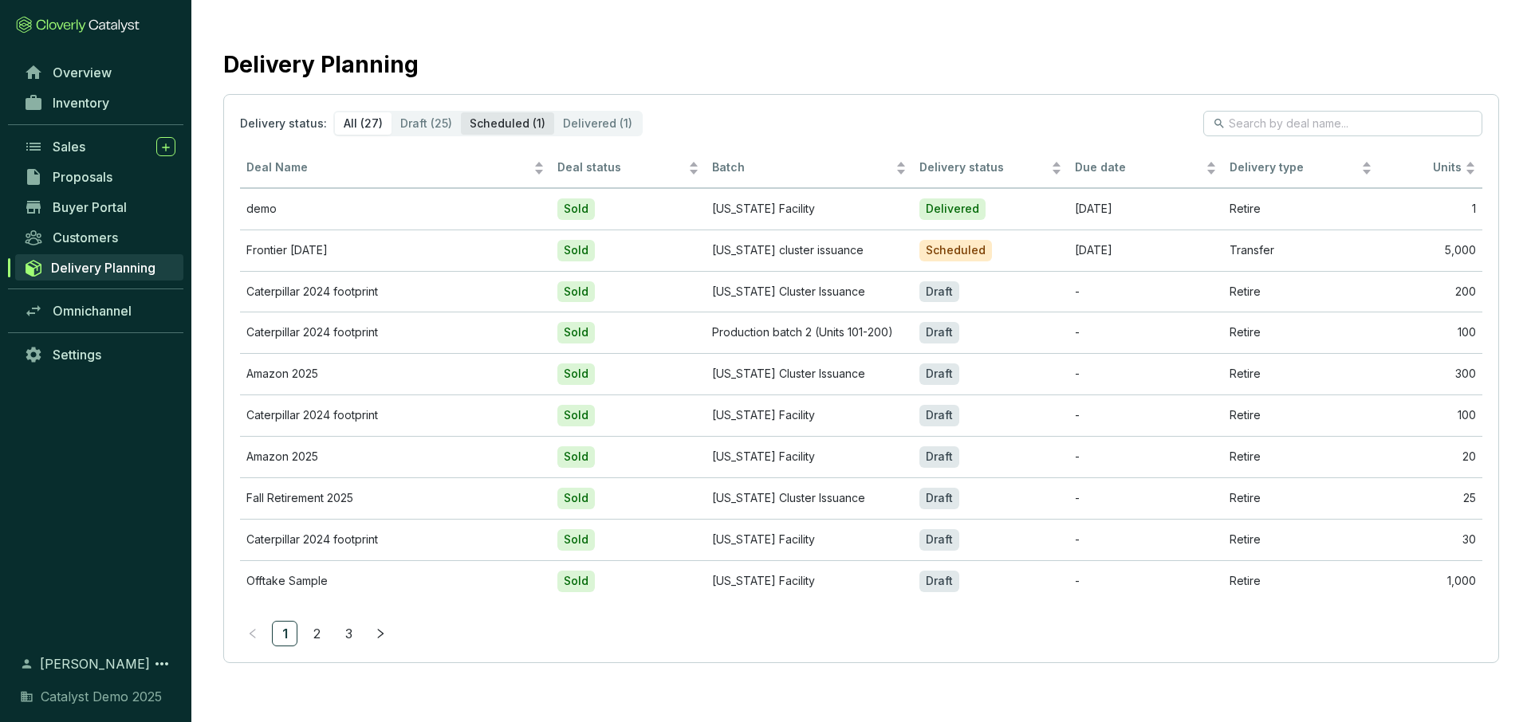
click at [505, 128] on div "Scheduled (1)" at bounding box center [507, 123] width 93 height 22
click at [461, 112] on input "Scheduled (1)" at bounding box center [461, 112] width 0 height 0
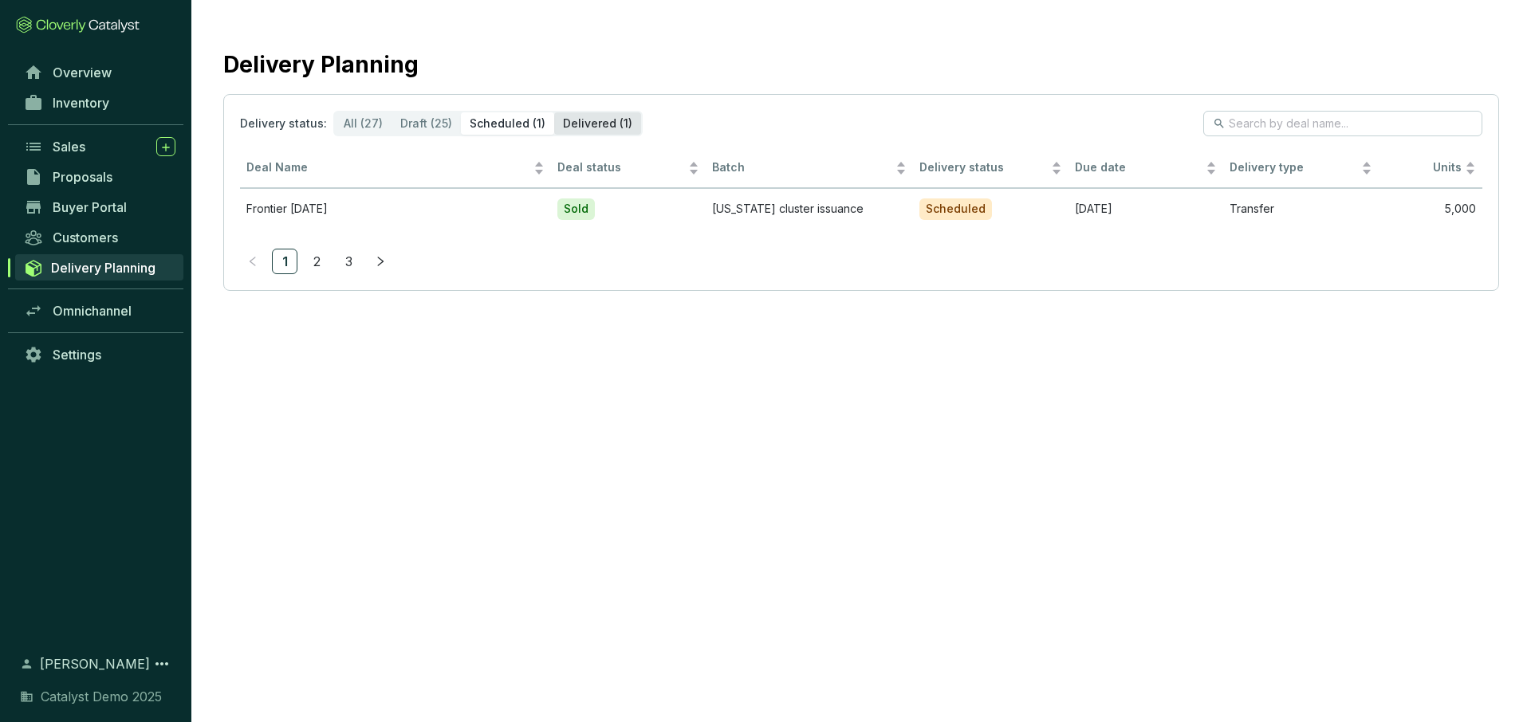
click at [557, 115] on div "Delivered (1)" at bounding box center [597, 123] width 87 height 22
click at [554, 112] on input "Delivered (1)" at bounding box center [554, 112] width 0 height 0
click at [425, 124] on div "Draft (25)" at bounding box center [426, 123] width 69 height 22
click at [392, 112] on input "Draft (25)" at bounding box center [392, 112] width 0 height 0
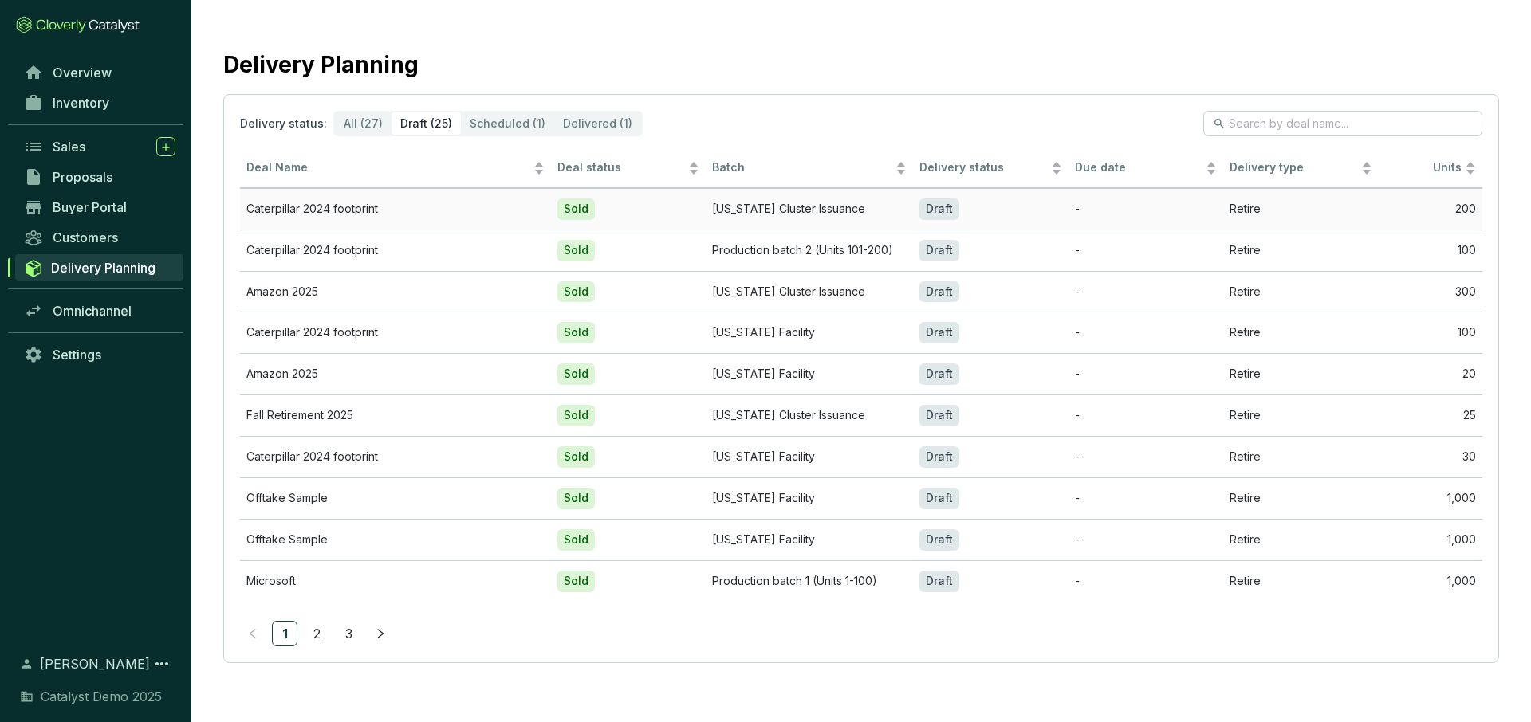
click at [1096, 211] on p "-" at bounding box center [1146, 209] width 143 height 15
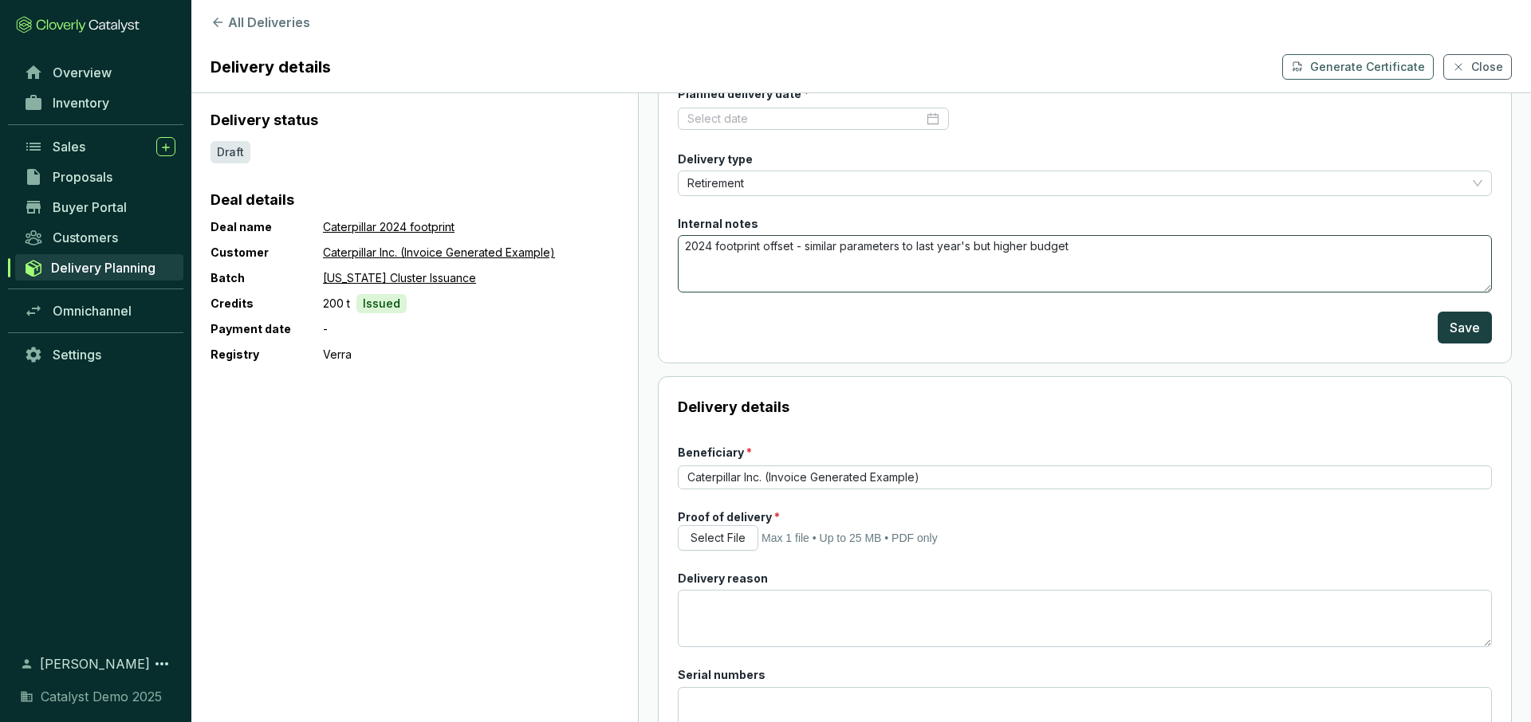
scroll to position [96, 0]
click at [777, 182] on span "Retirement" at bounding box center [1084, 183] width 795 height 24
click at [795, 294] on form "Planned delivery date * Delivery type Retirement Internal notes 2024 footprint …" at bounding box center [1085, 214] width 814 height 258
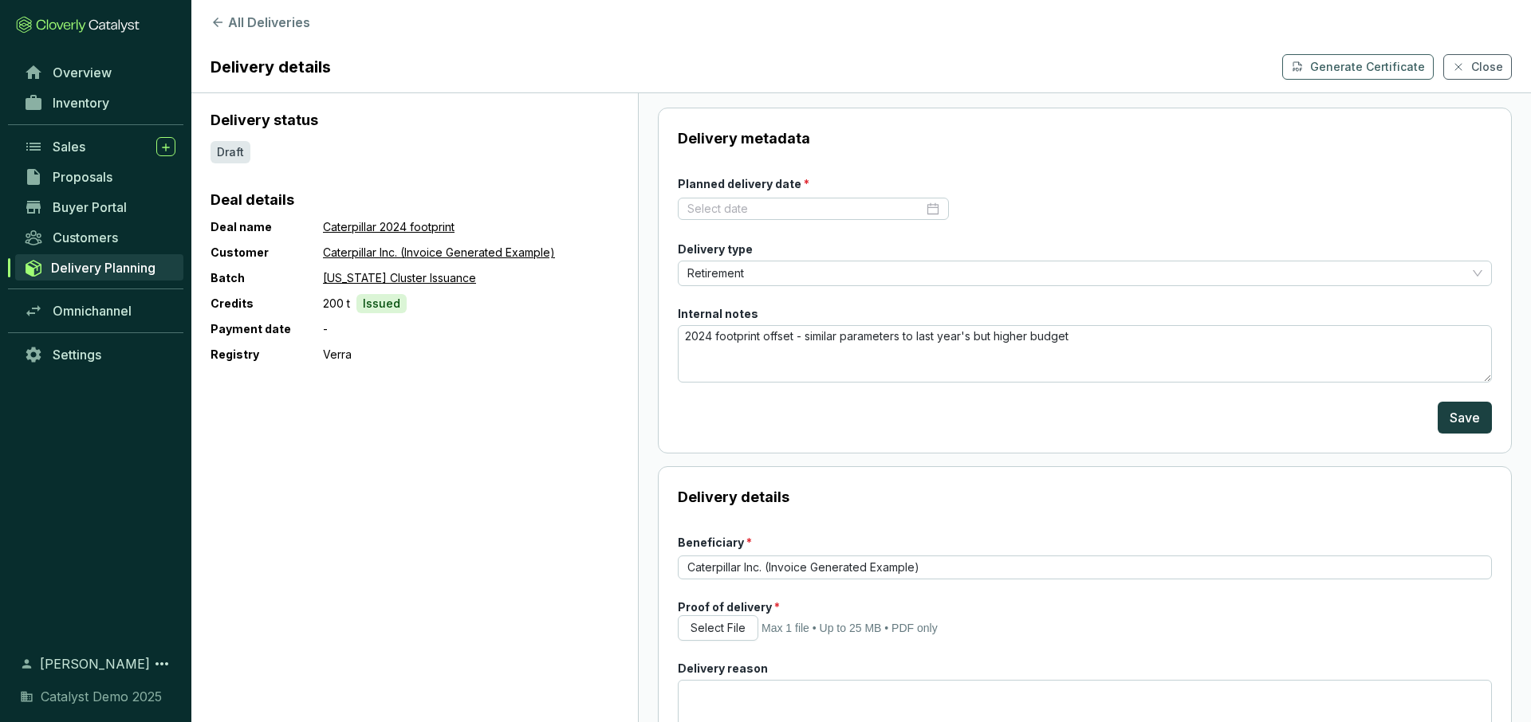
scroll to position [2, 0]
click at [221, 21] on icon at bounding box center [218, 22] width 14 height 14
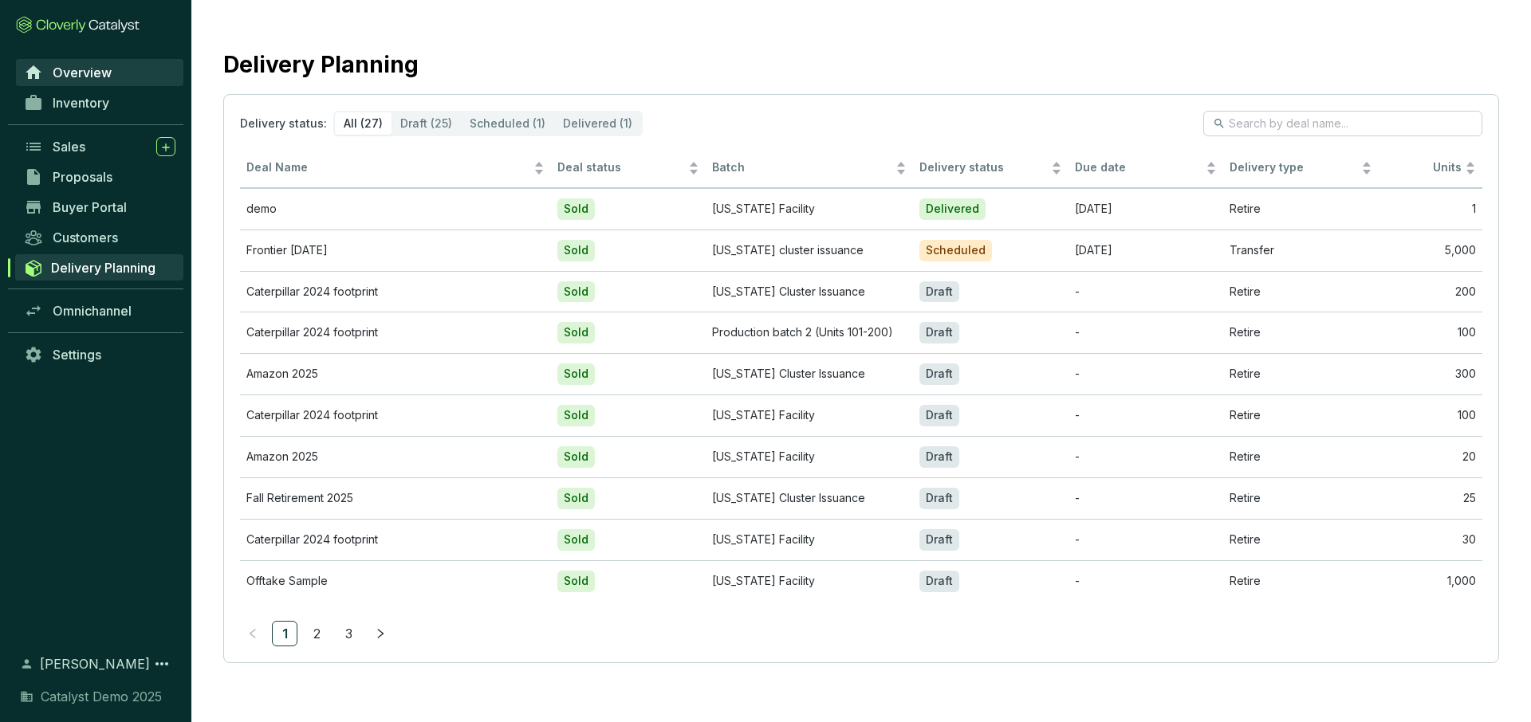
click at [58, 67] on span "Overview" at bounding box center [82, 73] width 59 height 16
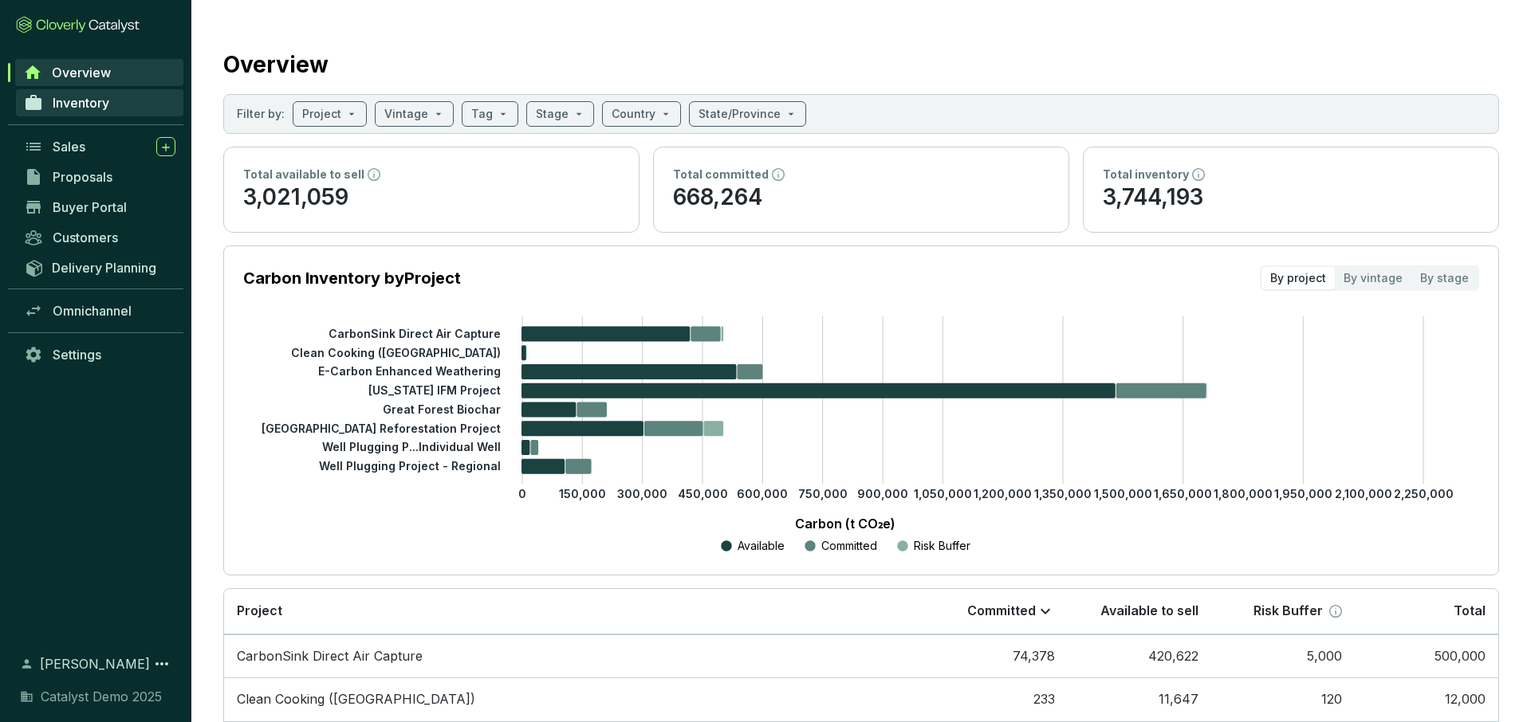
click at [91, 106] on span "Inventory" at bounding box center [81, 103] width 57 height 16
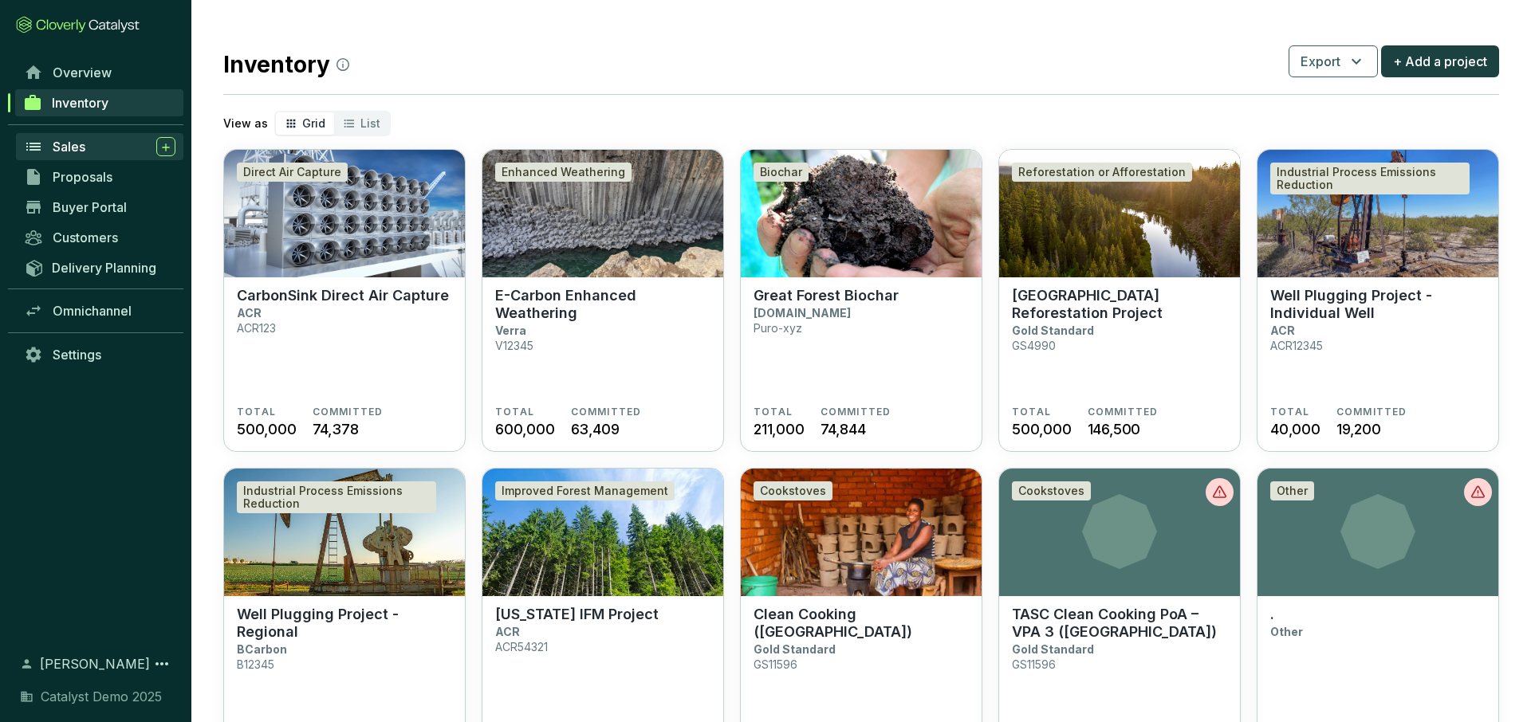
click at [79, 140] on span "Sales" at bounding box center [69, 147] width 33 height 16
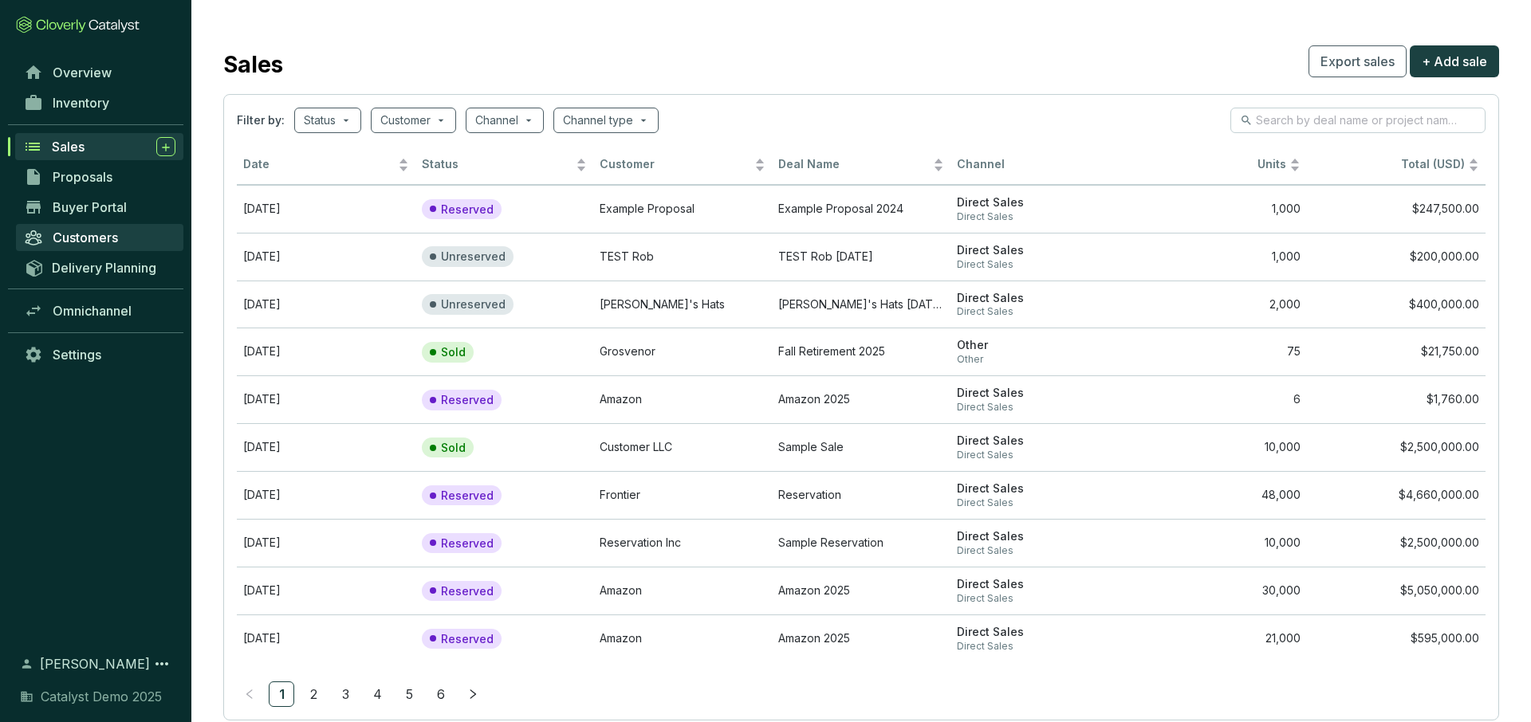
click at [90, 234] on span "Customers" at bounding box center [85, 238] width 65 height 16
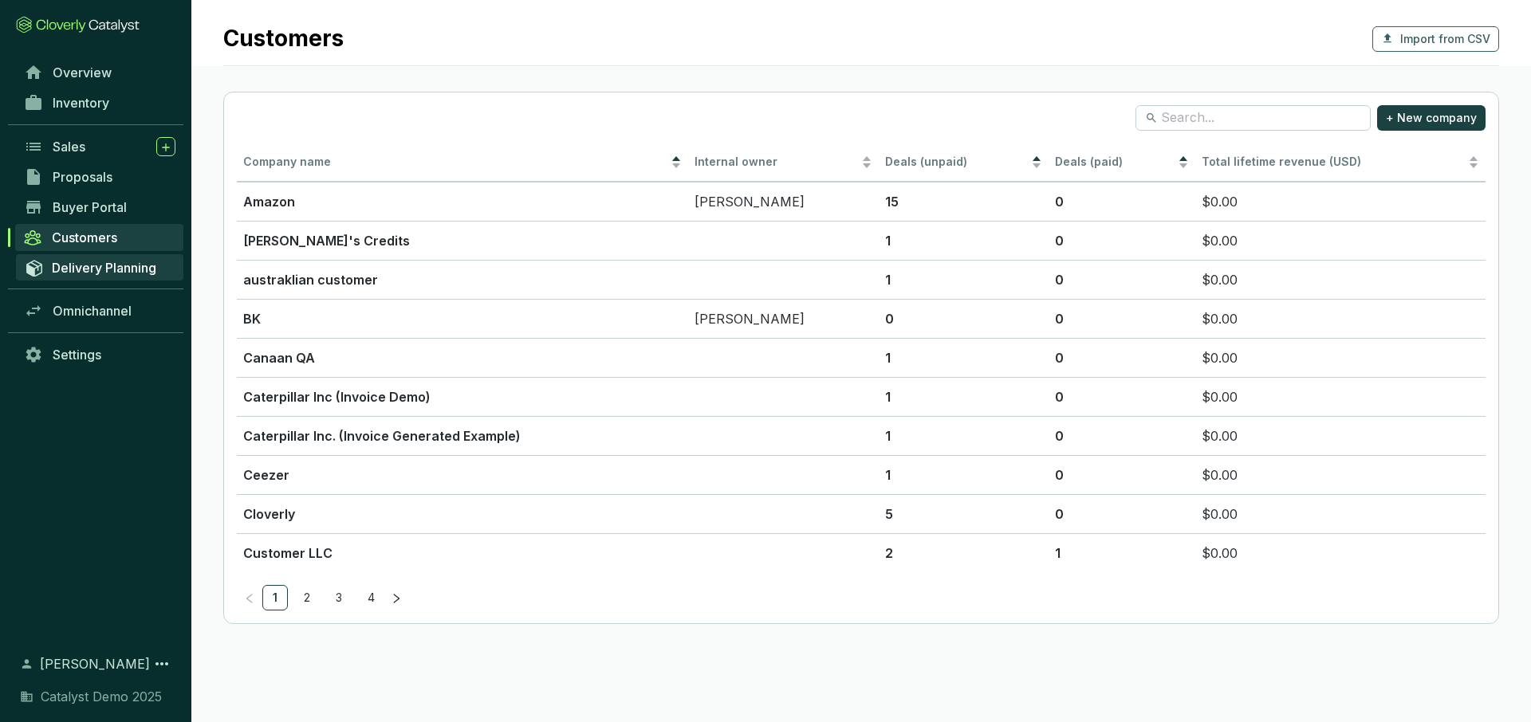
click at [102, 272] on span "Delivery Planning" at bounding box center [104, 268] width 104 height 16
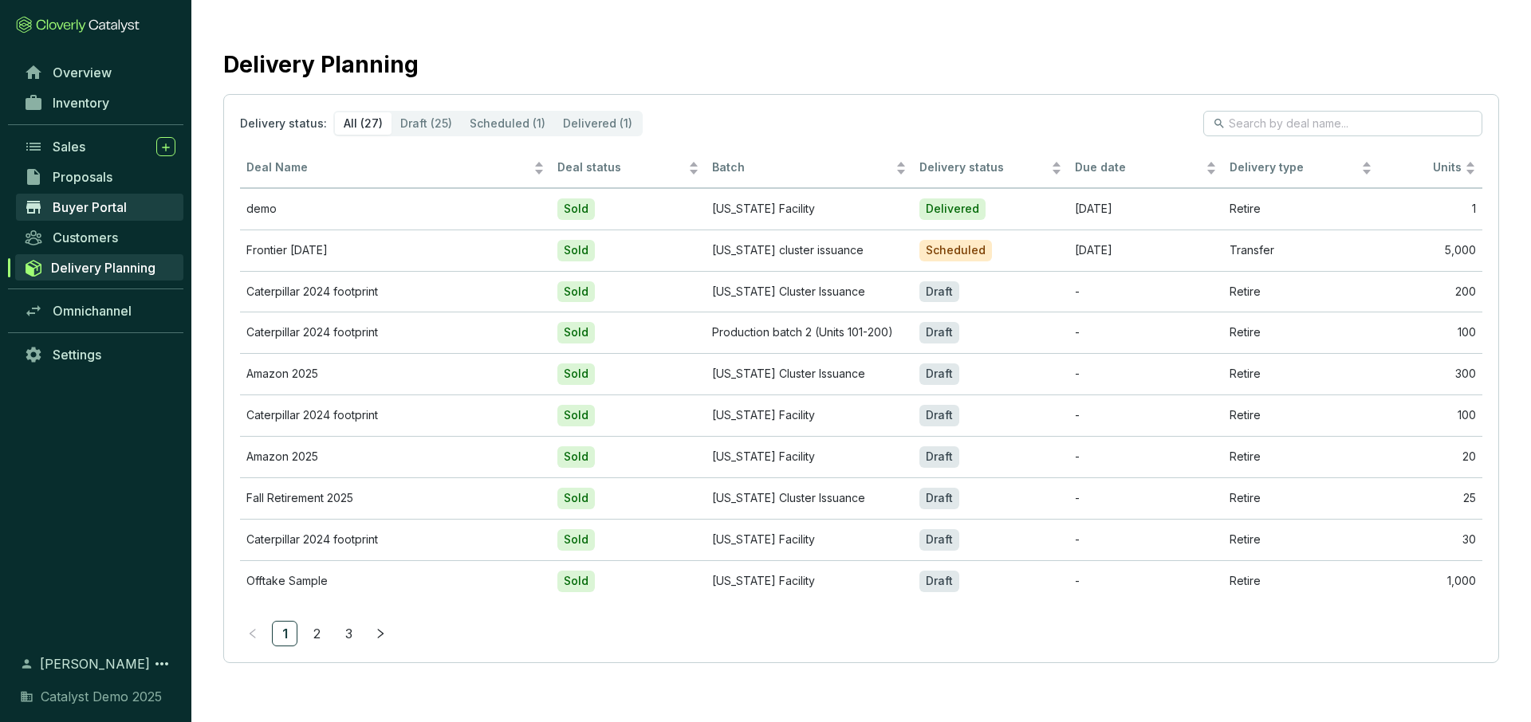
click at [87, 207] on span "Buyer Portal" at bounding box center [90, 207] width 74 height 16
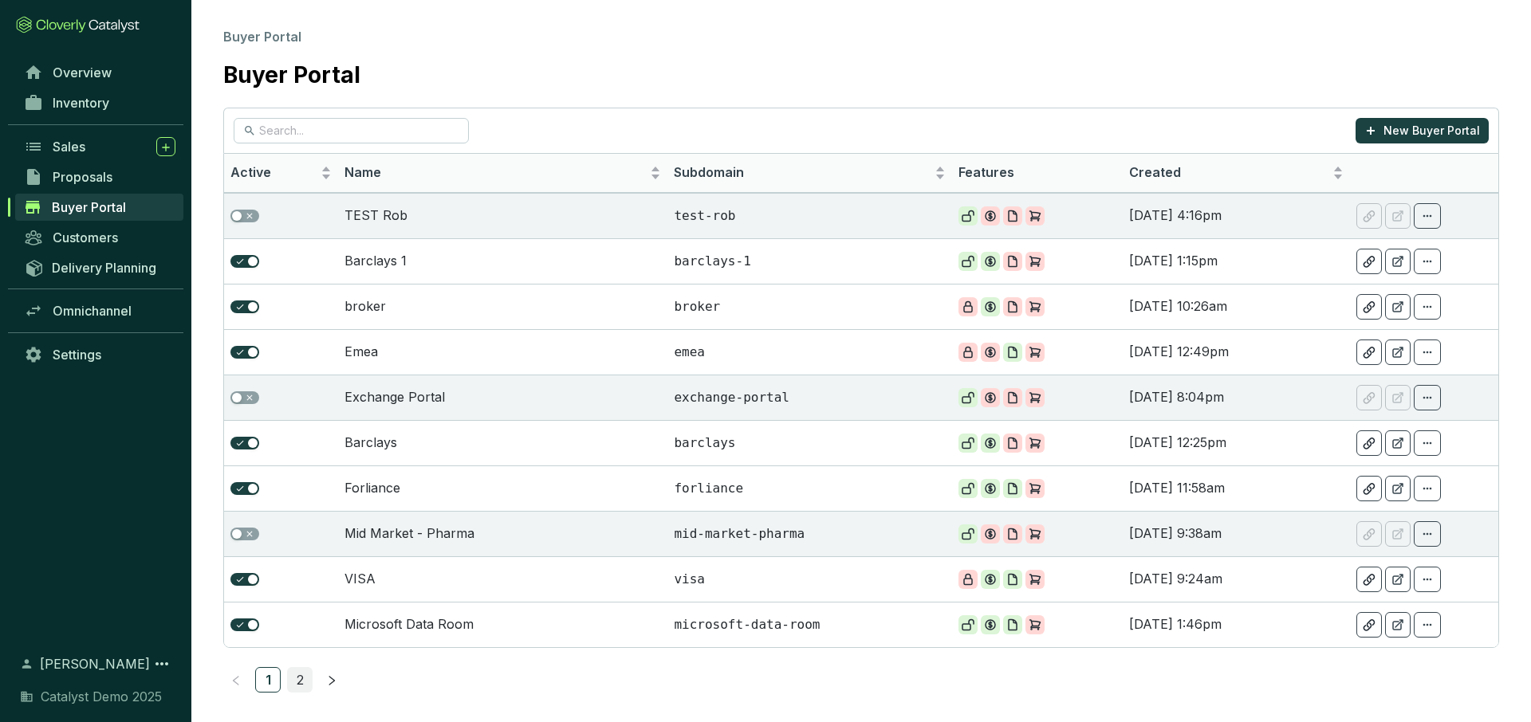
click at [304, 679] on link "2" at bounding box center [300, 680] width 24 height 24
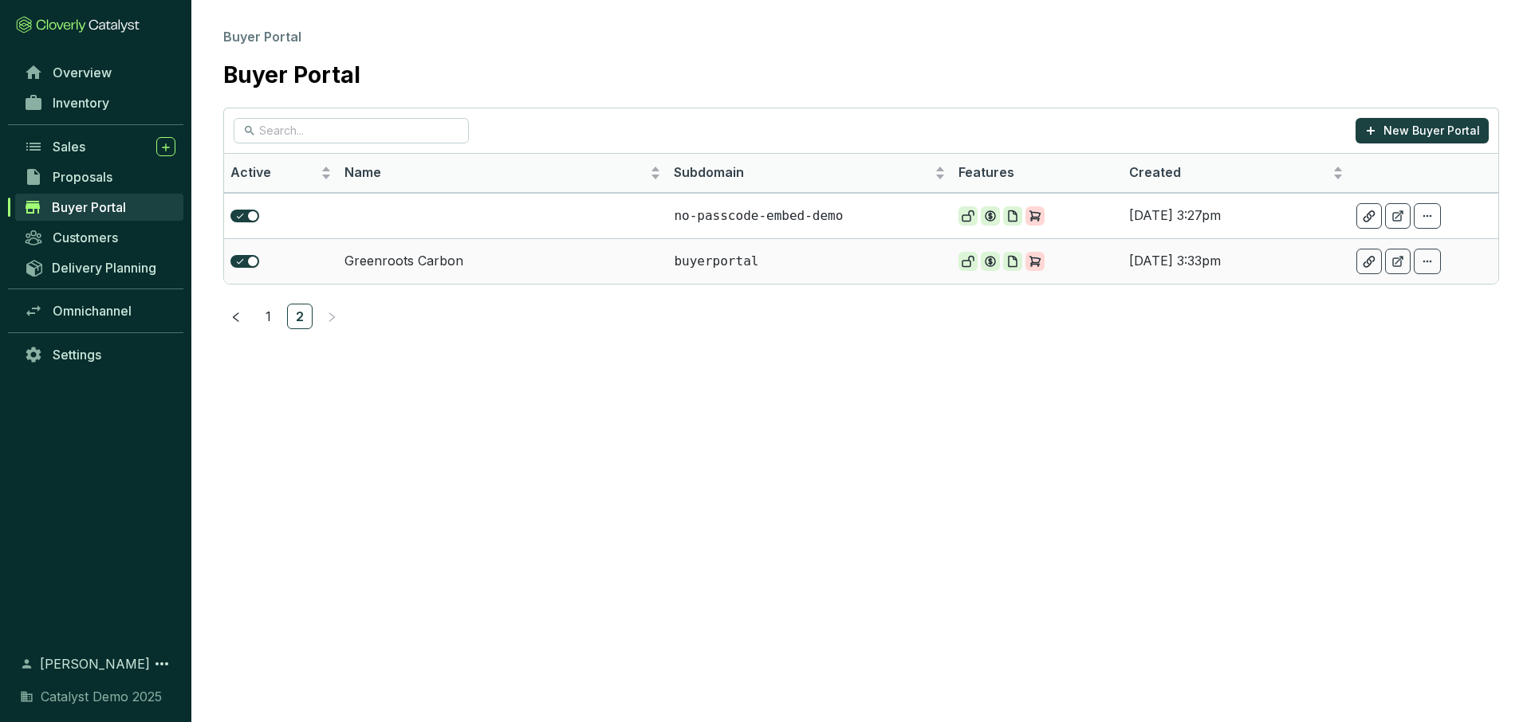
click at [439, 253] on td "Greenroots Carbon" at bounding box center [503, 260] width 330 height 45
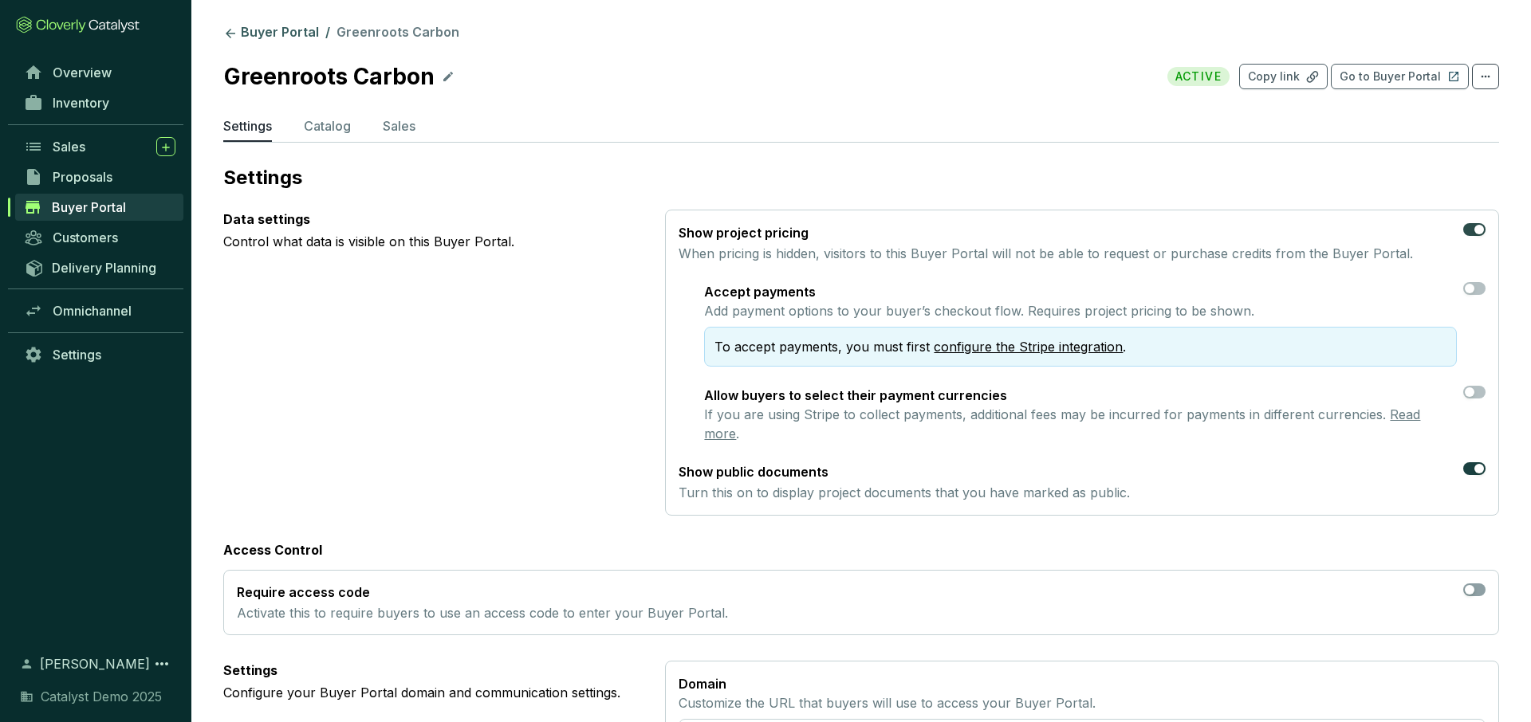
click at [1476, 229] on div "button" at bounding box center [1479, 230] width 10 height 10
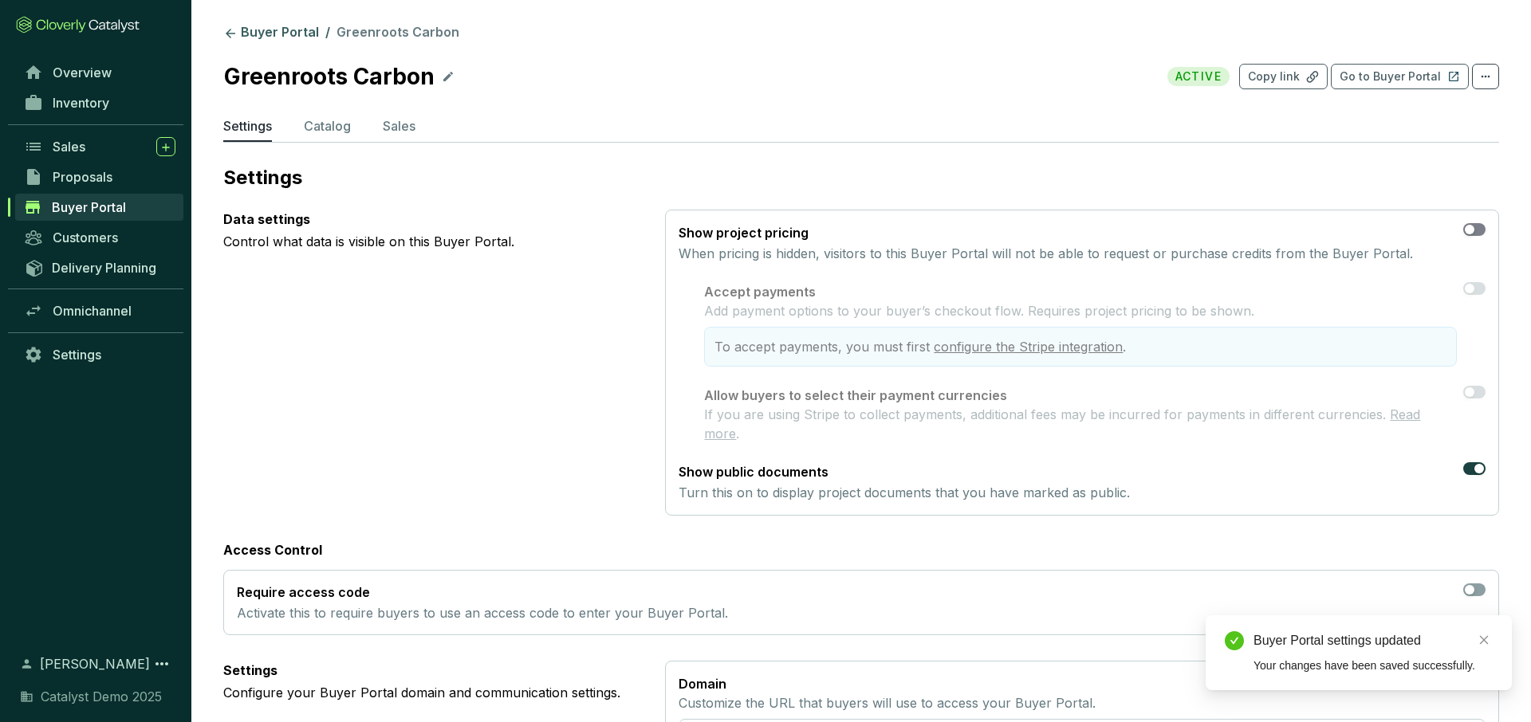
click at [1471, 230] on div "button" at bounding box center [1470, 230] width 10 height 10
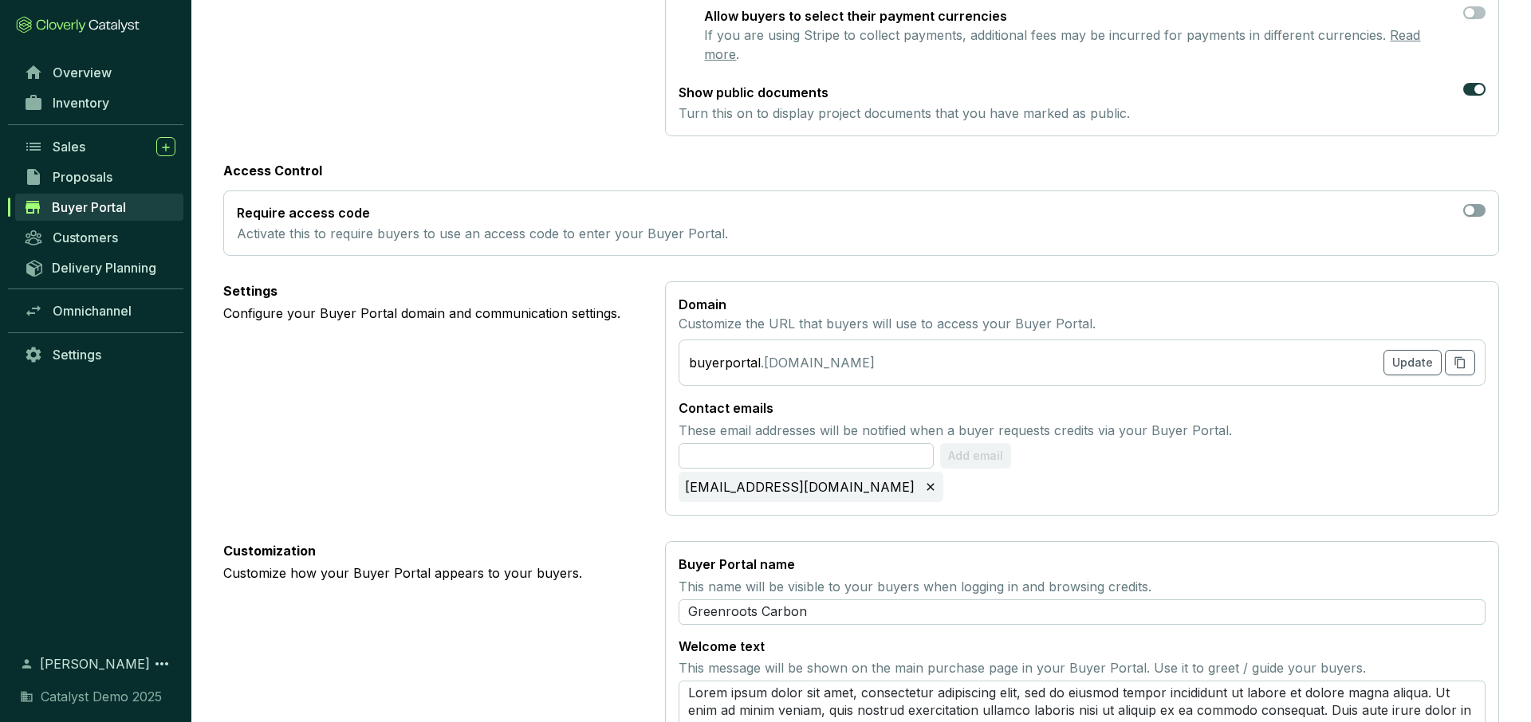
scroll to position [380, 0]
click at [879, 348] on section "buyerportal .[DOMAIN_NAME] Update" at bounding box center [1082, 362] width 807 height 46
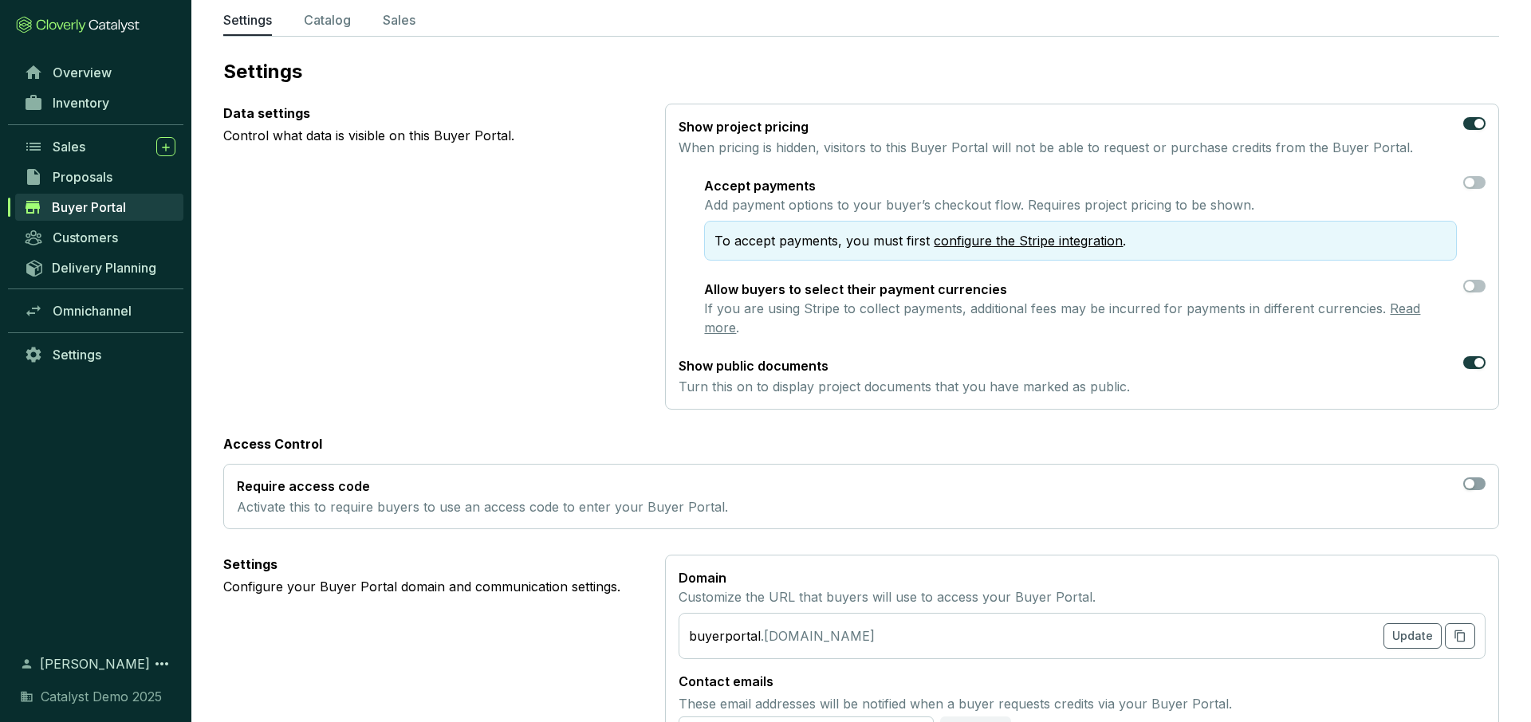
scroll to position [0, 0]
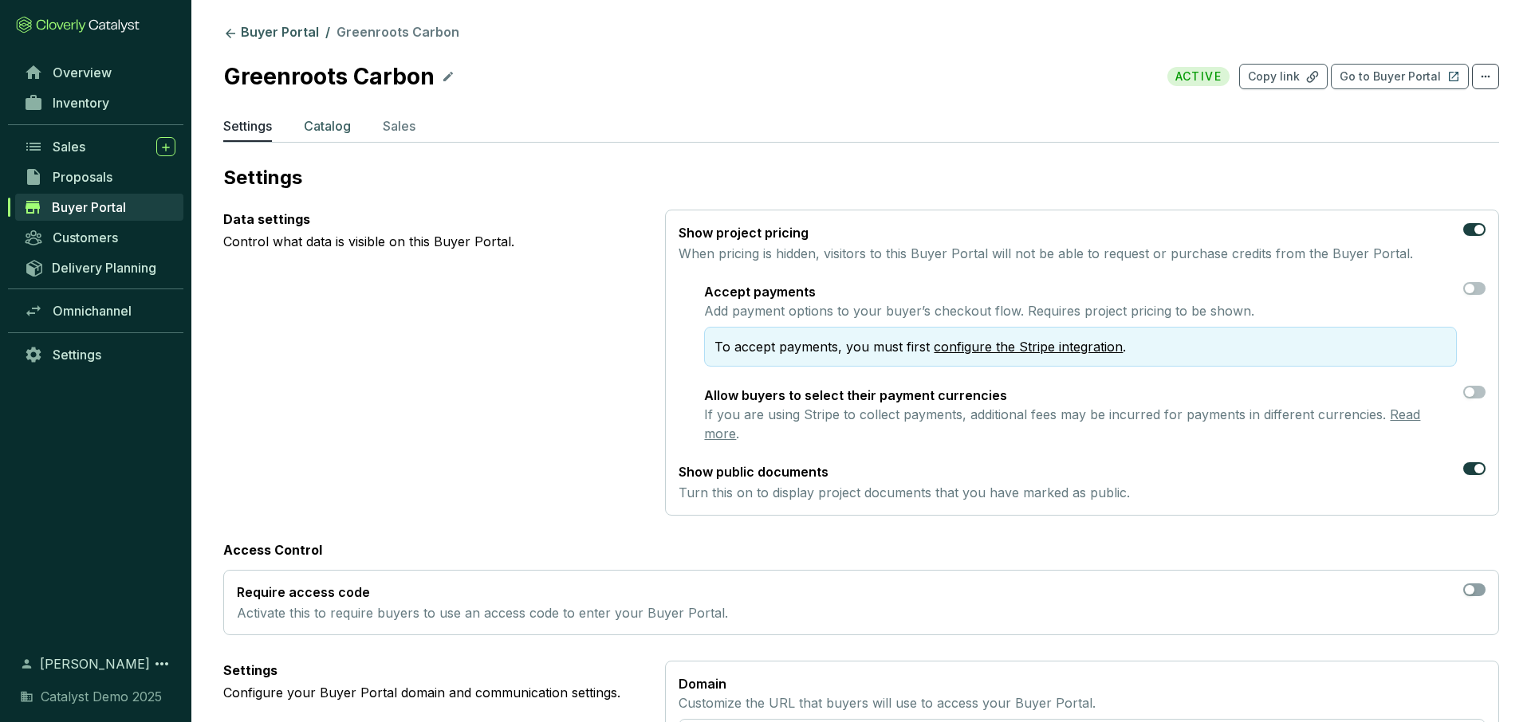
click at [324, 120] on p "Catalog" at bounding box center [327, 125] width 47 height 19
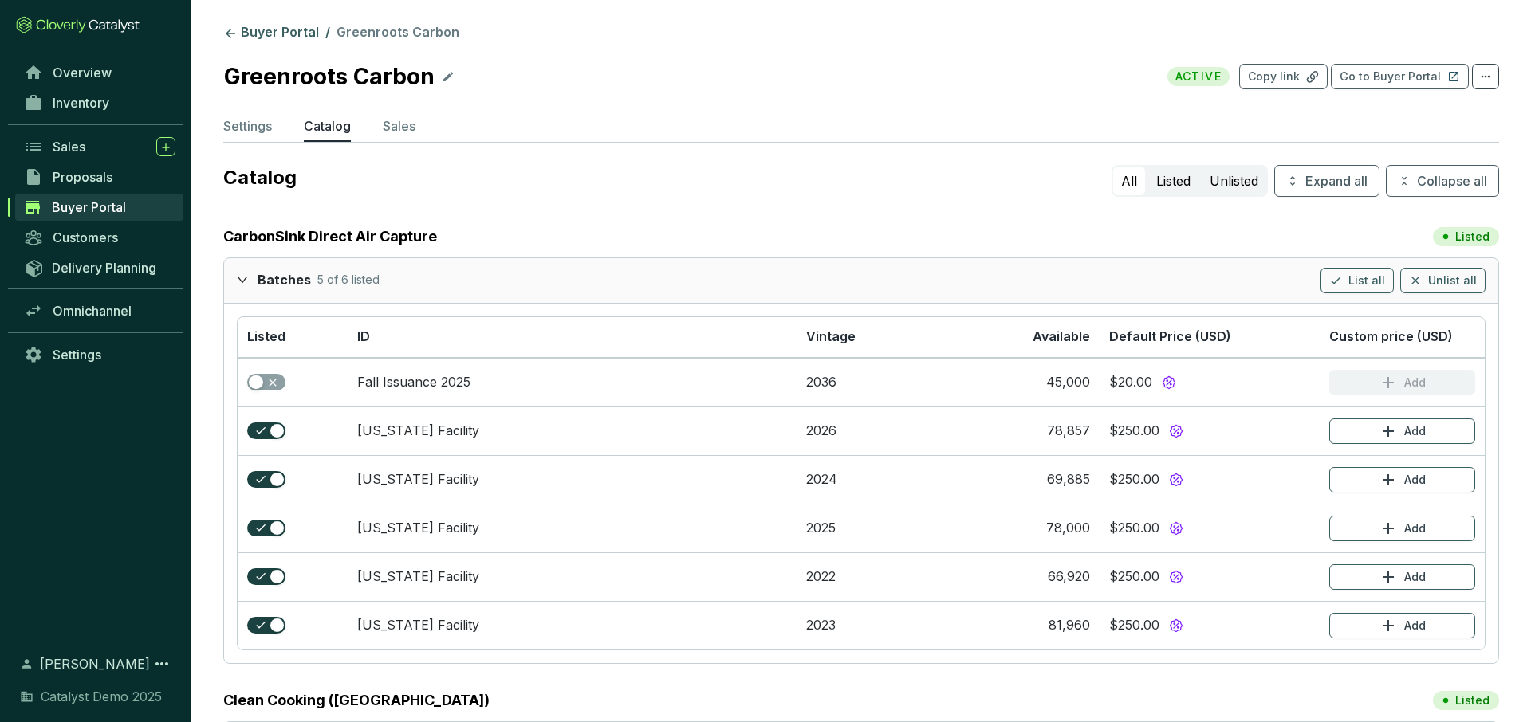
click at [242, 283] on icon "expanded" at bounding box center [242, 279] width 11 height 11
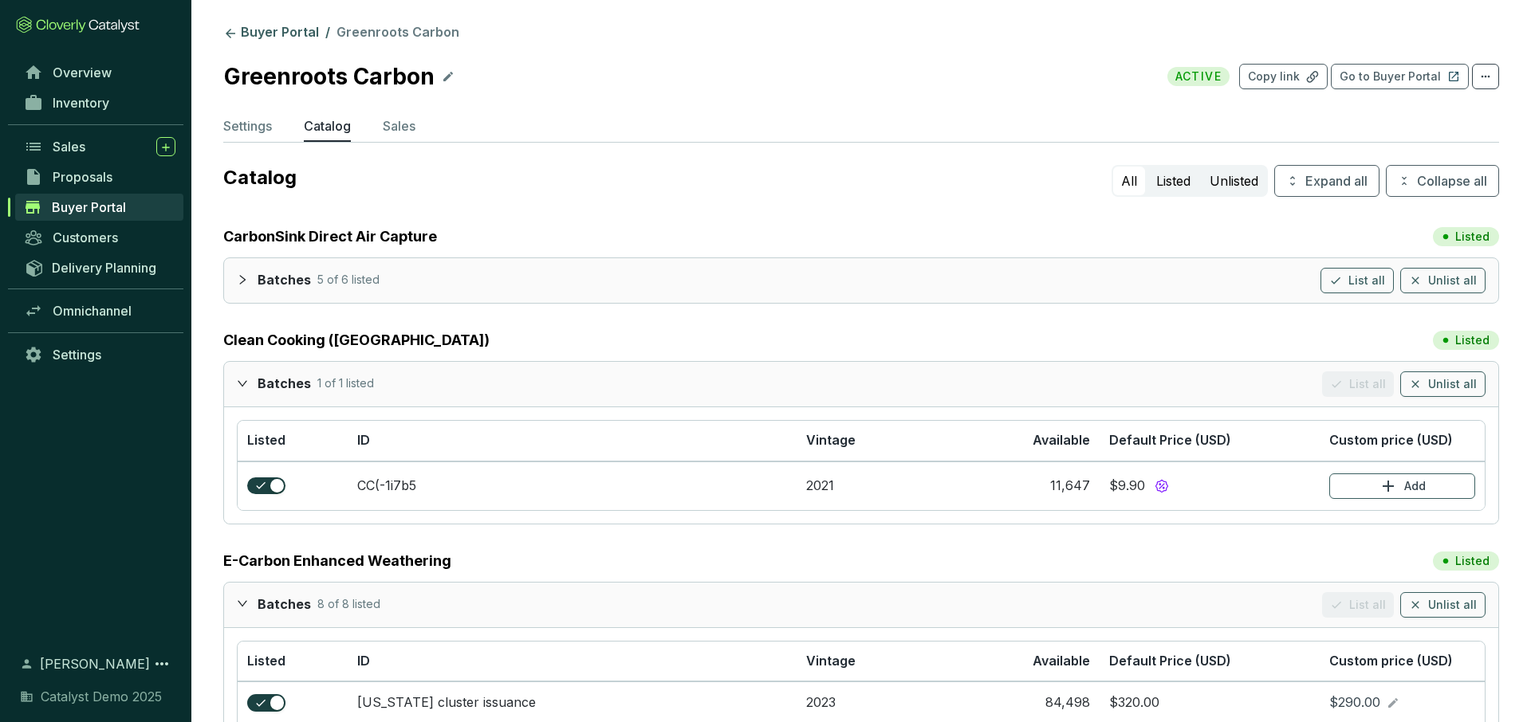
click at [239, 388] on icon "expanded" at bounding box center [242, 383] width 11 height 11
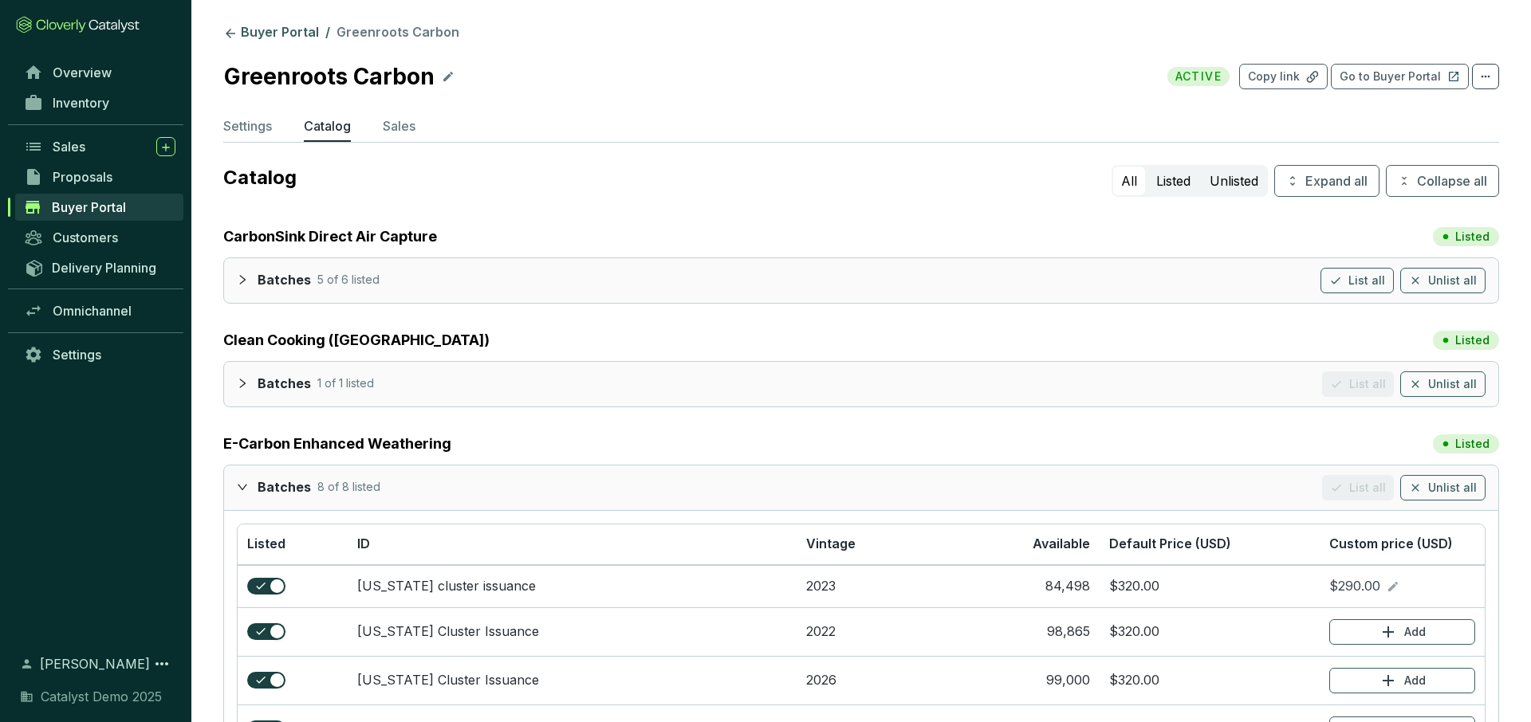
click at [246, 480] on div at bounding box center [247, 486] width 21 height 23
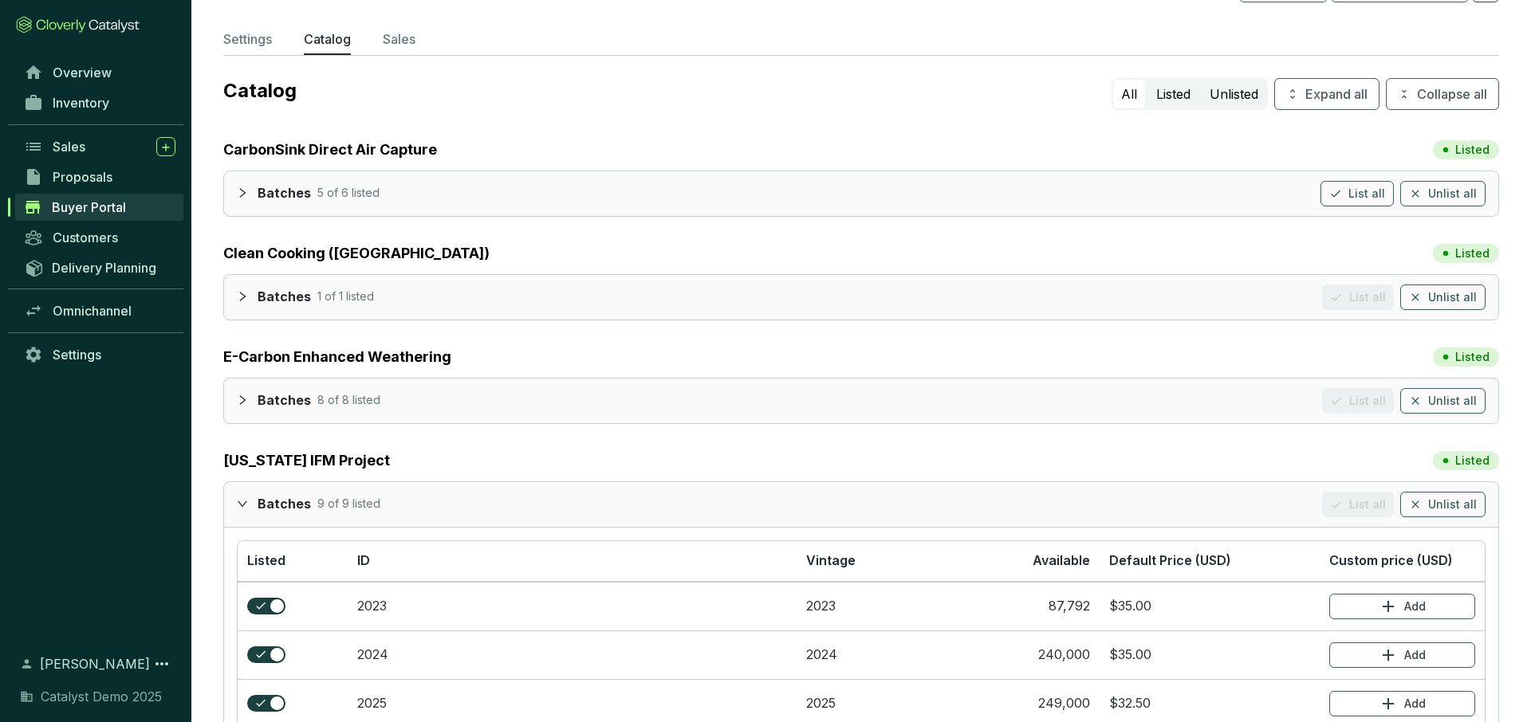
click at [239, 492] on div at bounding box center [247, 503] width 21 height 23
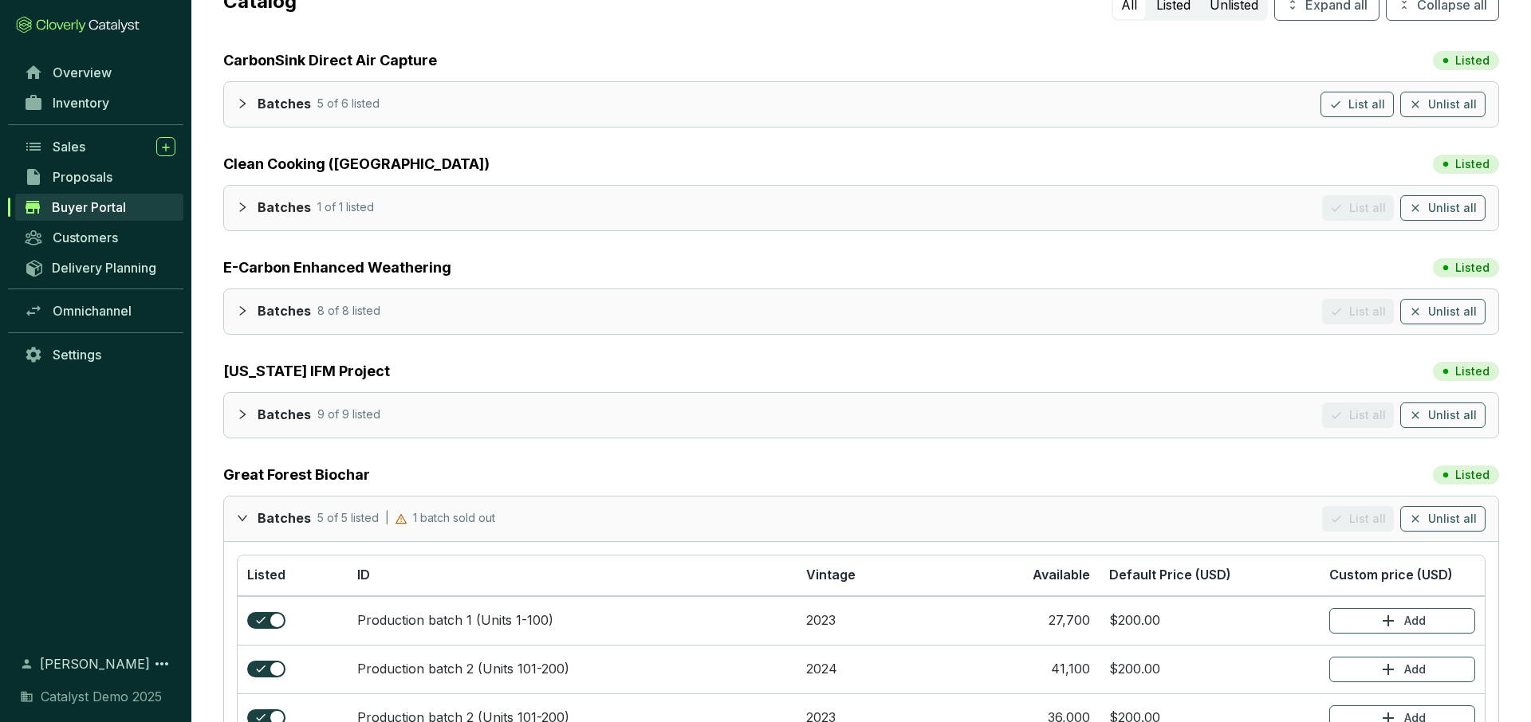
click at [239, 506] on div at bounding box center [247, 517] width 21 height 23
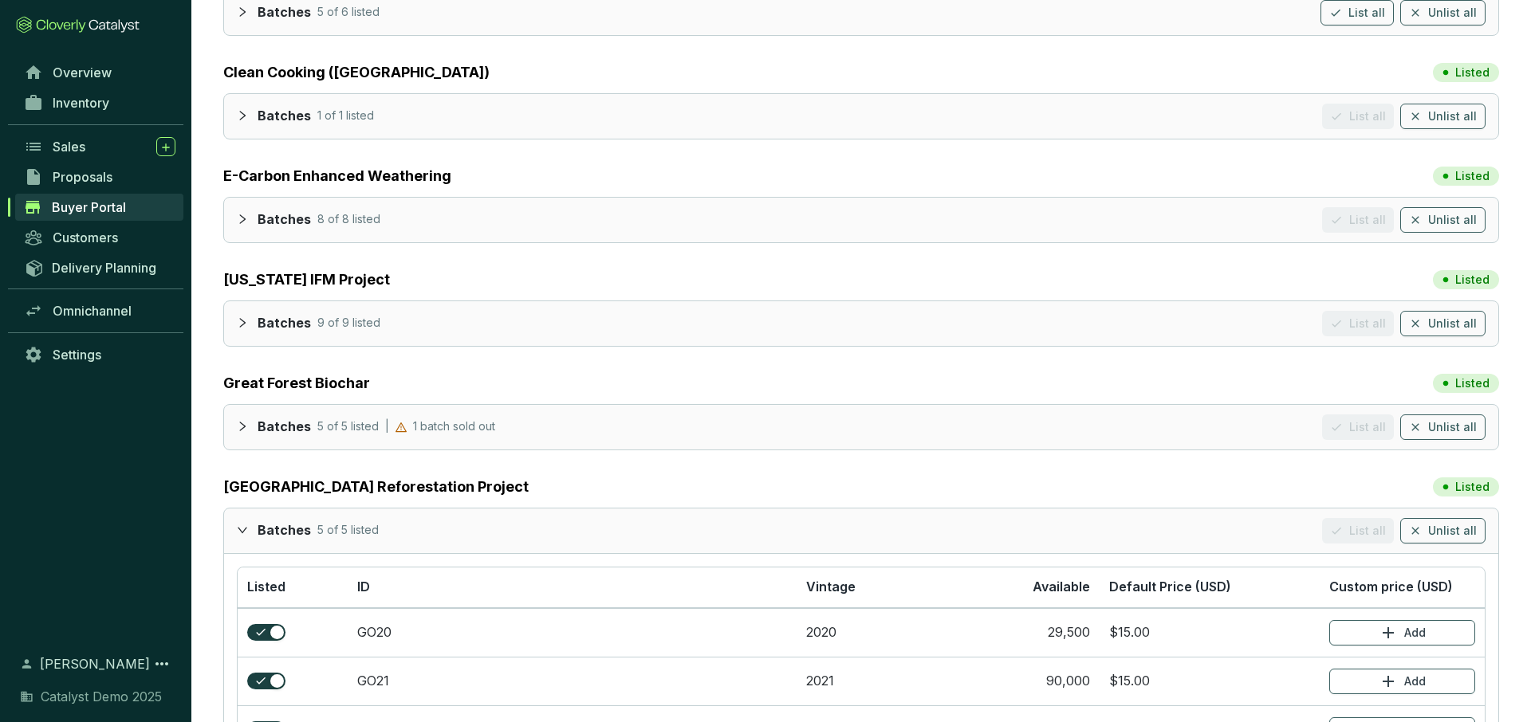
click at [240, 530] on icon "expanded" at bounding box center [243, 530] width 10 height 6
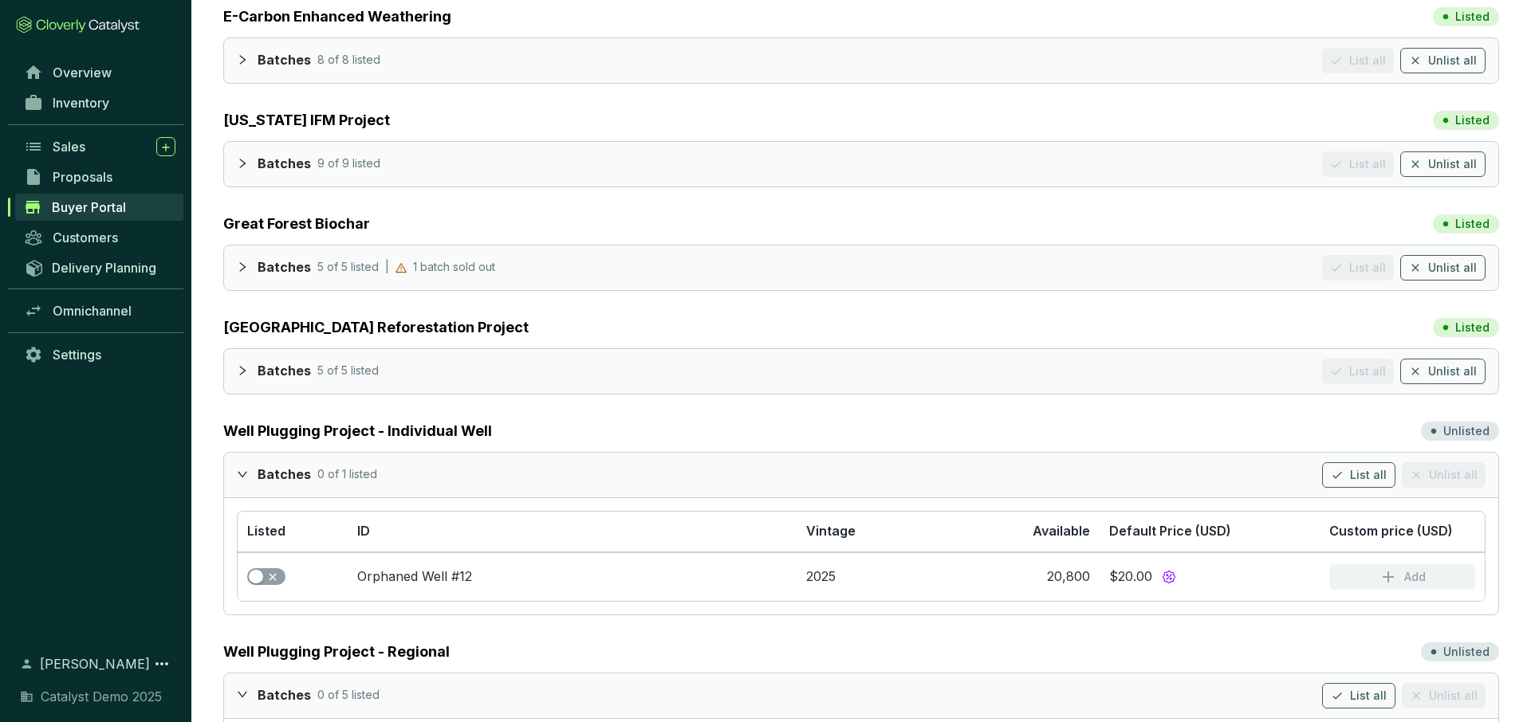
click at [241, 475] on icon "expanded" at bounding box center [243, 474] width 10 height 6
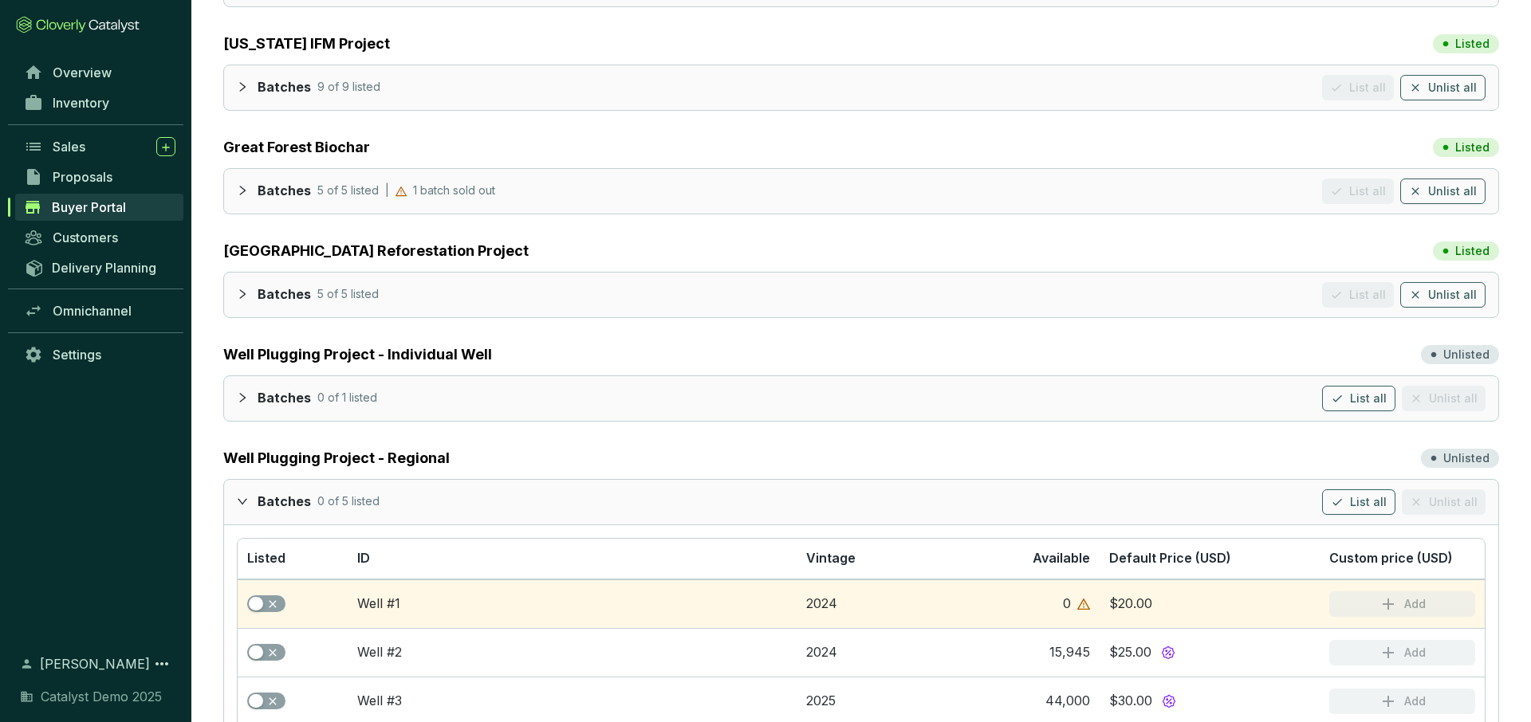
click at [248, 501] on div at bounding box center [247, 501] width 21 height 23
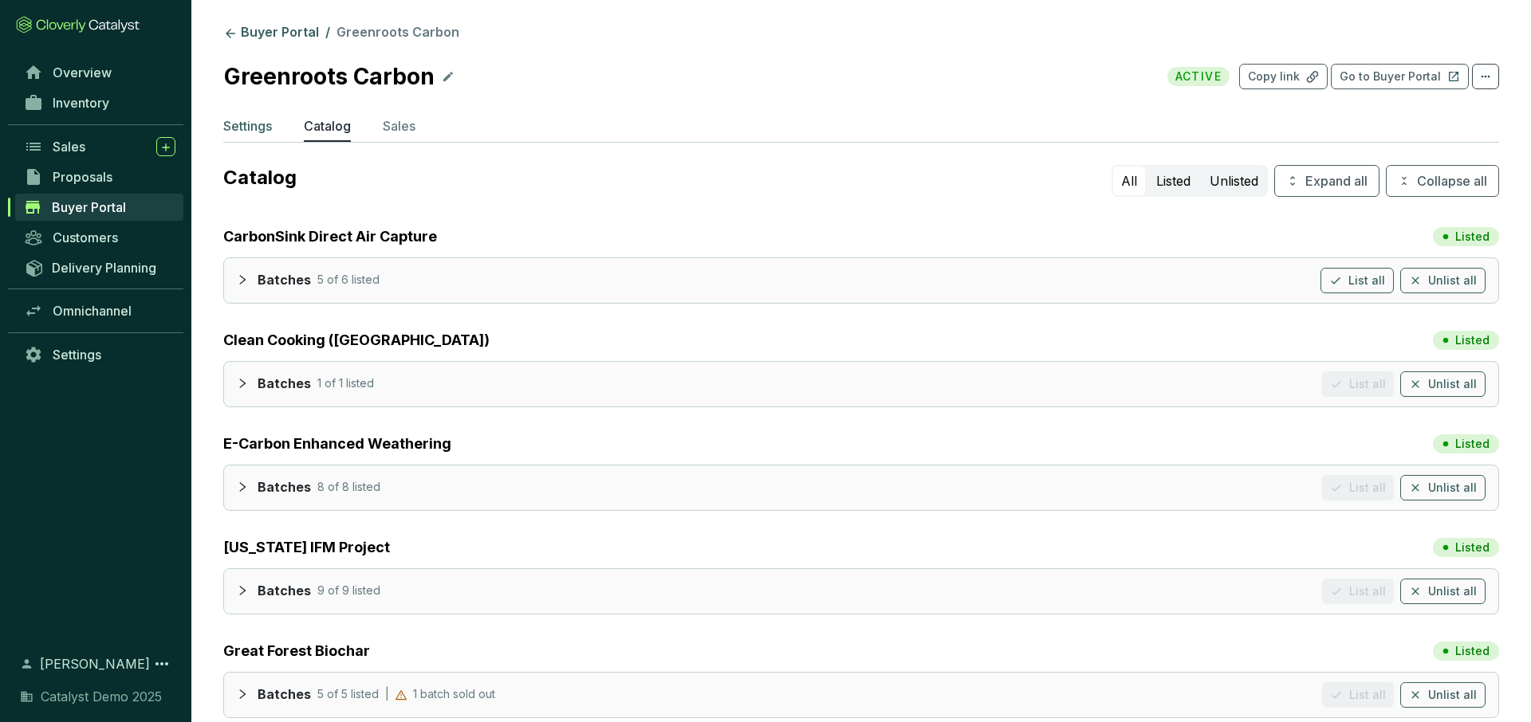
click at [261, 123] on p "Settings" at bounding box center [247, 125] width 49 height 19
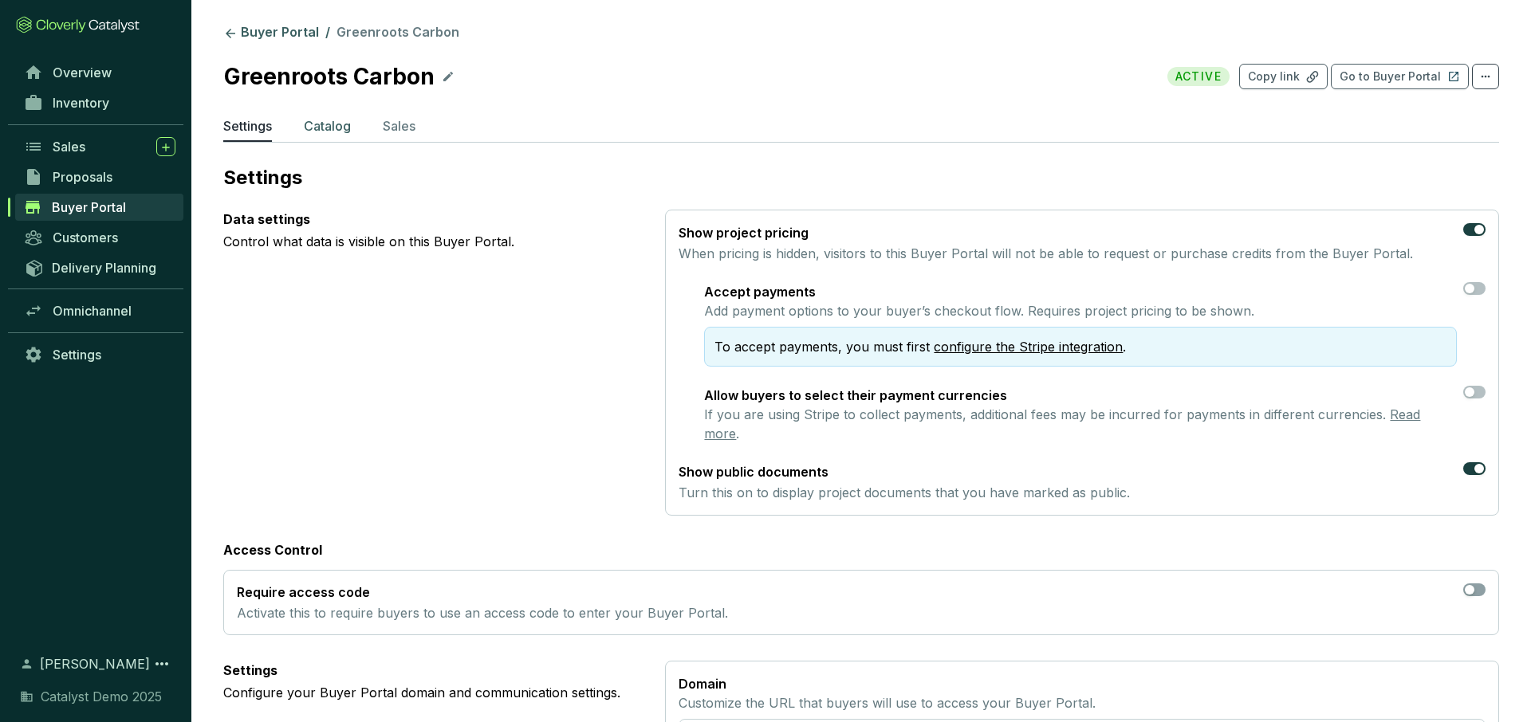
click at [317, 121] on p "Catalog" at bounding box center [327, 125] width 47 height 19
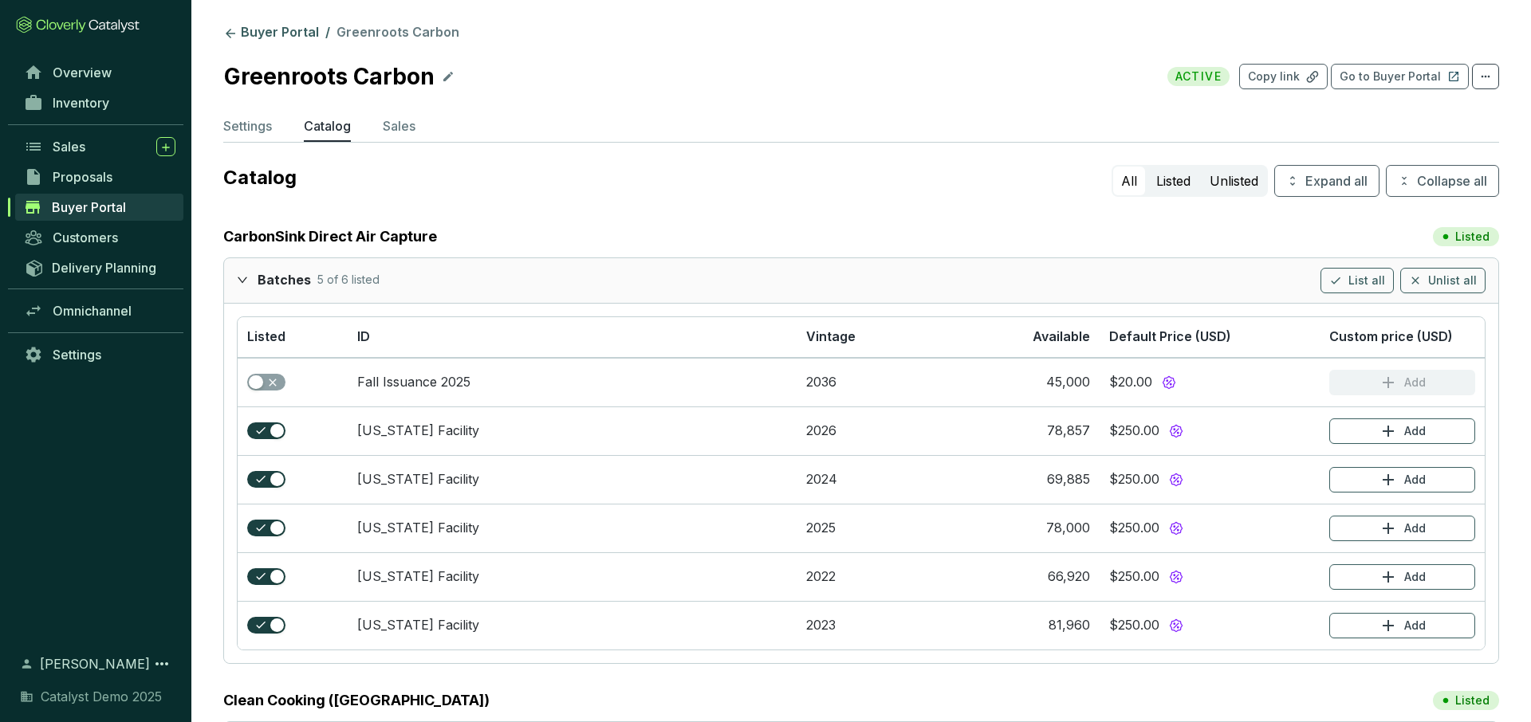
click at [246, 279] on icon "expanded" at bounding box center [243, 280] width 10 height 6
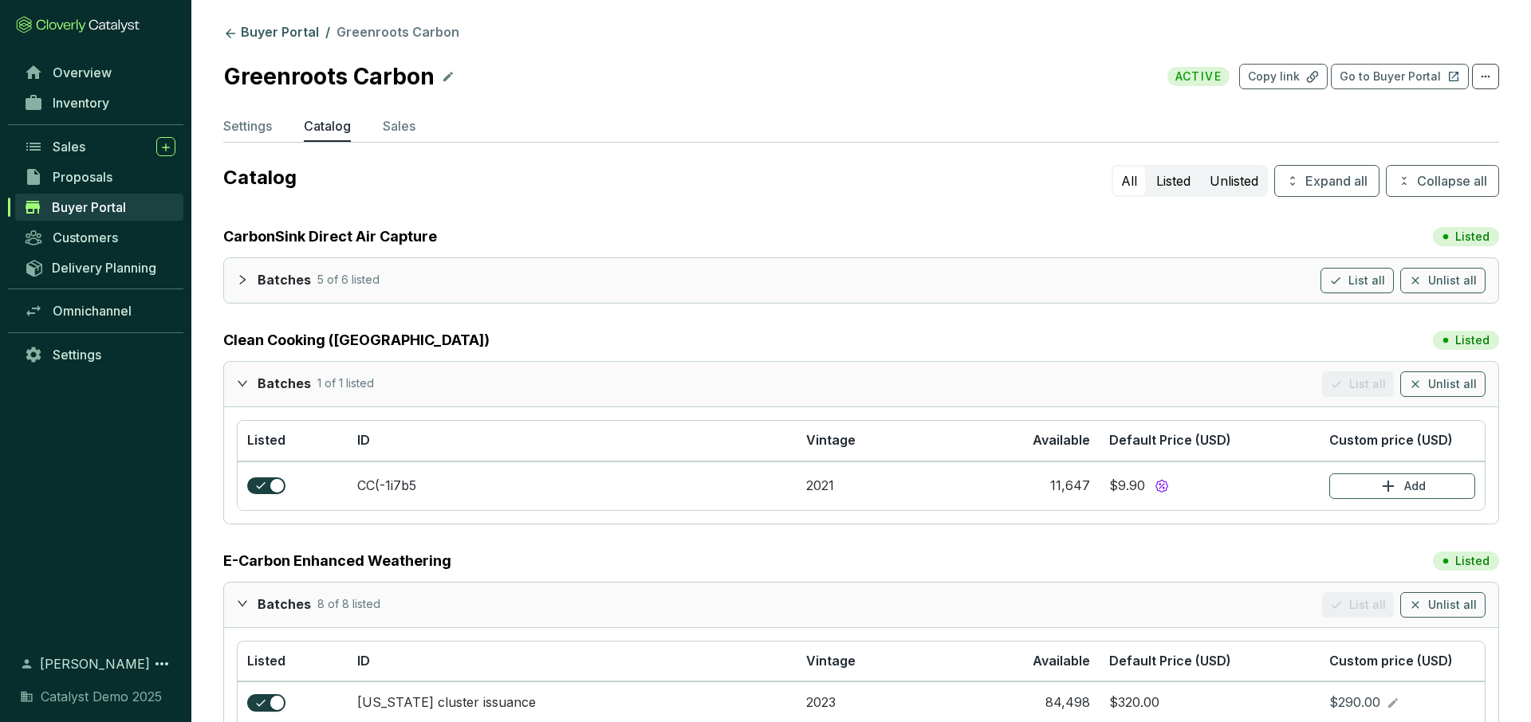
click at [245, 384] on icon "expanded" at bounding box center [242, 383] width 11 height 11
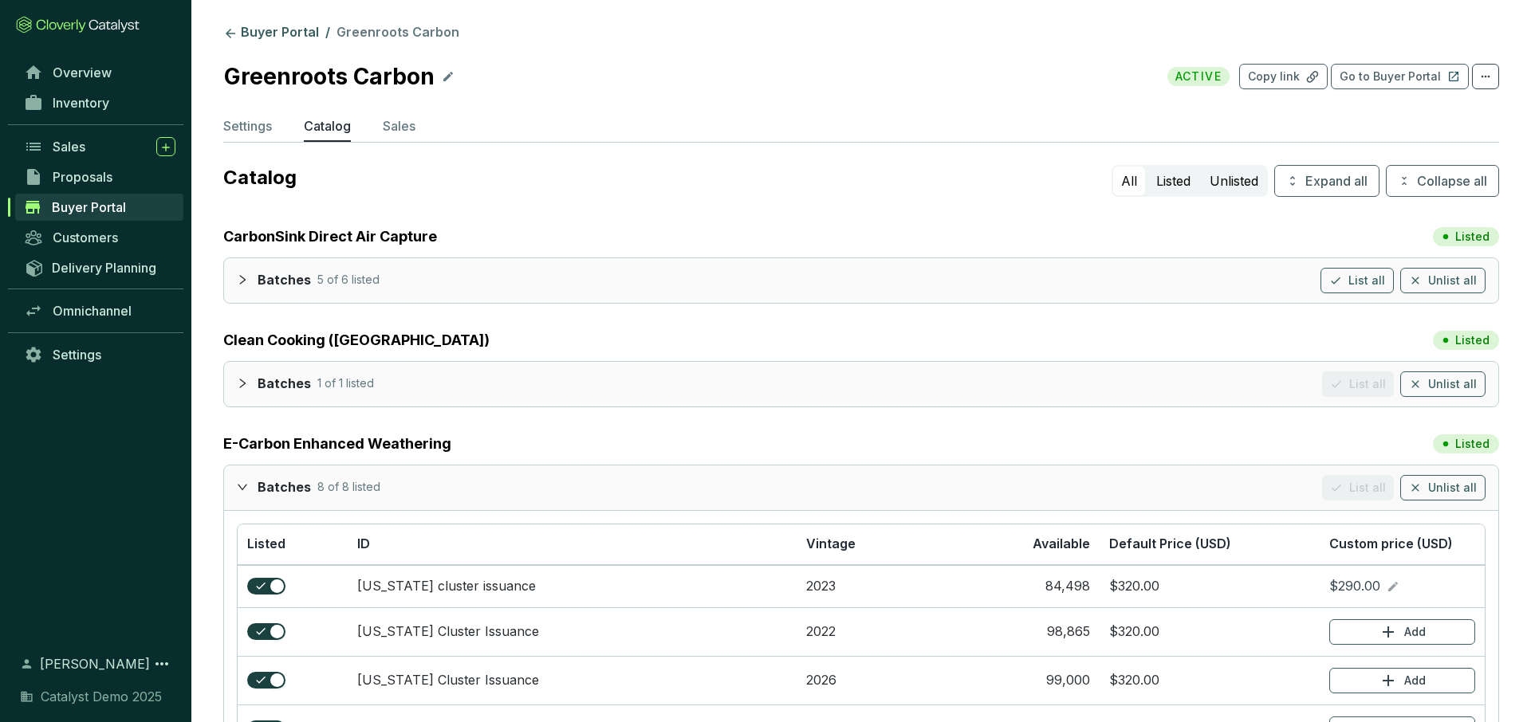
click at [238, 482] on icon "expanded" at bounding box center [242, 487] width 11 height 11
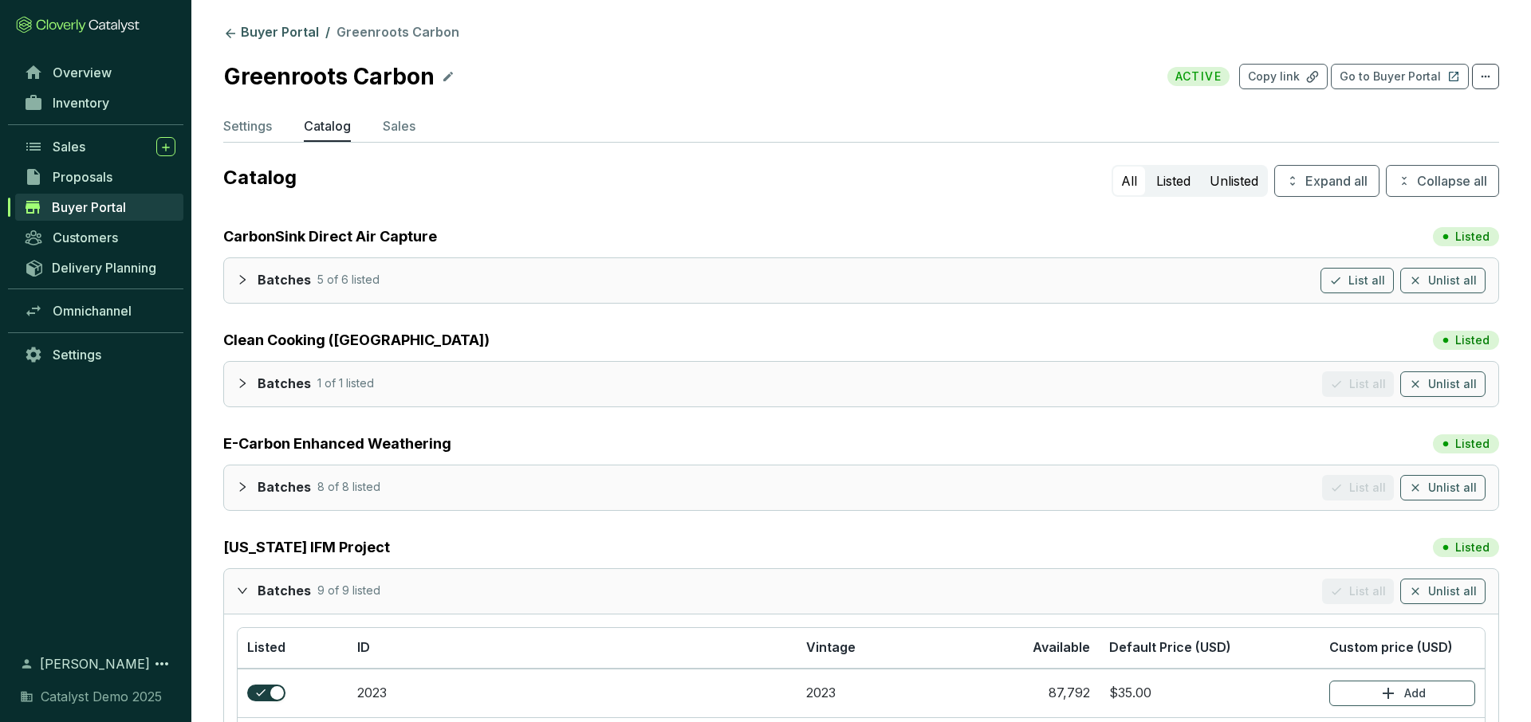
click at [250, 588] on div at bounding box center [247, 590] width 21 height 23
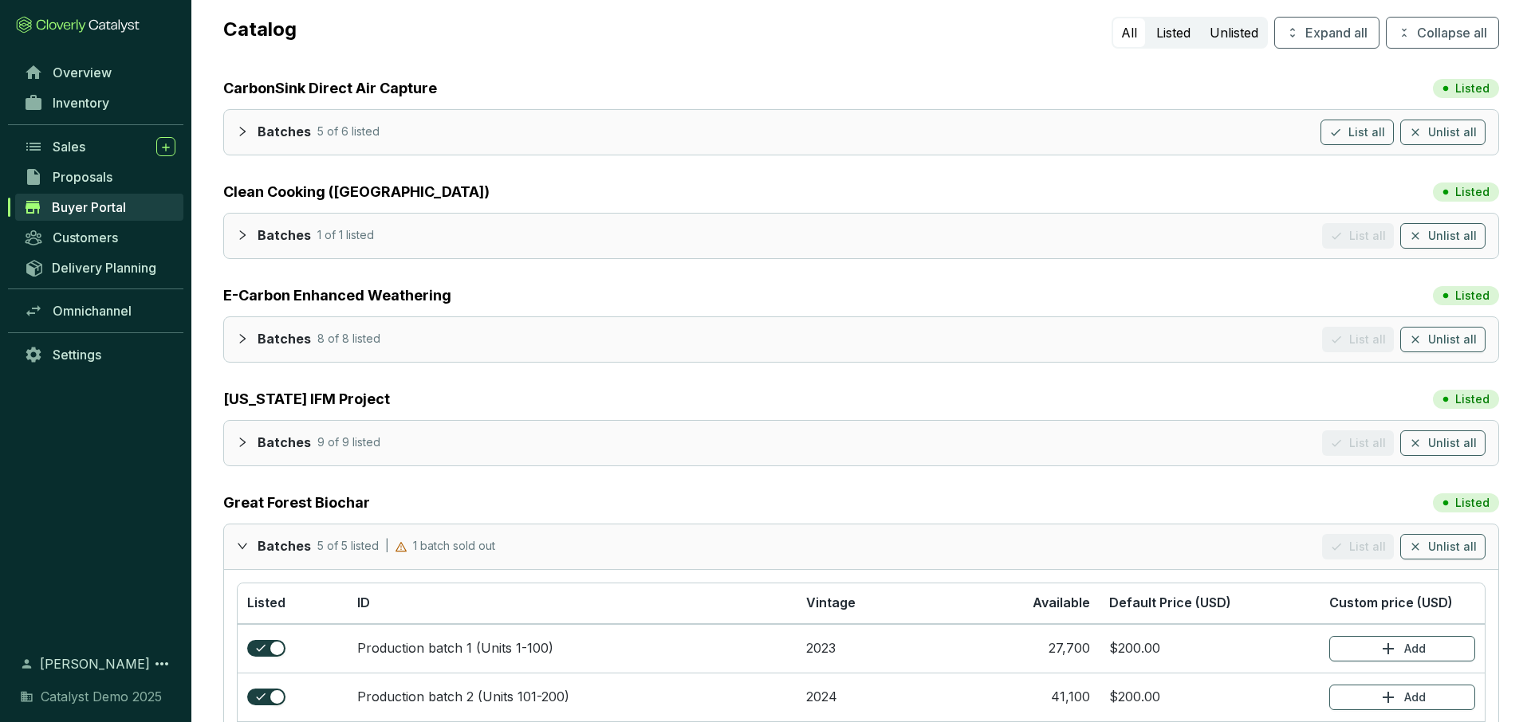
scroll to position [152, 0]
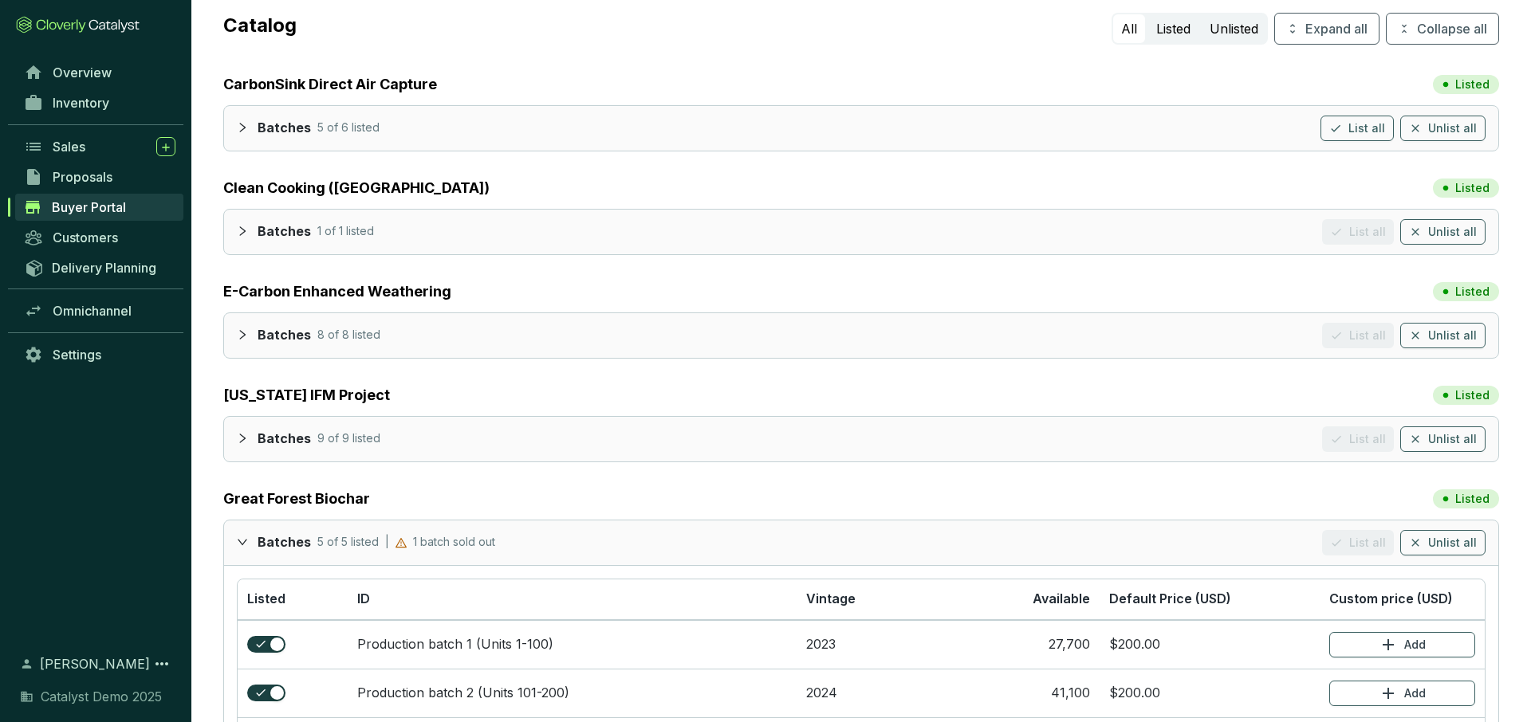
click at [245, 545] on icon "expanded" at bounding box center [242, 542] width 11 height 11
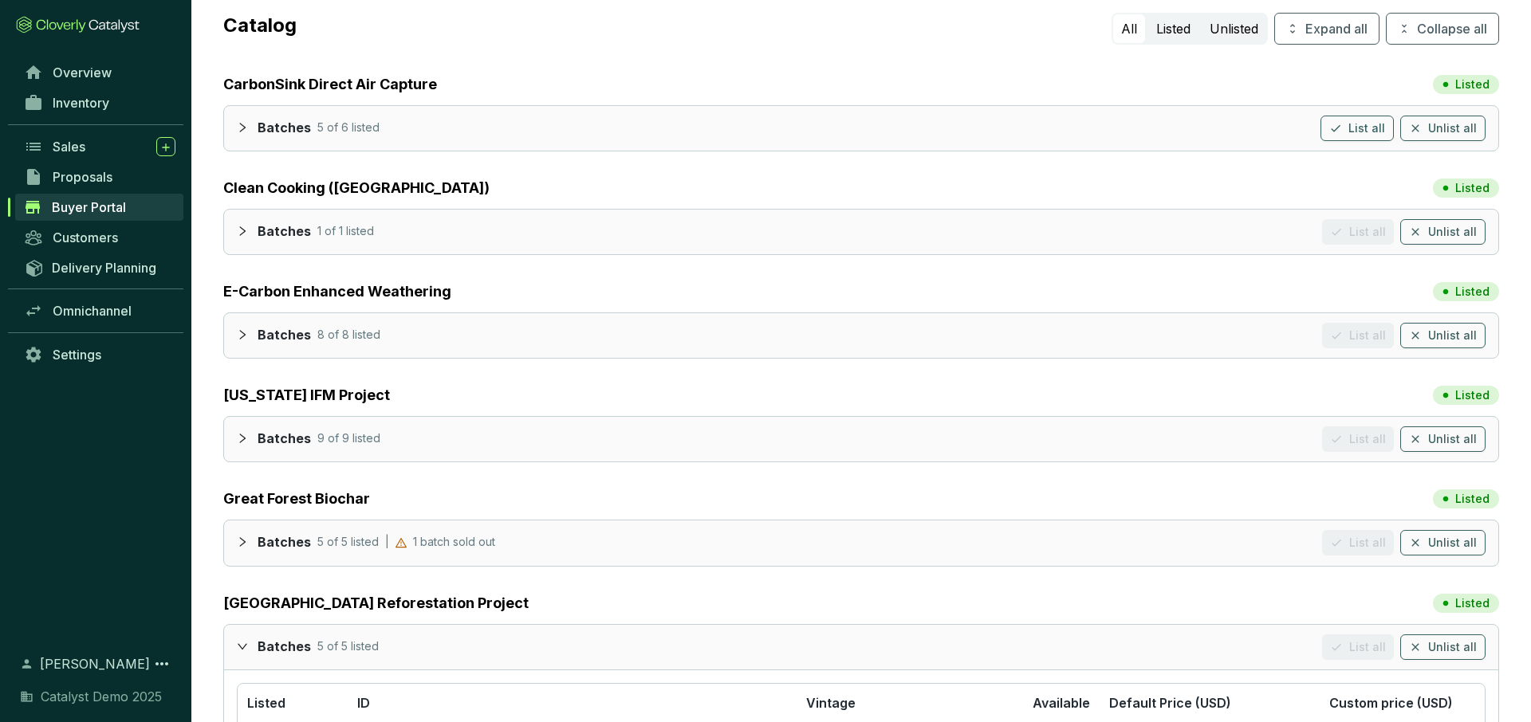
scroll to position [226, 0]
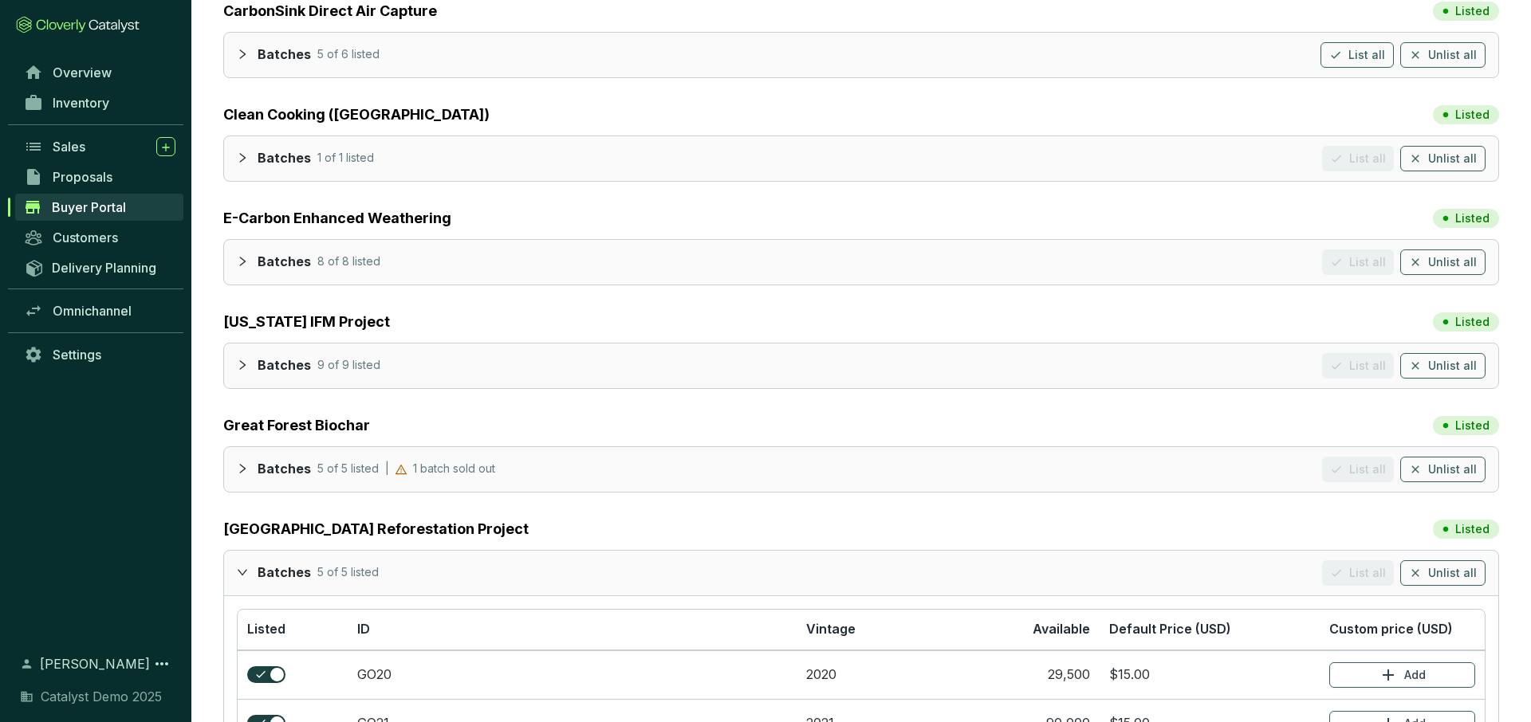
click at [243, 567] on icon "expanded" at bounding box center [242, 572] width 11 height 11
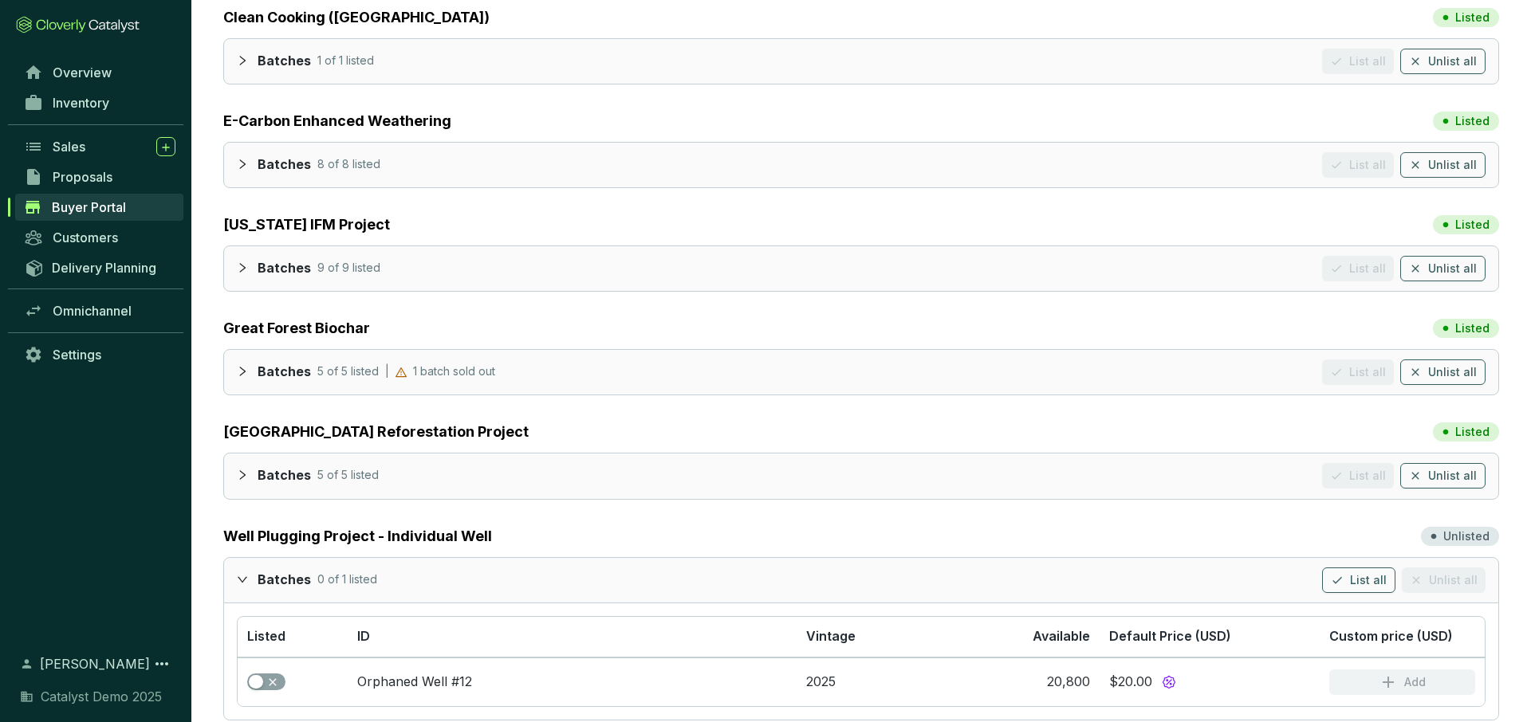
scroll to position [407, 0]
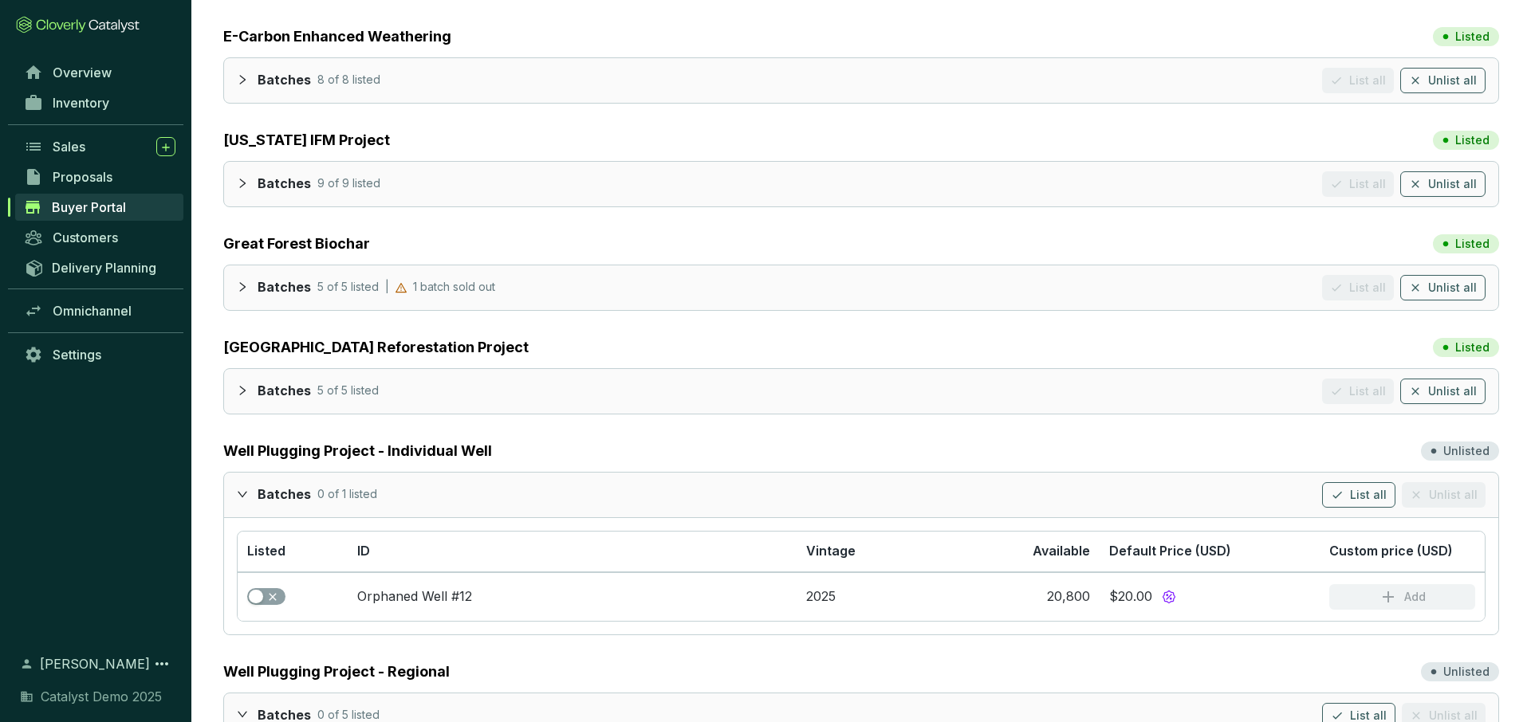
click at [250, 494] on div at bounding box center [247, 493] width 21 height 23
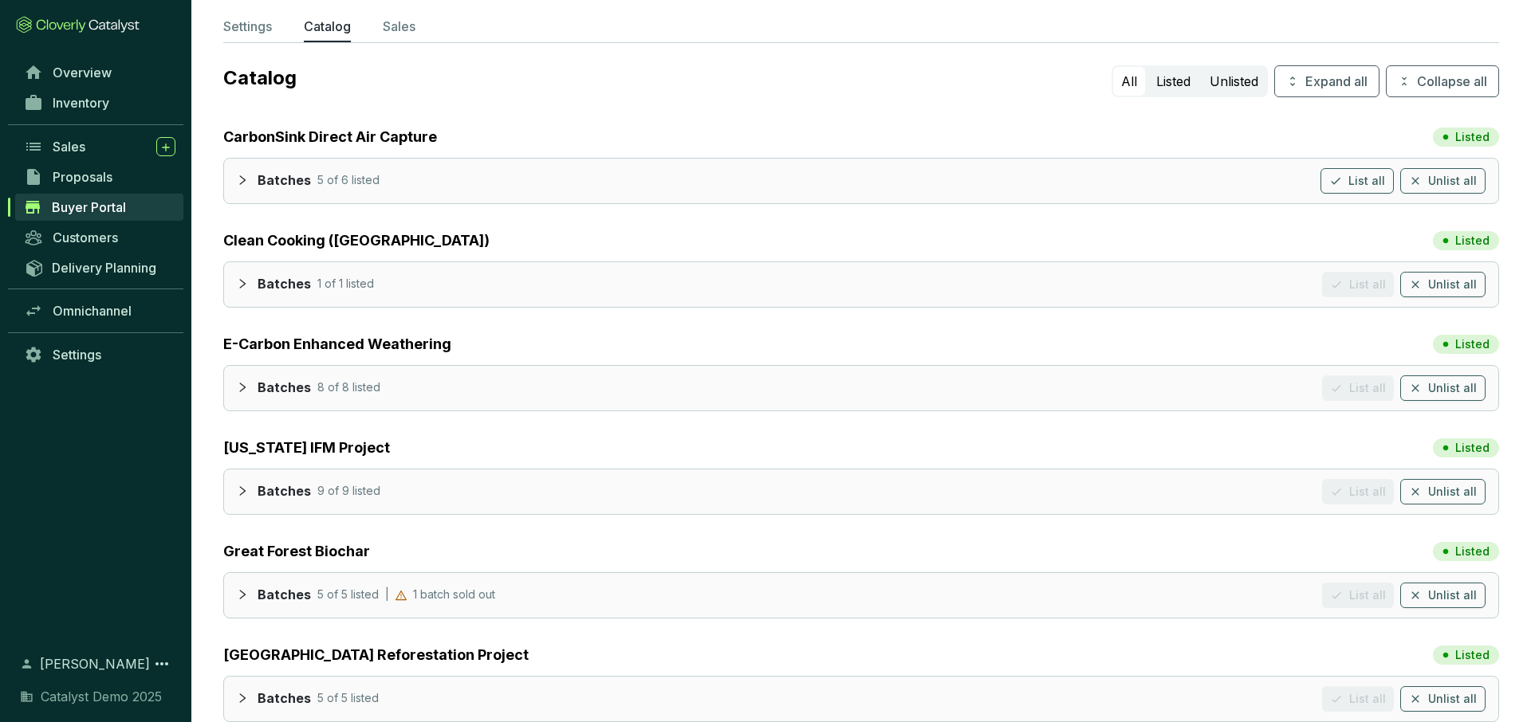
scroll to position [76, 0]
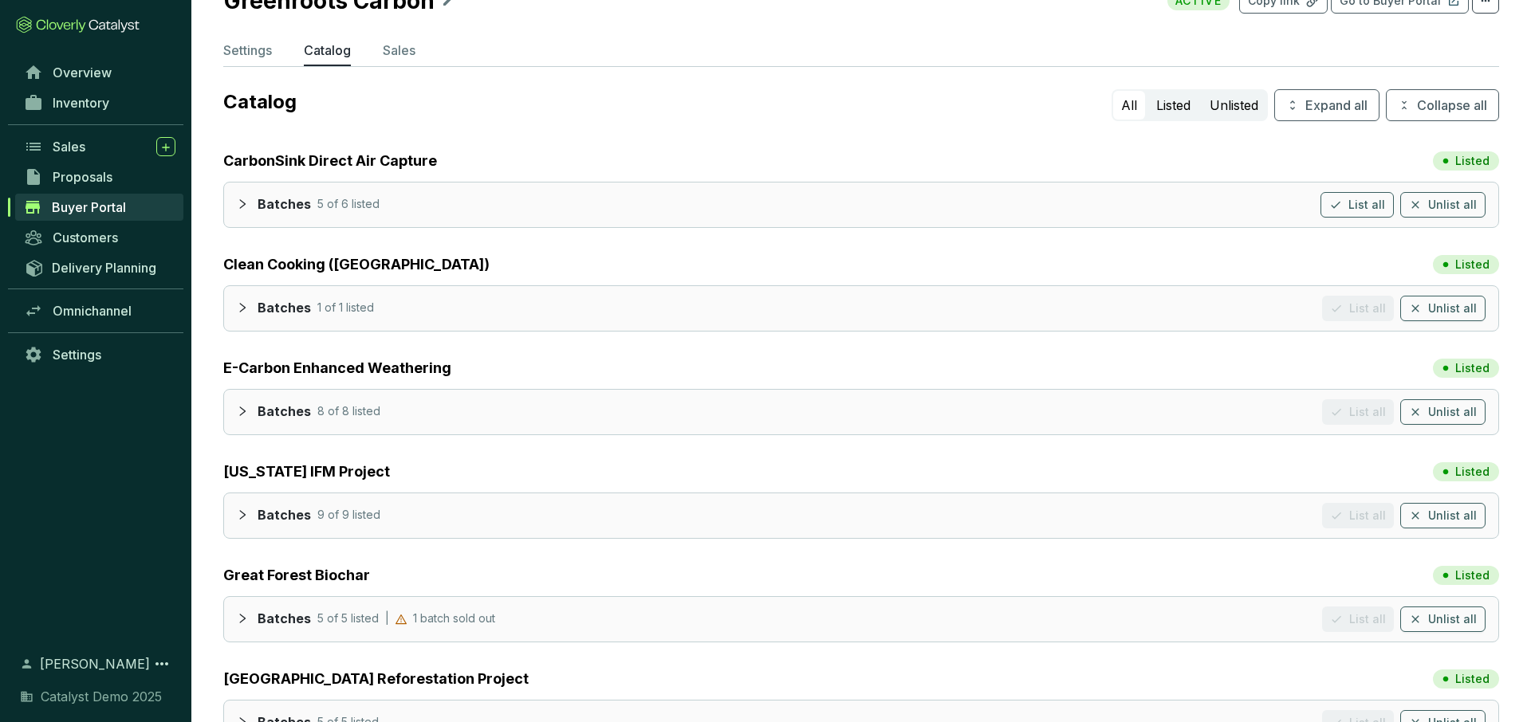
click at [245, 206] on icon "collapsed" at bounding box center [242, 204] width 11 height 11
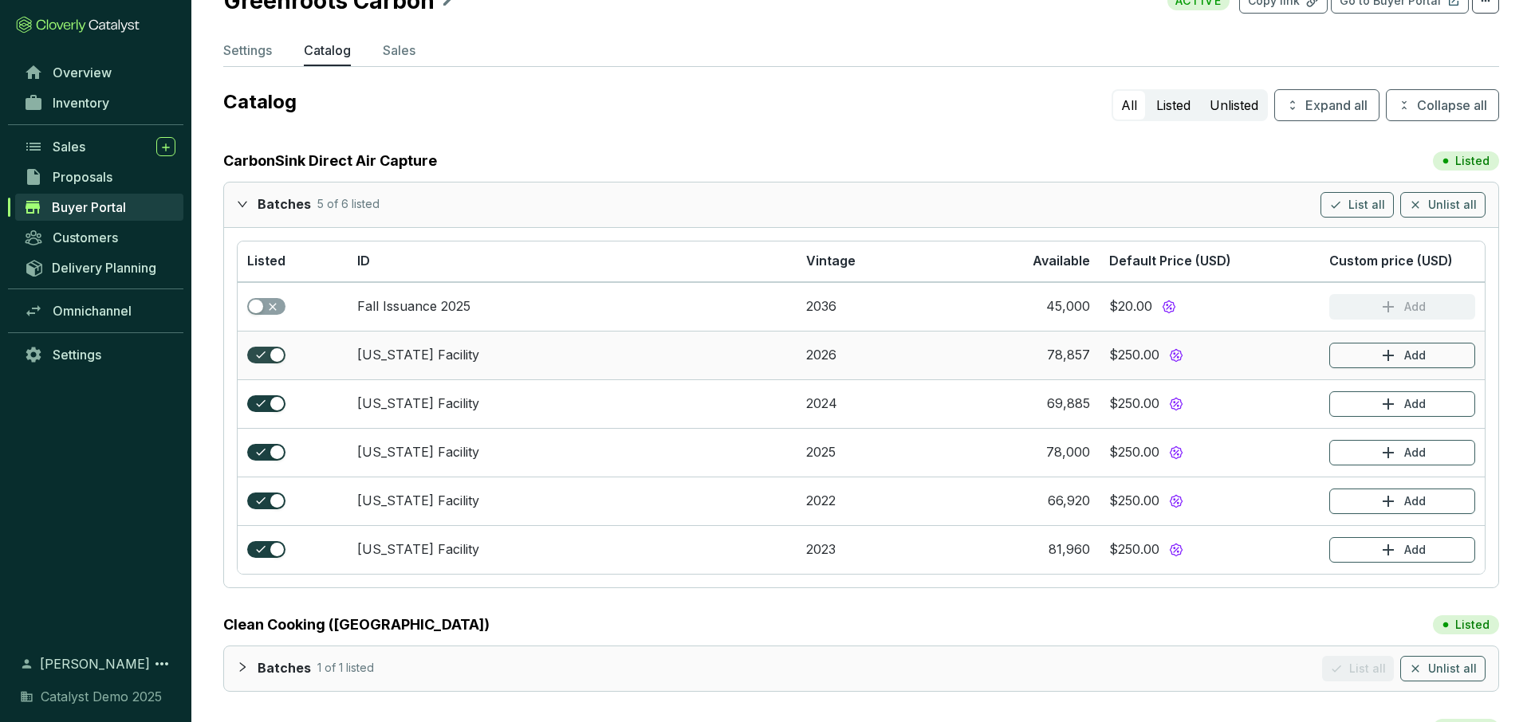
click at [271, 352] on div "button" at bounding box center [277, 355] width 14 height 14
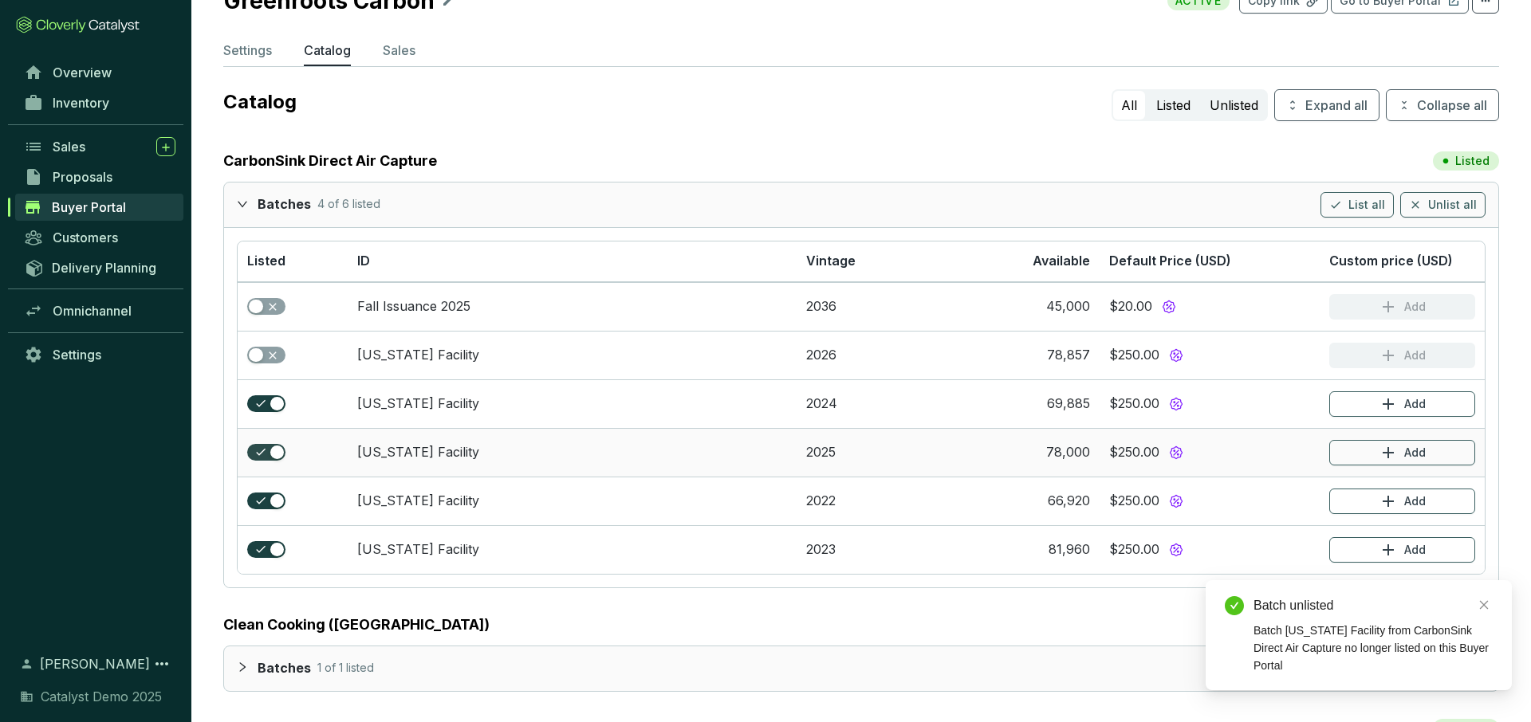
click at [270, 455] on div "button" at bounding box center [277, 453] width 14 height 14
click at [267, 494] on span "button" at bounding box center [266, 502] width 38 height 18
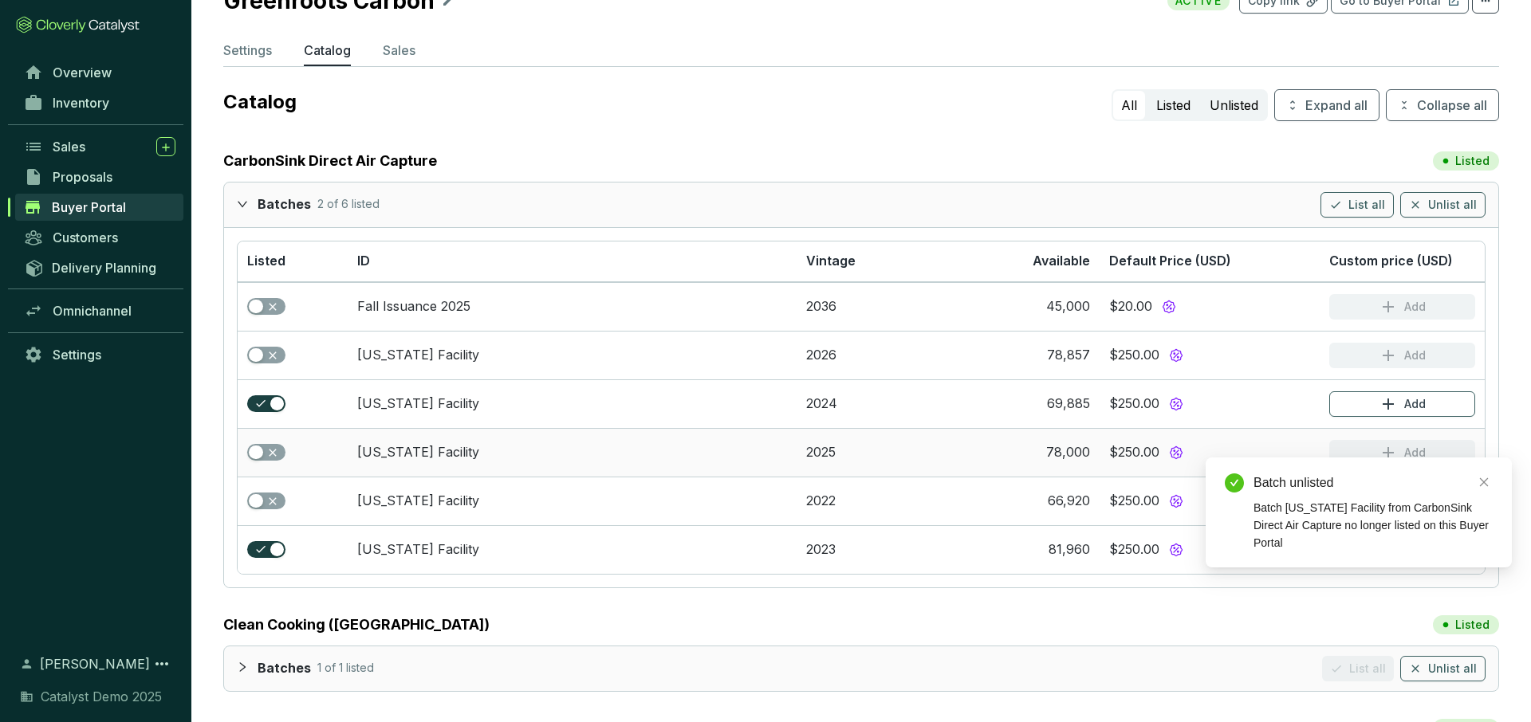
click at [265, 443] on td at bounding box center [293, 452] width 110 height 49
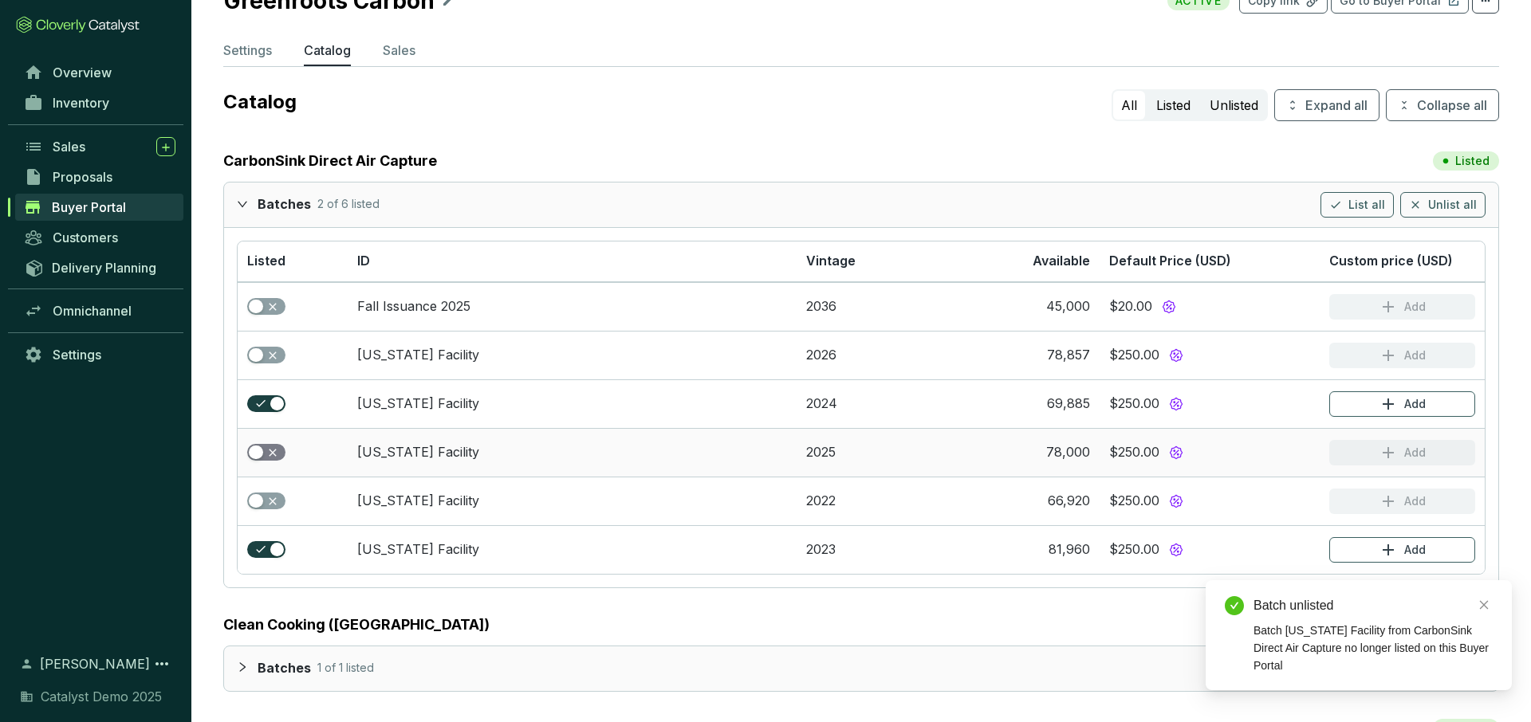
click at [265, 447] on span "button" at bounding box center [266, 453] width 38 height 18
click at [261, 502] on div "button" at bounding box center [256, 501] width 14 height 14
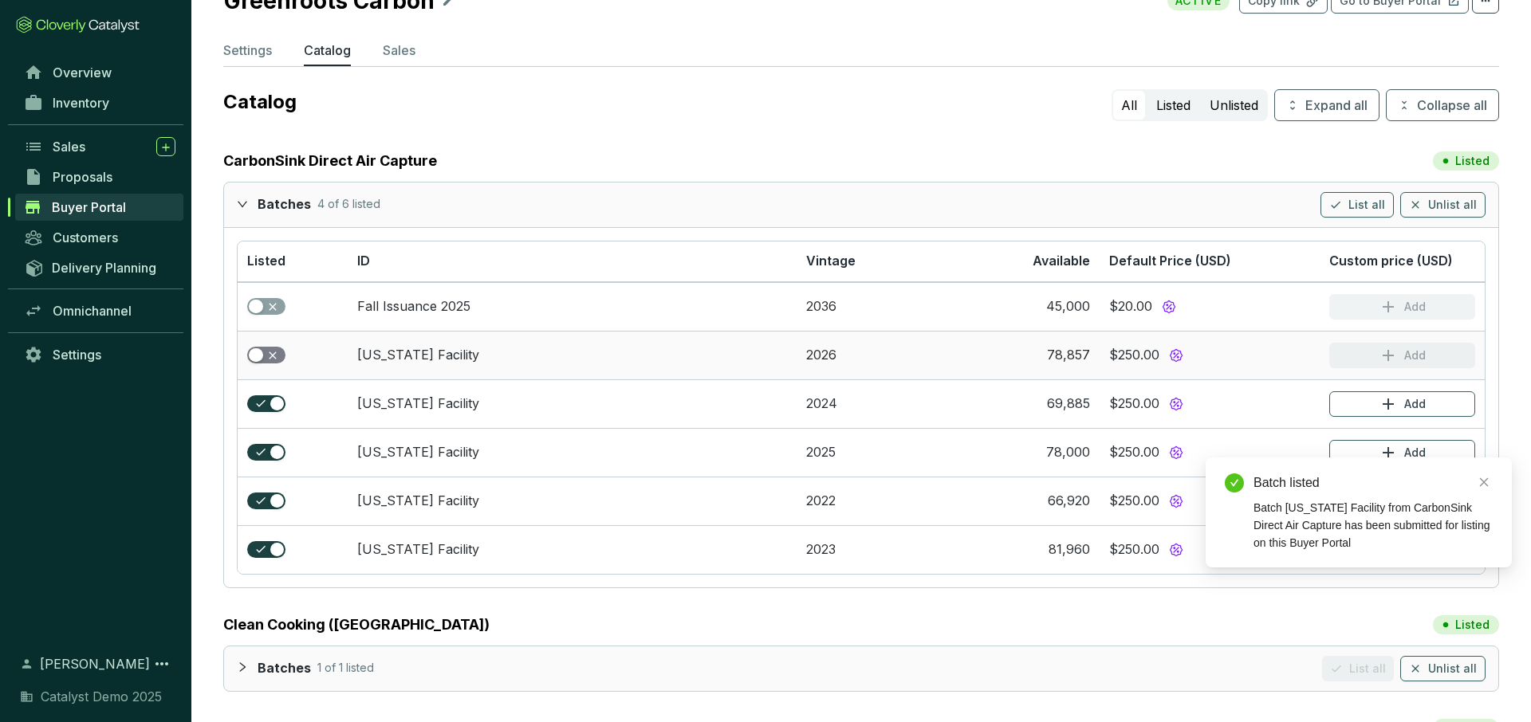
click at [270, 350] on span "button" at bounding box center [266, 356] width 38 height 18
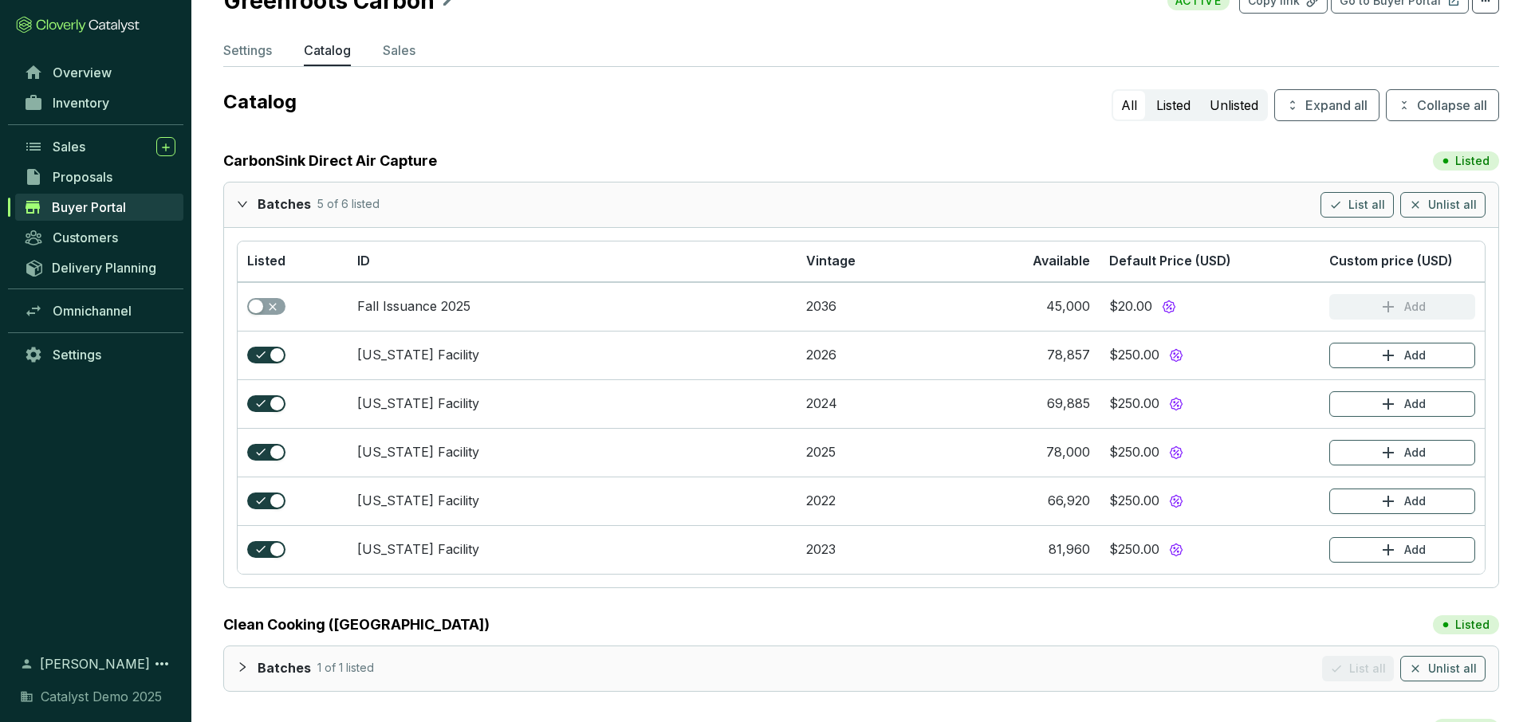
click at [241, 199] on icon "expanded" at bounding box center [242, 204] width 11 height 11
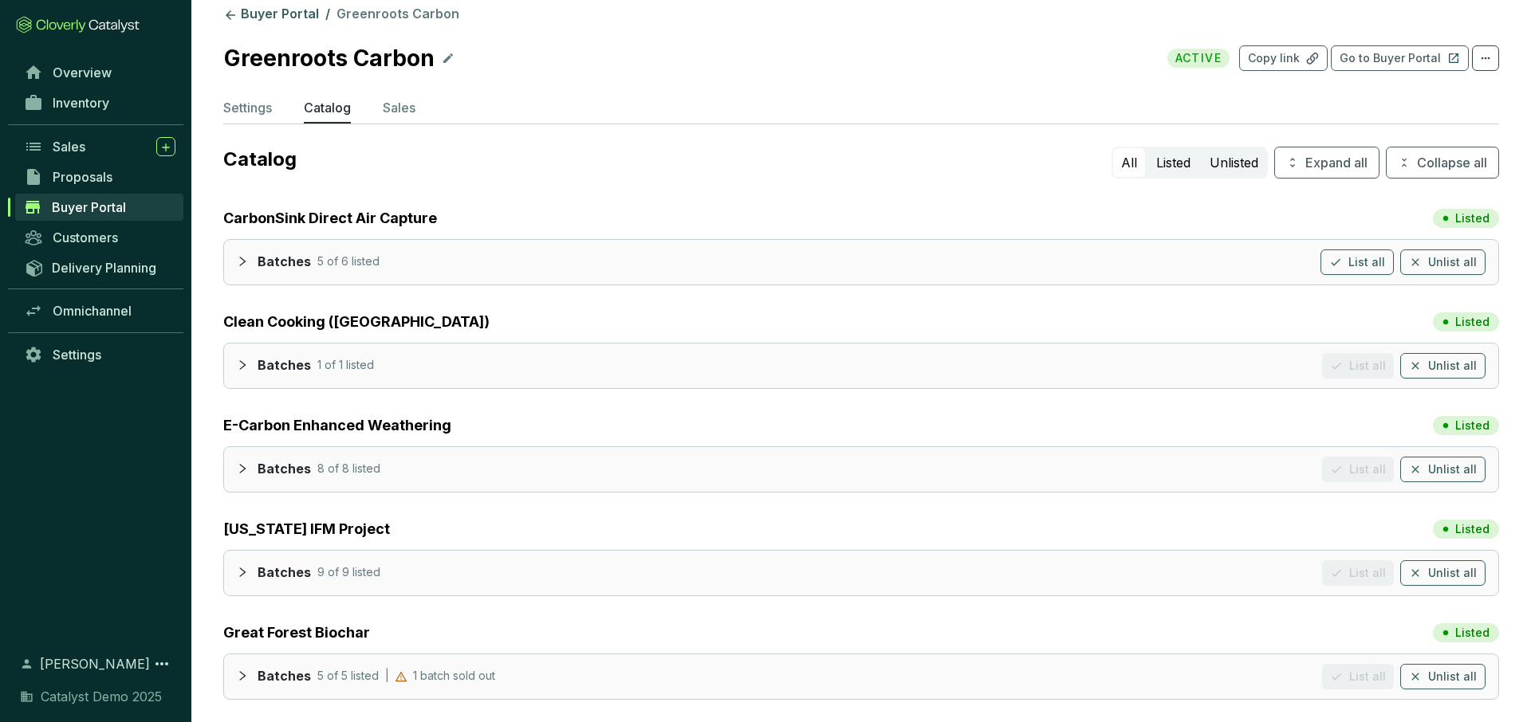
scroll to position [0, 0]
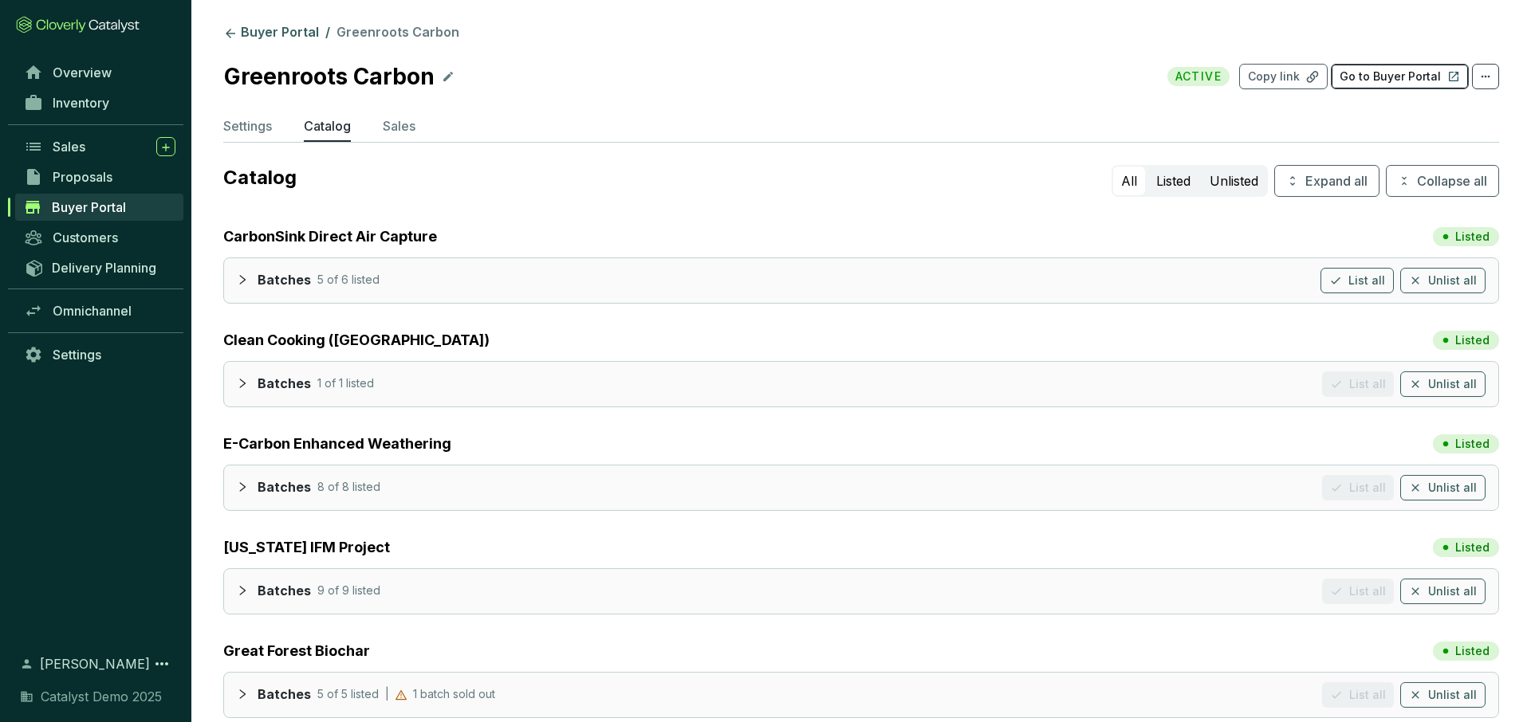
click at [1375, 85] on button "Go to Buyer Portal" at bounding box center [1400, 77] width 138 height 26
click at [278, 34] on link "Buyer Portal" at bounding box center [271, 33] width 102 height 19
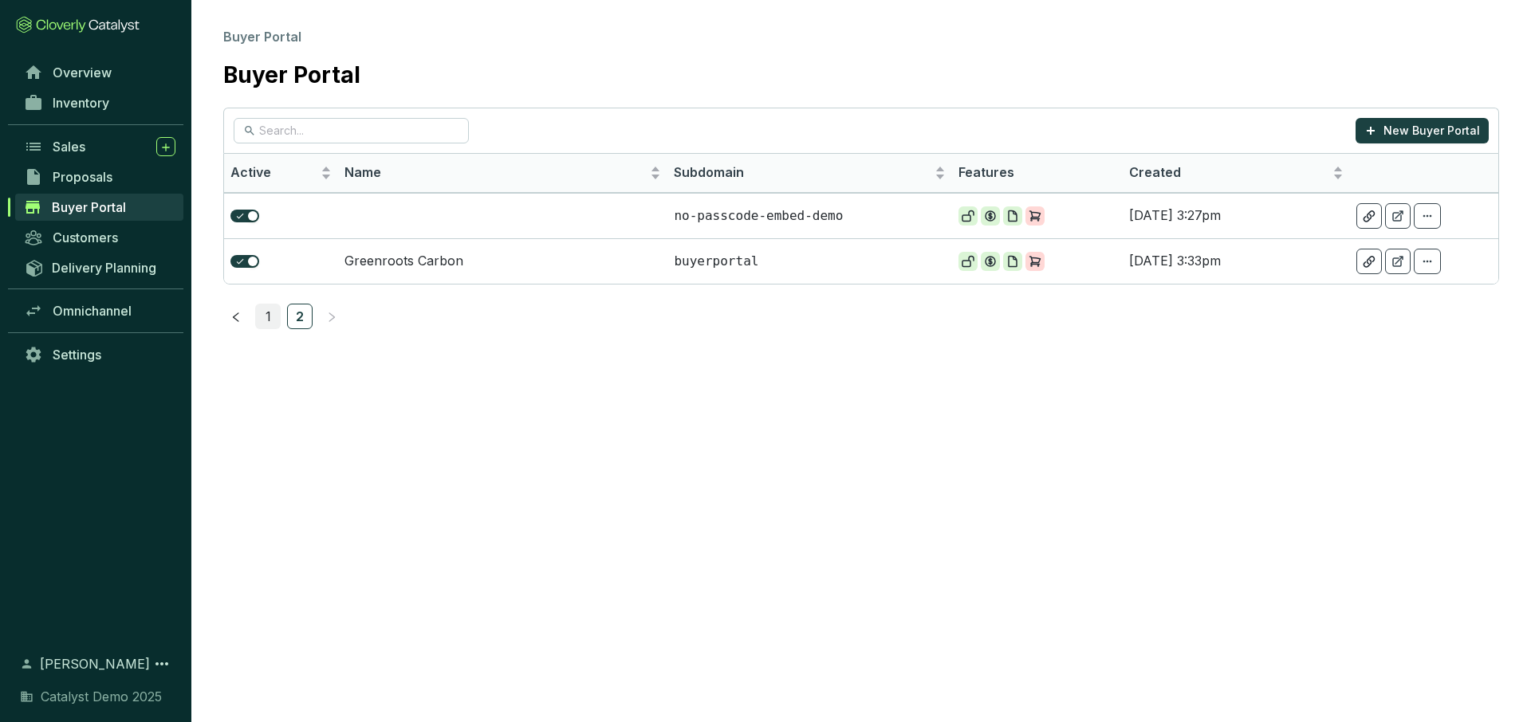
click at [270, 318] on link "1" at bounding box center [268, 317] width 24 height 24
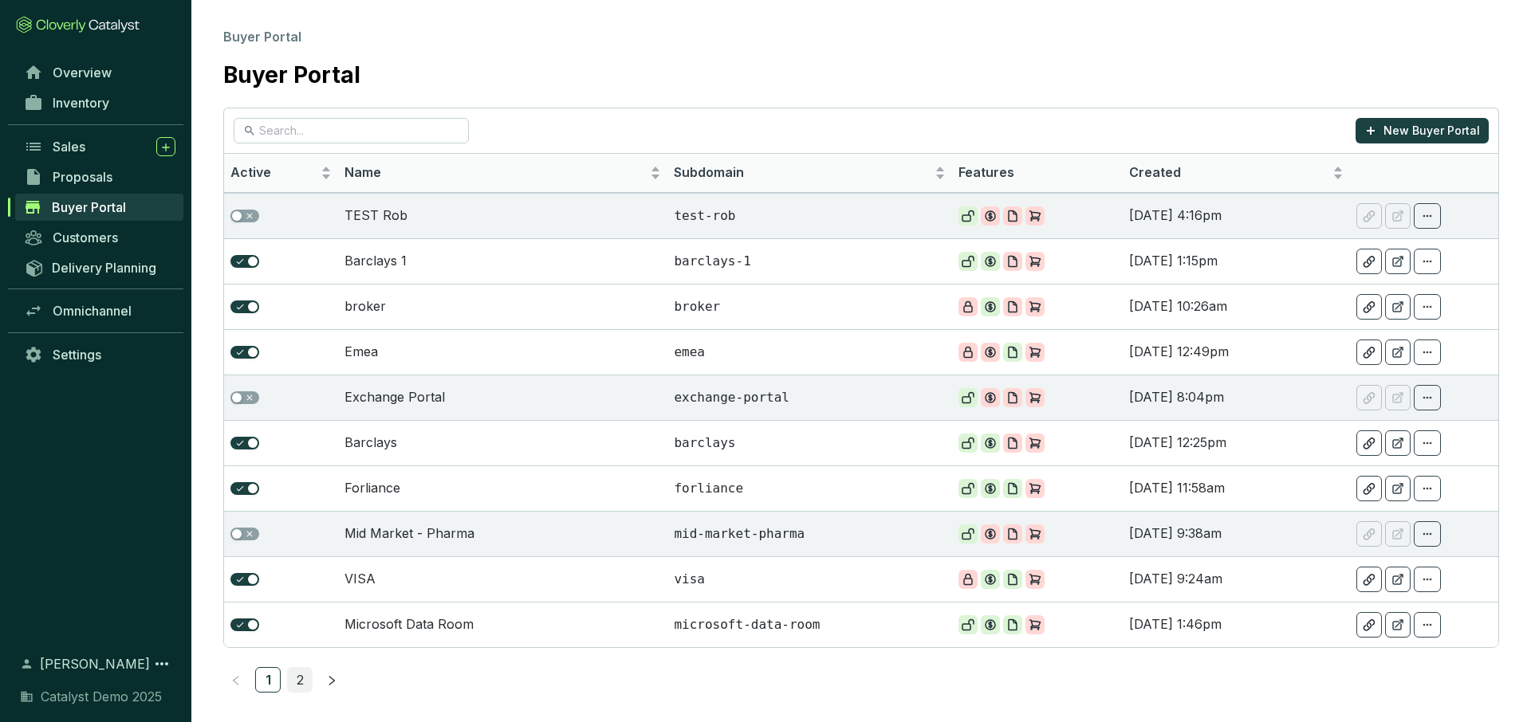
click at [299, 679] on link "2" at bounding box center [300, 680] width 24 height 24
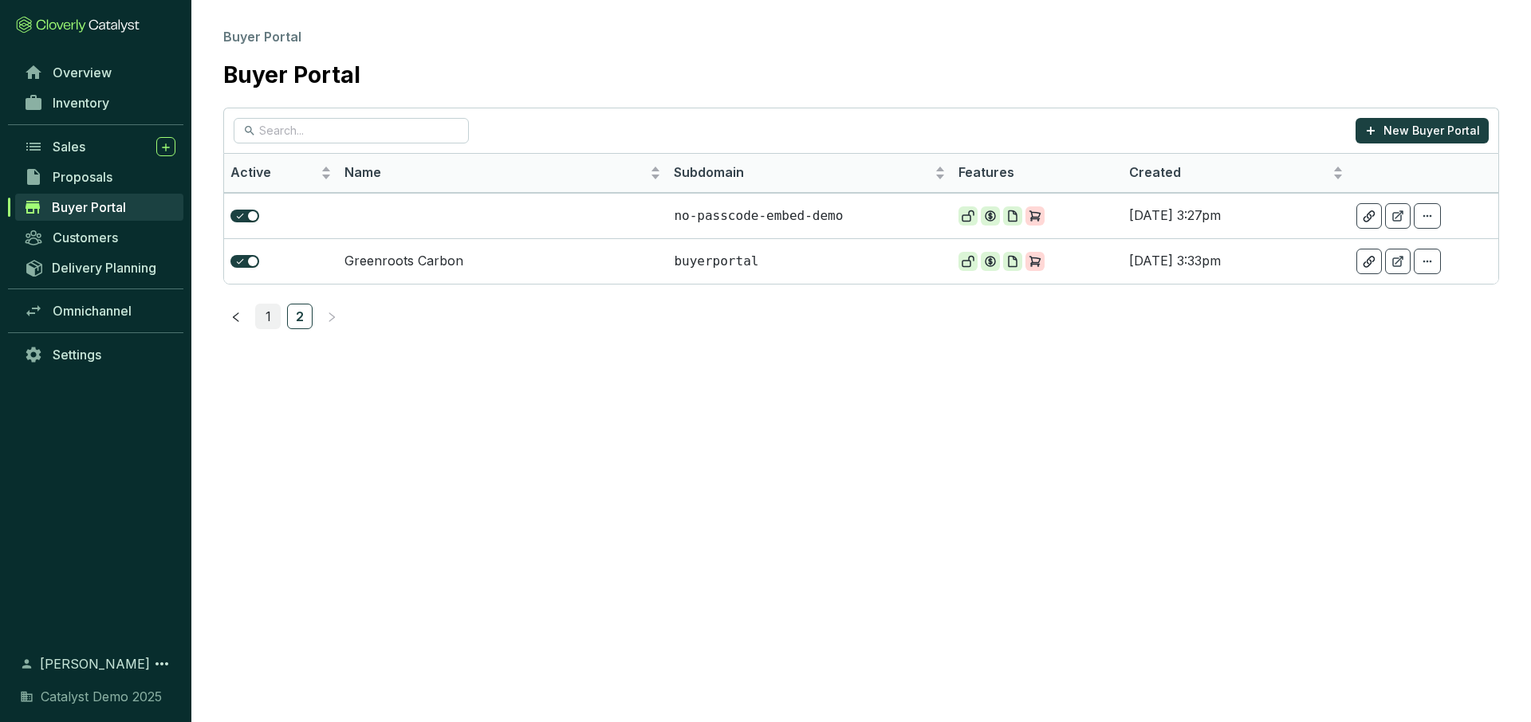
click at [273, 313] on link "1" at bounding box center [268, 317] width 24 height 24
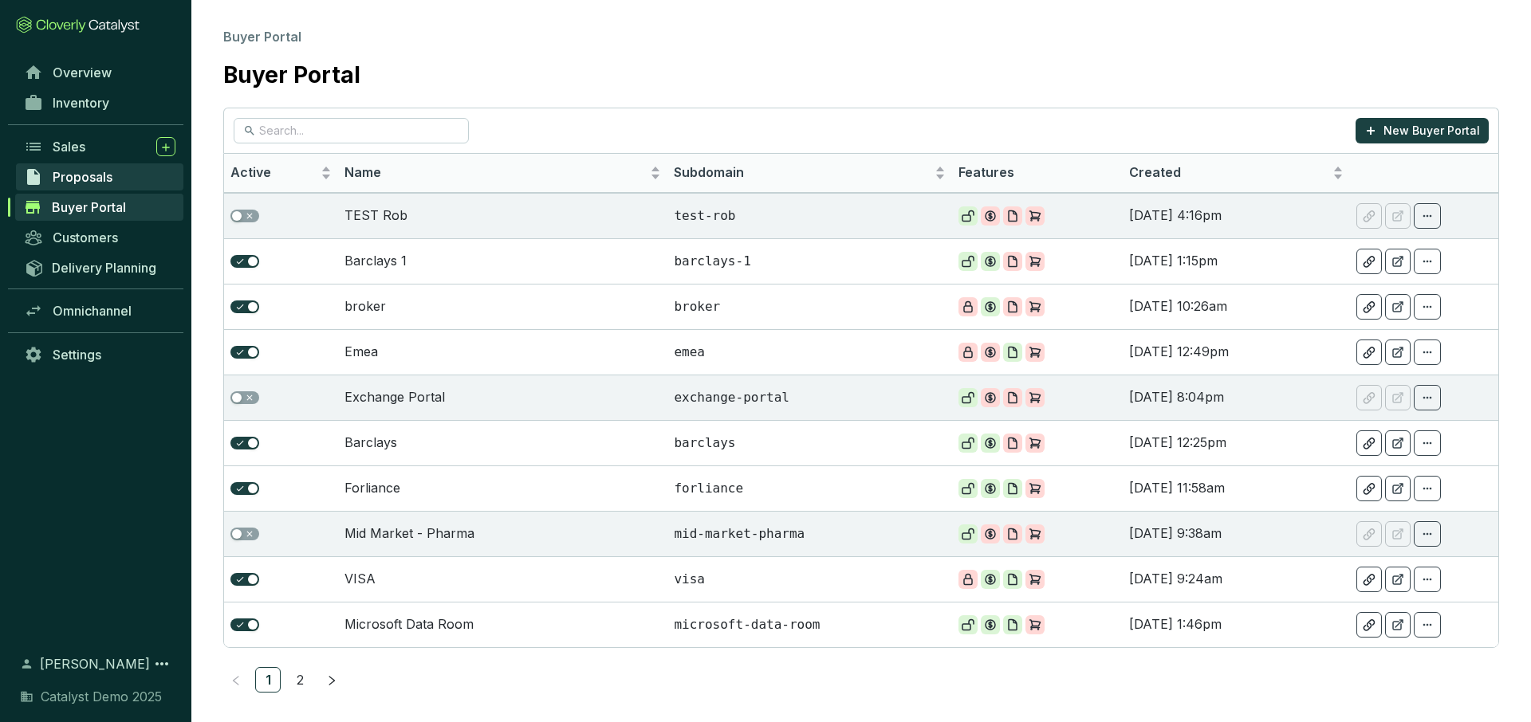
click at [99, 170] on span "Proposals" at bounding box center [83, 177] width 60 height 16
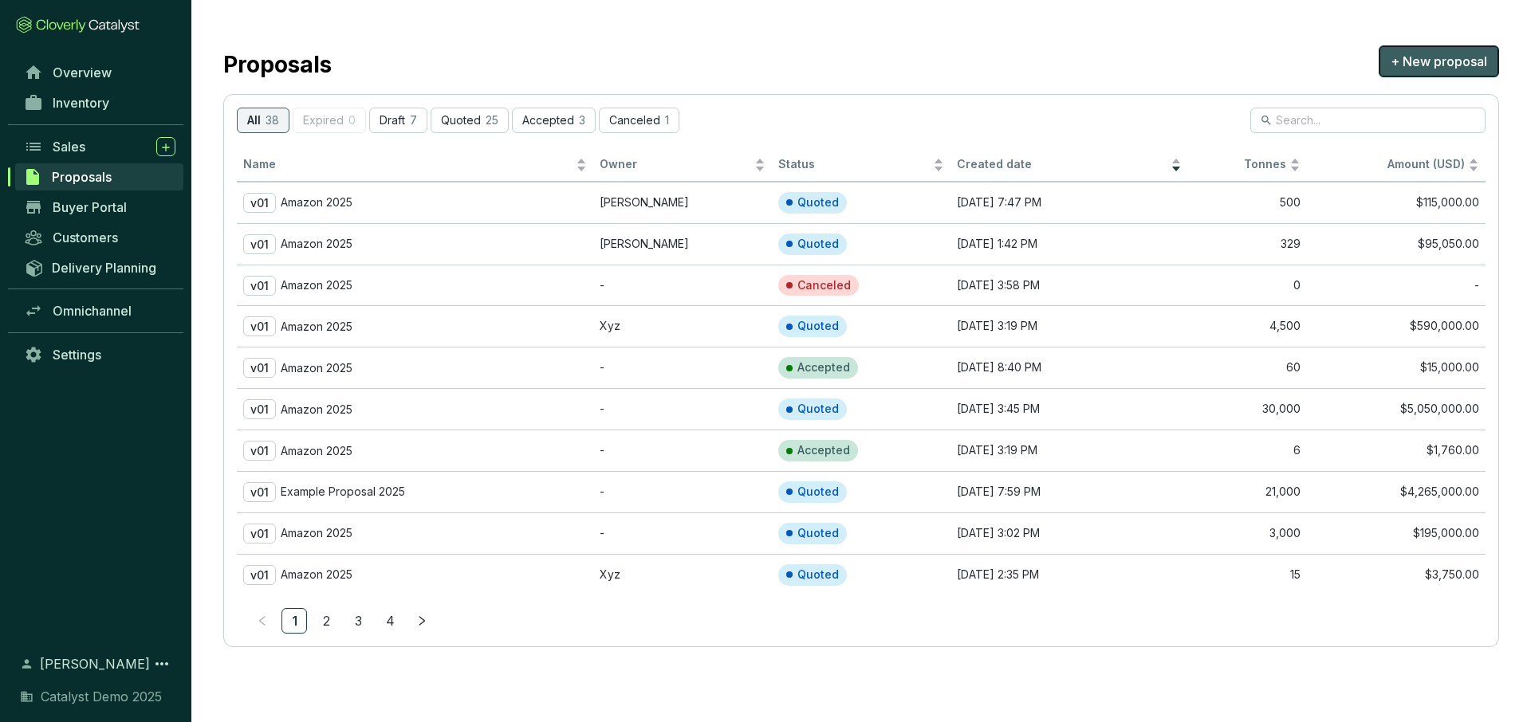
click at [1430, 69] on span "+ New proposal" at bounding box center [1439, 61] width 96 height 19
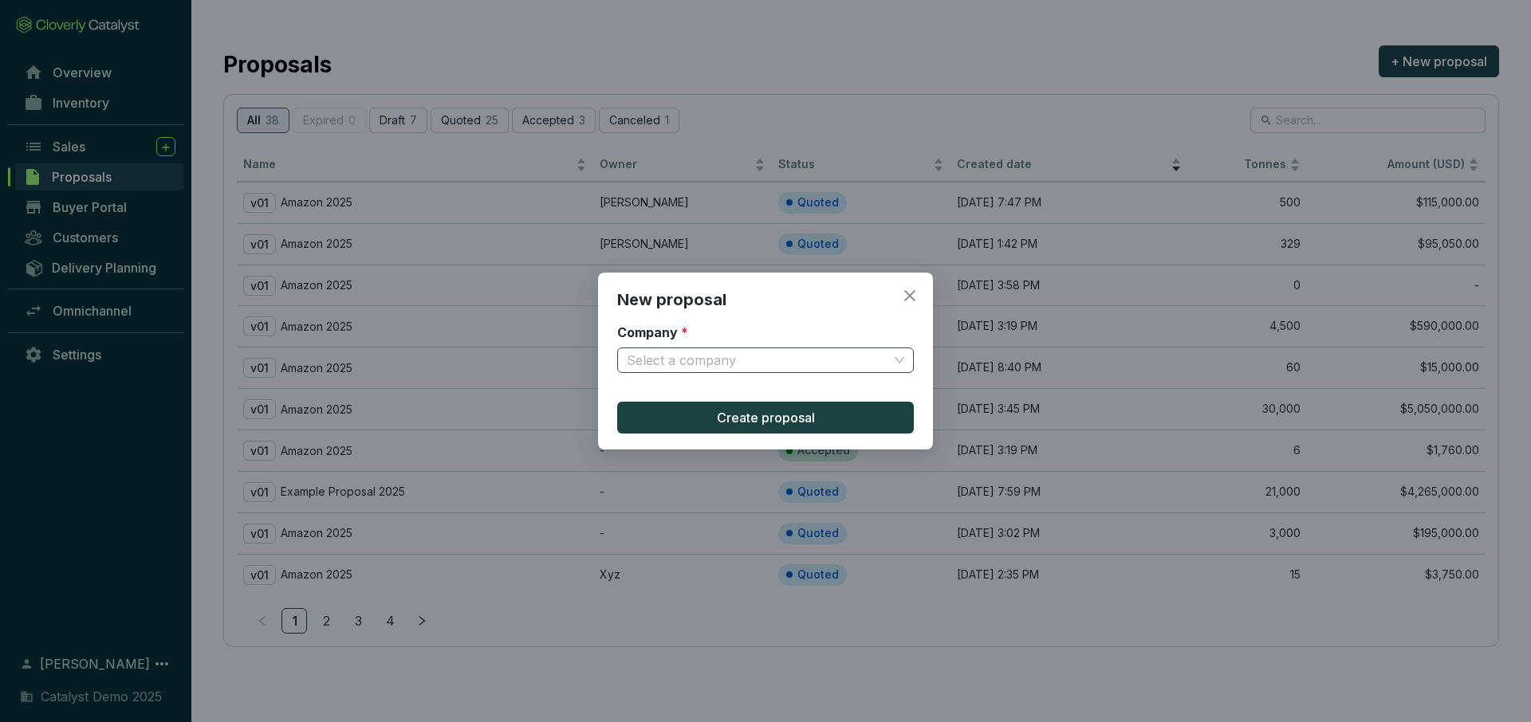
click at [758, 362] on input "Company *" at bounding box center [758, 360] width 262 height 24
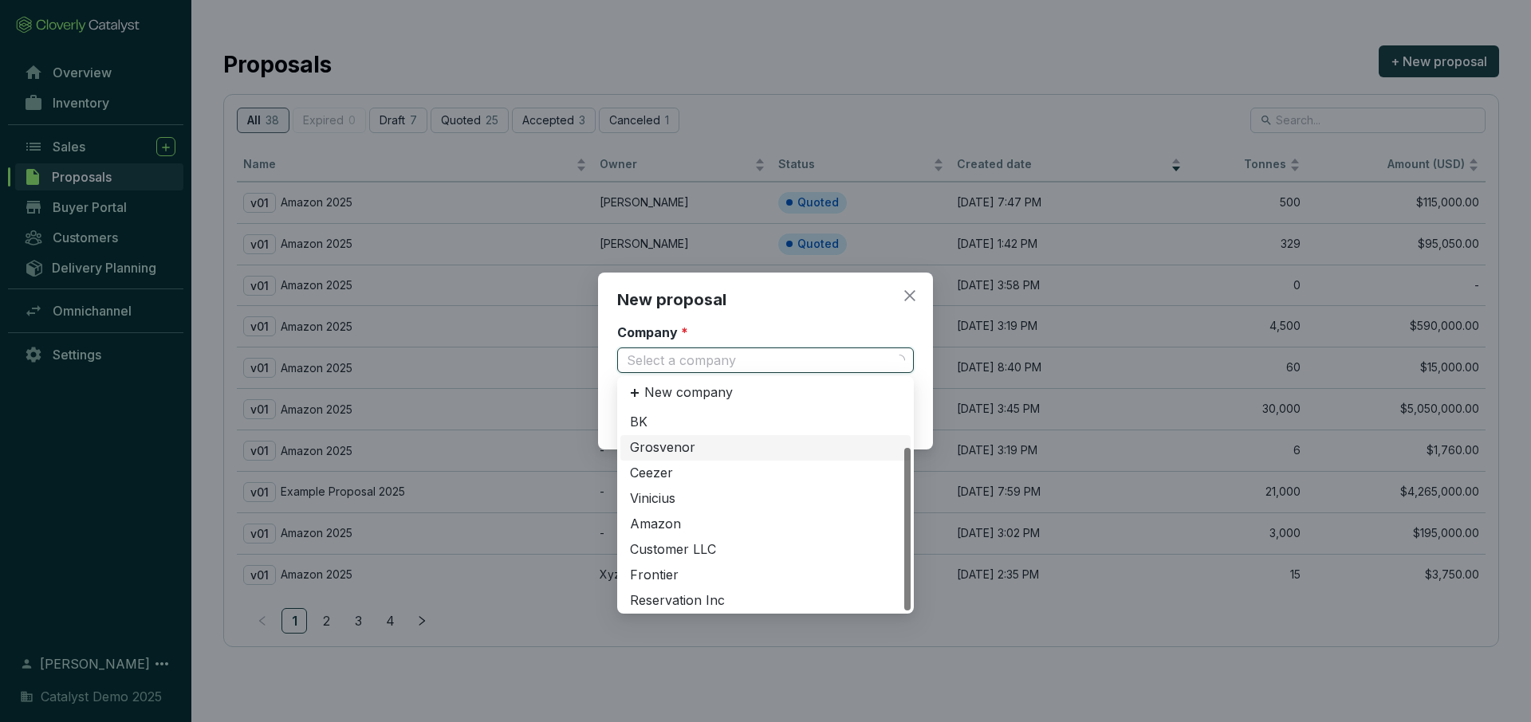
scroll to position [51, 0]
click at [667, 517] on div "Amazon" at bounding box center [765, 522] width 271 height 18
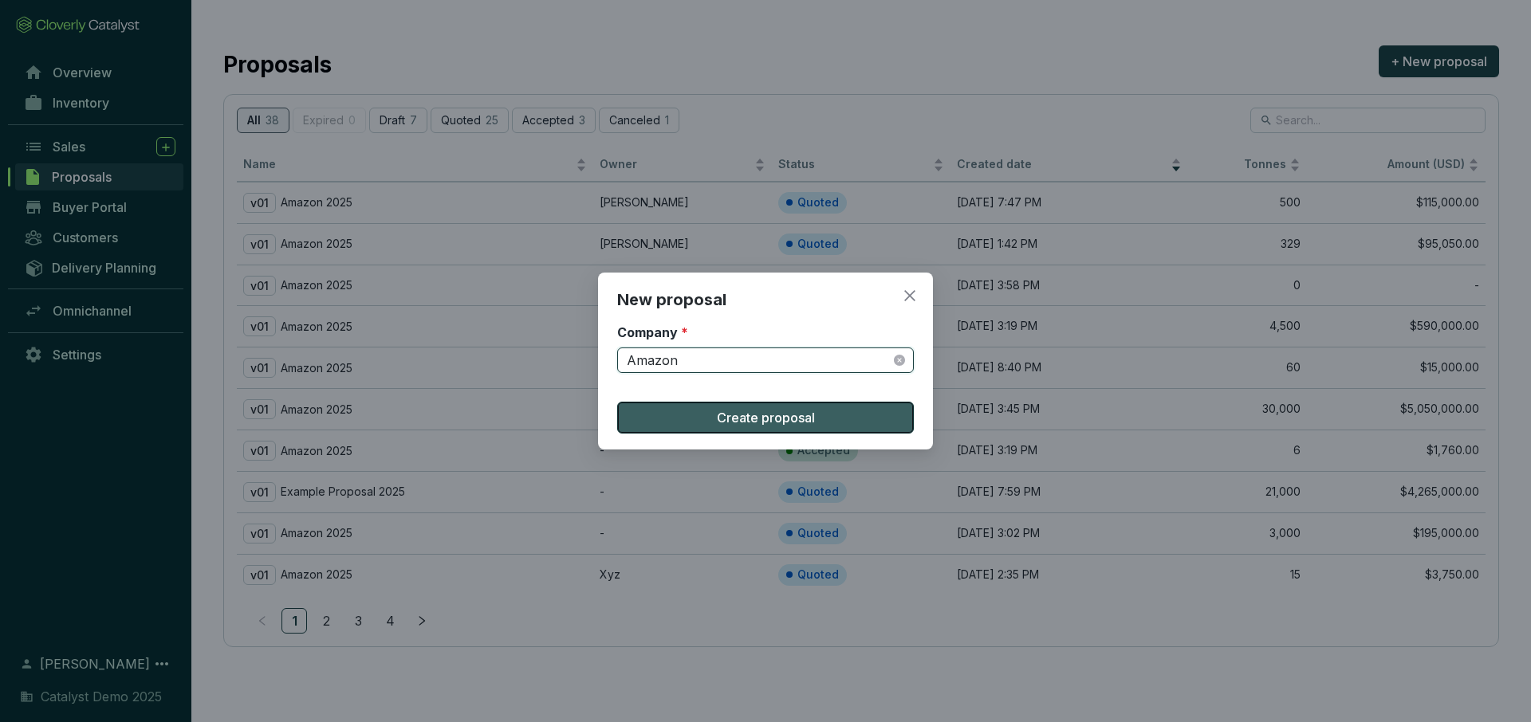
click at [724, 423] on span "Create proposal" at bounding box center [766, 417] width 98 height 19
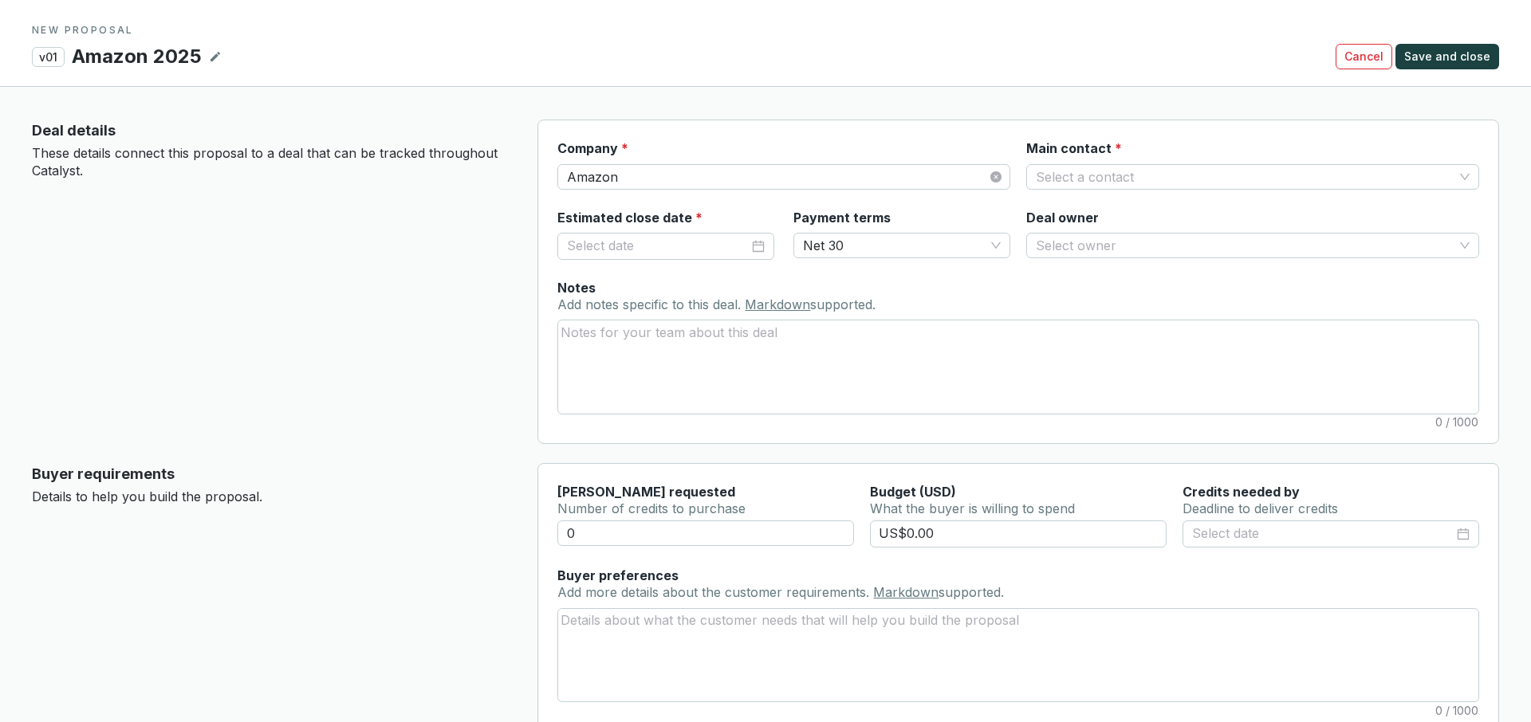
click at [1138, 191] on section "Company * Amazon Main contact * Select a contact" at bounding box center [1018, 174] width 922 height 69
click at [1136, 188] on div "Select a contact" at bounding box center [1252, 177] width 453 height 26
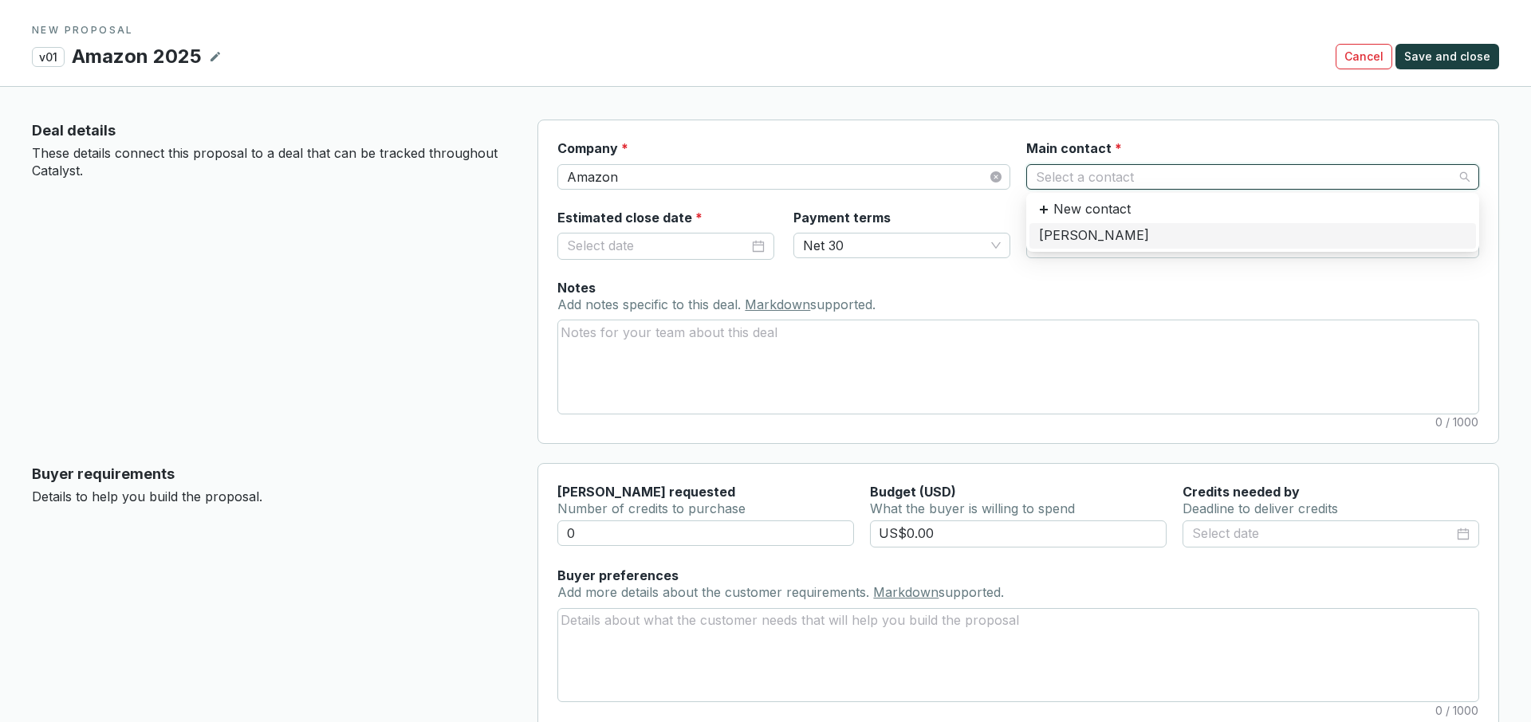
click at [1099, 233] on div "[PERSON_NAME]" at bounding box center [1252, 236] width 427 height 18
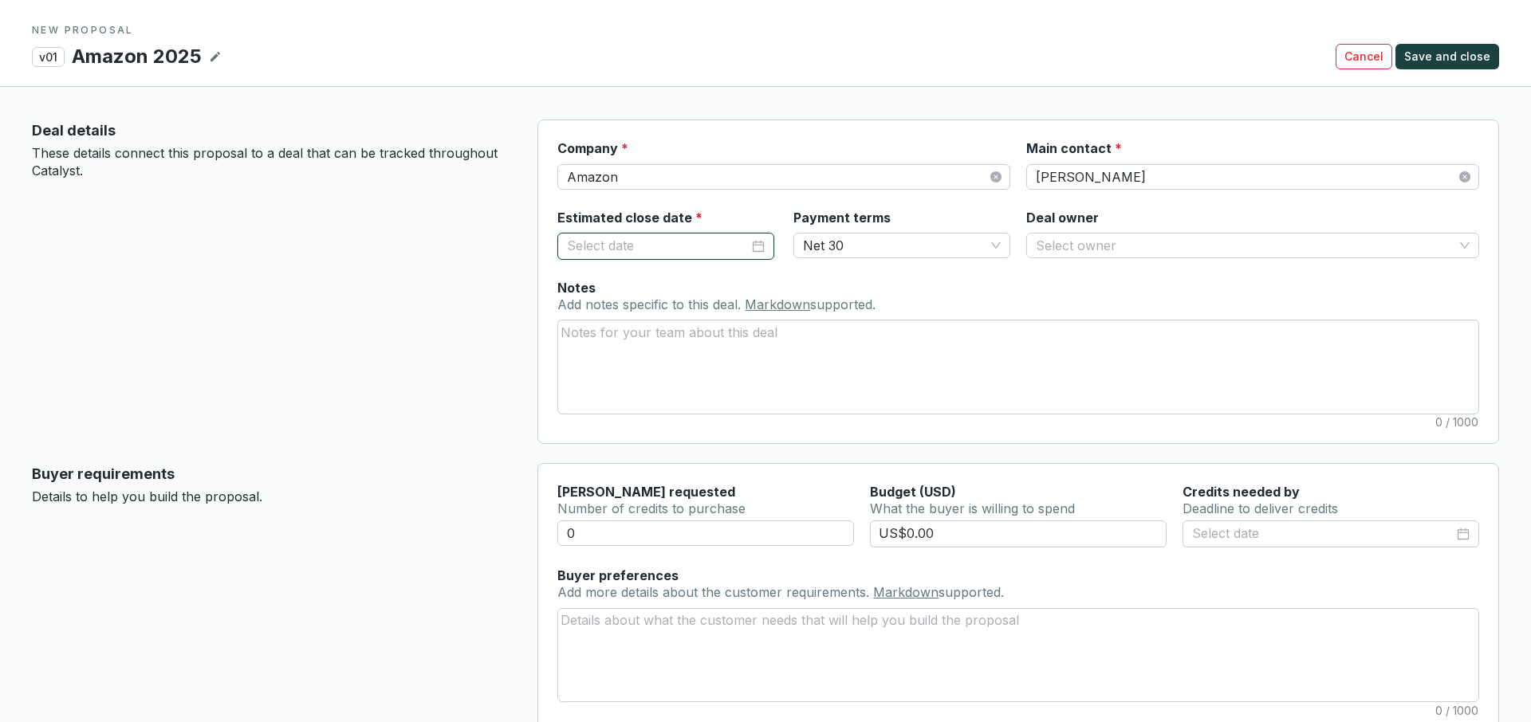
click at [665, 242] on input "Estimated close date *" at bounding box center [658, 246] width 182 height 21
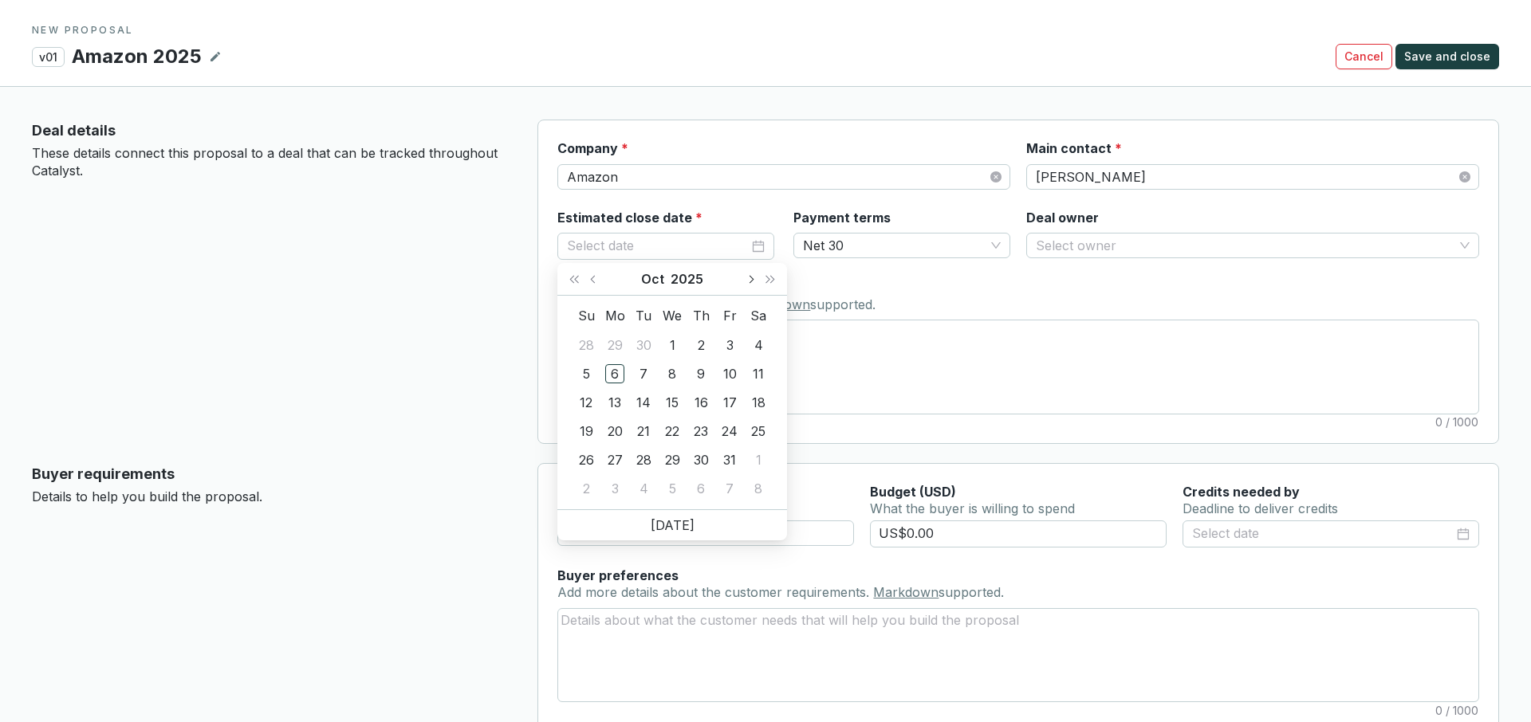
click at [751, 273] on button "Next month (PageDown)" at bounding box center [750, 279] width 21 height 32
type input "[DATE]"
click at [673, 407] on div "17" at bounding box center [672, 402] width 19 height 19
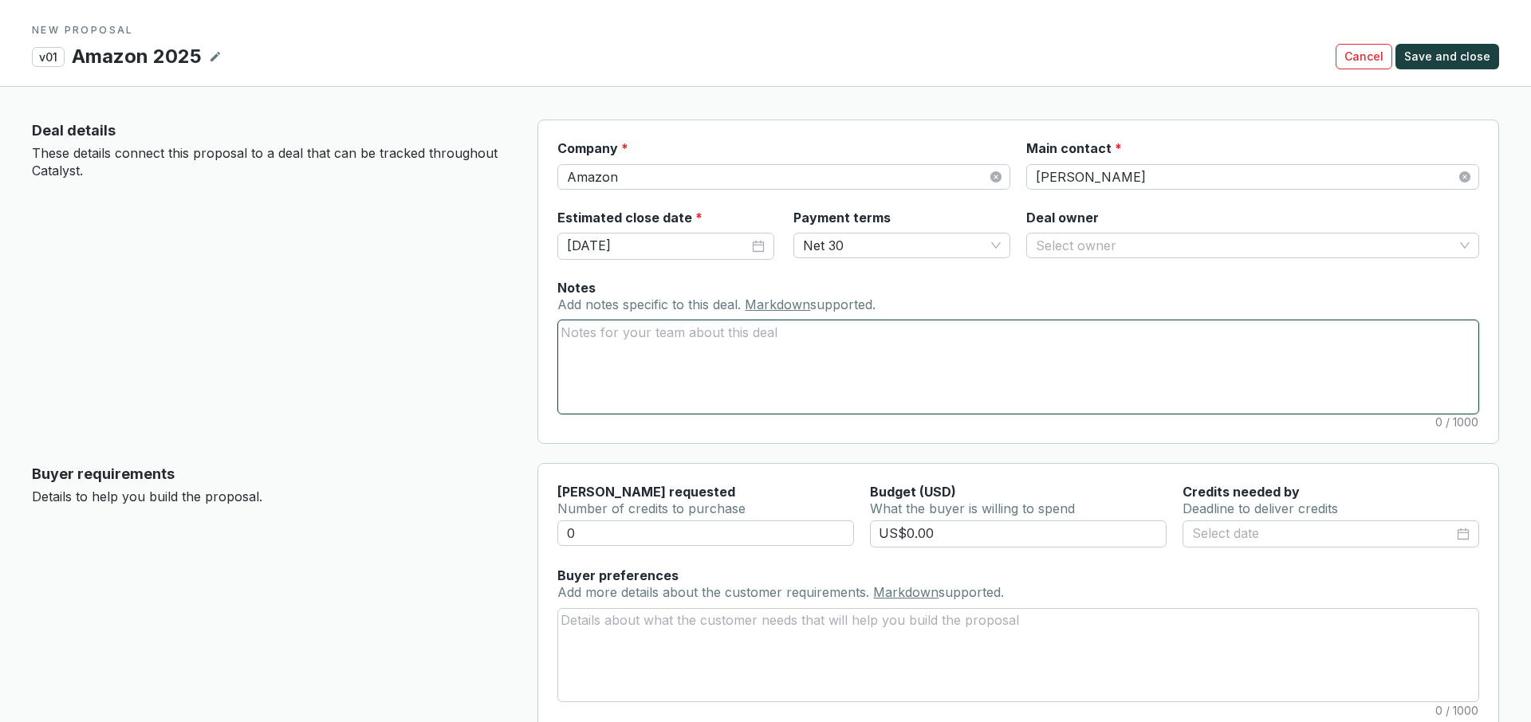
click at [771, 370] on textarea "Notes Add notes specific to this deal. Markdown supported." at bounding box center [1018, 367] width 920 height 92
type textarea "p"
type textarea "pur"
type textarea "purc"
type textarea "purch"
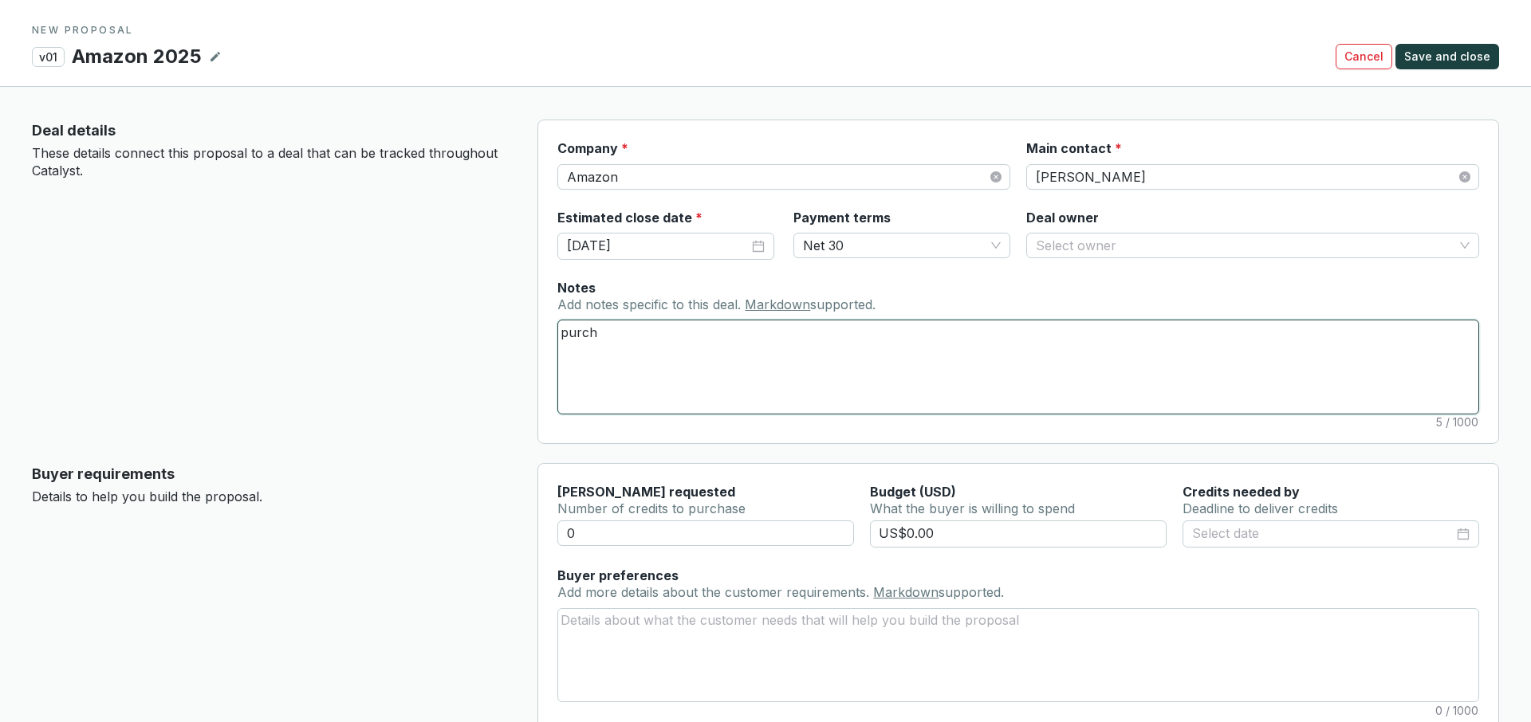
type textarea "purcha"
type textarea "purchasi"
type textarea "purchasing"
type textarea "purchasing s"
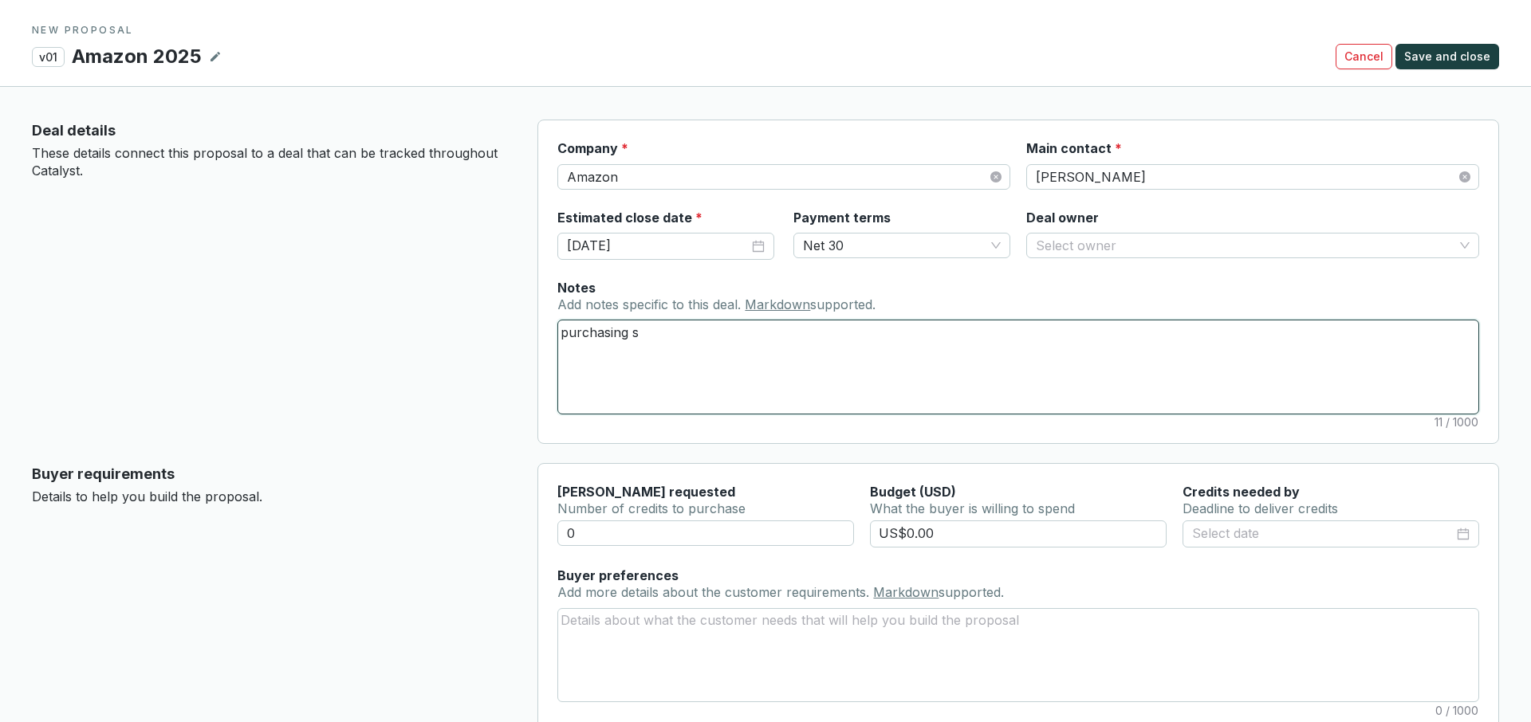
type textarea "purchasing sp"
type textarea "purchasing spo"
type textarea "purchasing spot"
type textarea "purchasing spot s"
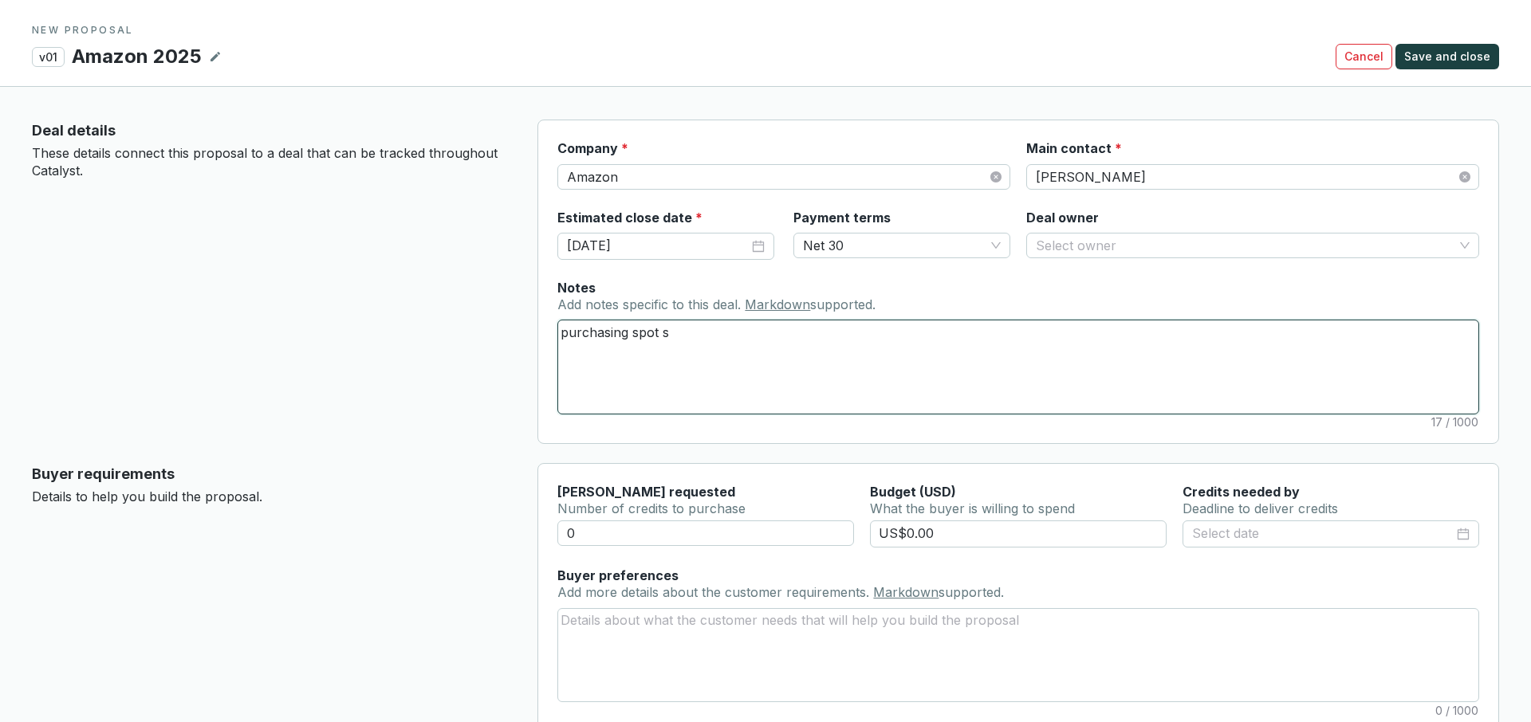
type textarea "purchasing spot sp"
type textarea "purchasing spot spe"
type textarea "purchasing spot spec"
type textarea "purchasing spot speci"
type textarea "purchasing spot specif"
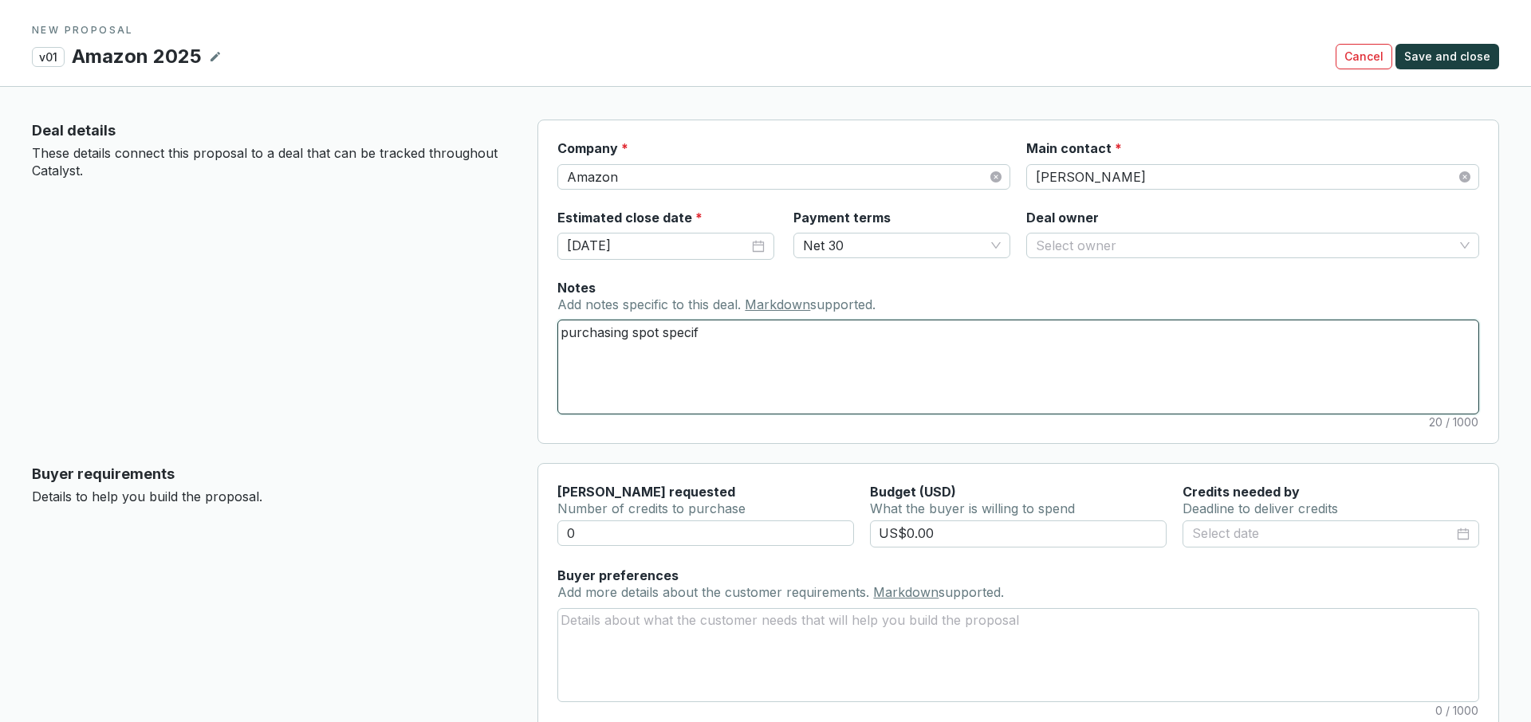
type textarea "purchasing spot specifi"
type textarea "purchasing spot specifia"
type textarea "purchasing spot specifial"
type textarea "purchasing spot specifialy"
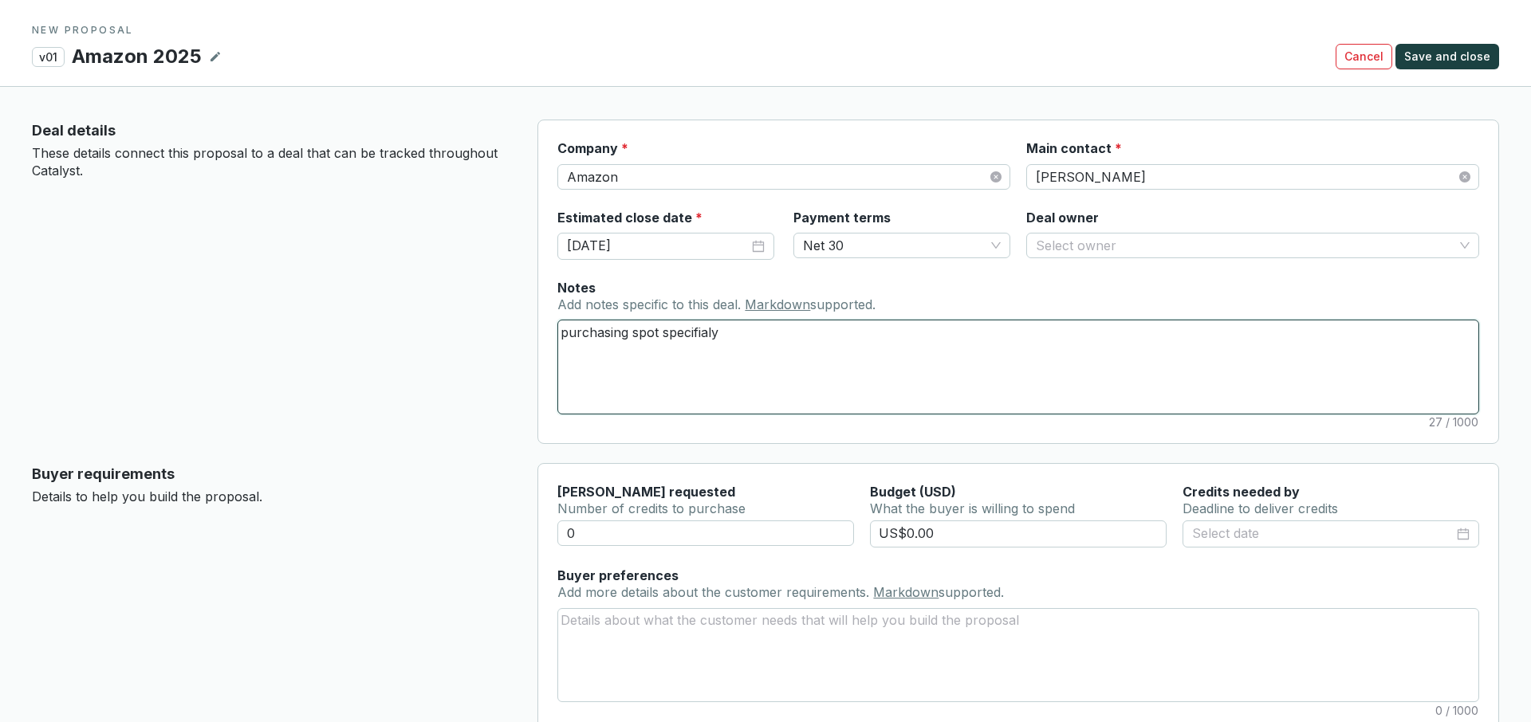
type textarea "purchasing spot specifialy"
type textarea "purchasing spot specifial"
type textarea "purchasing spot specifia"
type textarea "purchasing spot specifi"
type textarea "purchasing spot specif"
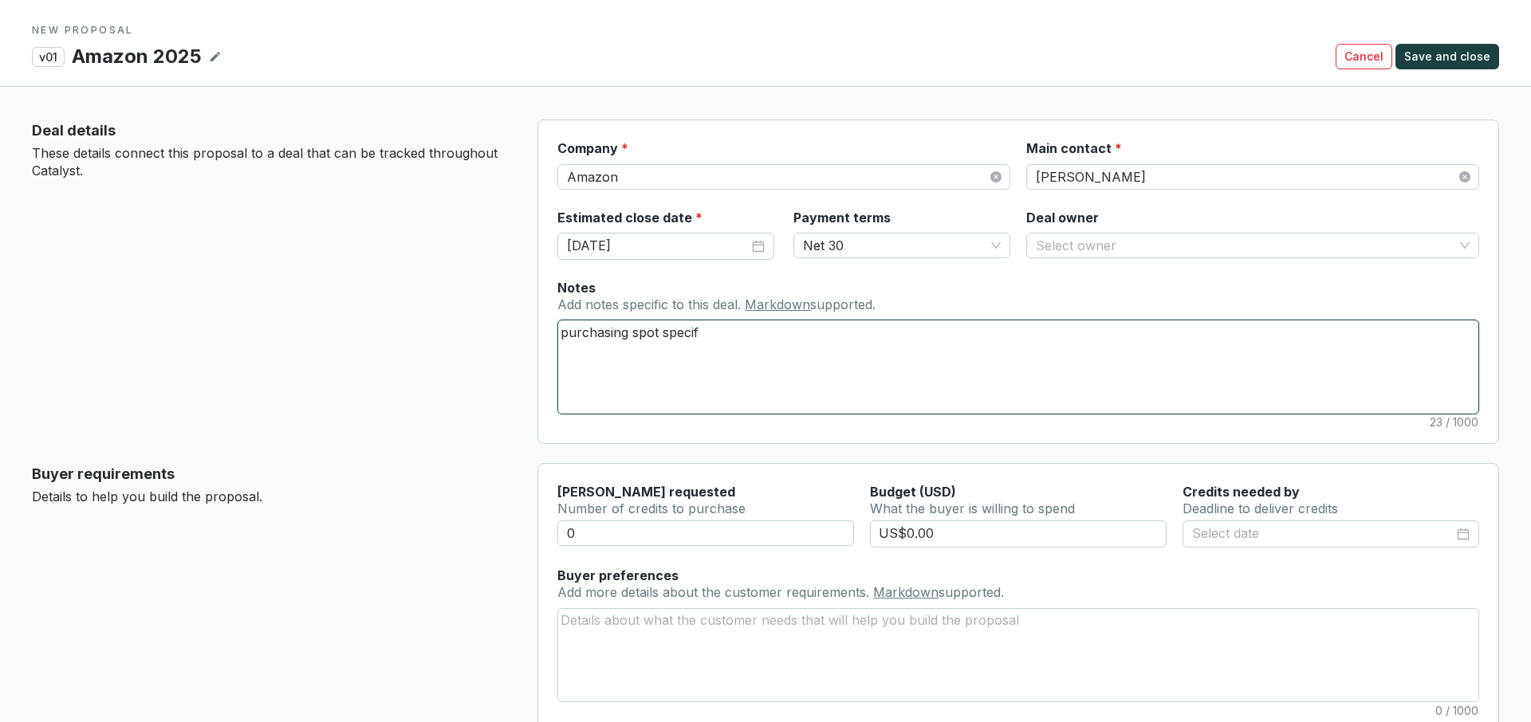
type textarea "purchasing spot speci"
type textarea "purchasing spot spec"
type textarea "purchasing spot spe"
type textarea "purchasing spot sp"
type textarea "purchasing spot s"
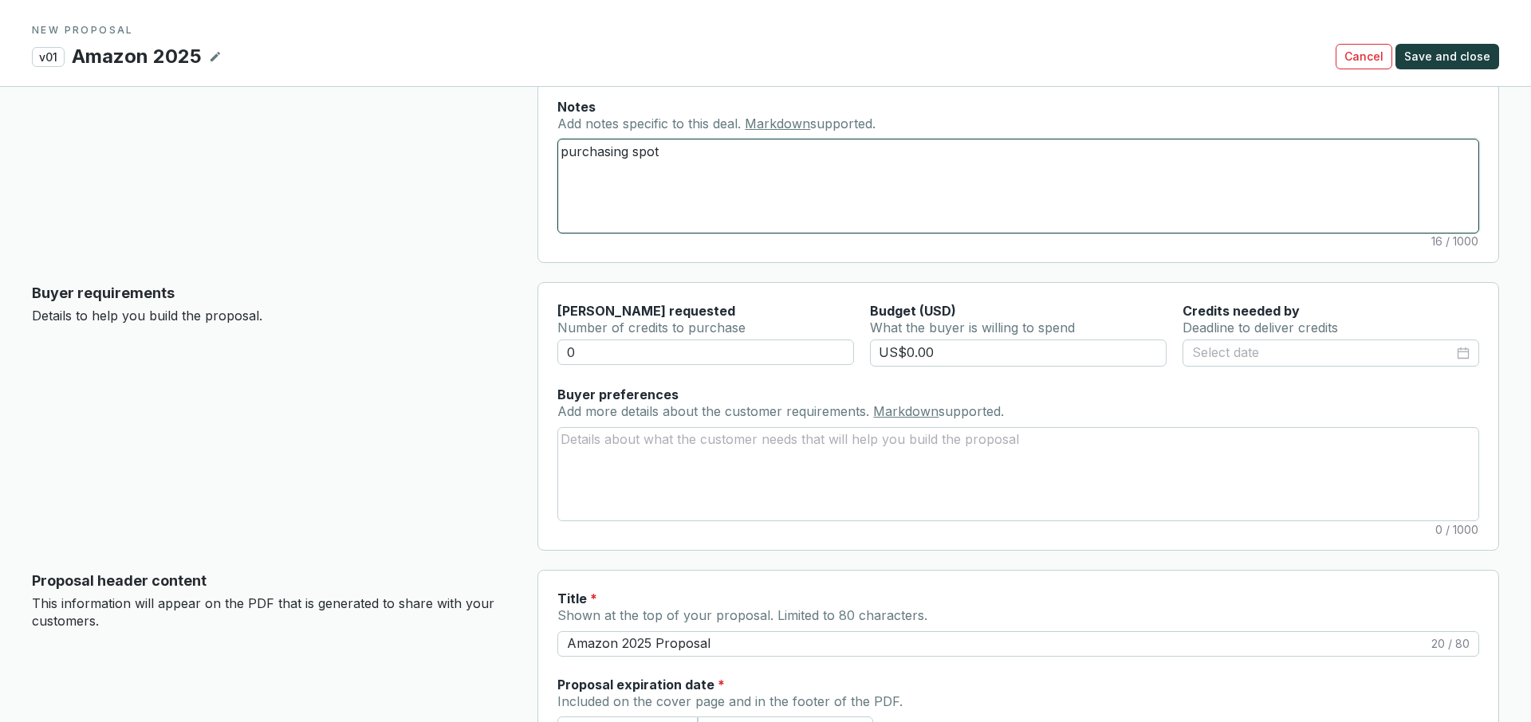
scroll to position [182, 0]
type textarea "purchasing spot"
click at [630, 345] on input "0" at bounding box center [705, 352] width 297 height 26
type input "10000"
click at [959, 346] on input "US$0.00" at bounding box center [1018, 352] width 297 height 27
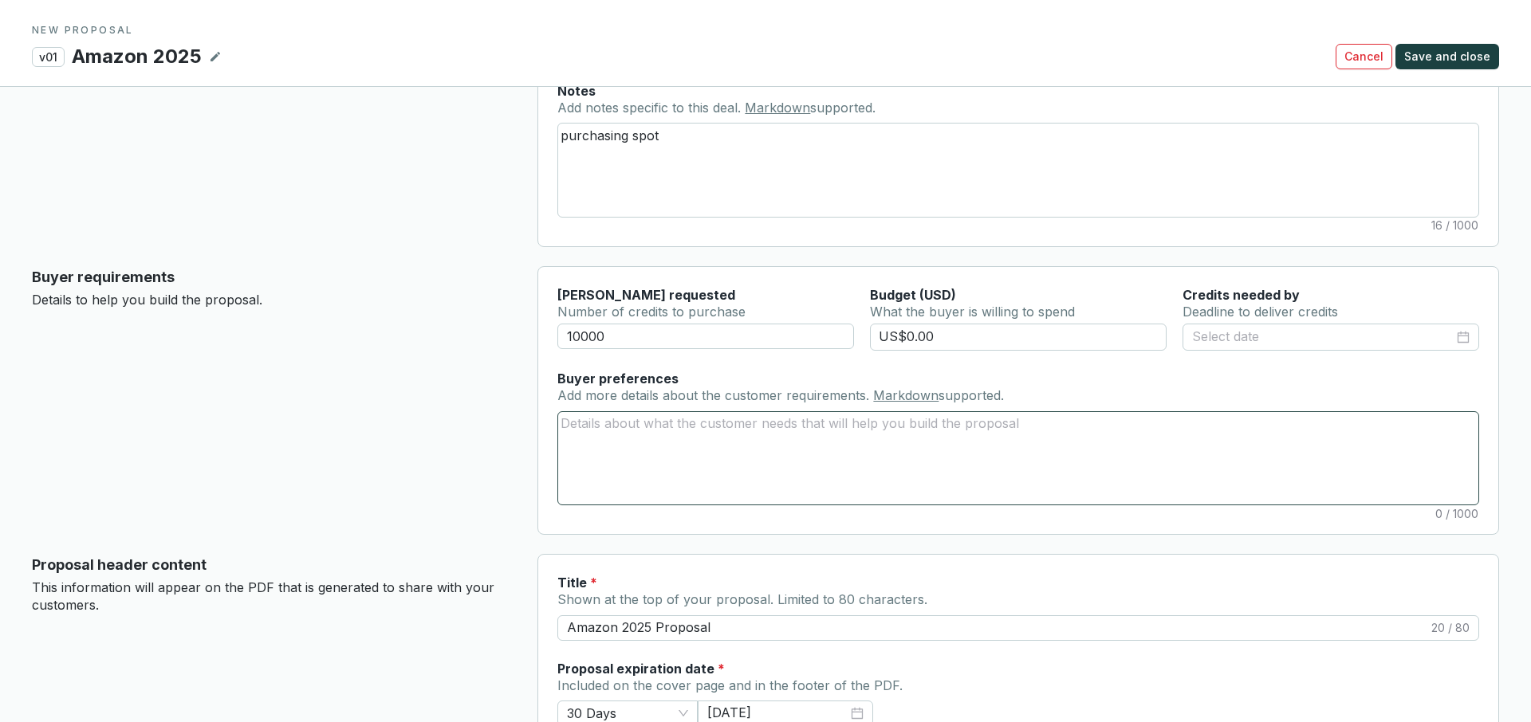
scroll to position [199, 0]
click at [840, 451] on textarea "Buyer preferences Add more details about the customer requirements. Markdown su…" at bounding box center [1018, 456] width 920 height 92
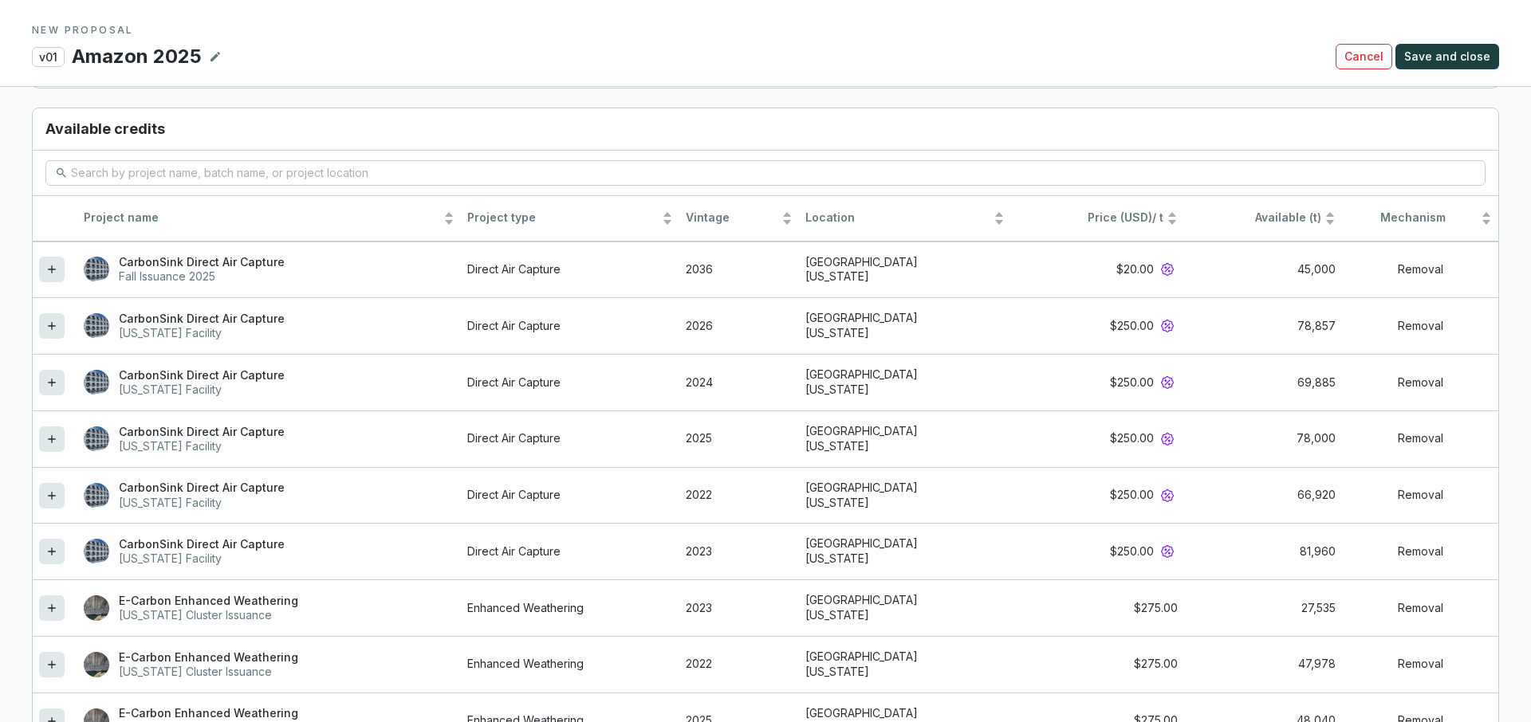
scroll to position [1405, 0]
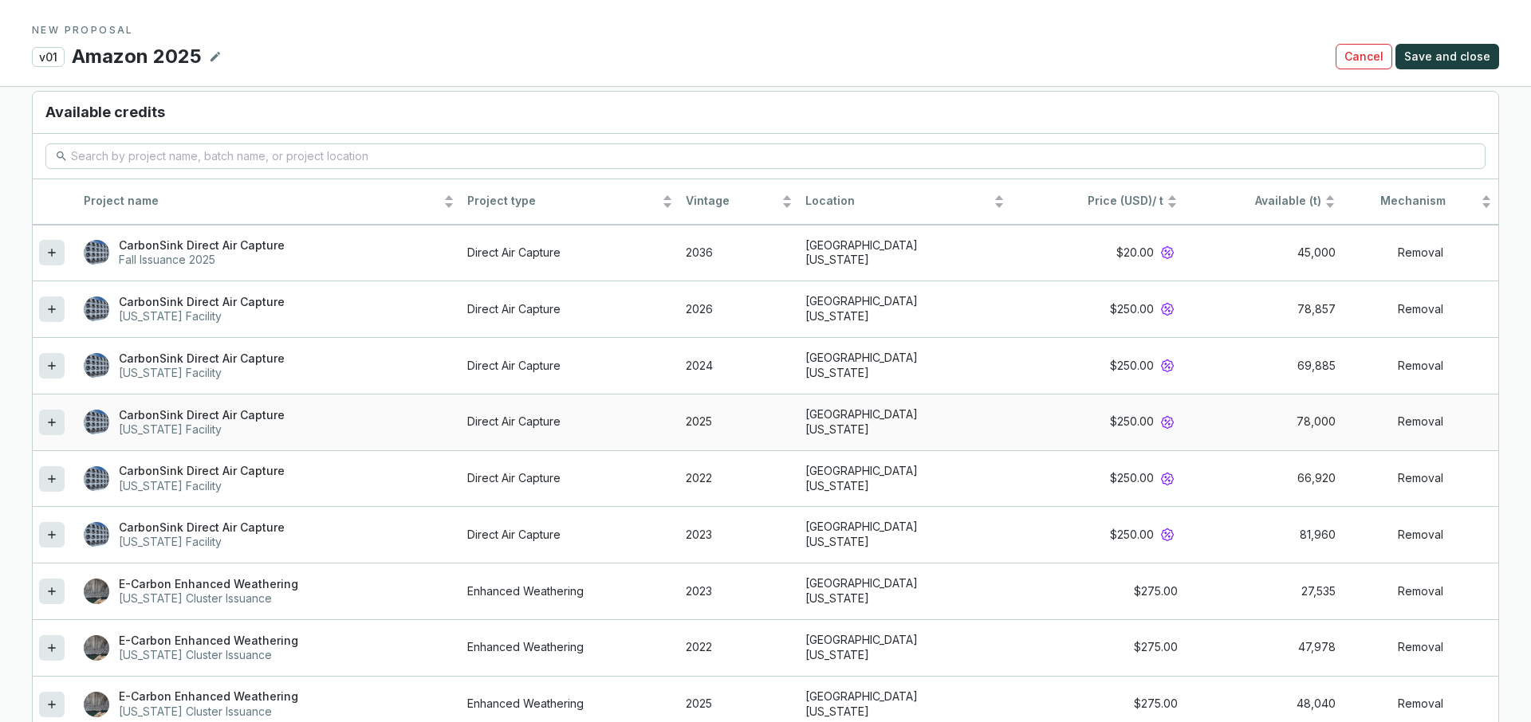
click at [48, 417] on icon at bounding box center [51, 422] width 13 height 19
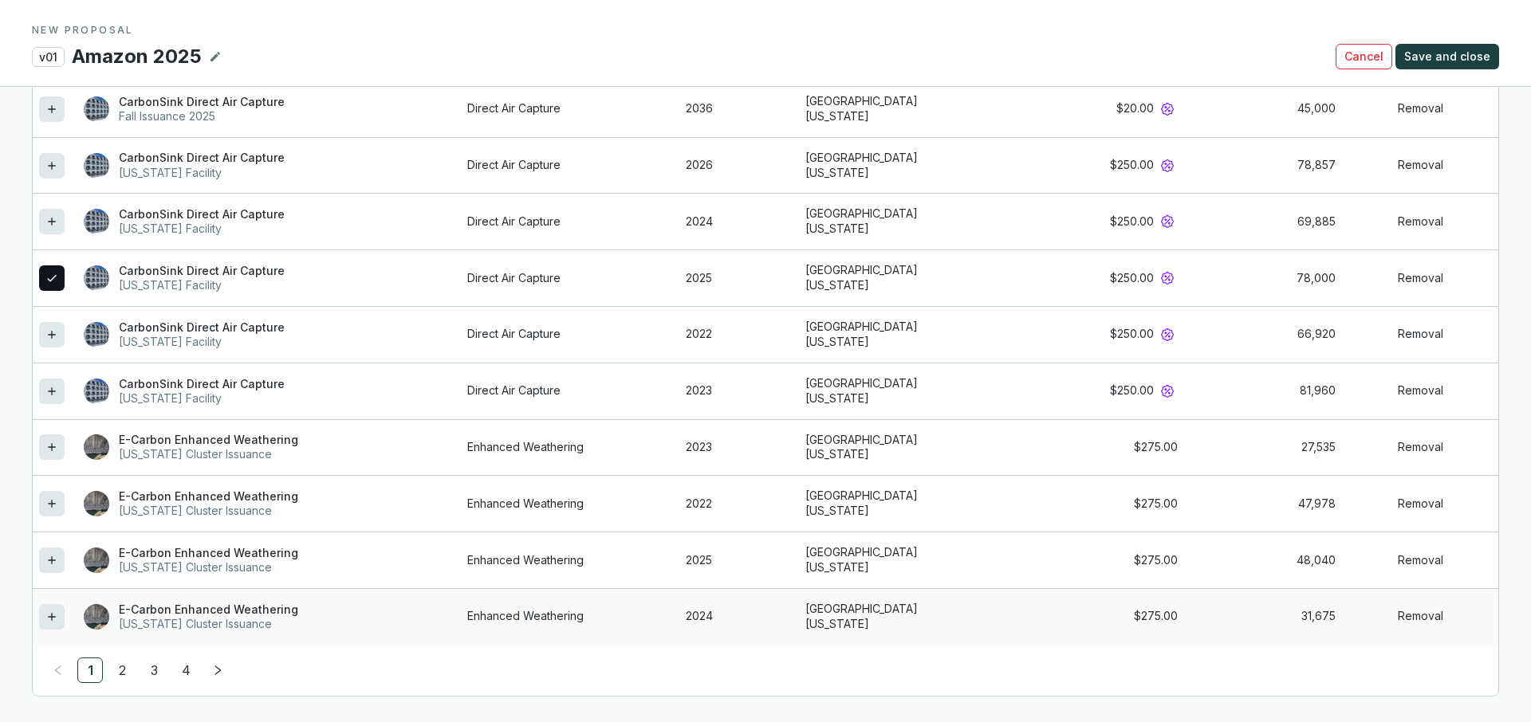
click at [48, 627] on div at bounding box center [52, 617] width 26 height 26
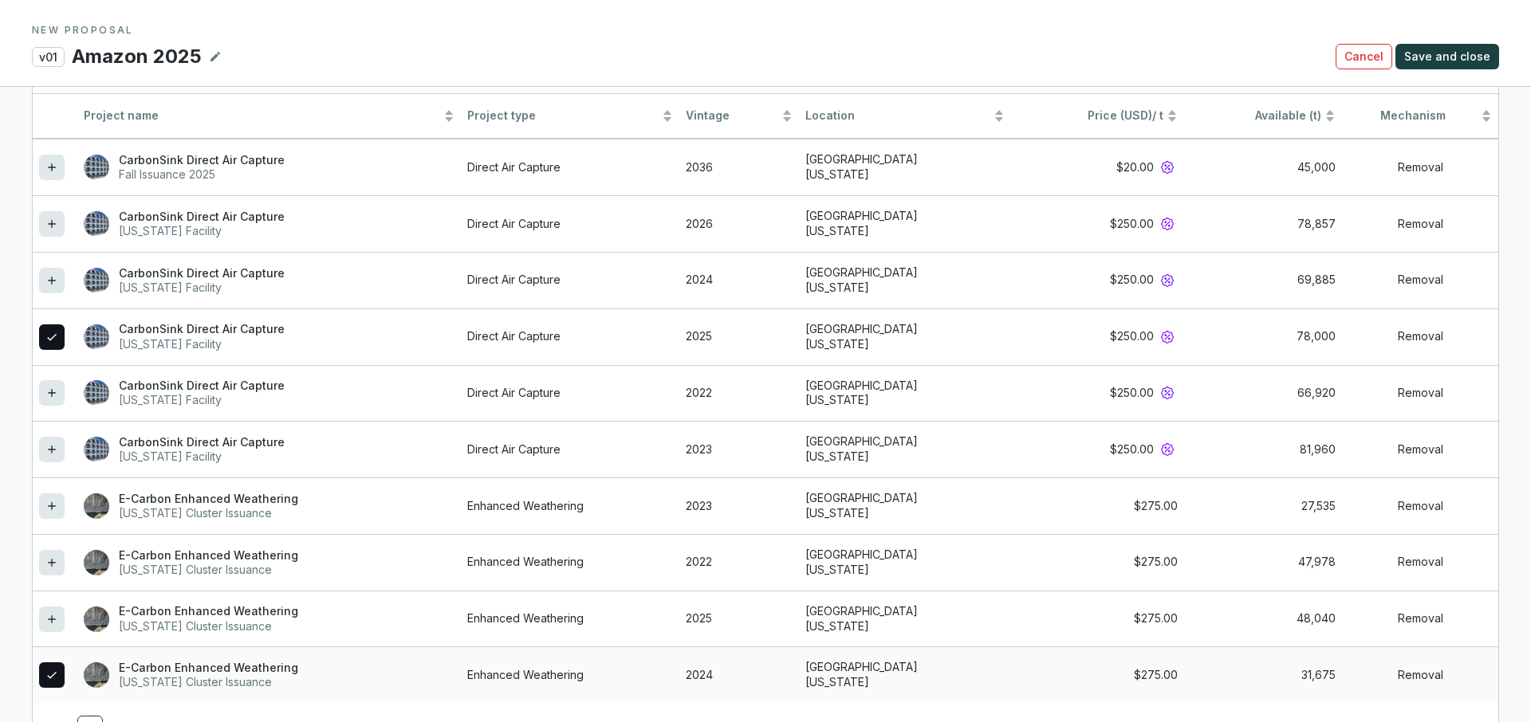
scroll to position [1585, 0]
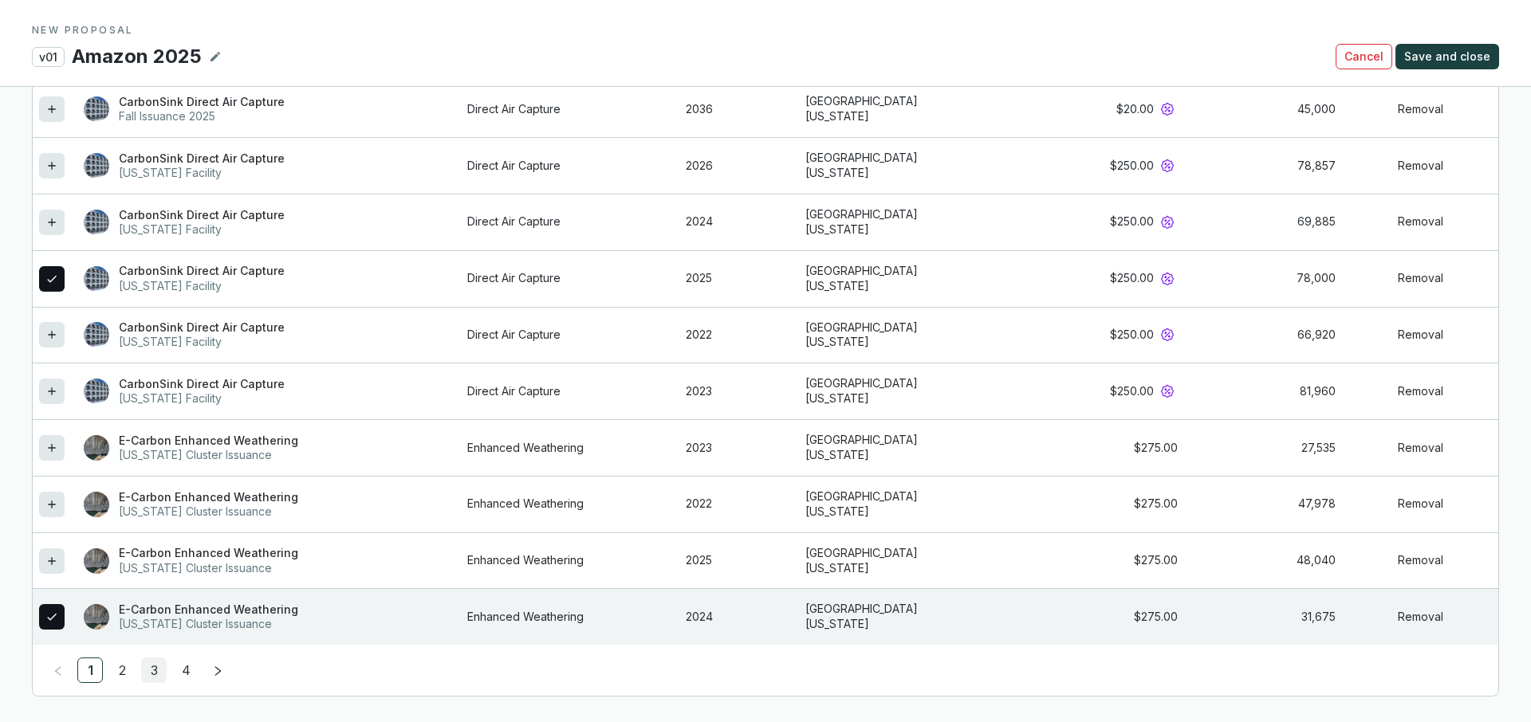
click at [146, 671] on link "3" at bounding box center [154, 671] width 24 height 24
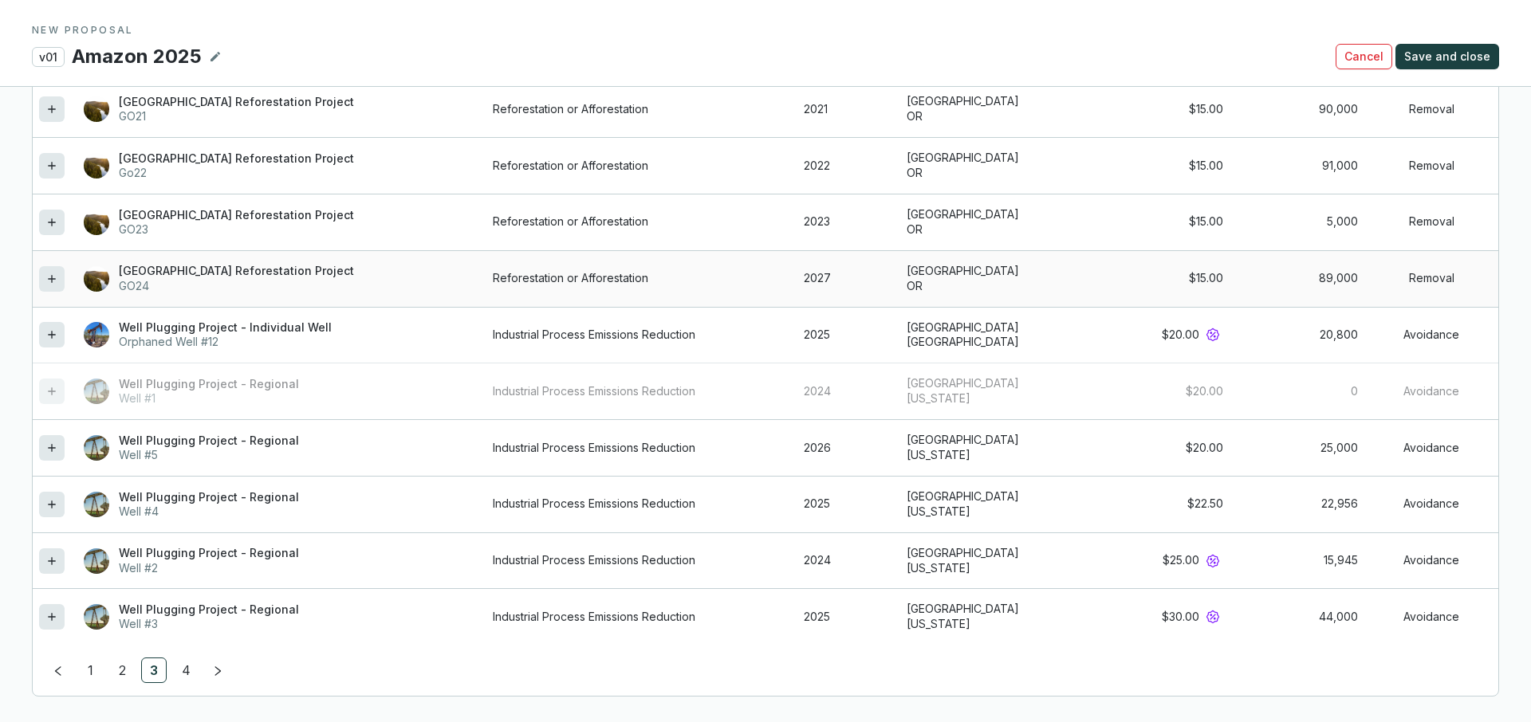
click at [55, 280] on icon at bounding box center [51, 279] width 13 height 19
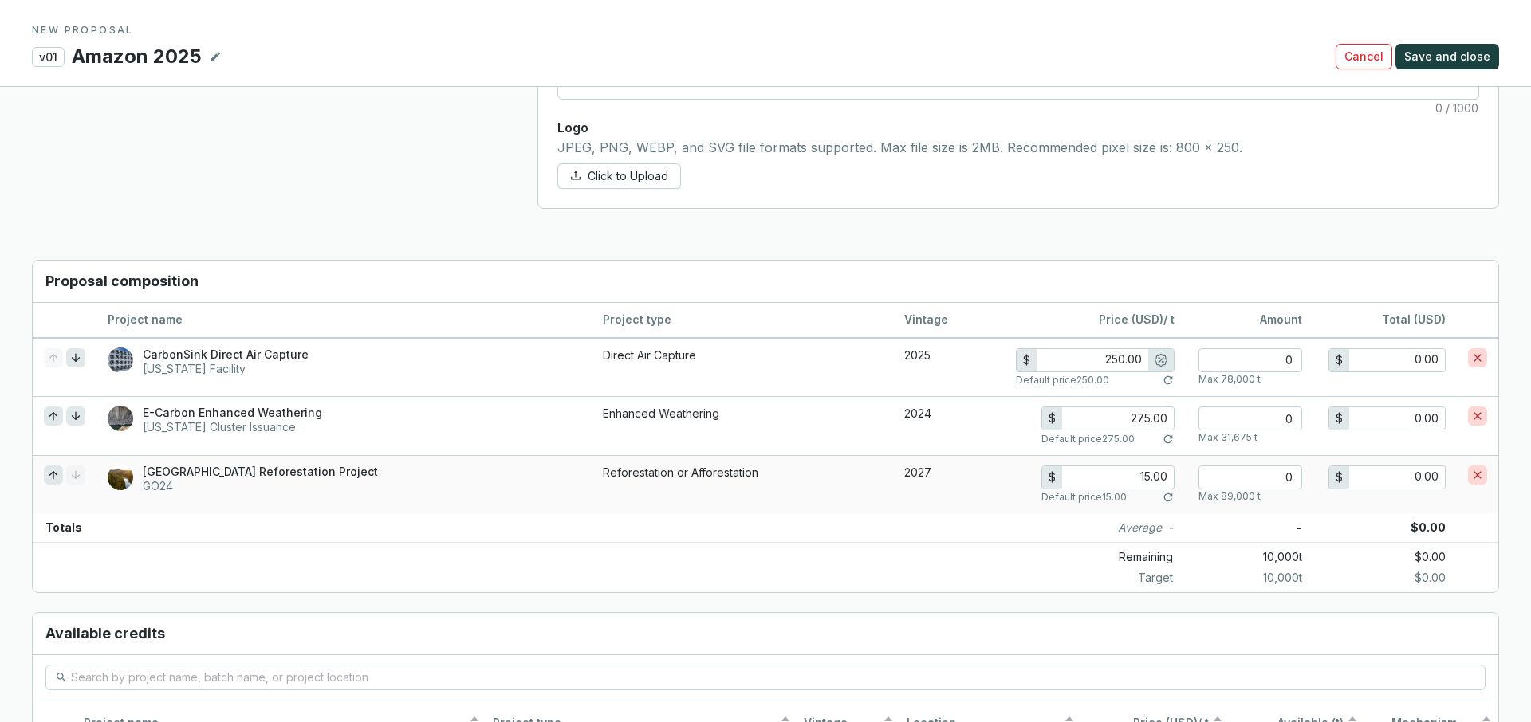
scroll to position [906, 0]
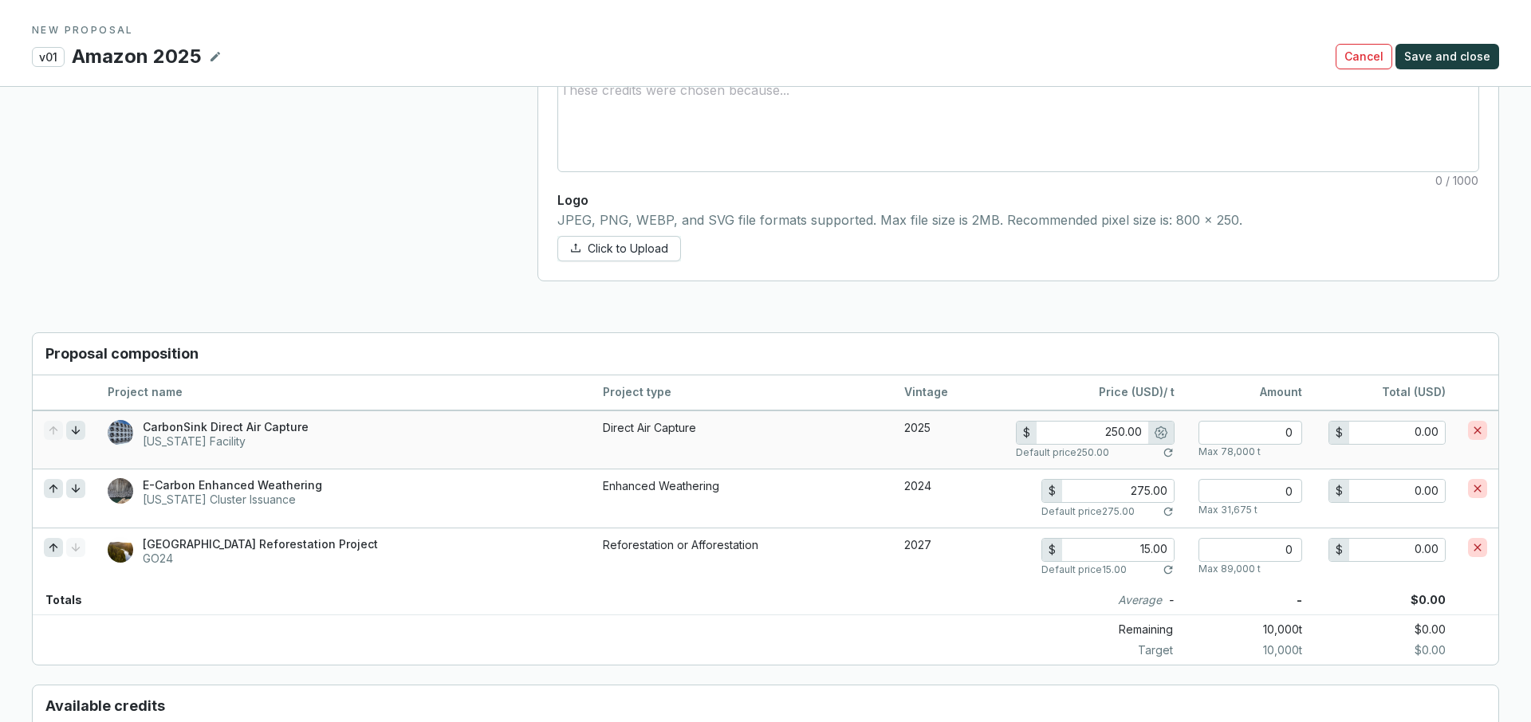
click at [1131, 440] on input "250.00" at bounding box center [1093, 433] width 112 height 22
type input "250.00"
click at [1265, 431] on input "number" at bounding box center [1250, 433] width 104 height 24
type input "3"
type input "750.00"
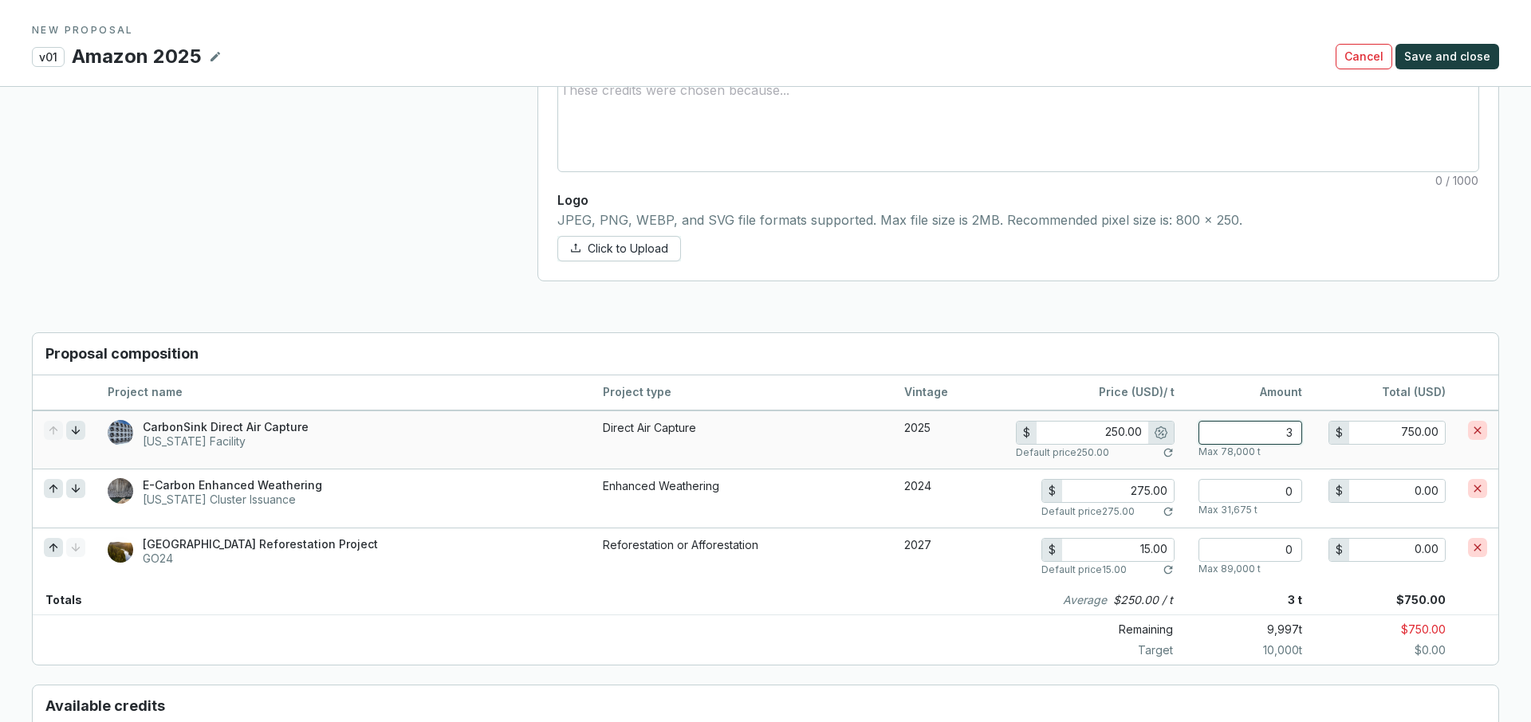
type input "30"
type input "7,500.00"
type input "300"
type input "75,000.00"
type input "225.00"
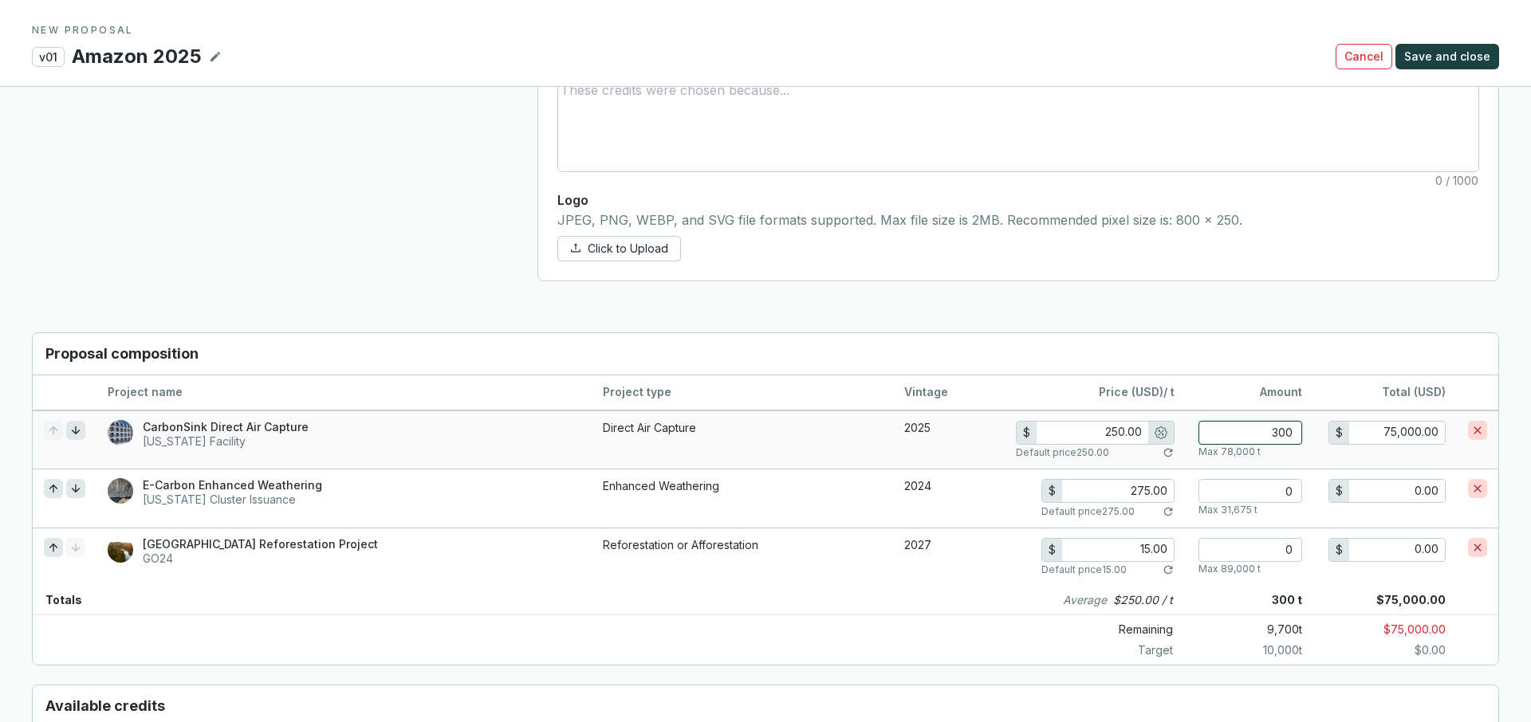
type input "3000"
type input "675,000.00"
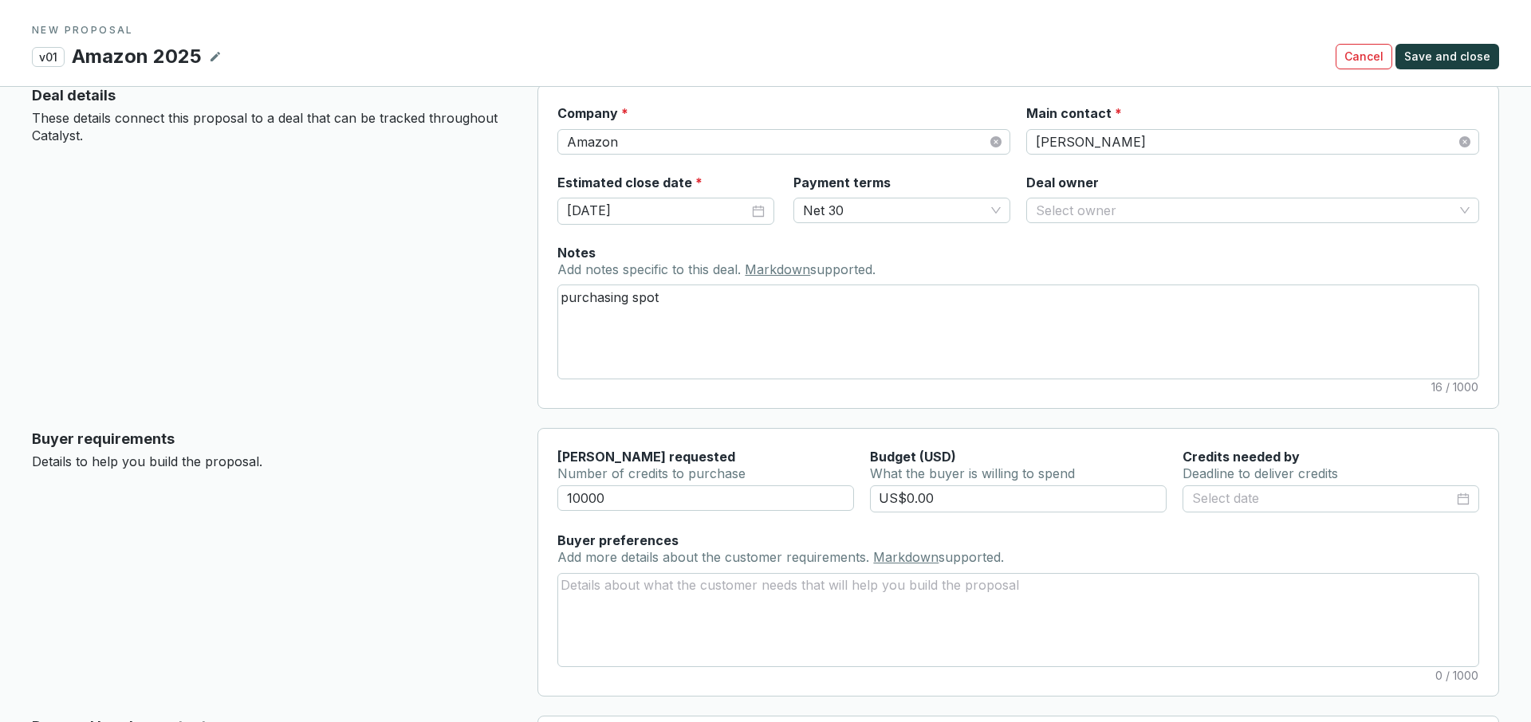
scroll to position [0, 0]
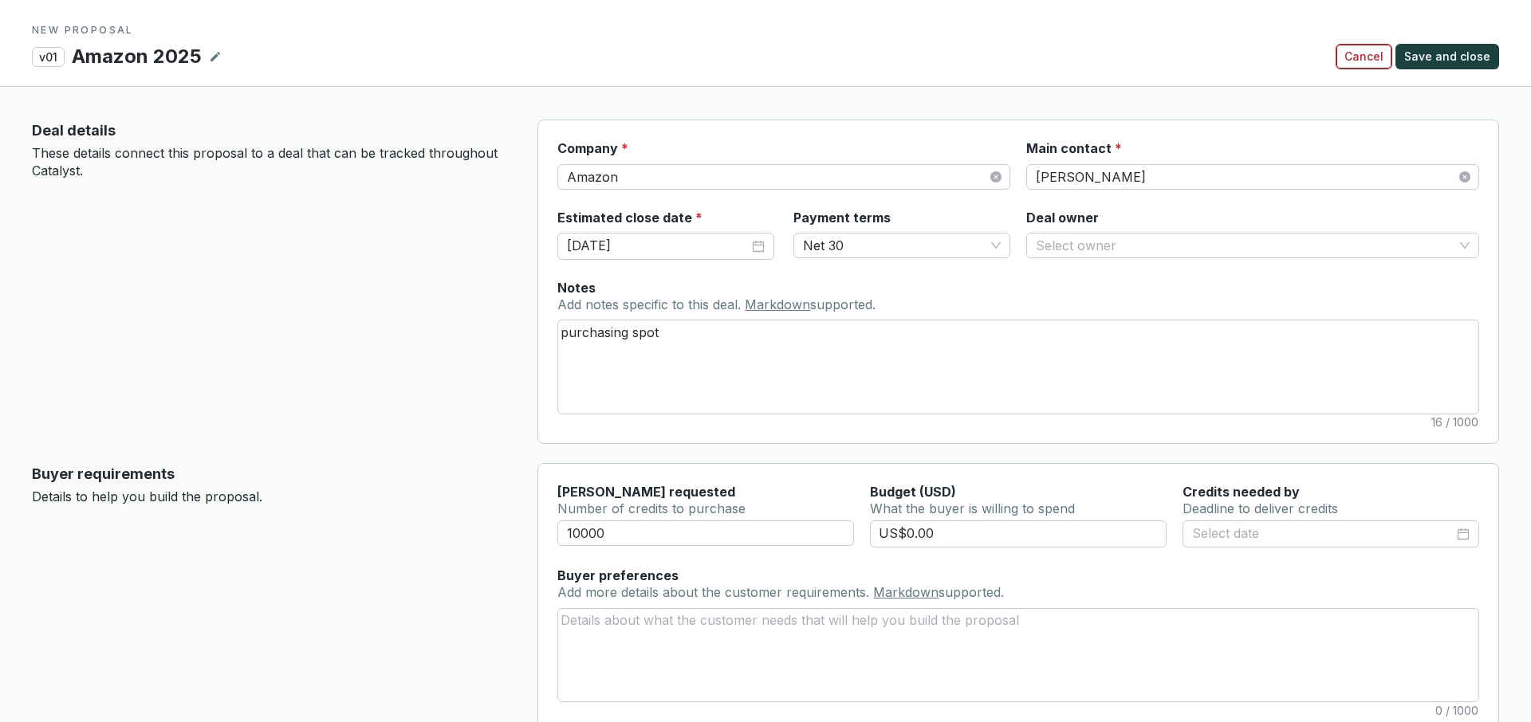
type input "3000"
click at [1375, 53] on span "Cancel" at bounding box center [1363, 57] width 39 height 16
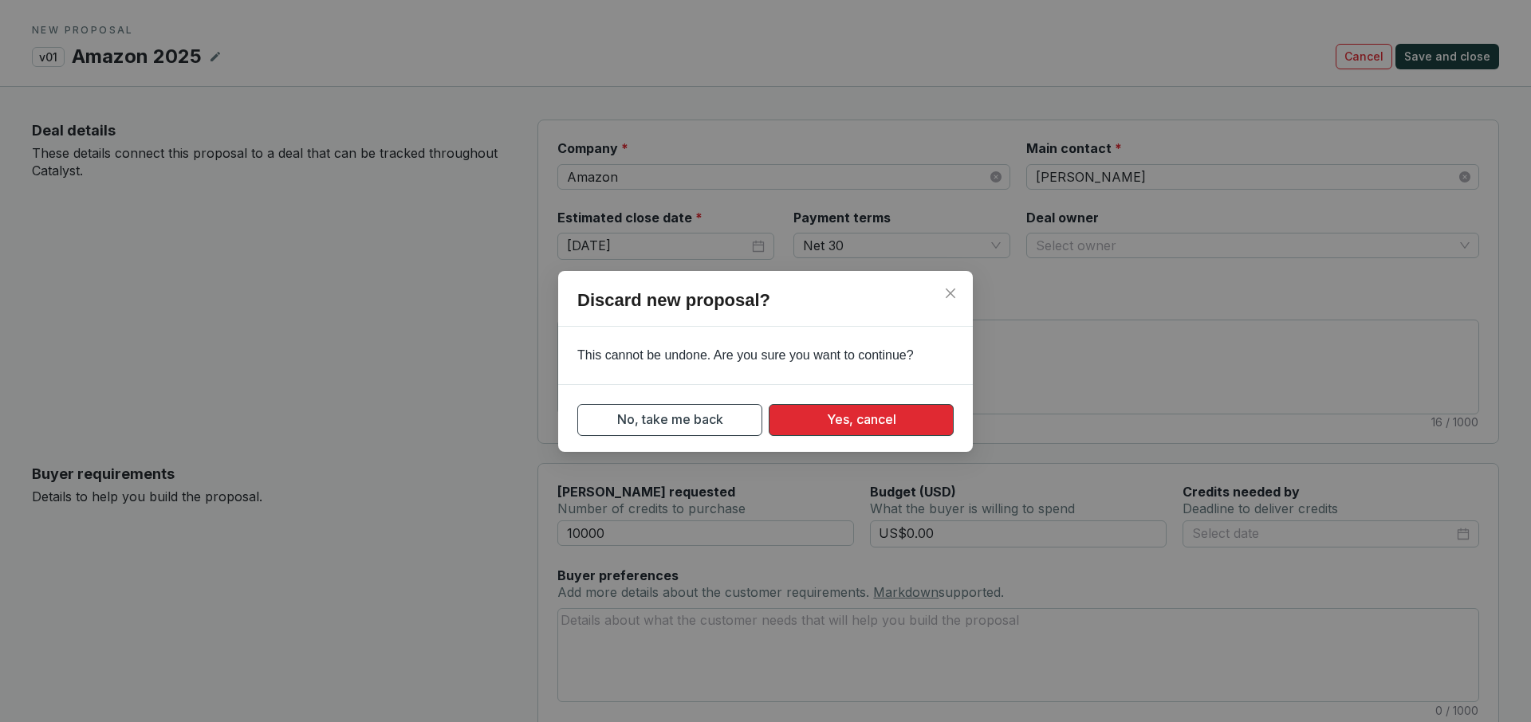
click at [860, 407] on button "Yes, cancel" at bounding box center [861, 420] width 185 height 32
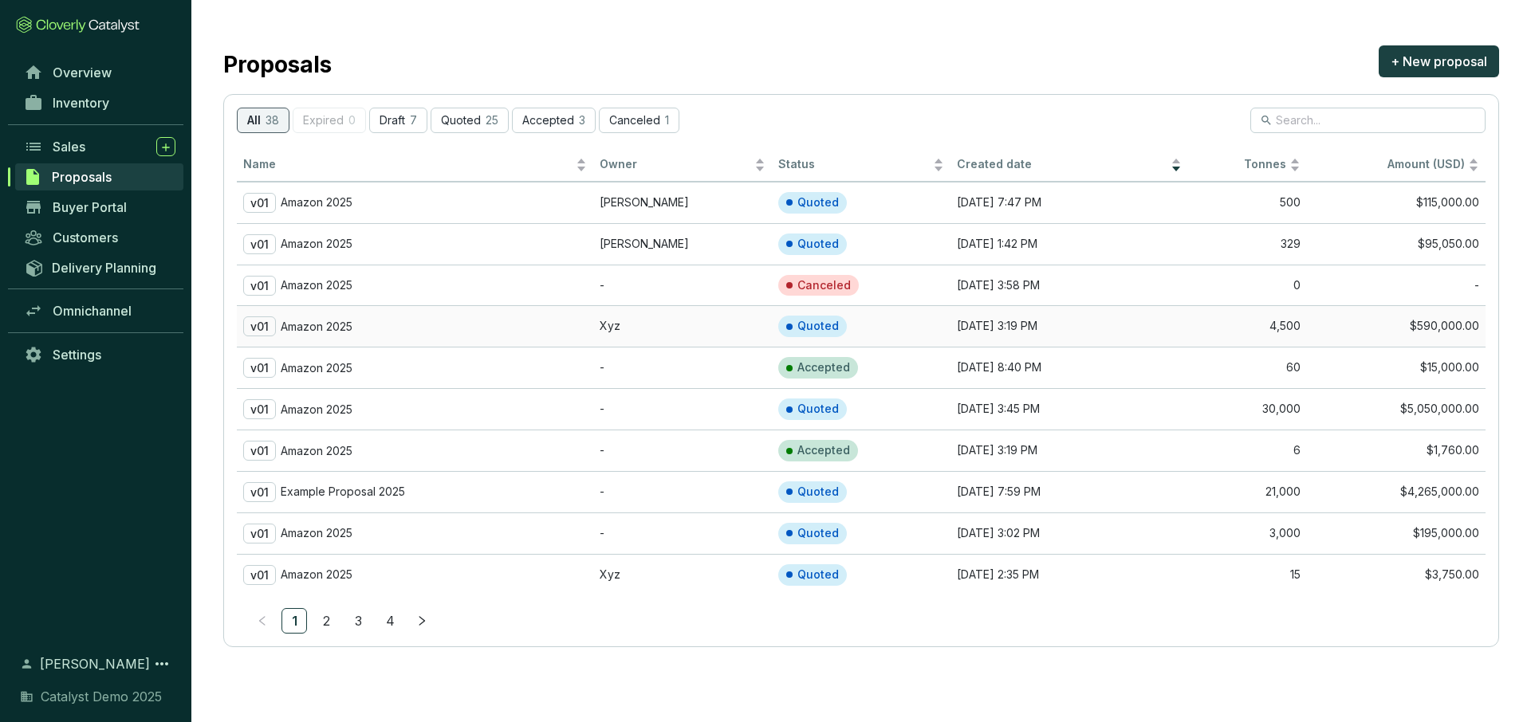
click at [647, 329] on td "Xyz" at bounding box center [682, 325] width 179 height 41
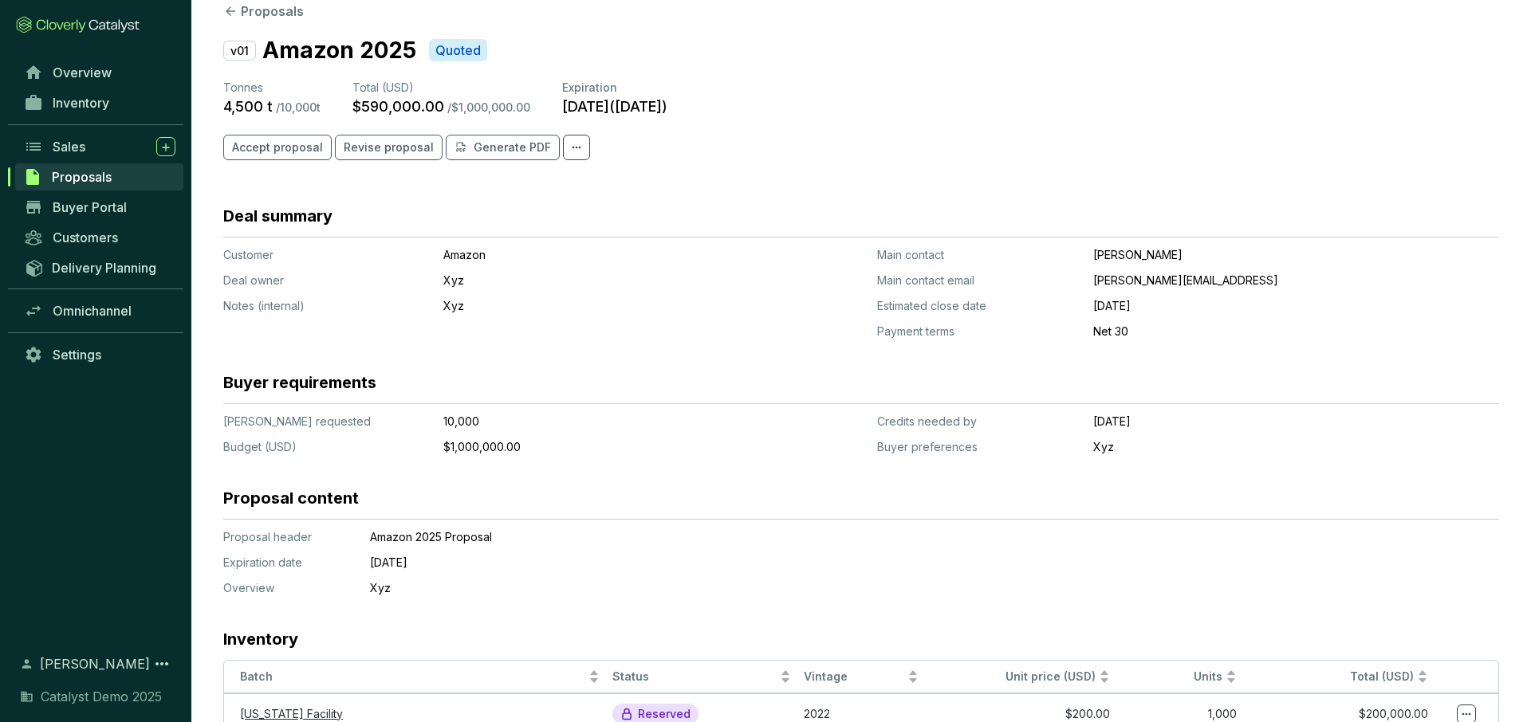
scroll to position [42, 0]
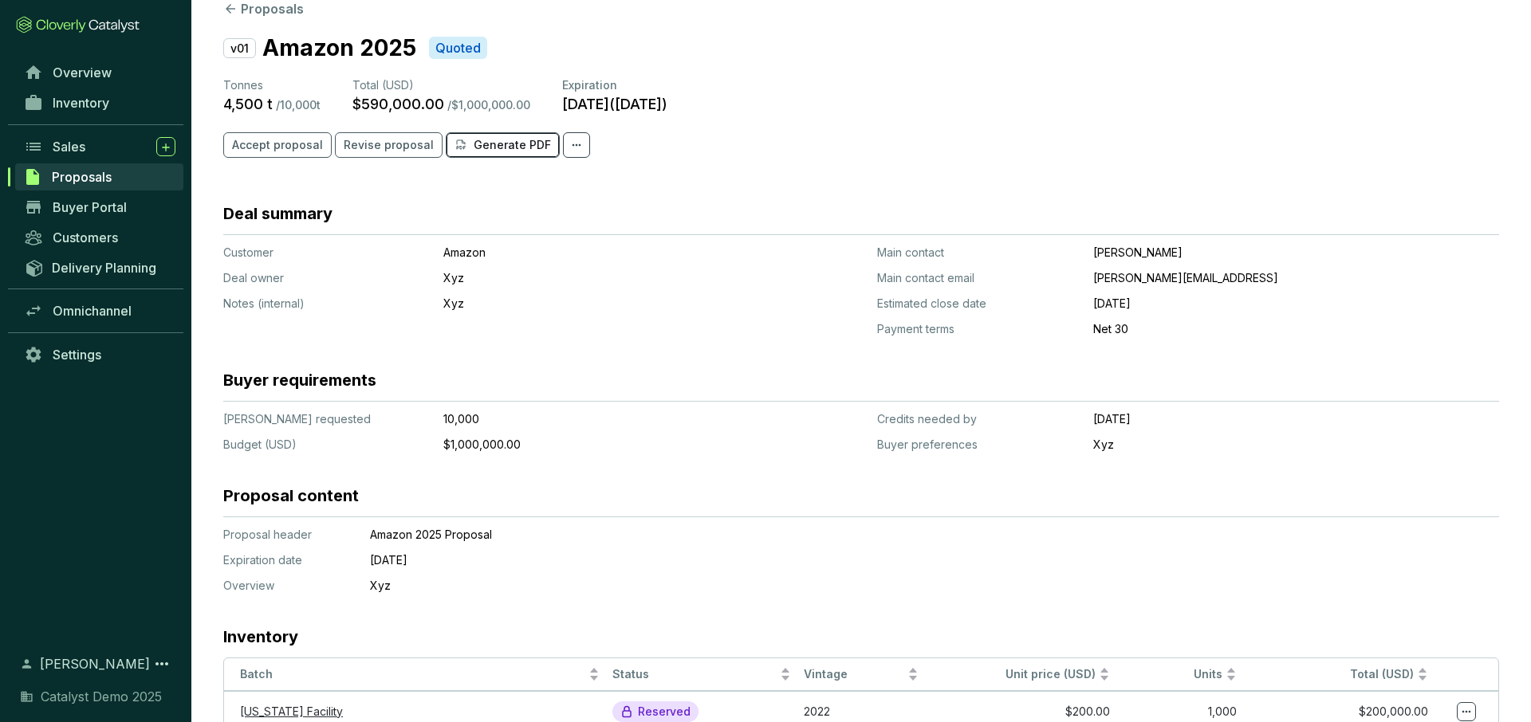
click at [486, 146] on p "Generate PDF" at bounding box center [512, 145] width 77 height 16
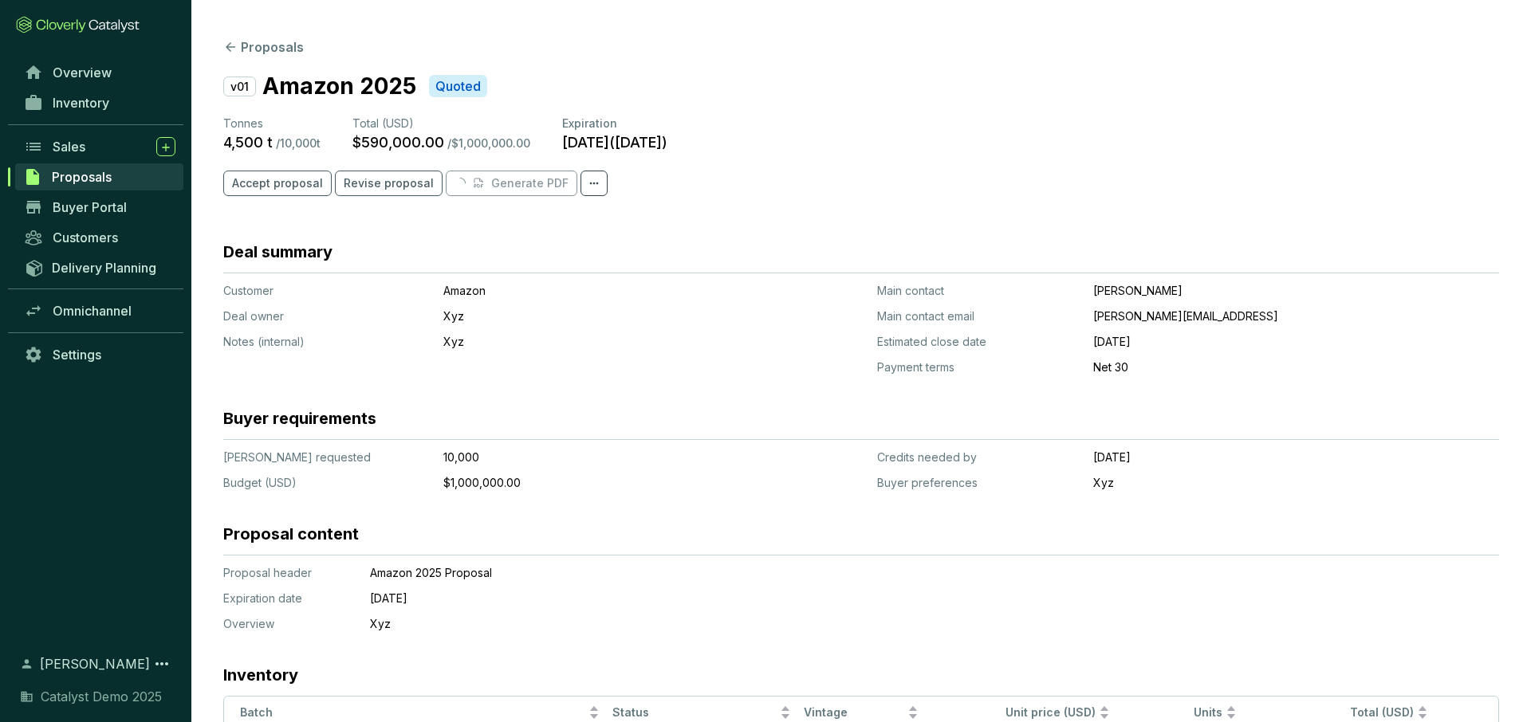
scroll to position [0, 0]
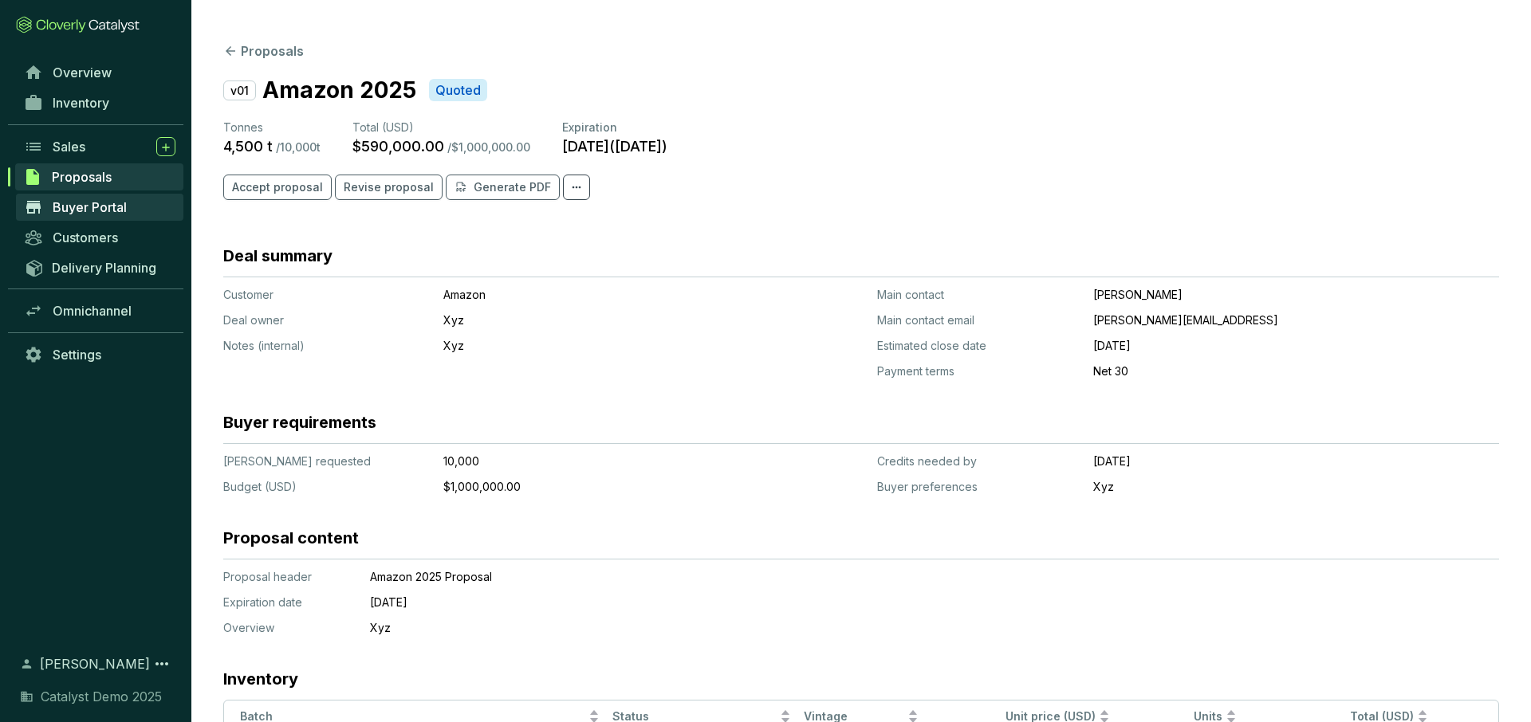
click at [93, 200] on span "Buyer Portal" at bounding box center [90, 207] width 74 height 16
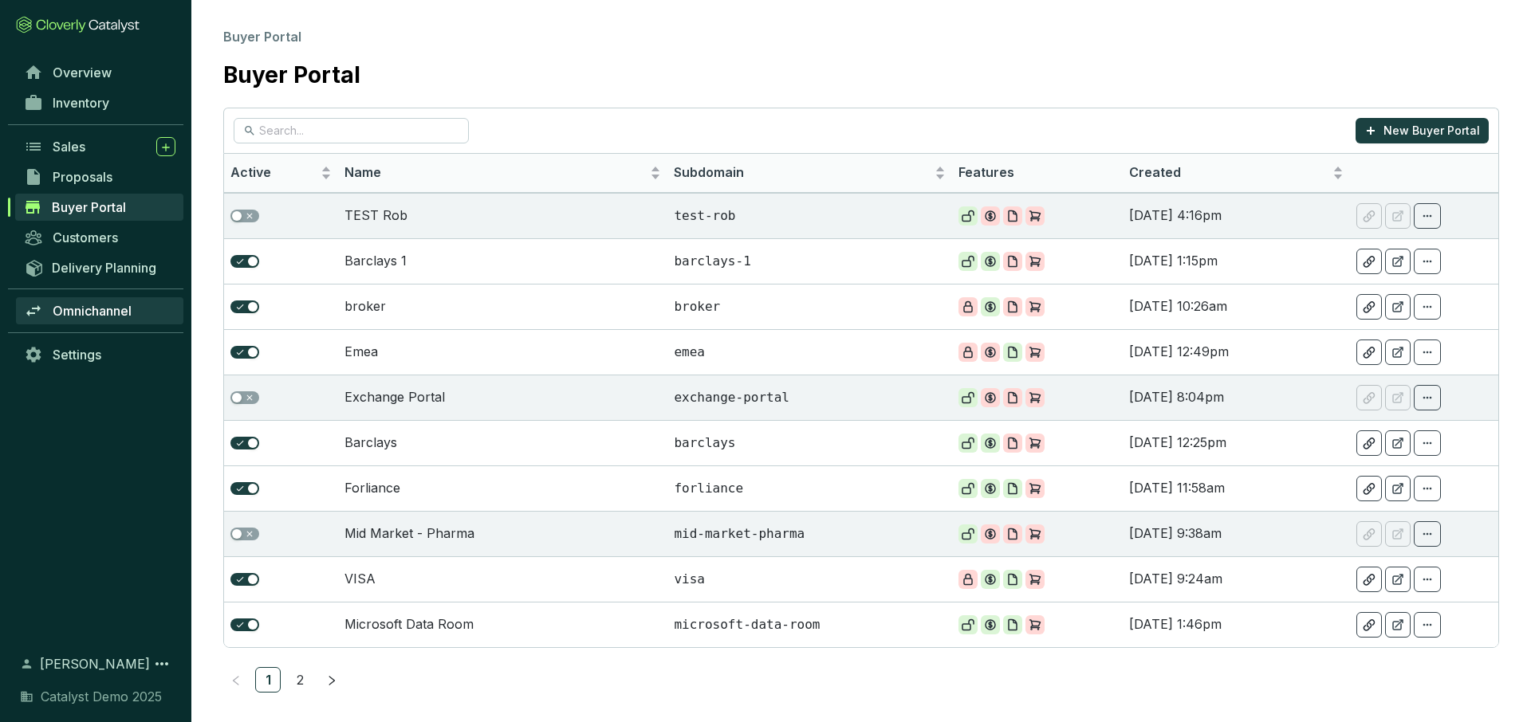
click at [98, 307] on span "Omnichannel" at bounding box center [92, 311] width 79 height 16
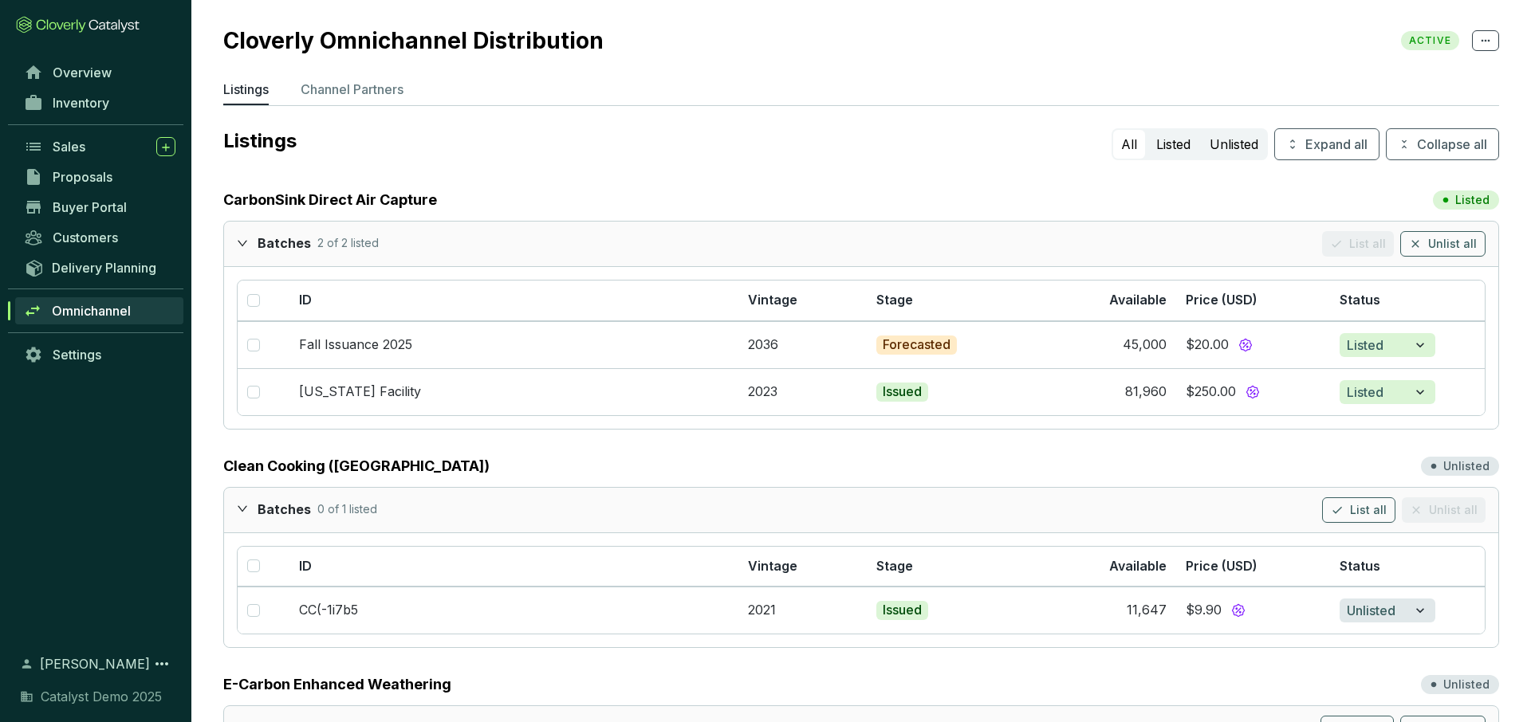
click at [242, 246] on icon "expanded" at bounding box center [242, 243] width 11 height 11
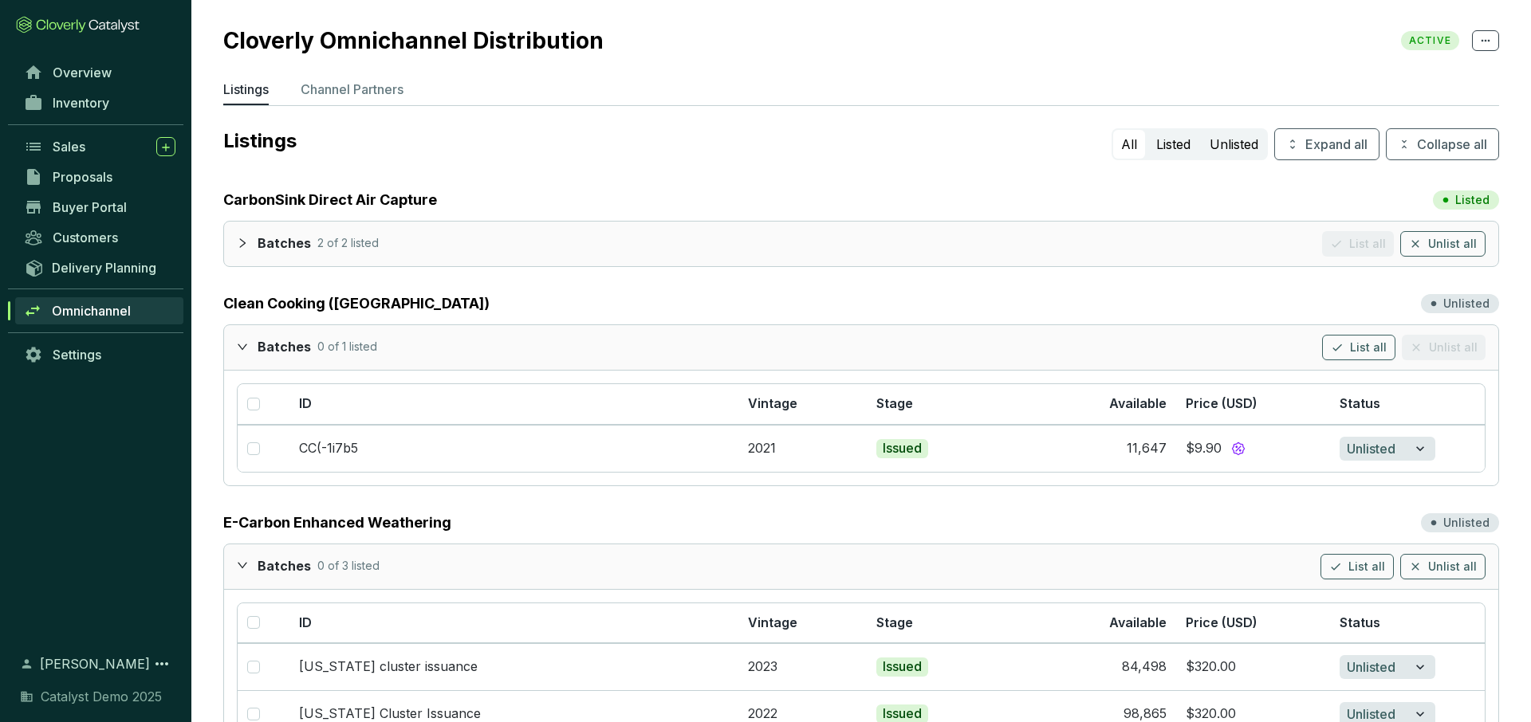
click at [240, 243] on icon "collapsed" at bounding box center [242, 243] width 11 height 11
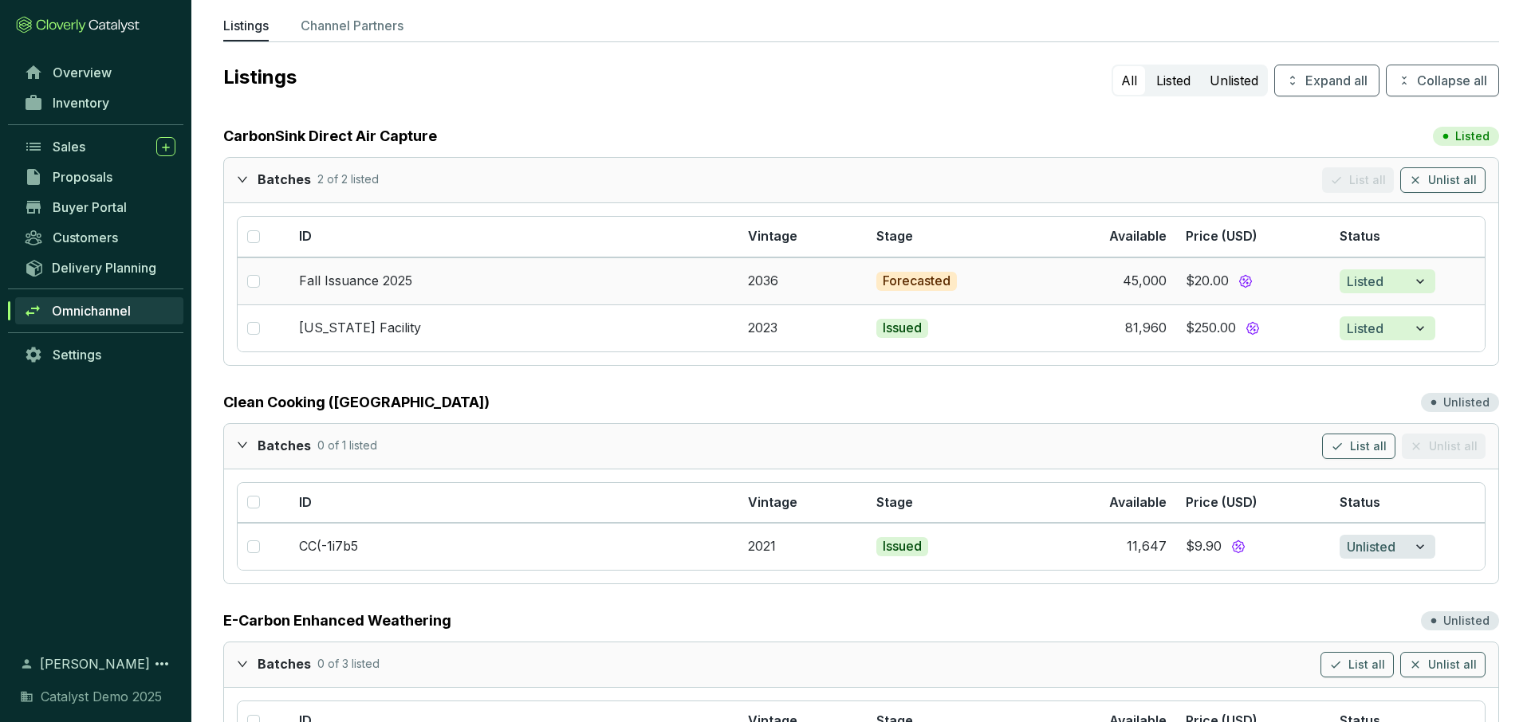
scroll to position [102, 0]
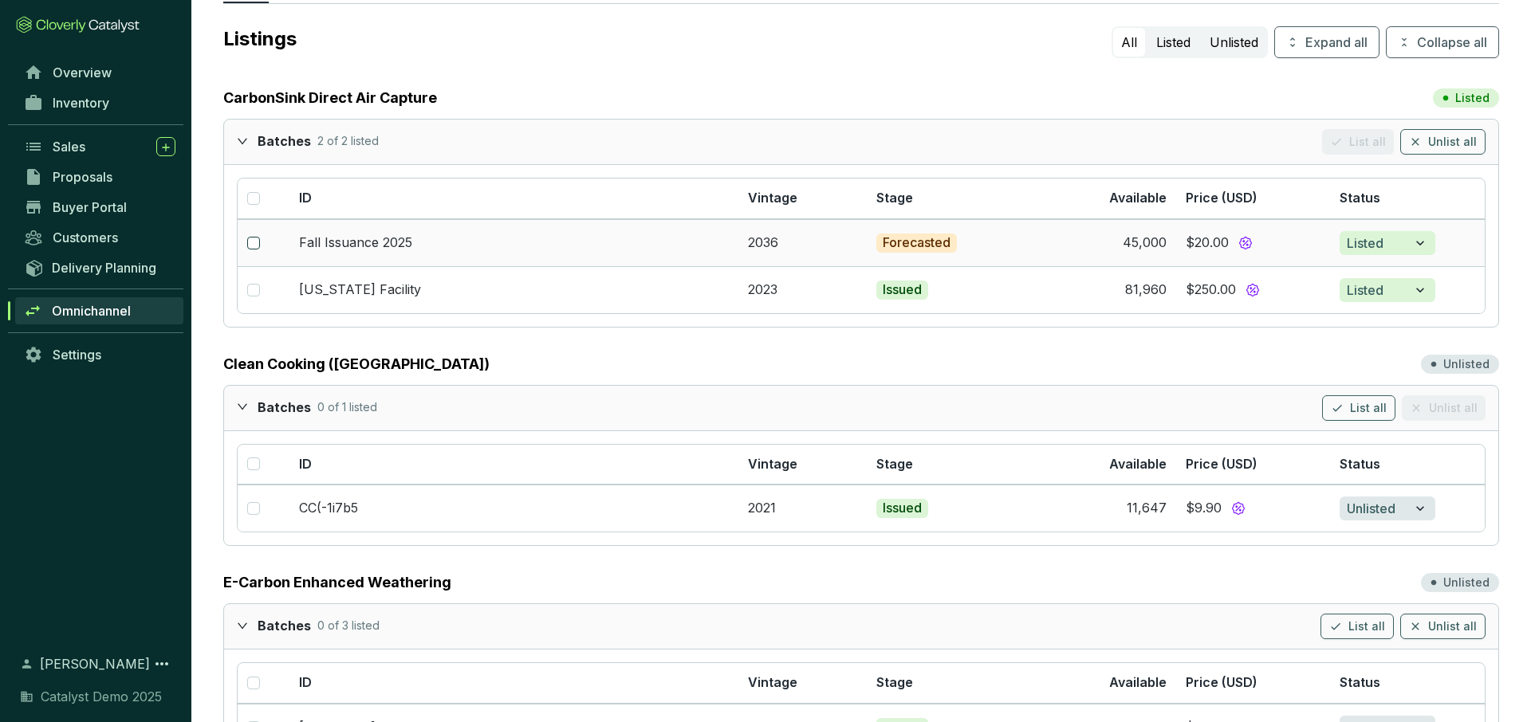
click at [250, 247] on input "checkbox" at bounding box center [253, 243] width 13 height 13
checkbox input "true"
click at [1382, 249] on span "Listed" at bounding box center [1365, 243] width 37 height 19
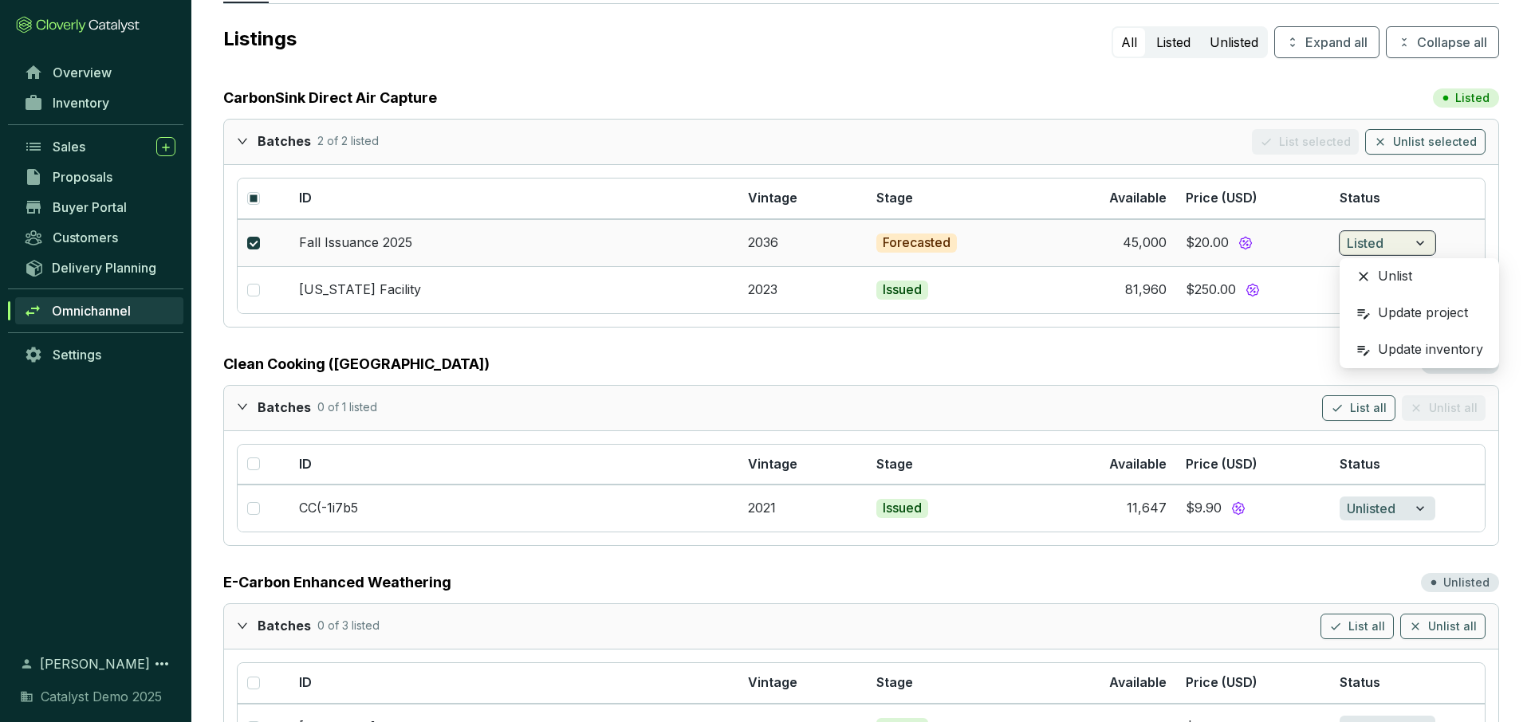
click at [1415, 242] on icon "button" at bounding box center [1420, 243] width 16 height 19
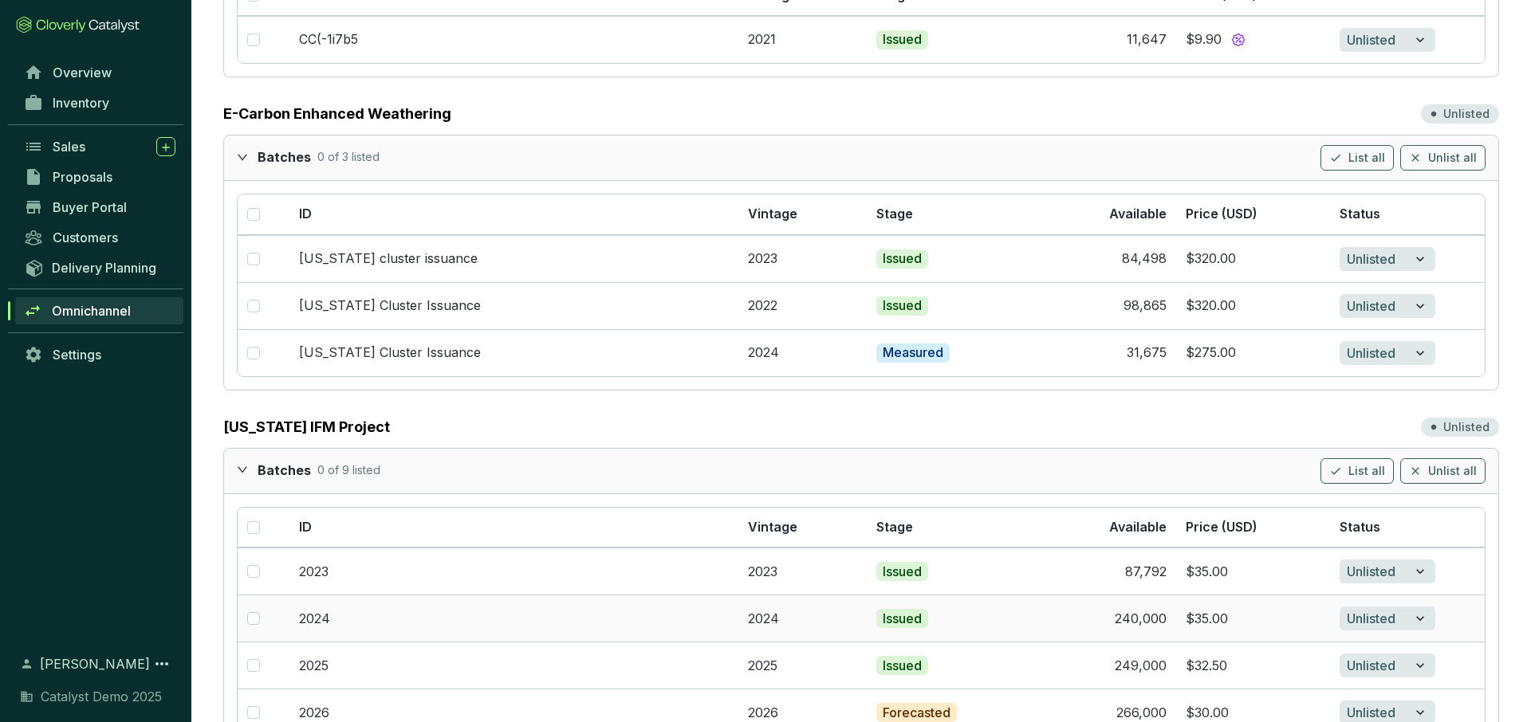
scroll to position [0, 0]
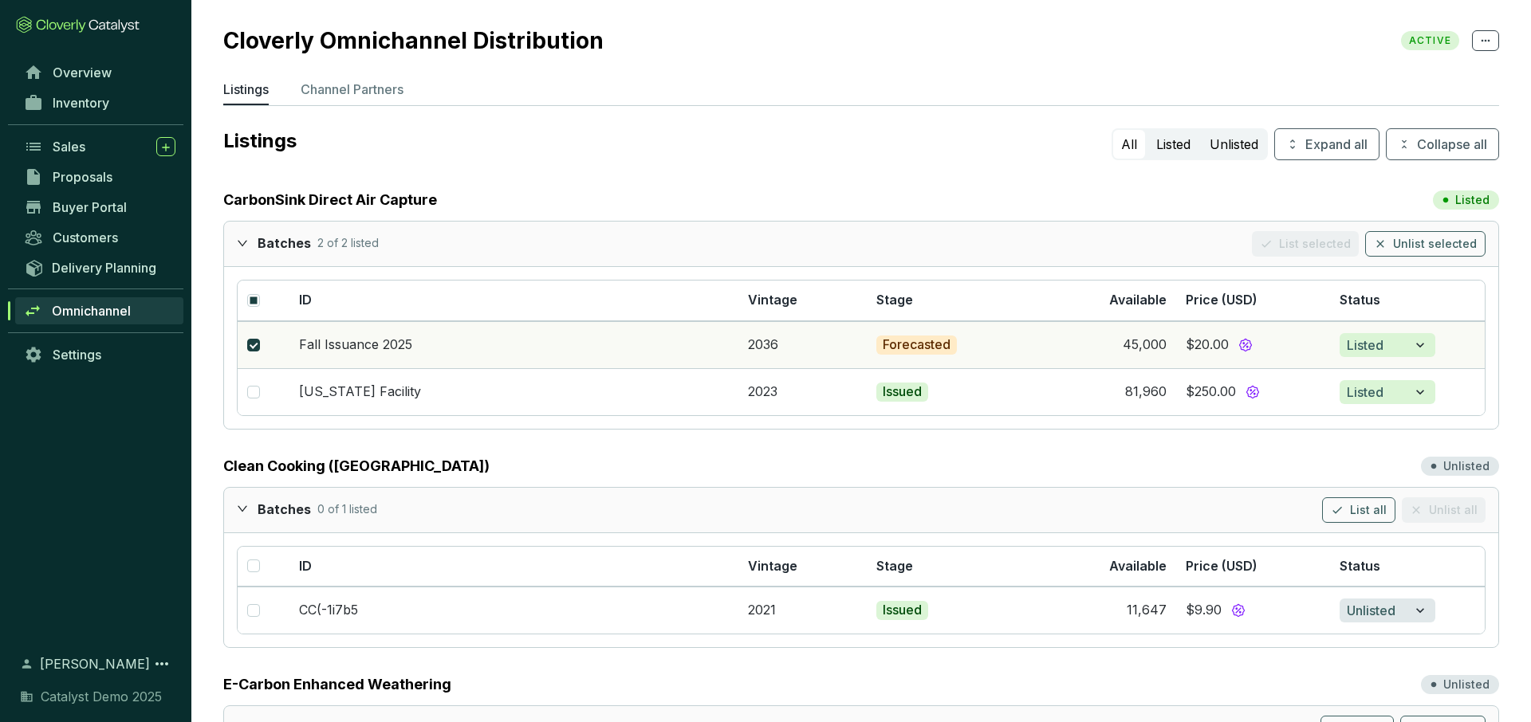
click at [246, 244] on icon "expanded" at bounding box center [242, 243] width 11 height 11
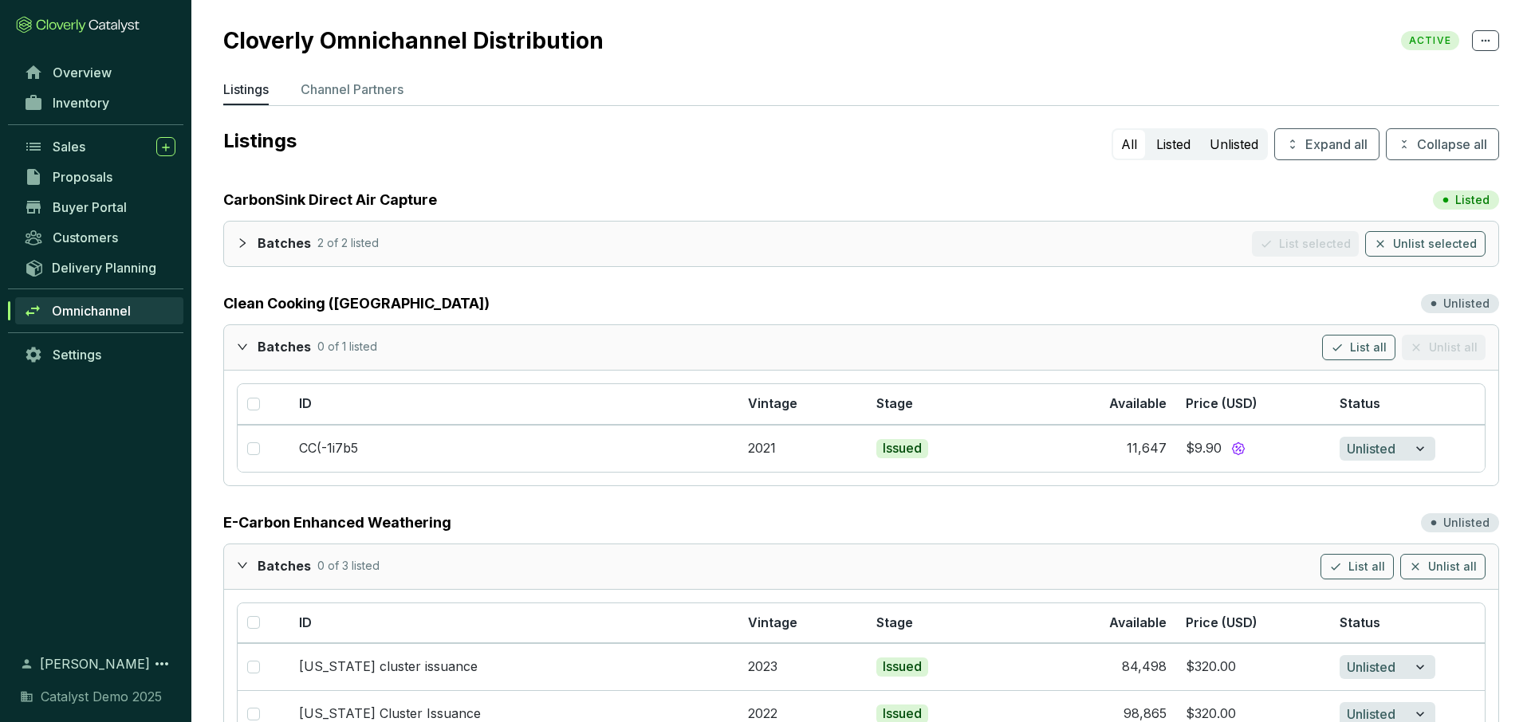
click at [238, 346] on icon "expanded" at bounding box center [242, 346] width 11 height 11
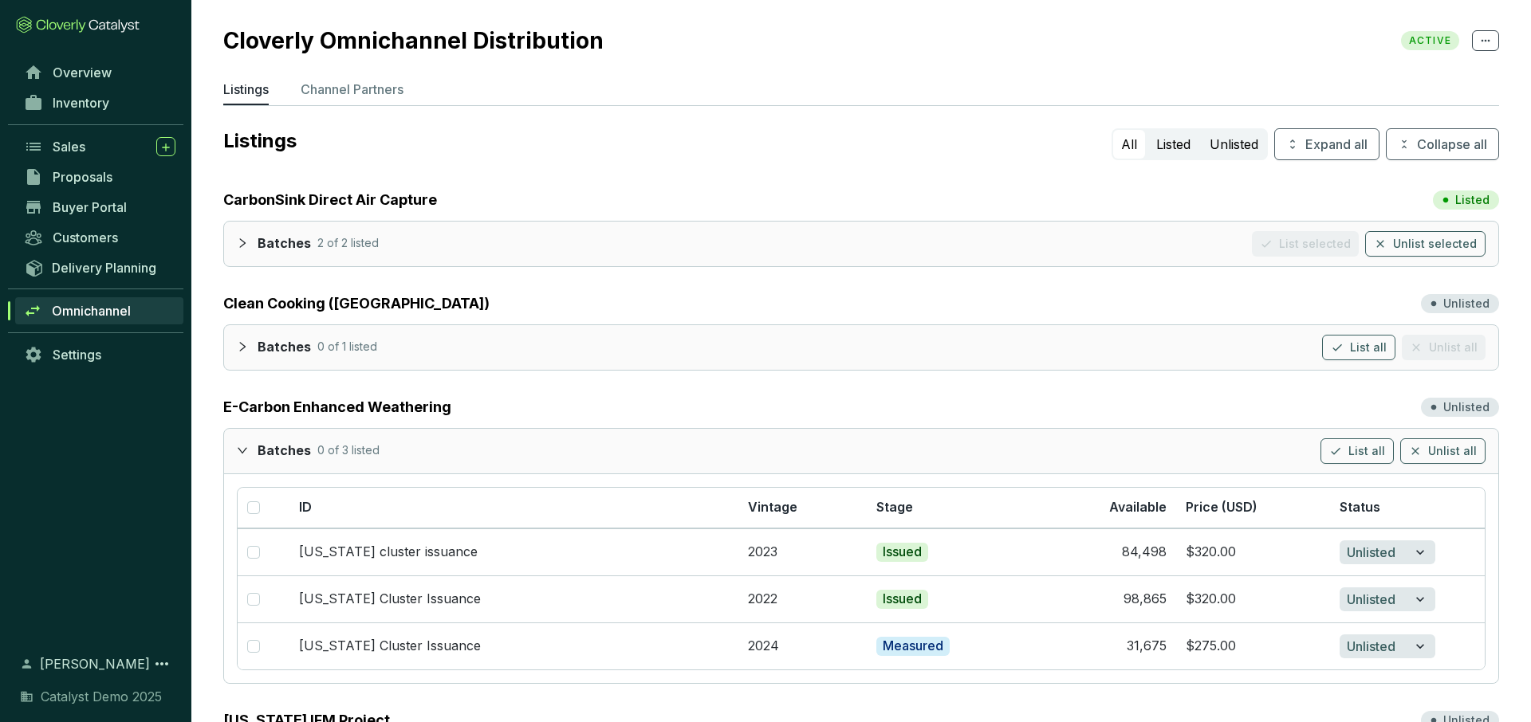
click at [243, 453] on icon "expanded" at bounding box center [242, 450] width 11 height 11
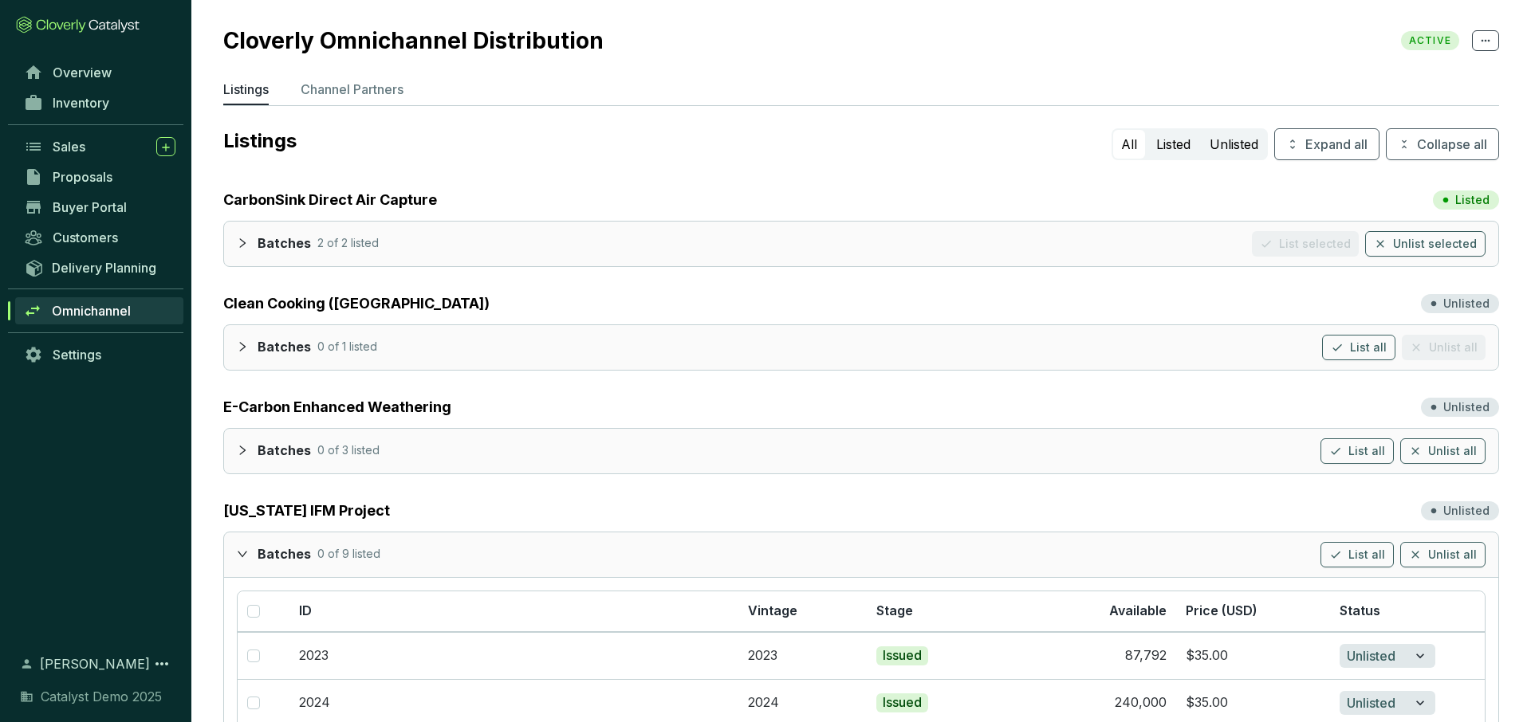
click at [244, 549] on icon "expanded" at bounding box center [242, 554] width 11 height 11
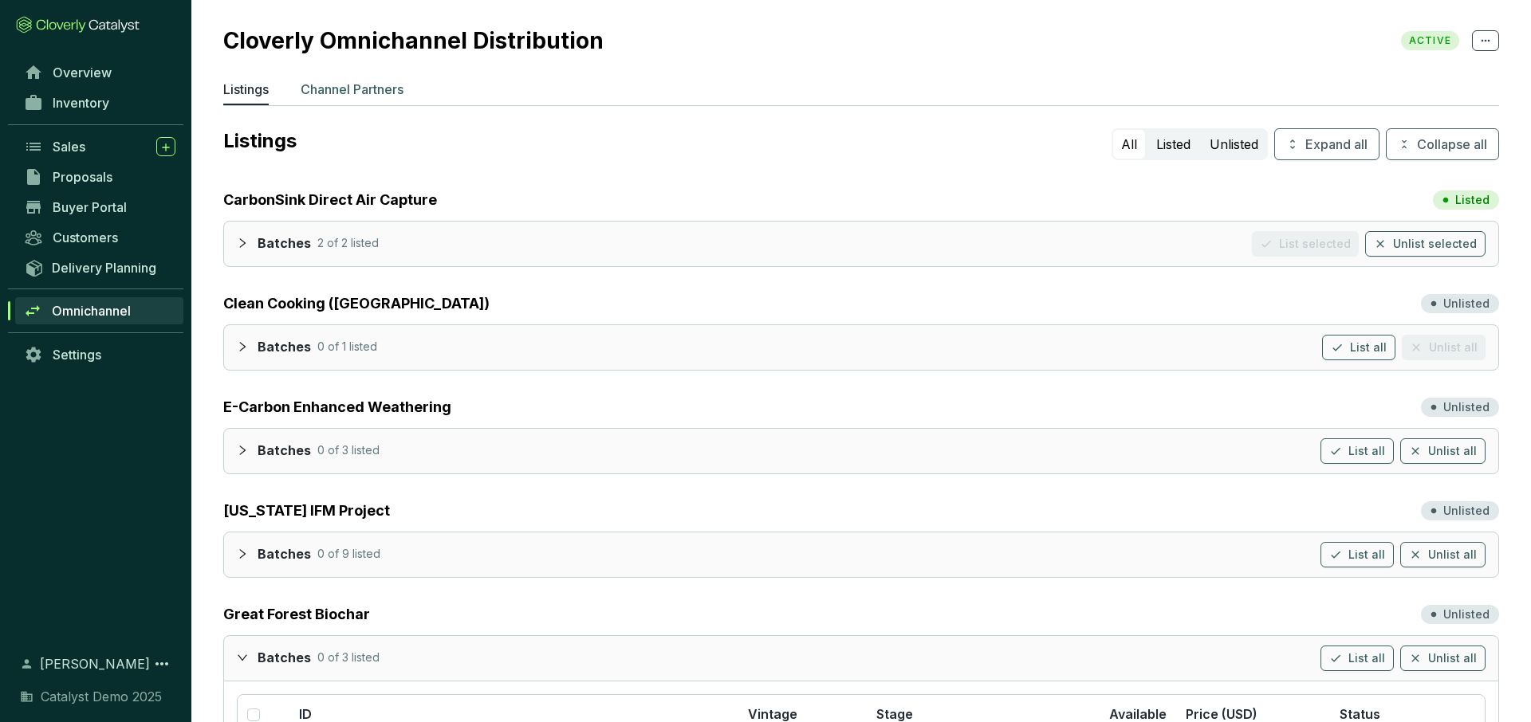
click at [364, 93] on p "Channel Partners" at bounding box center [352, 89] width 103 height 19
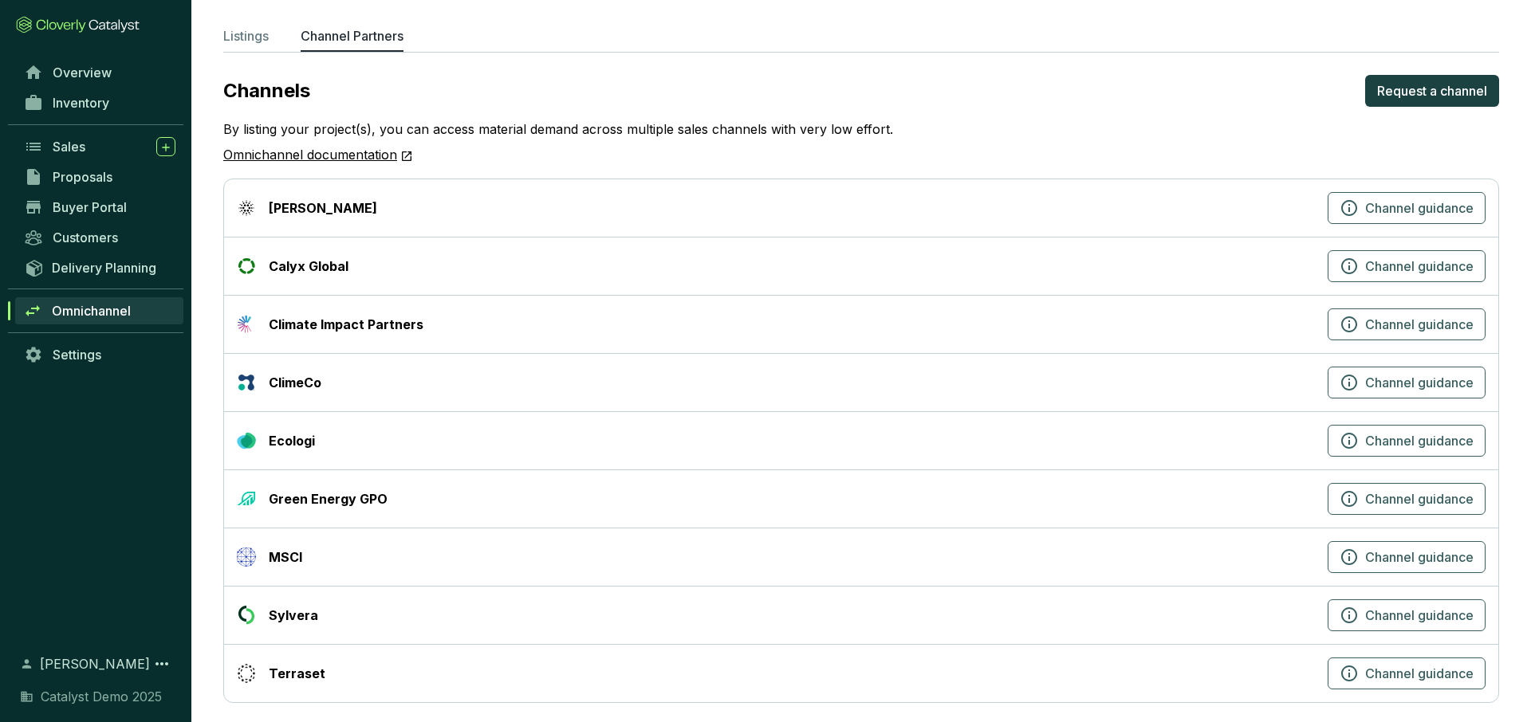
scroll to position [66, 0]
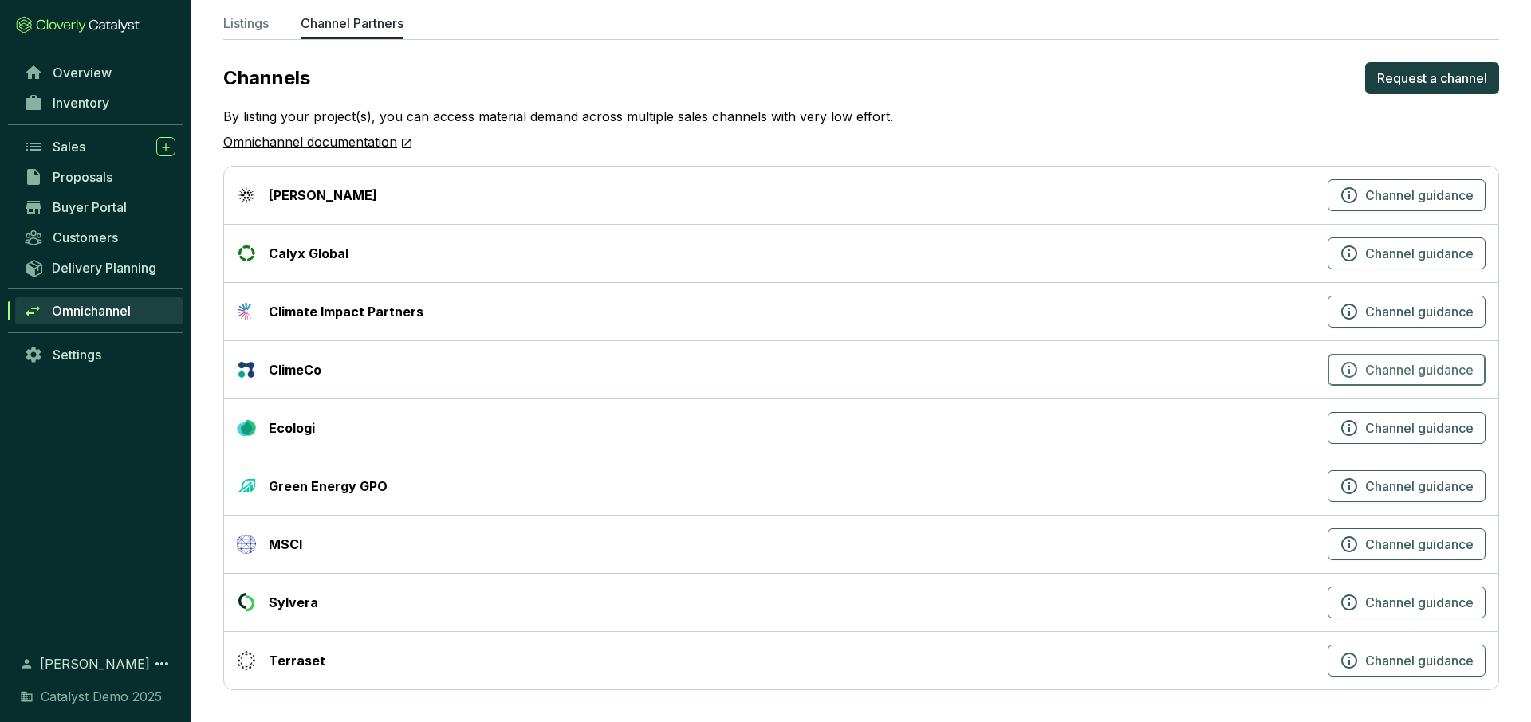
click at [1347, 365] on icon "button" at bounding box center [1349, 369] width 19 height 19
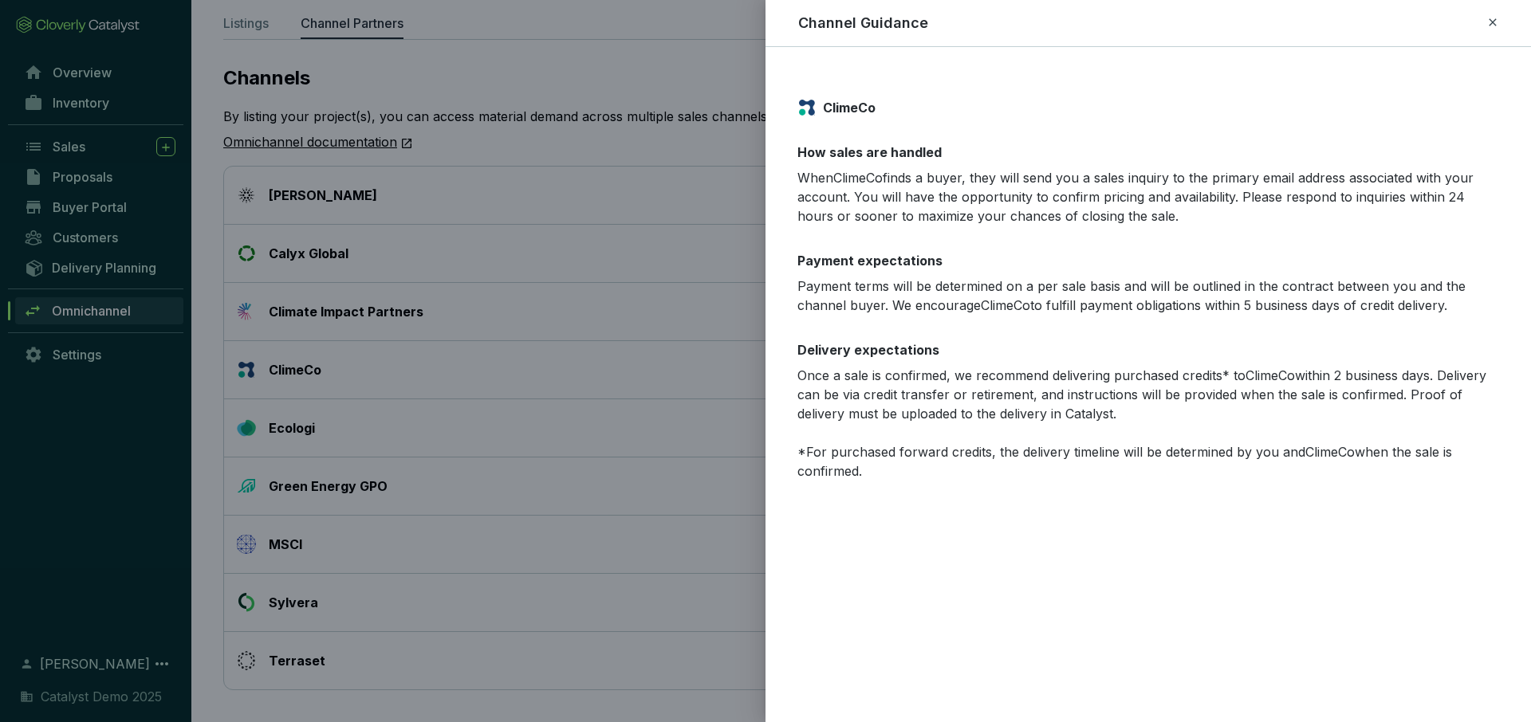
click at [1494, 22] on icon at bounding box center [1492, 22] width 13 height 19
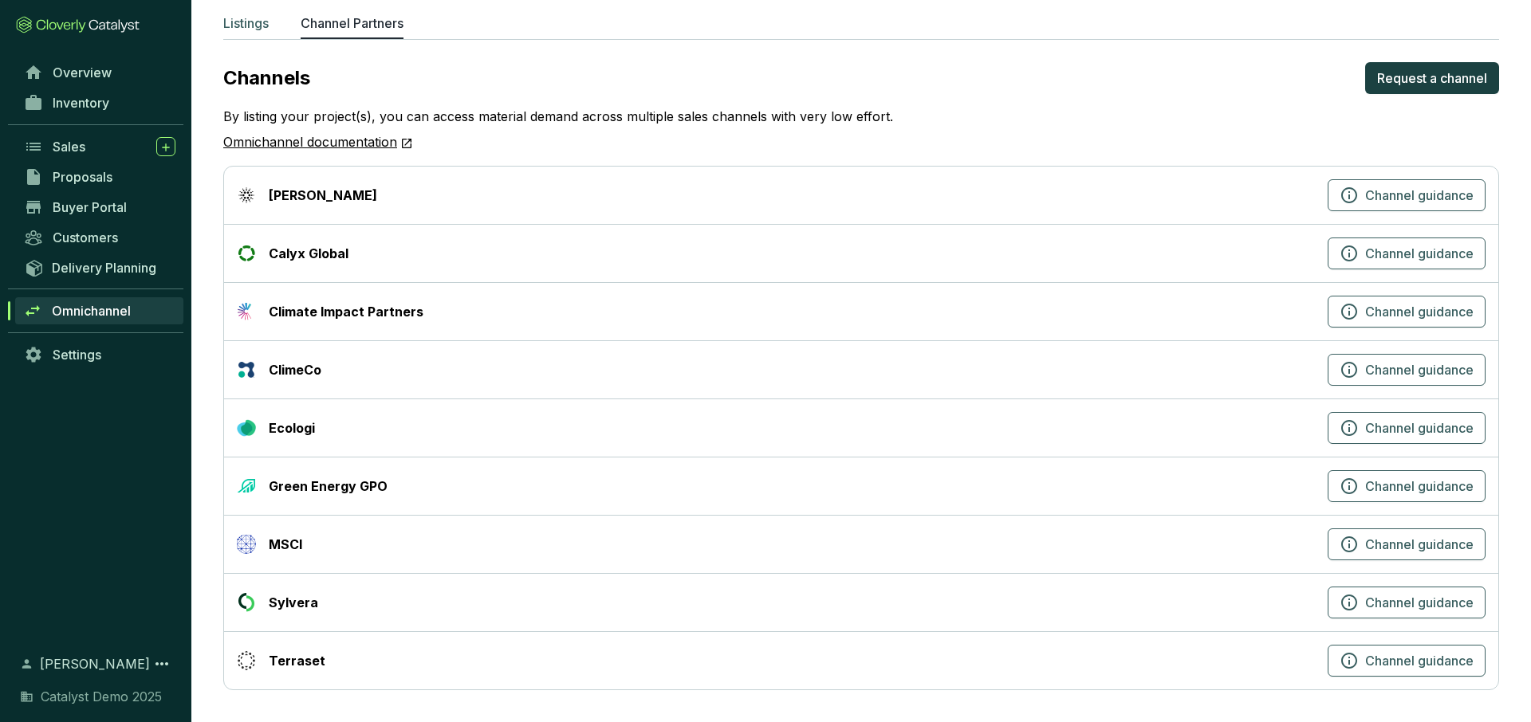
click at [249, 19] on p "Listings" at bounding box center [245, 23] width 45 height 19
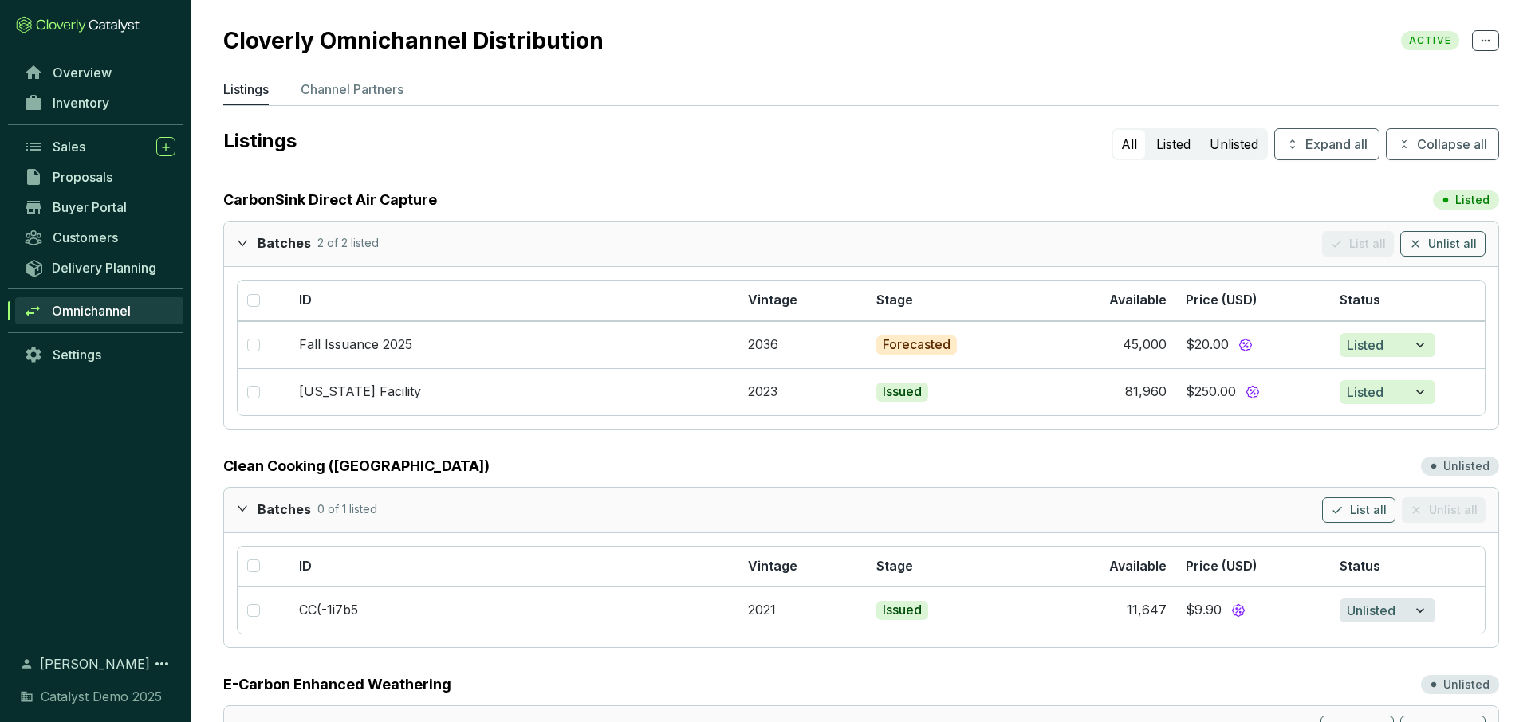
click at [243, 242] on icon "expanded" at bounding box center [242, 243] width 11 height 11
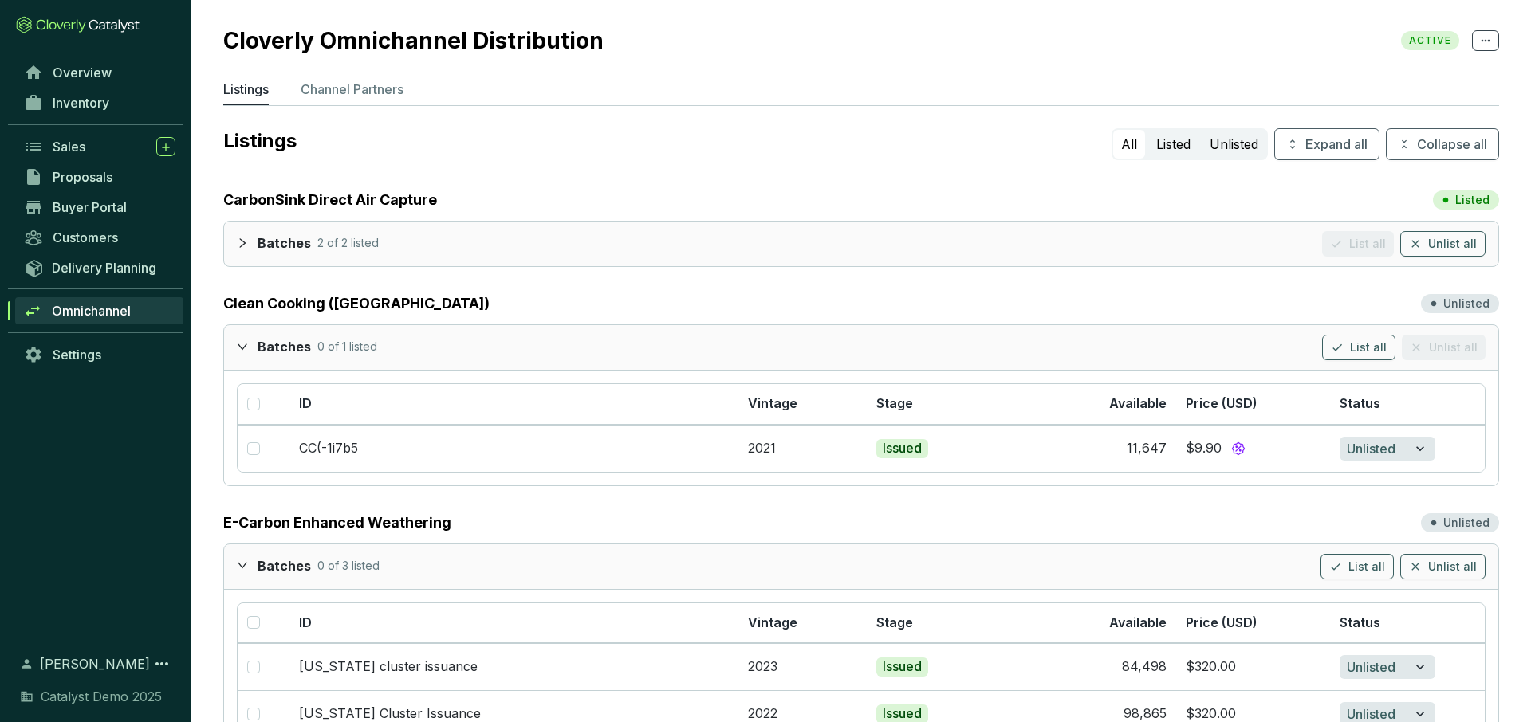
click at [242, 338] on div at bounding box center [247, 346] width 21 height 23
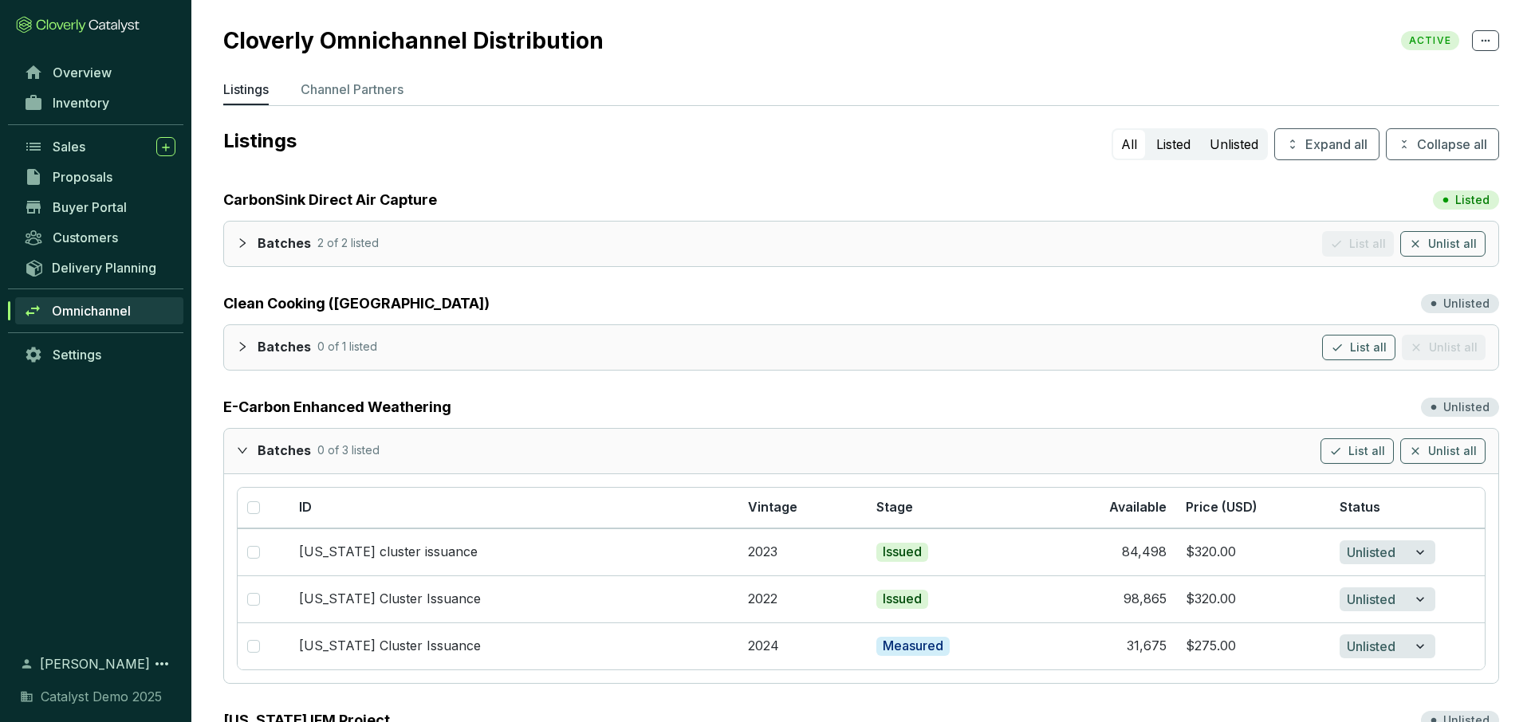
click at [245, 452] on icon "expanded" at bounding box center [242, 450] width 11 height 11
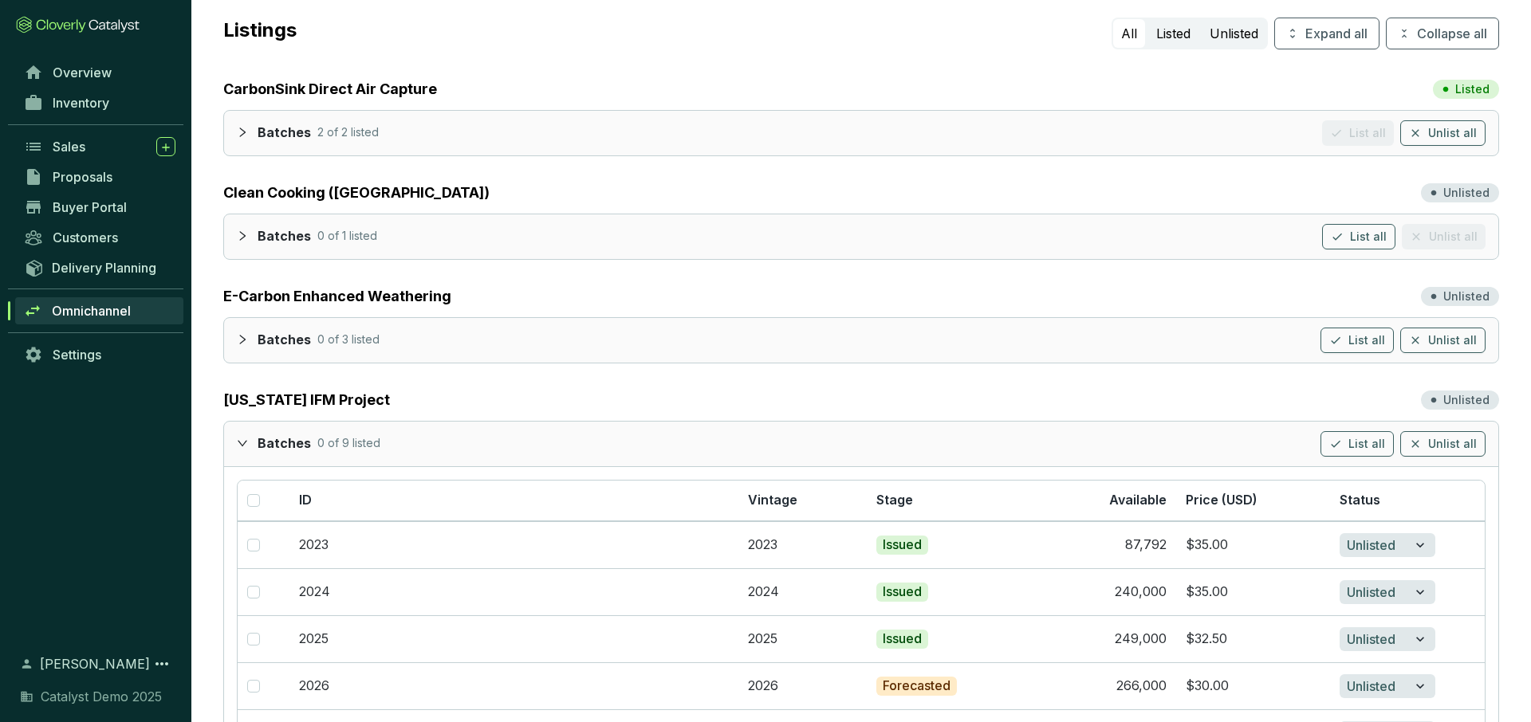
scroll to position [120, 0]
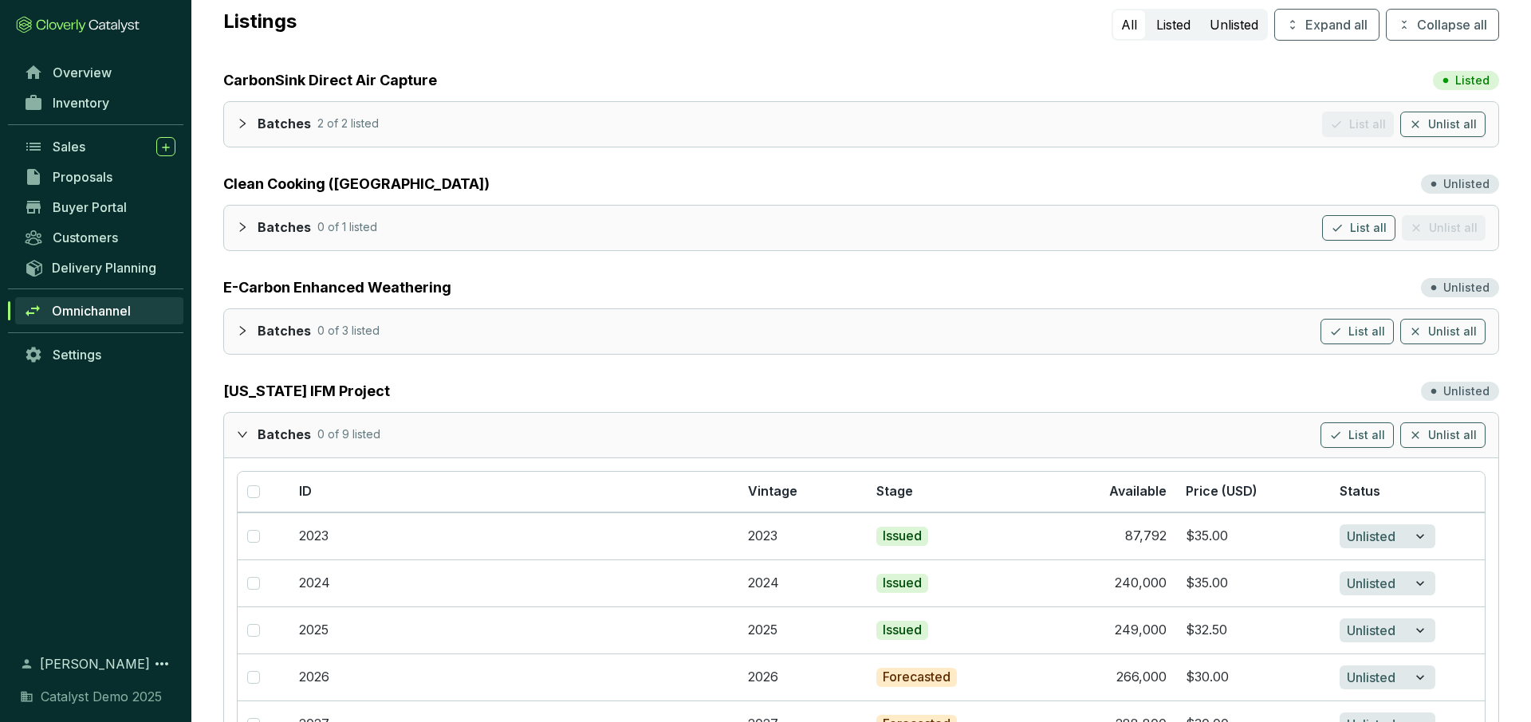
click at [239, 431] on icon "expanded" at bounding box center [242, 434] width 11 height 11
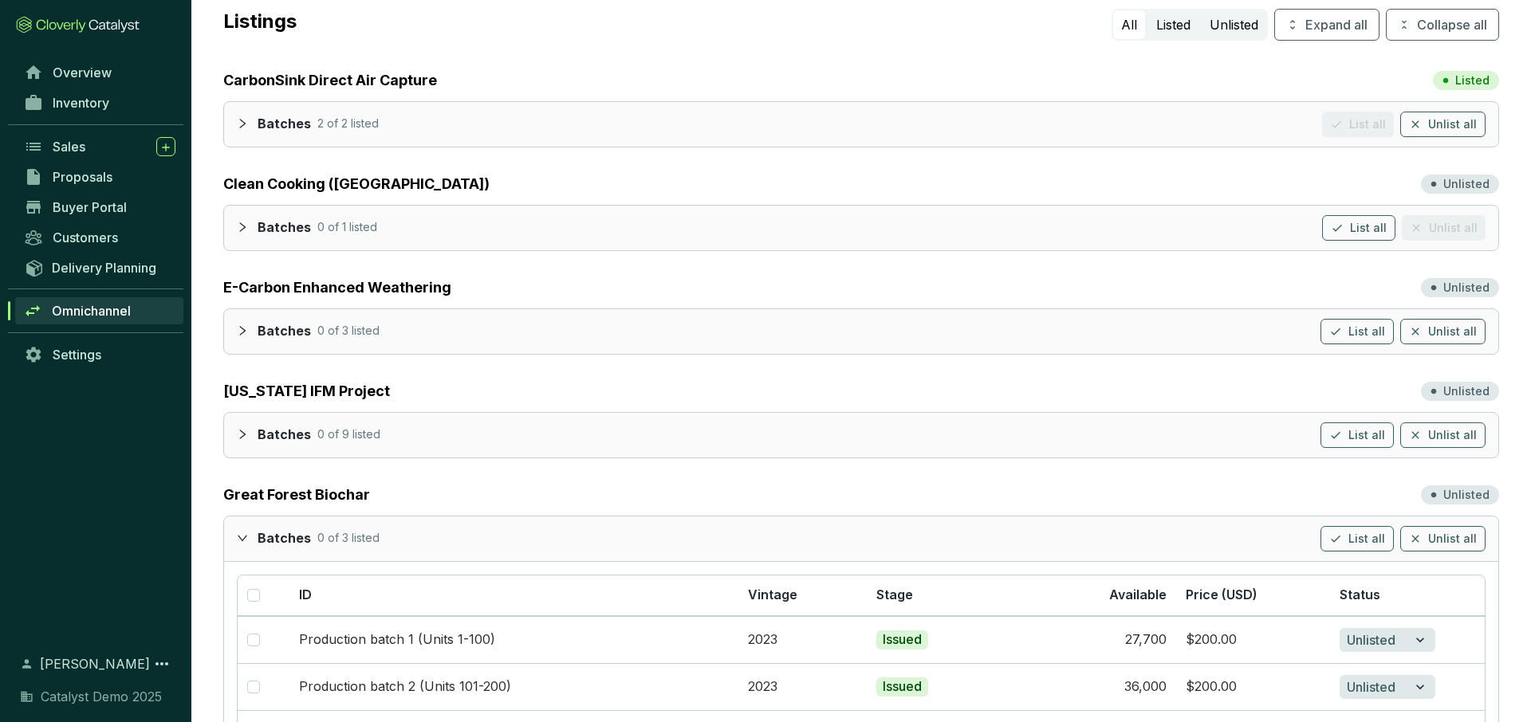
click at [238, 536] on icon "expanded" at bounding box center [243, 538] width 10 height 6
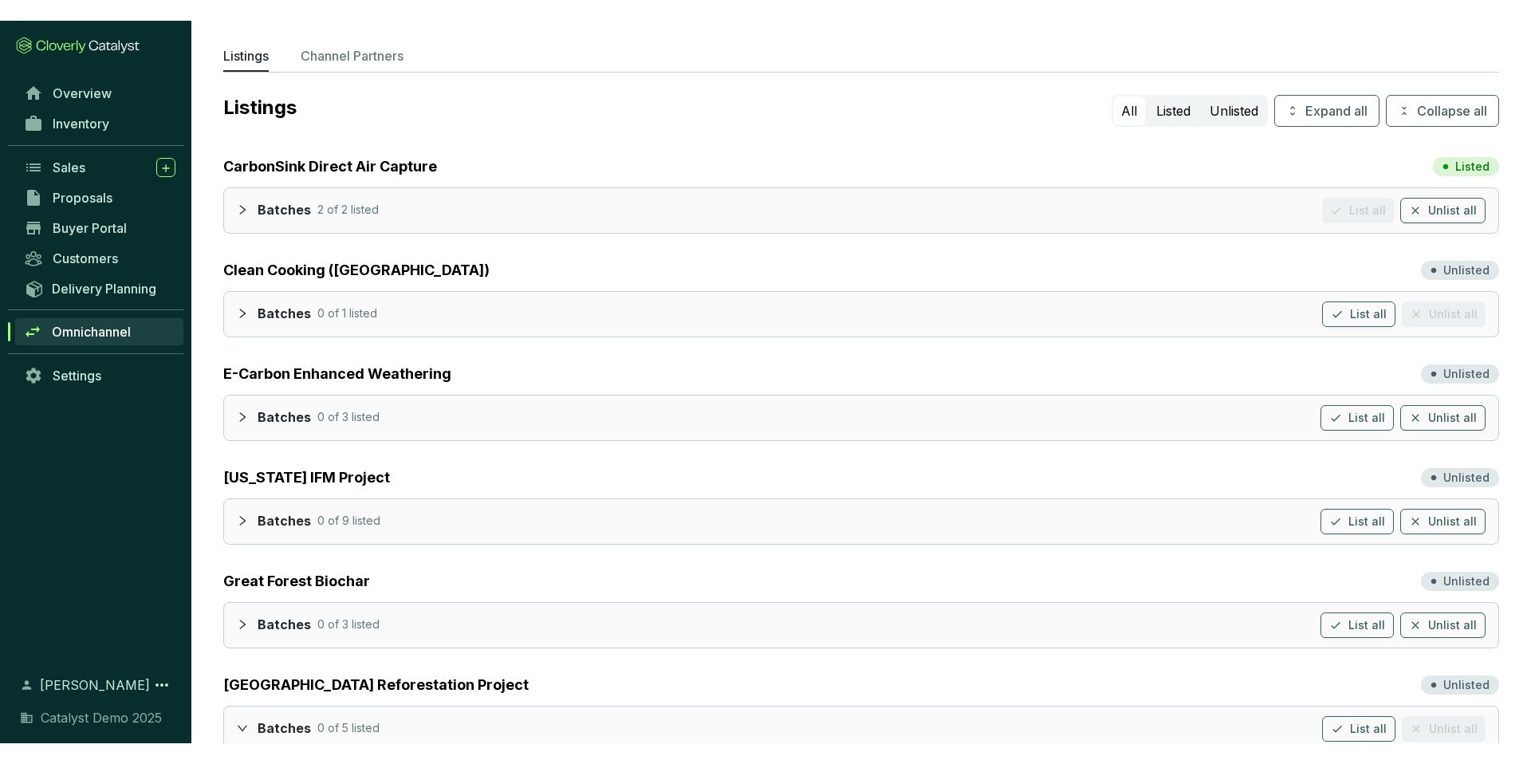
scroll to position [0, 0]
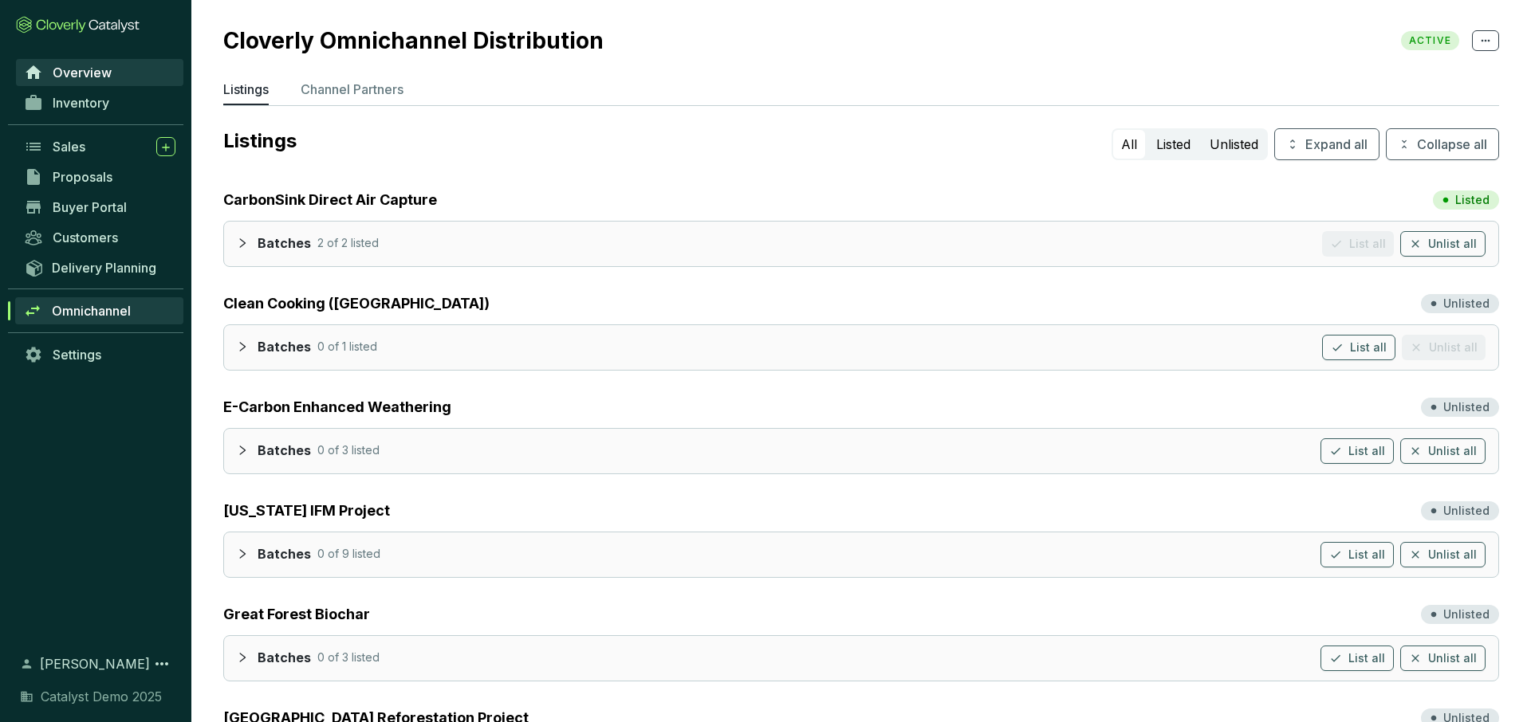
click at [57, 65] on span "Overview" at bounding box center [82, 73] width 59 height 16
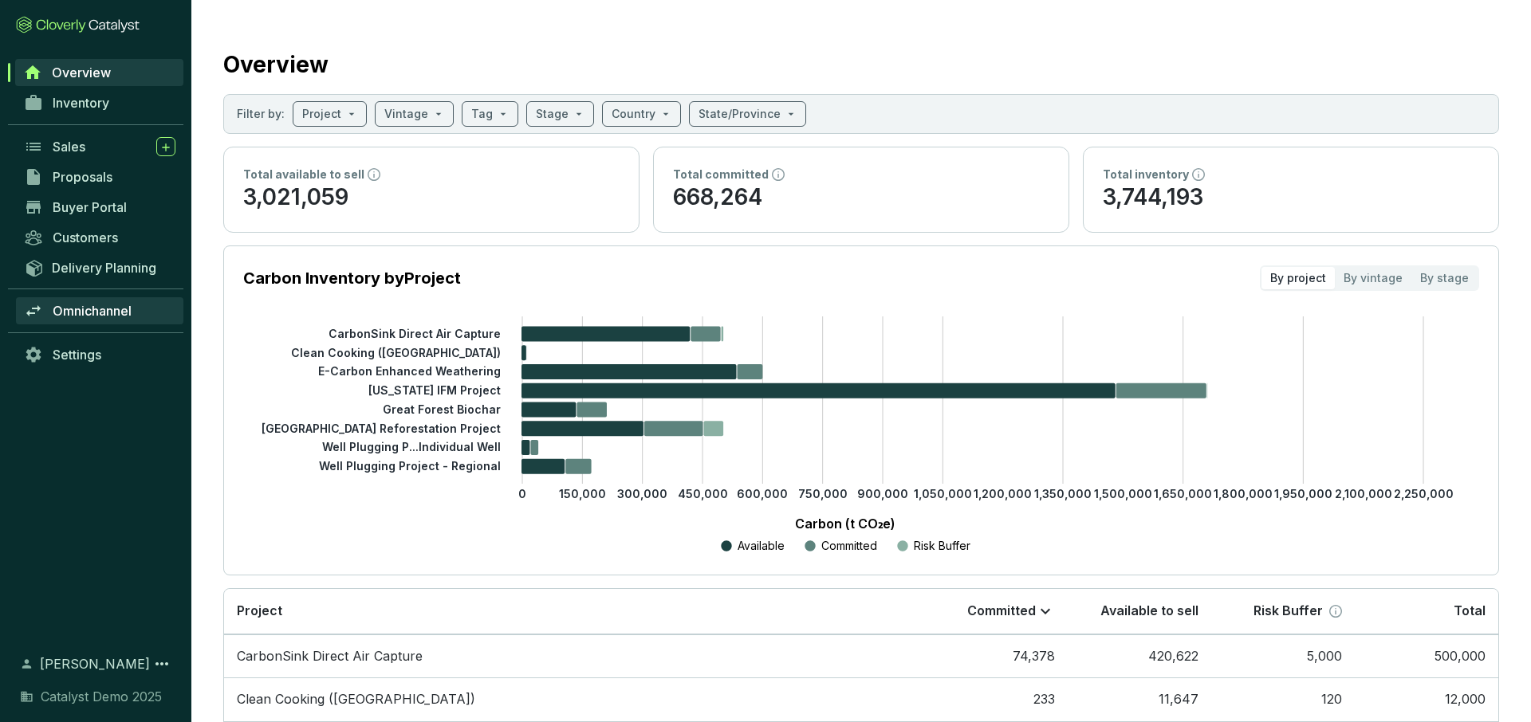
click at [96, 317] on span "Omnichannel" at bounding box center [92, 311] width 79 height 16
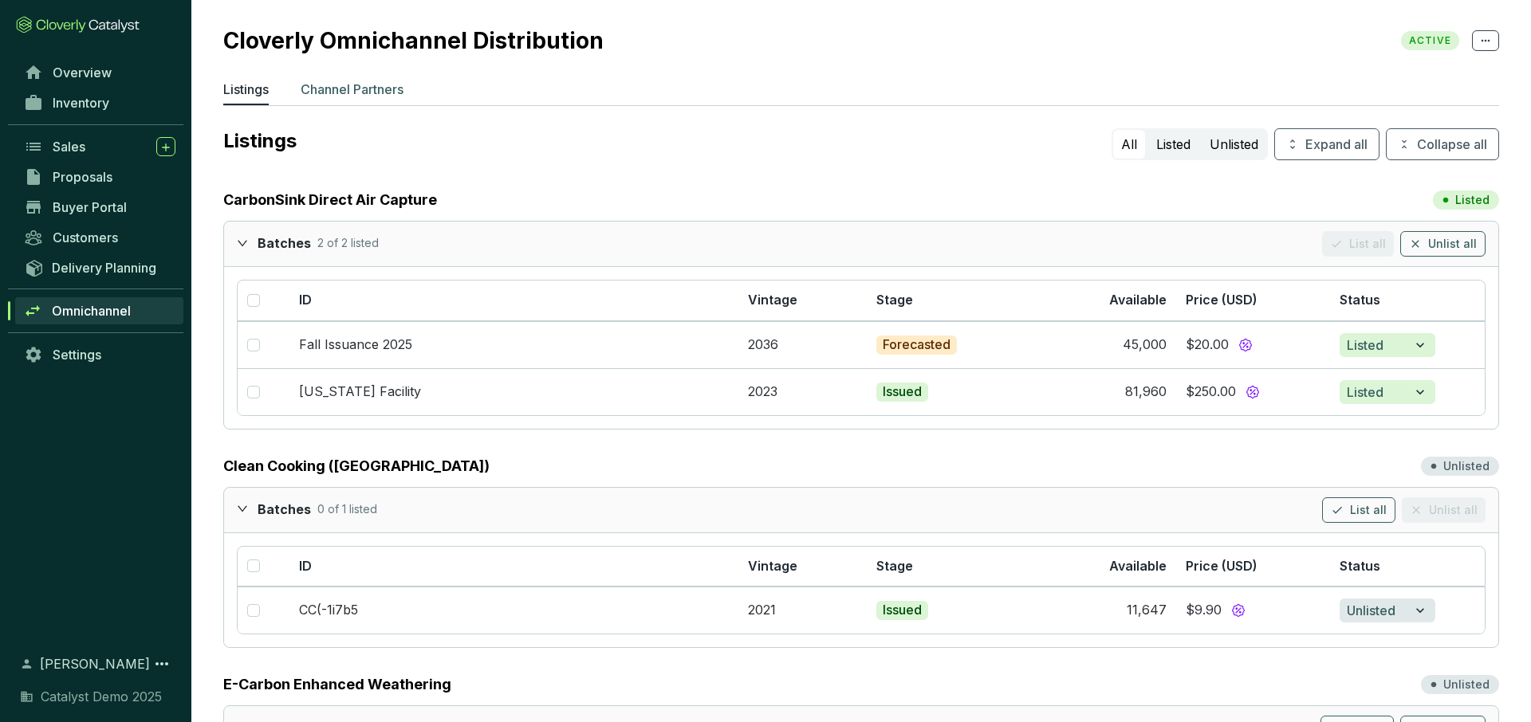
click at [379, 81] on p "Channel Partners" at bounding box center [352, 89] width 103 height 19
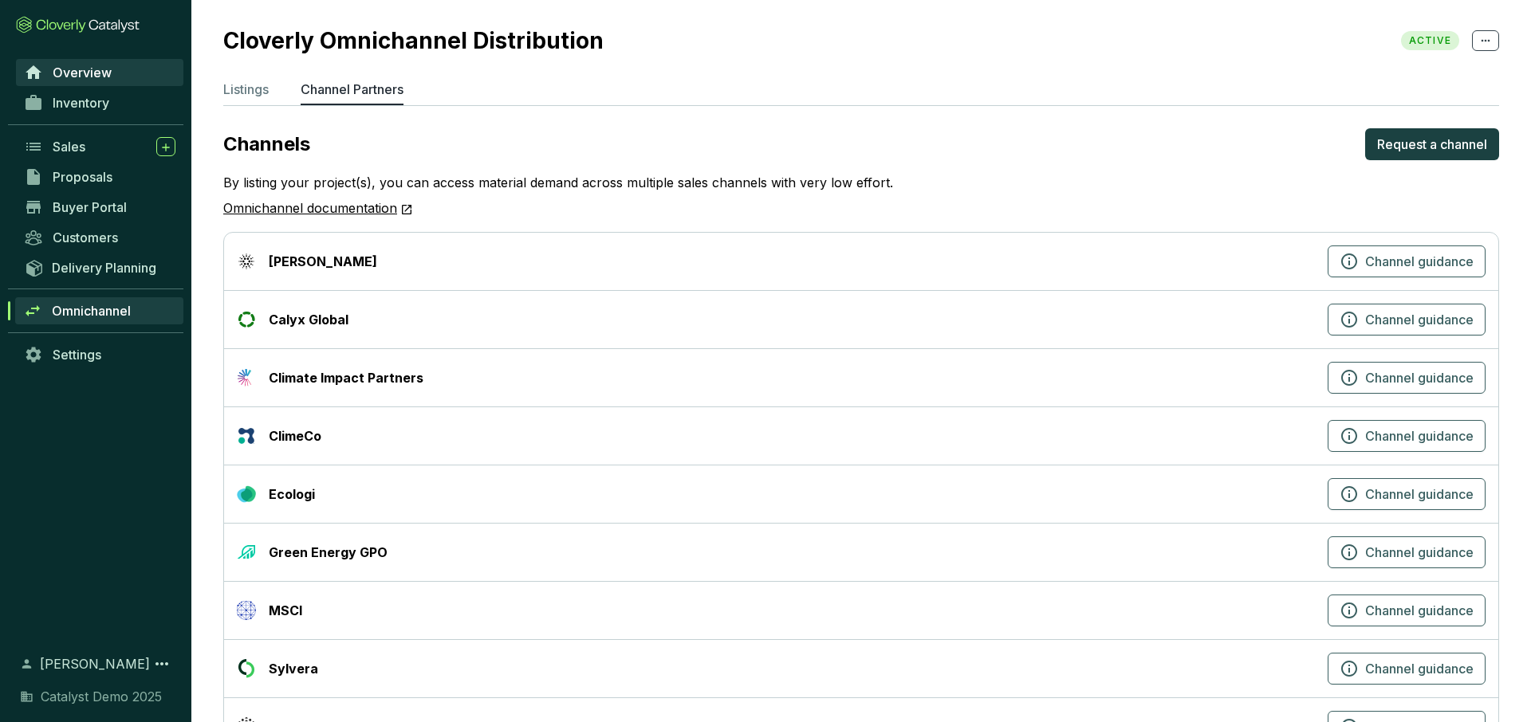
click at [92, 60] on link "Overview" at bounding box center [99, 72] width 167 height 27
